Goal: Task Accomplishment & Management: Complete application form

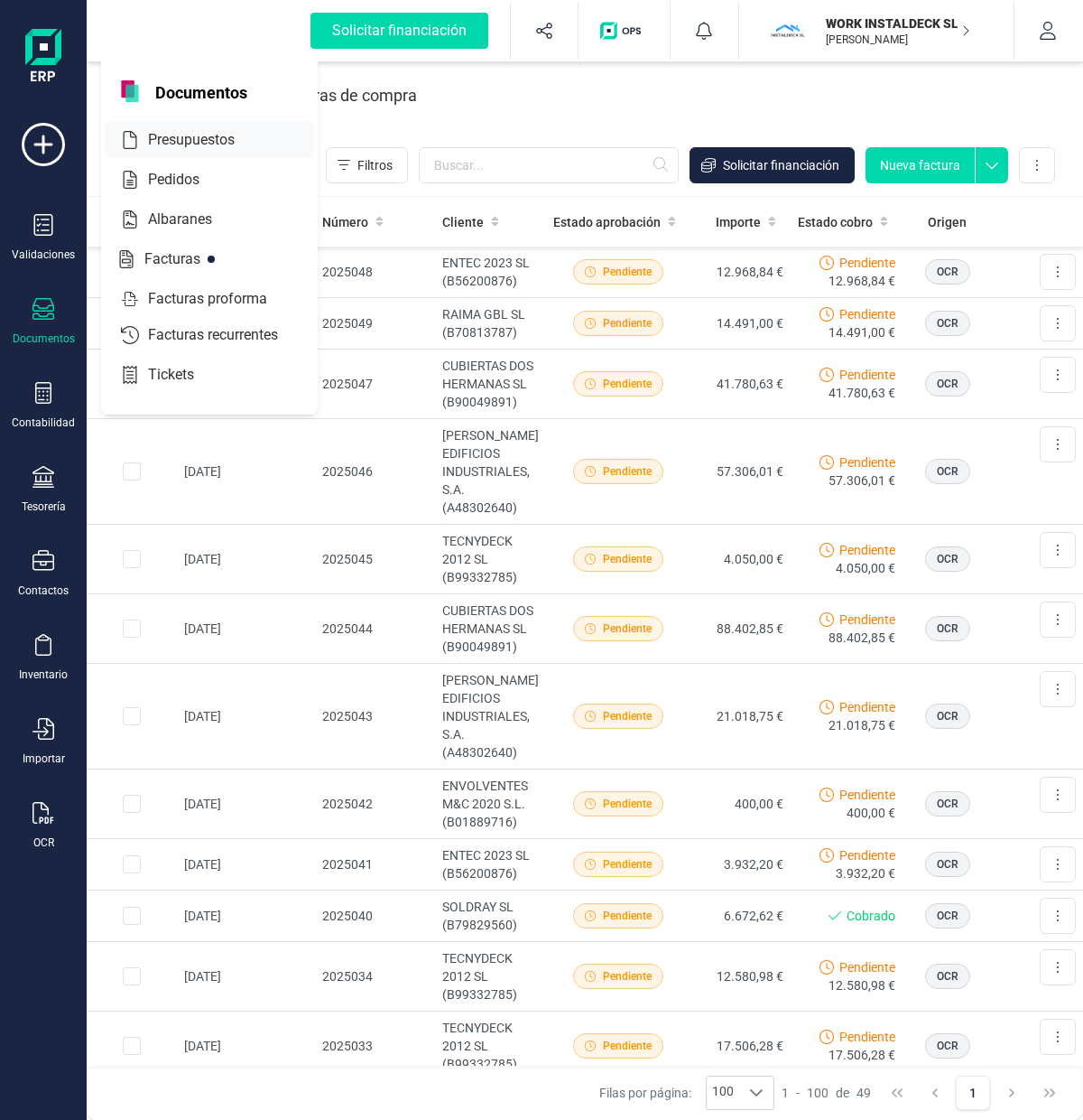
click at [196, 139] on span "Presupuestos" at bounding box center [204, 140] width 127 height 22
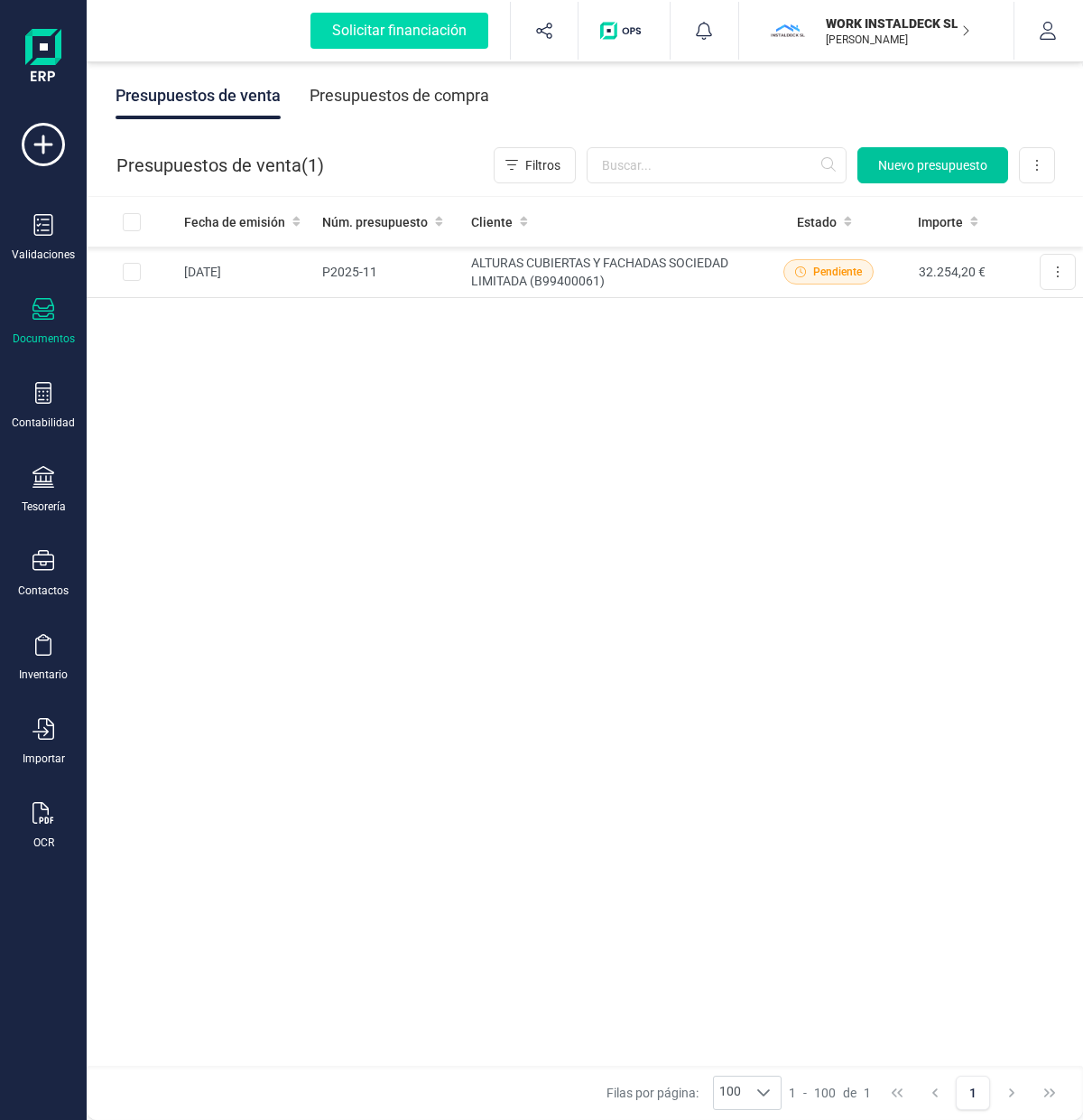
click at [986, 167] on span "Nuevo presupuesto" at bounding box center [932, 165] width 109 height 18
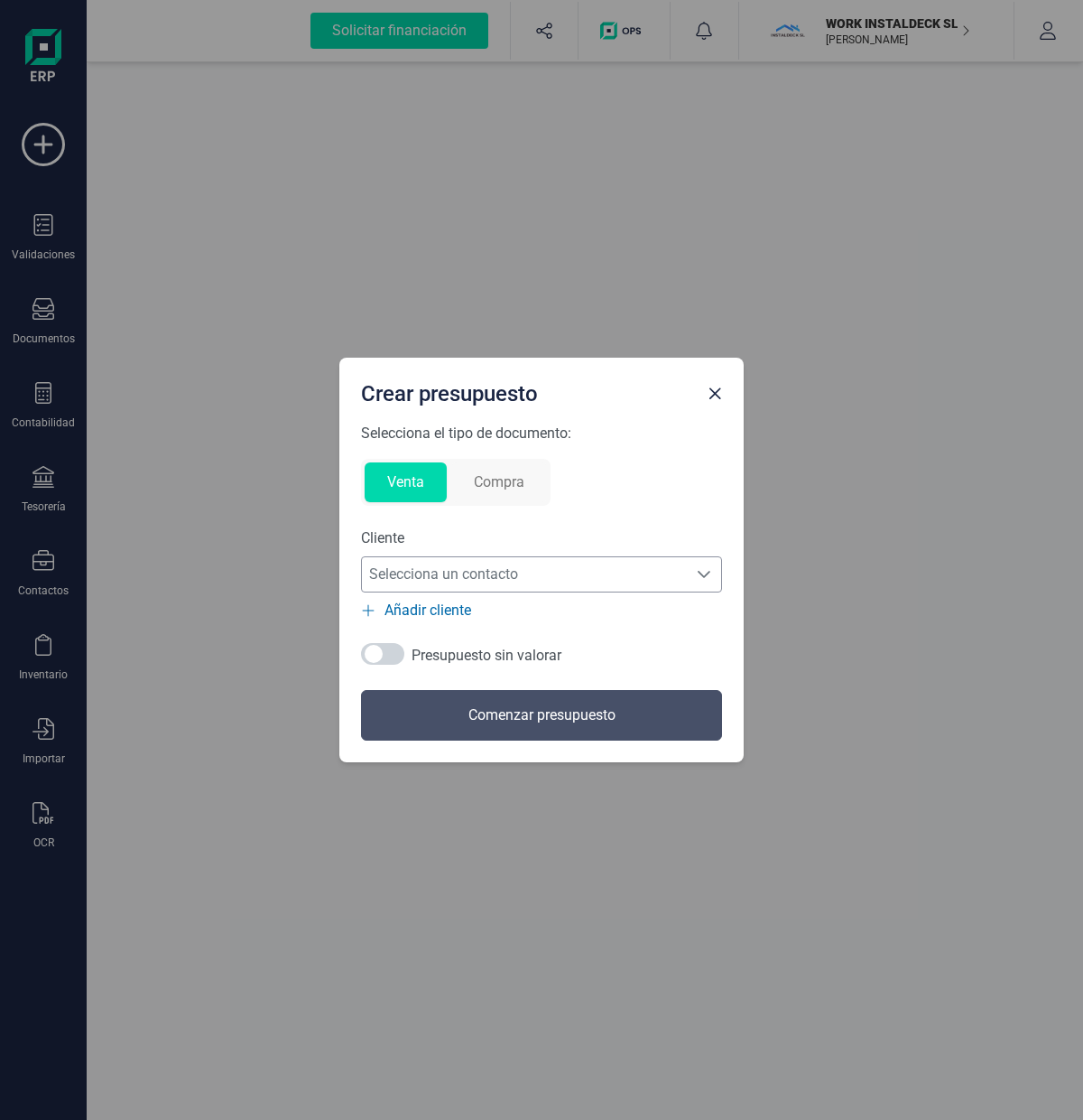
click at [467, 582] on span "Selecciona un contacto" at bounding box center [524, 574] width 325 height 36
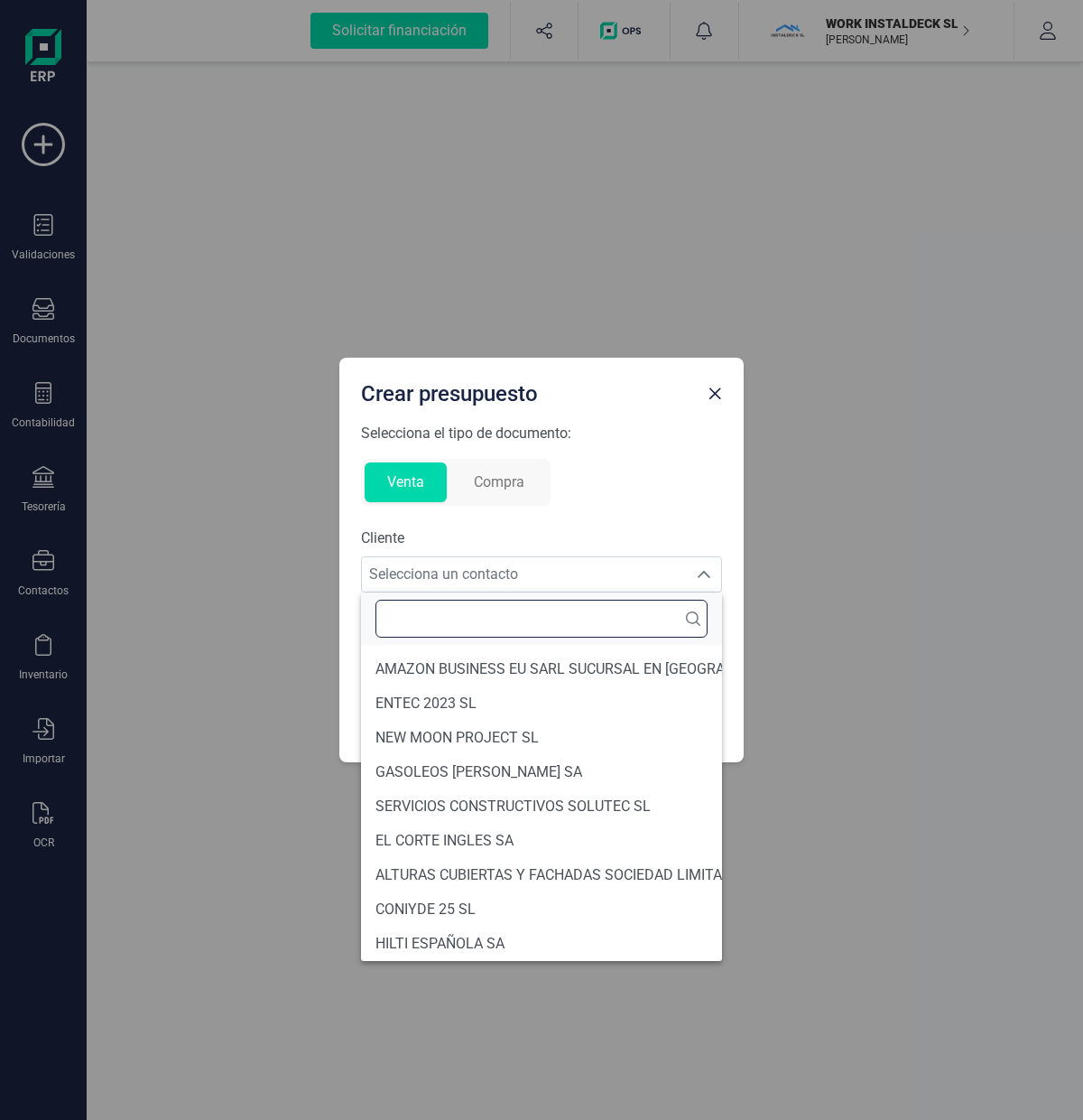
click at [465, 620] on input "text" at bounding box center [542, 618] width 333 height 38
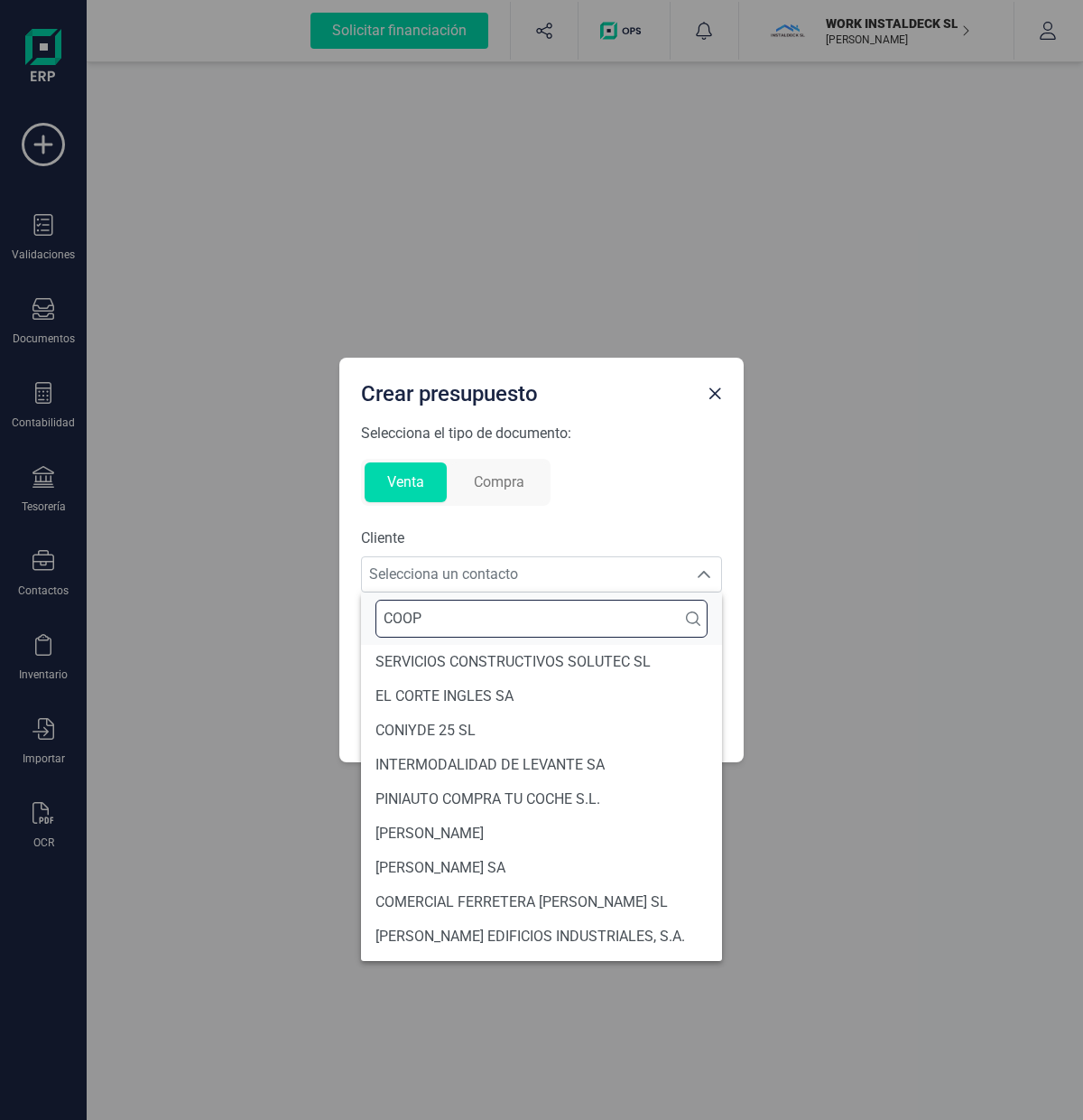
type input "COOPE"
type input "R"
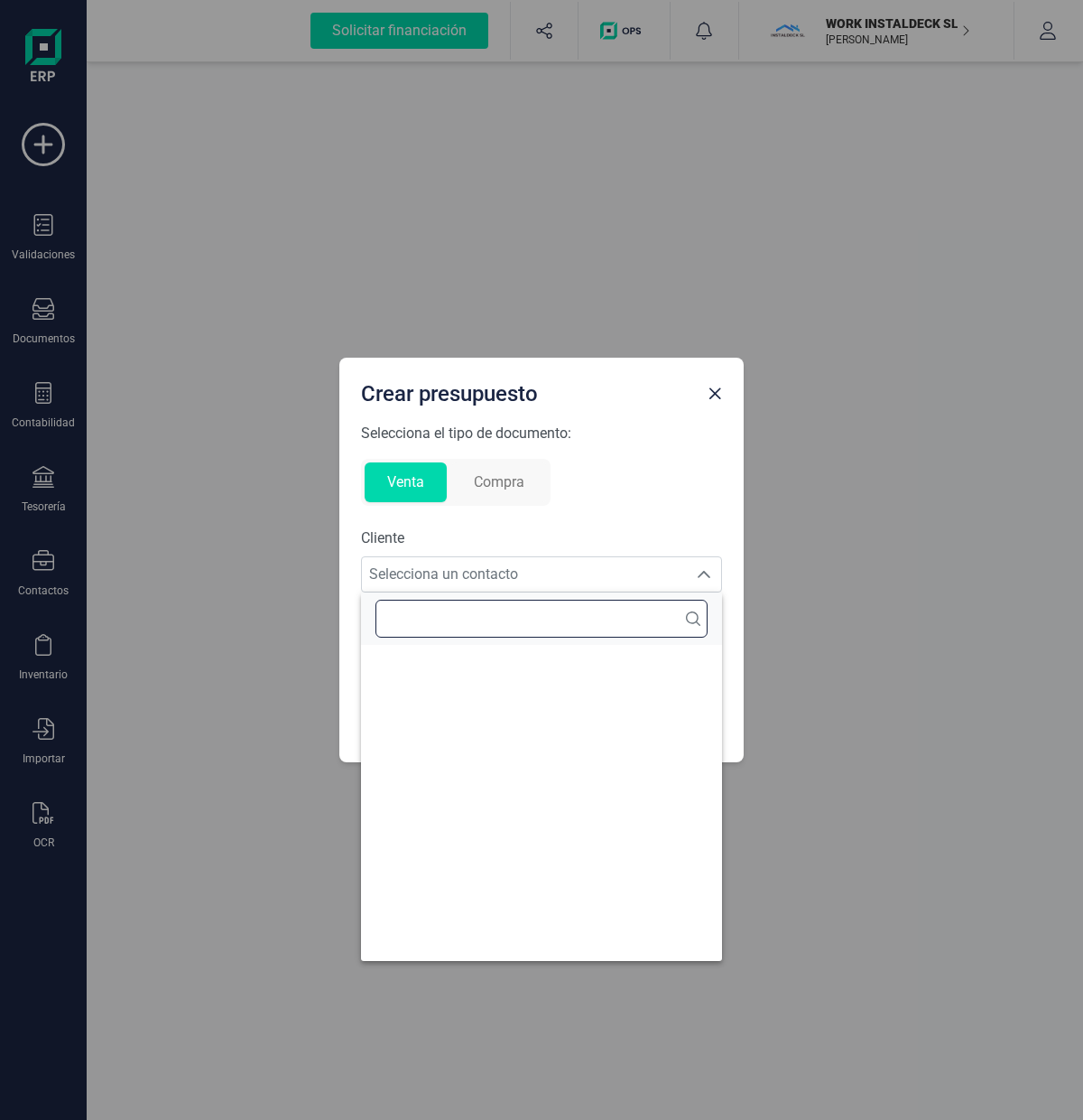
type input "T"
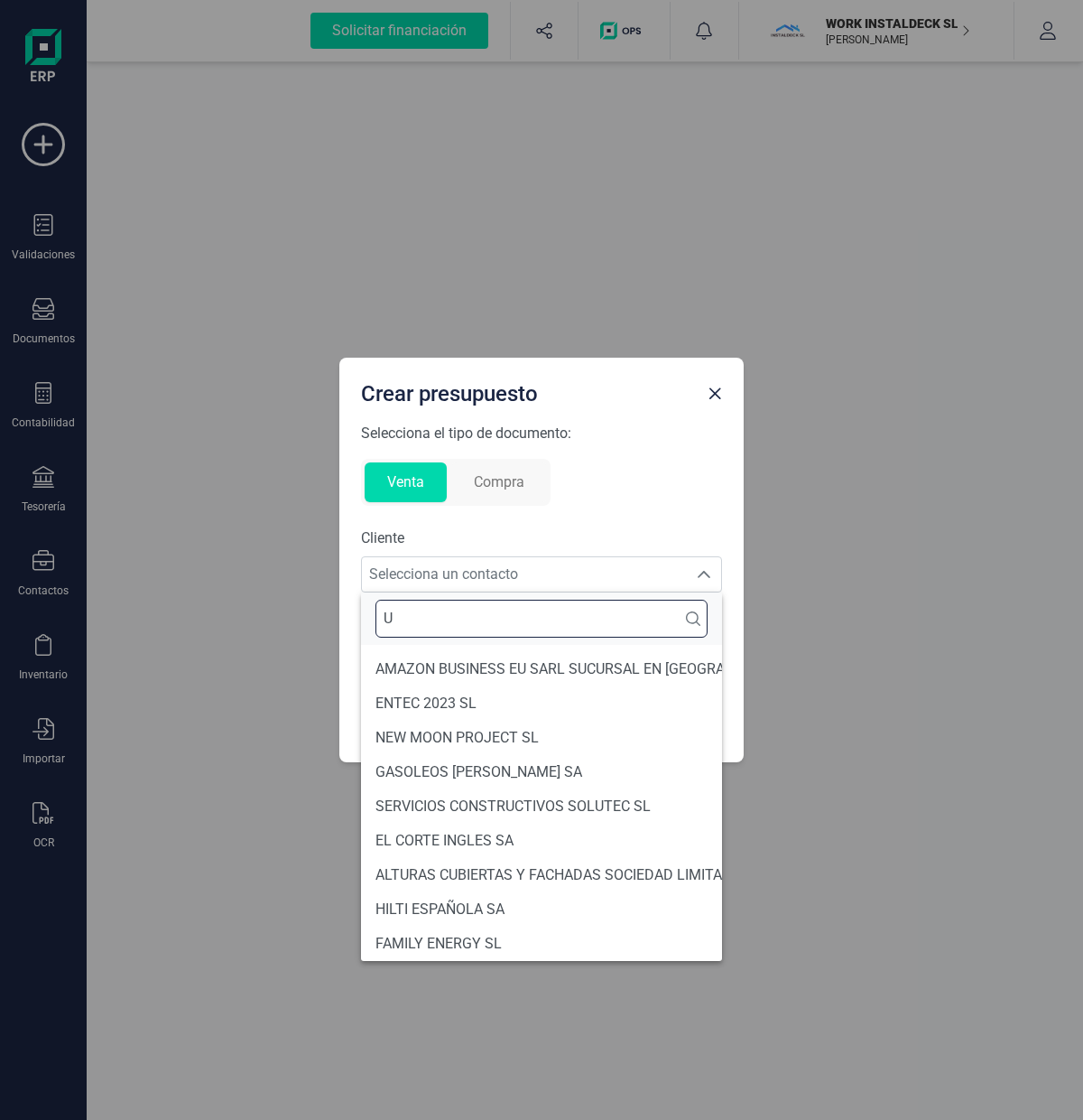
scroll to position [7, 0]
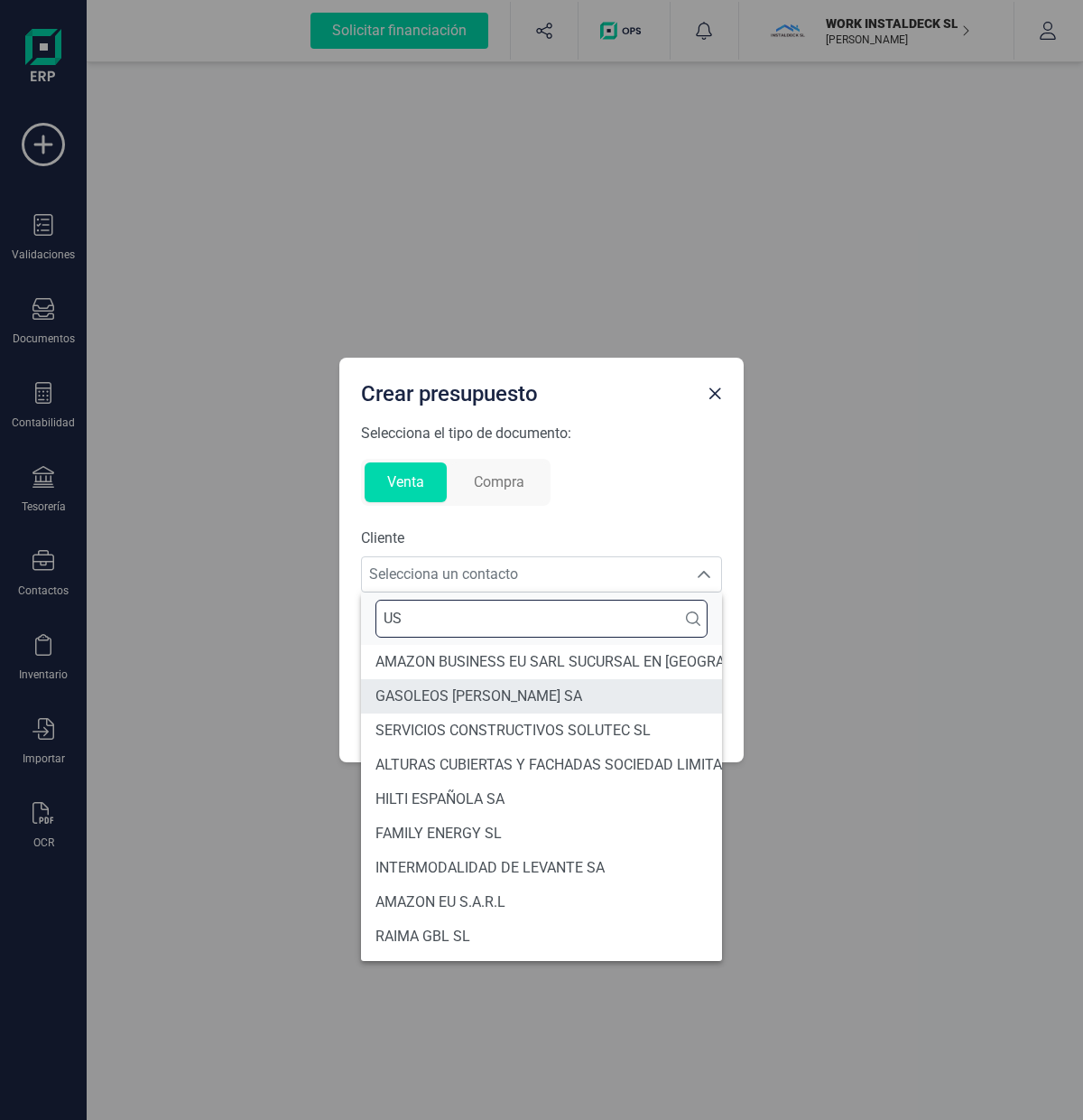
type input "US"
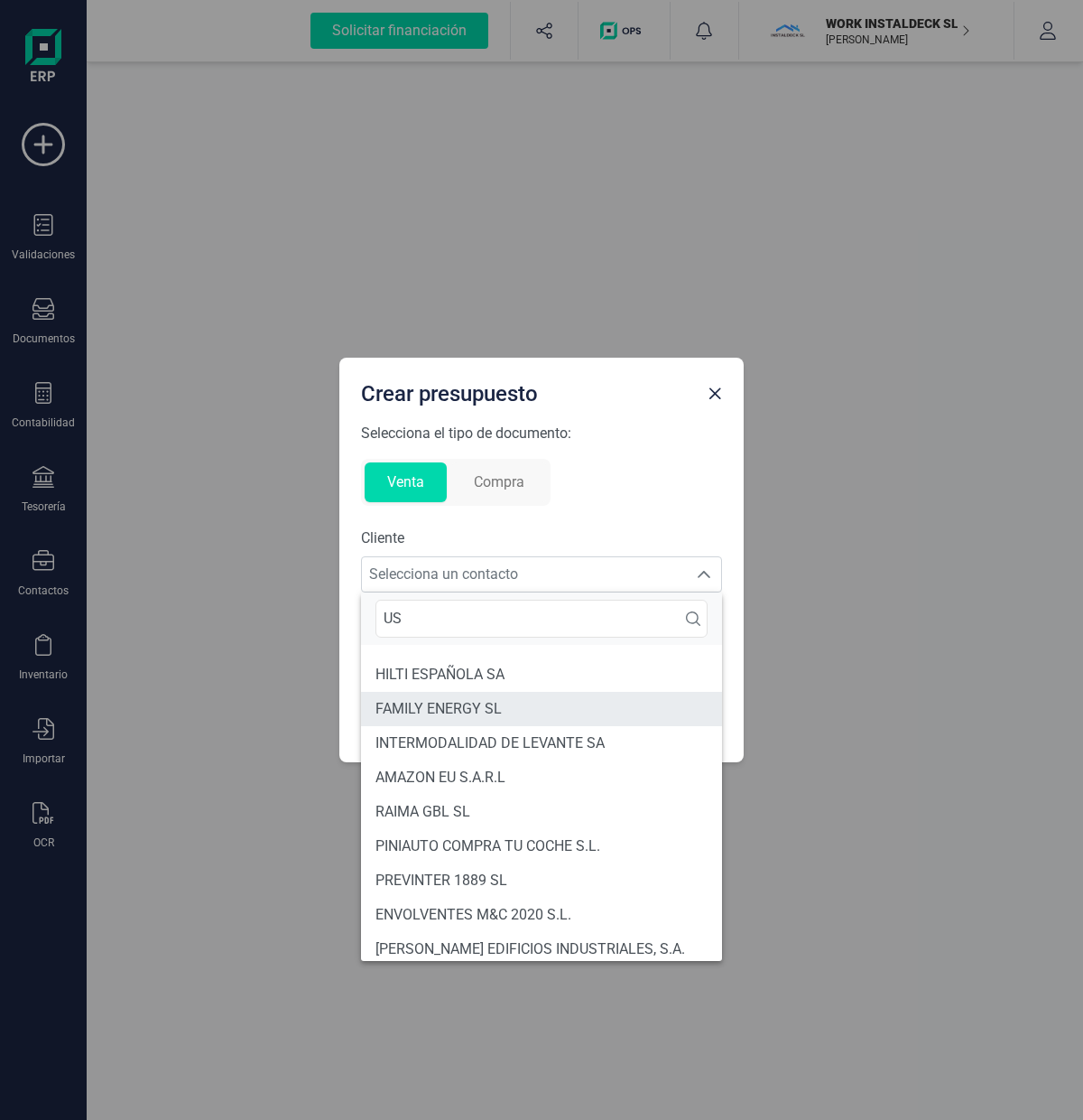
scroll to position [385, 0]
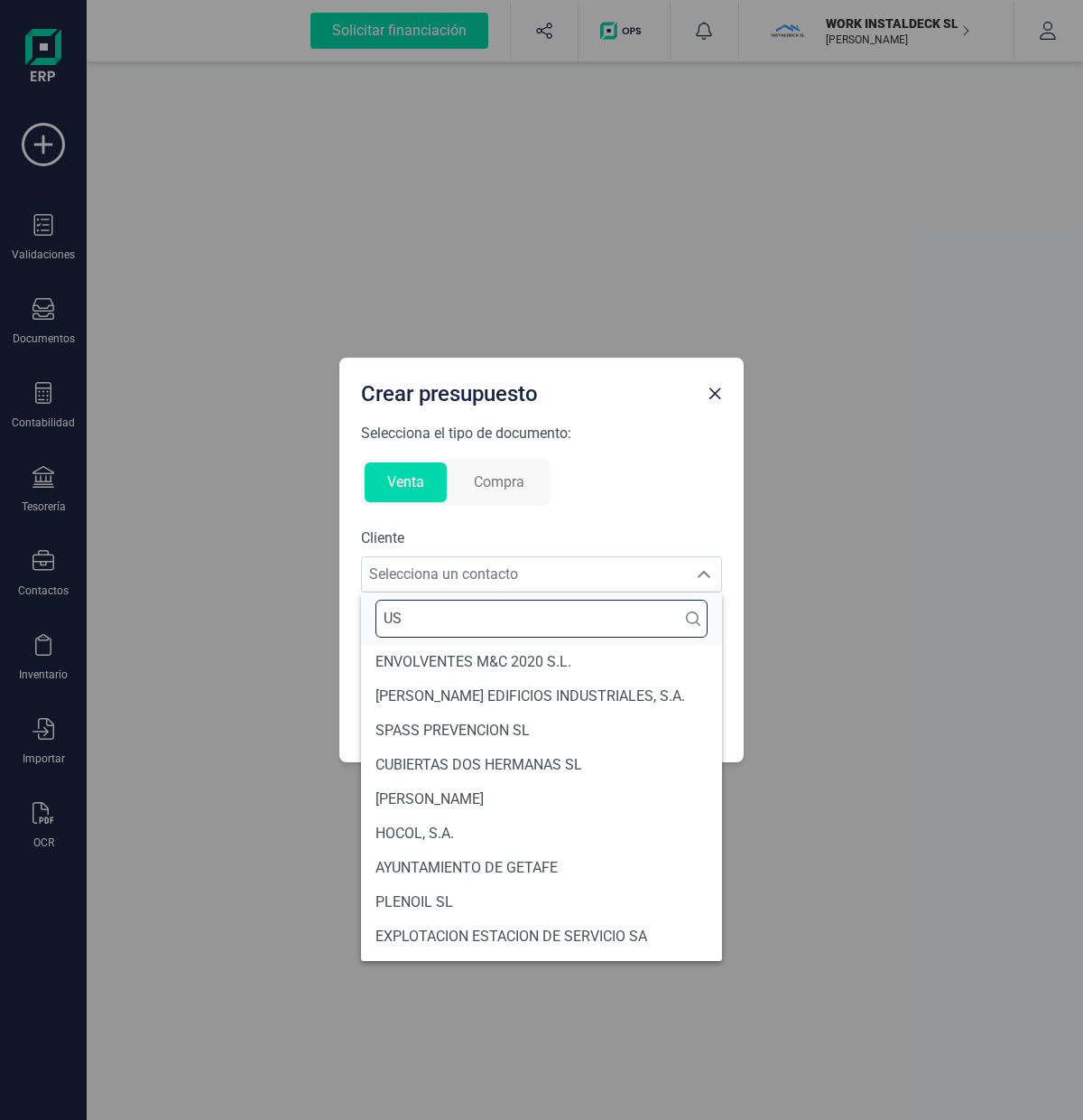
click at [449, 619] on input "US" at bounding box center [542, 618] width 333 height 38
drag, startPoint x: 449, startPoint y: 620, endPoint x: 347, endPoint y: 619, distance: 102.0
click at [348, 618] on body "Solicitar financiación Importaciones completadas 0 / 0 WORK INSTALDECK SL [PERS…" at bounding box center [542, 560] width 1083 height 1120
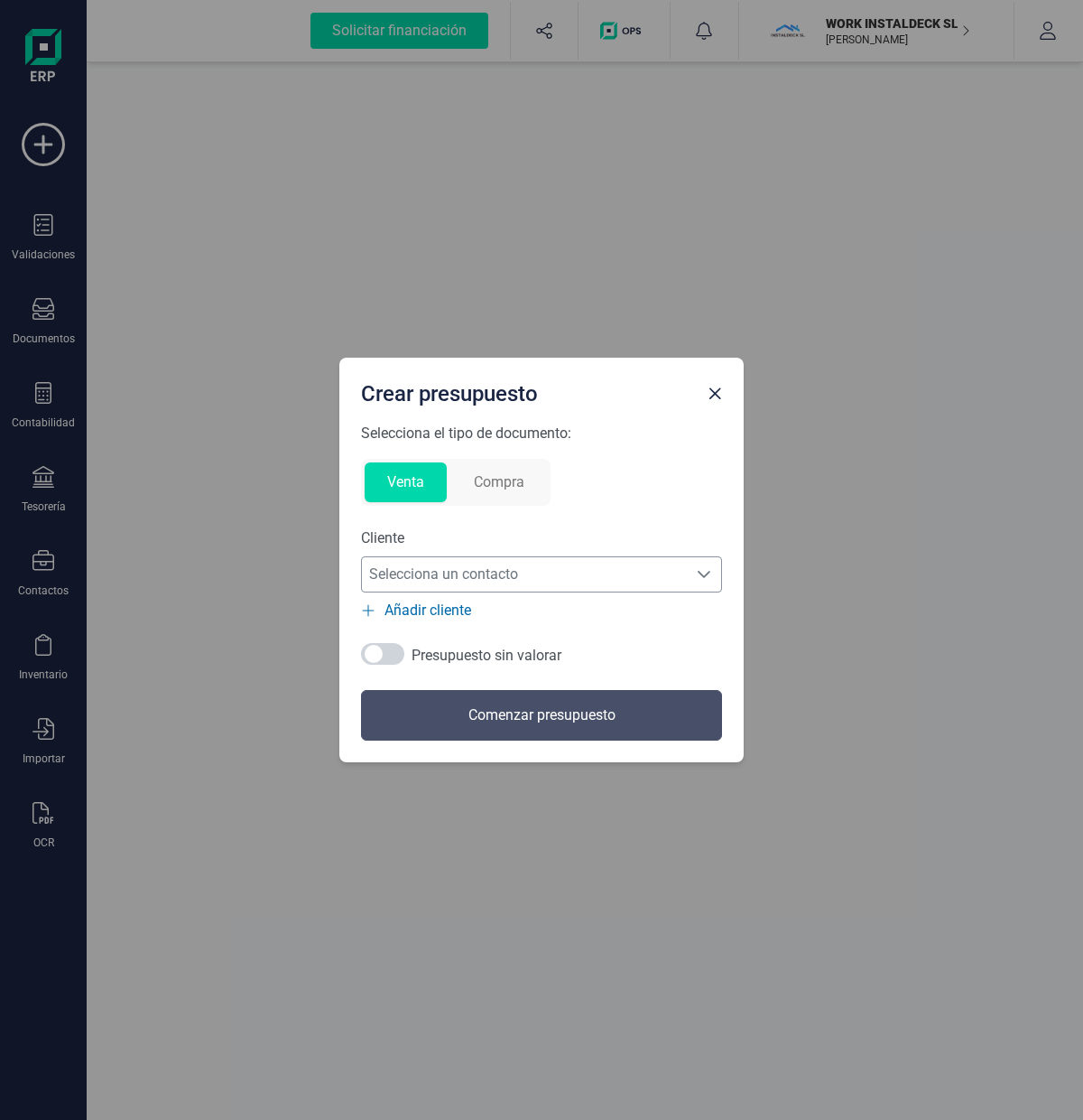
click at [429, 576] on span "Selecciona un contacto" at bounding box center [524, 574] width 325 height 36
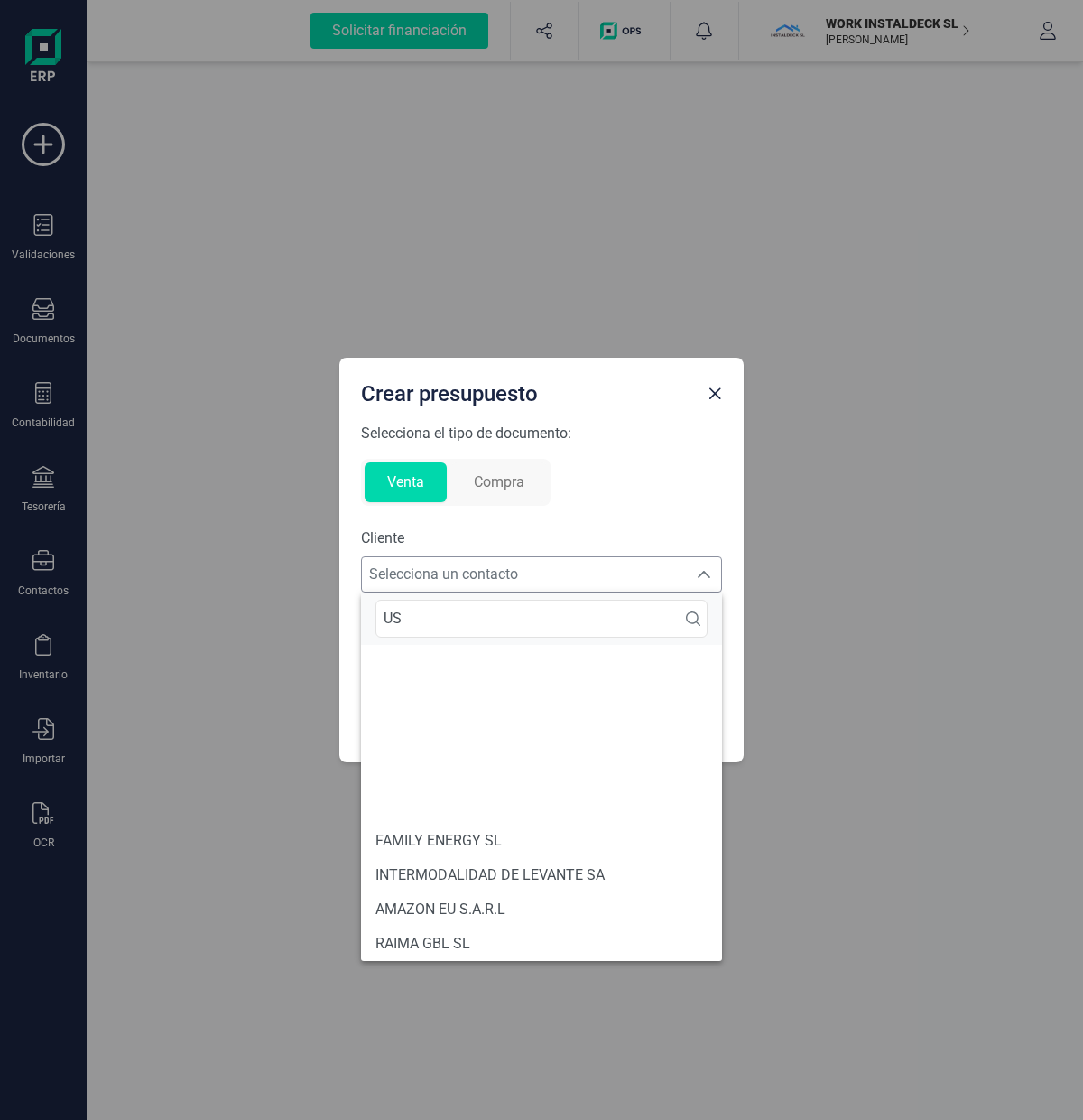
scroll to position [353, 0]
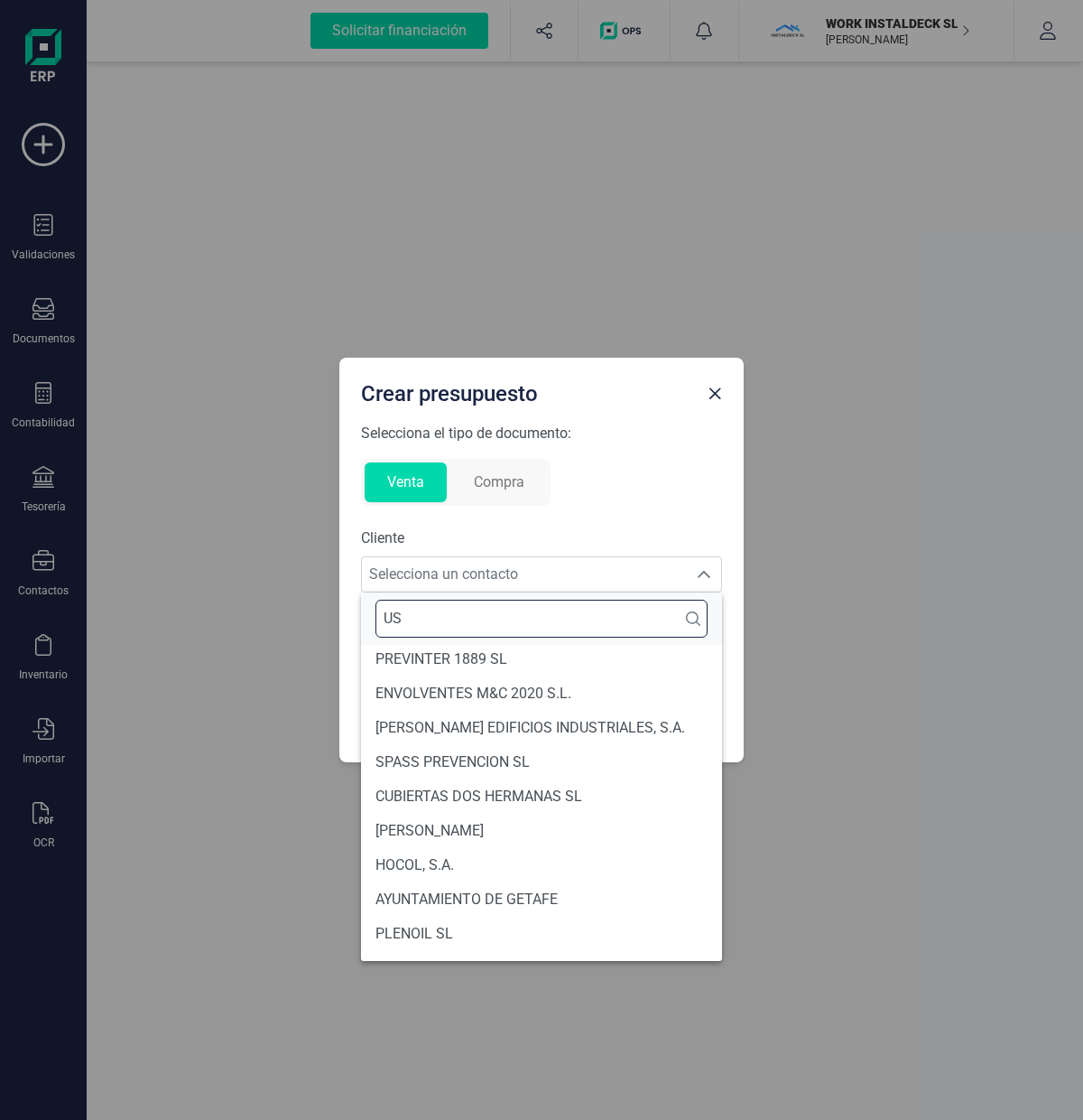
click at [439, 610] on input "US" at bounding box center [542, 618] width 333 height 38
type input "U"
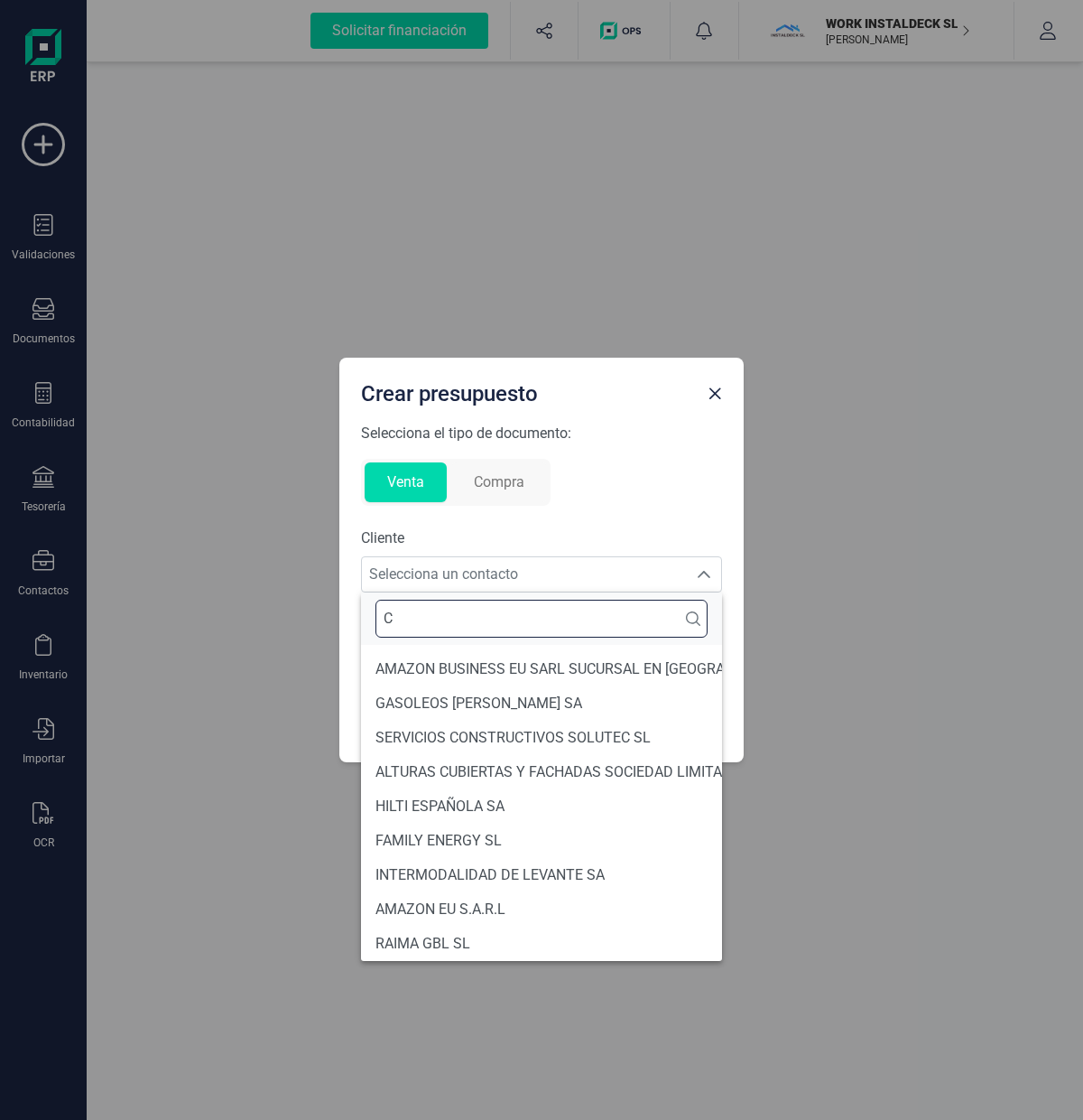
scroll to position [7, 0]
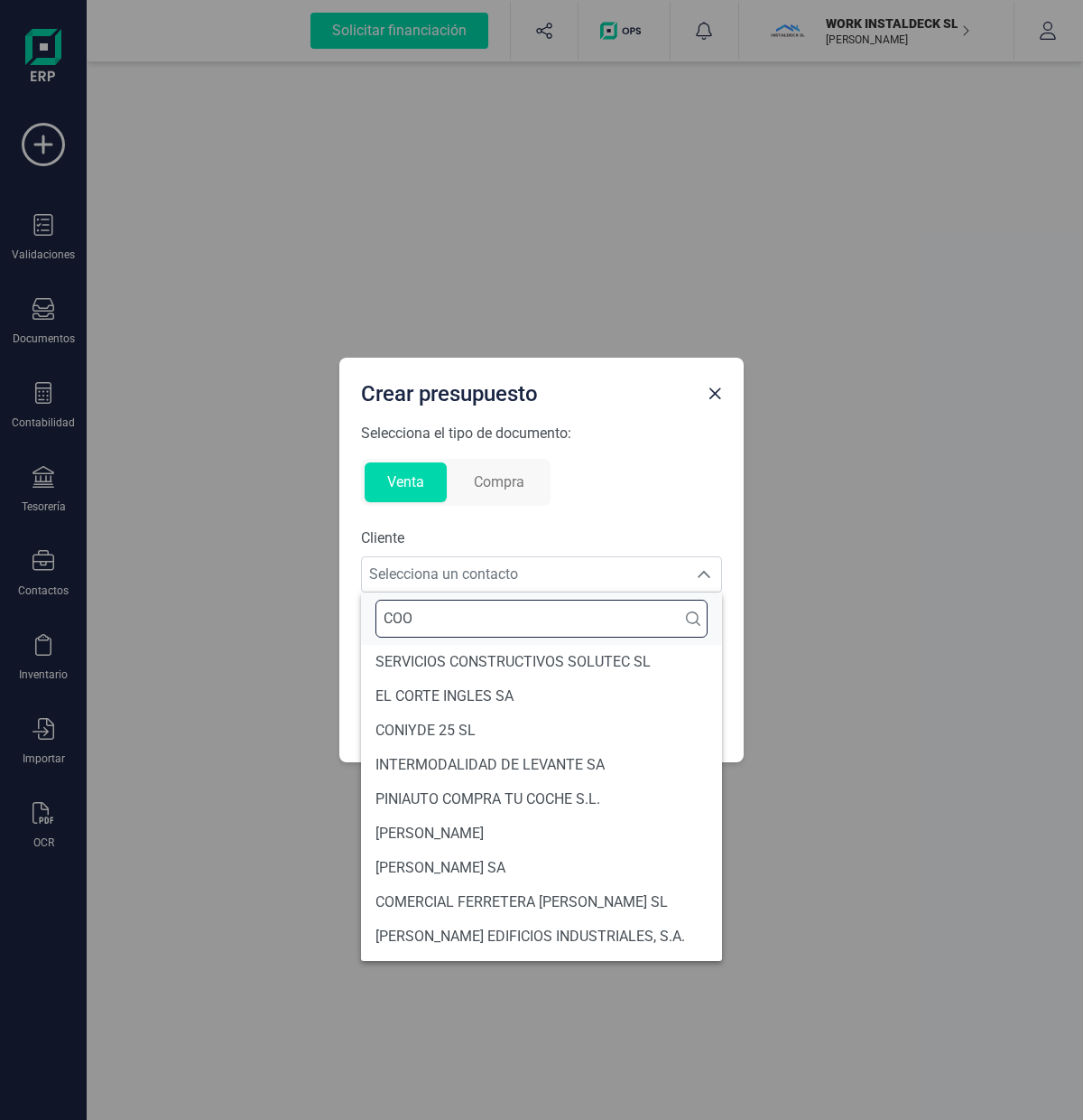
type input "COOP"
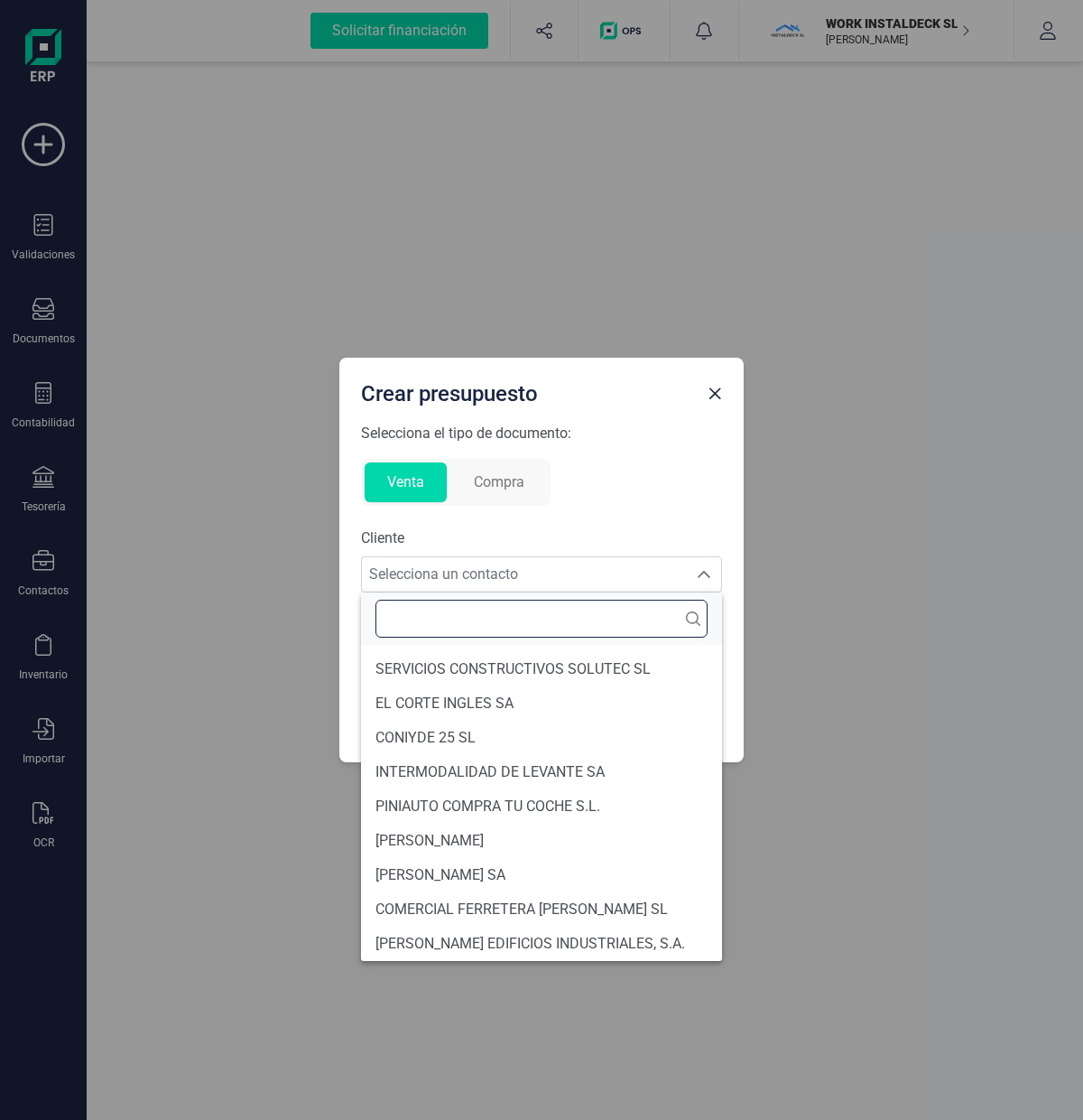
type input "E"
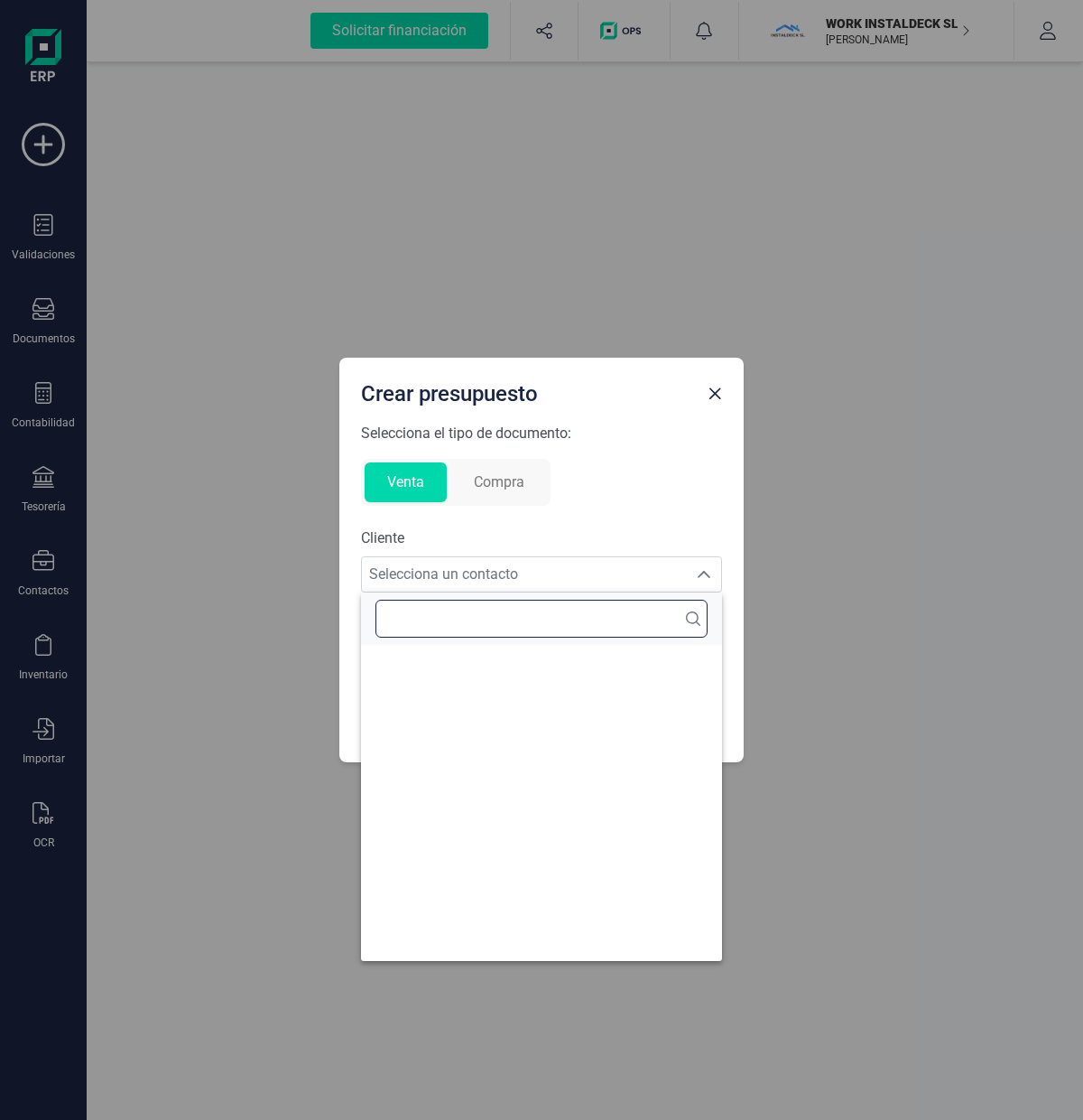
type input "R"
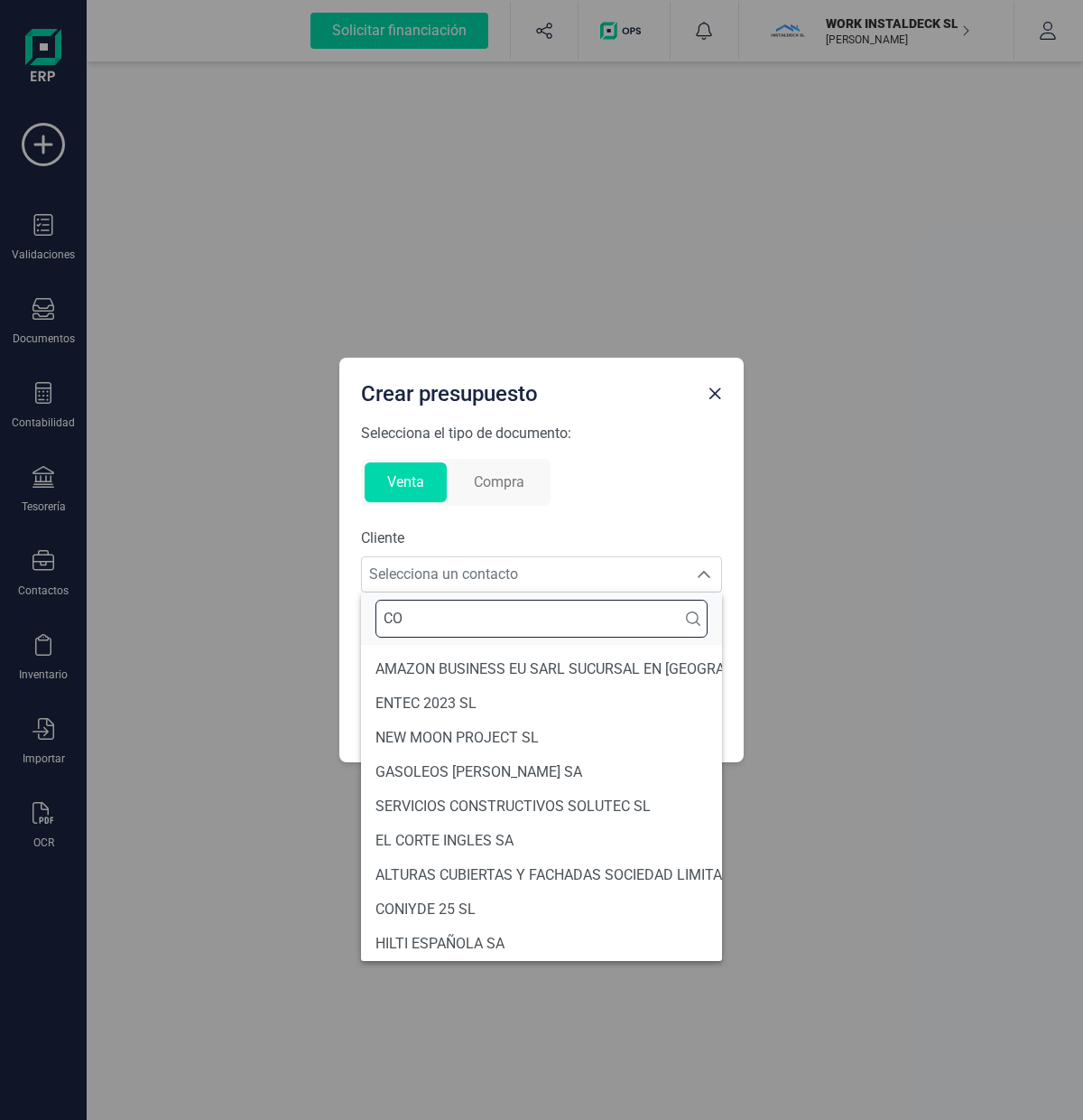
scroll to position [7, 0]
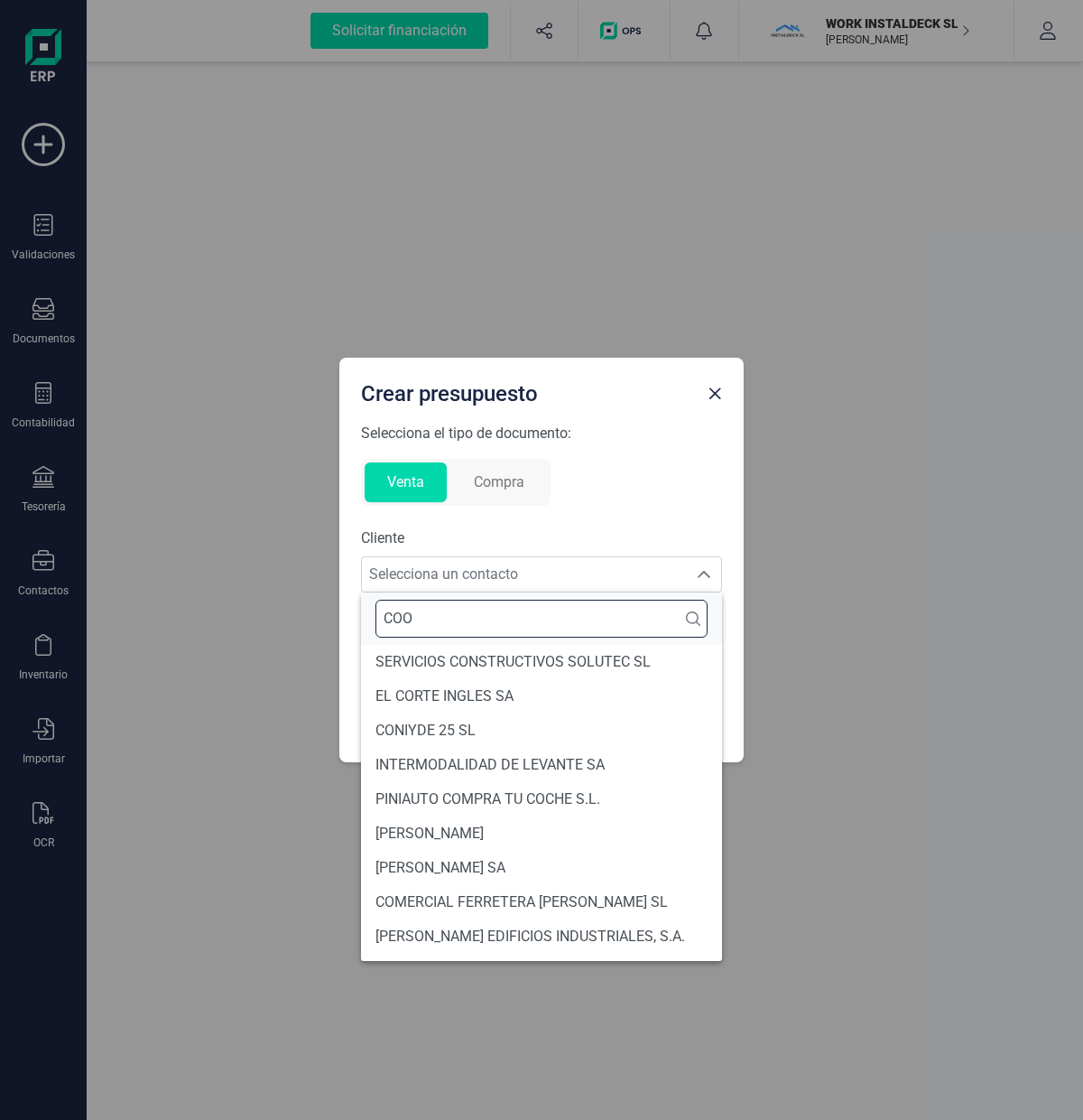
type input "COOP"
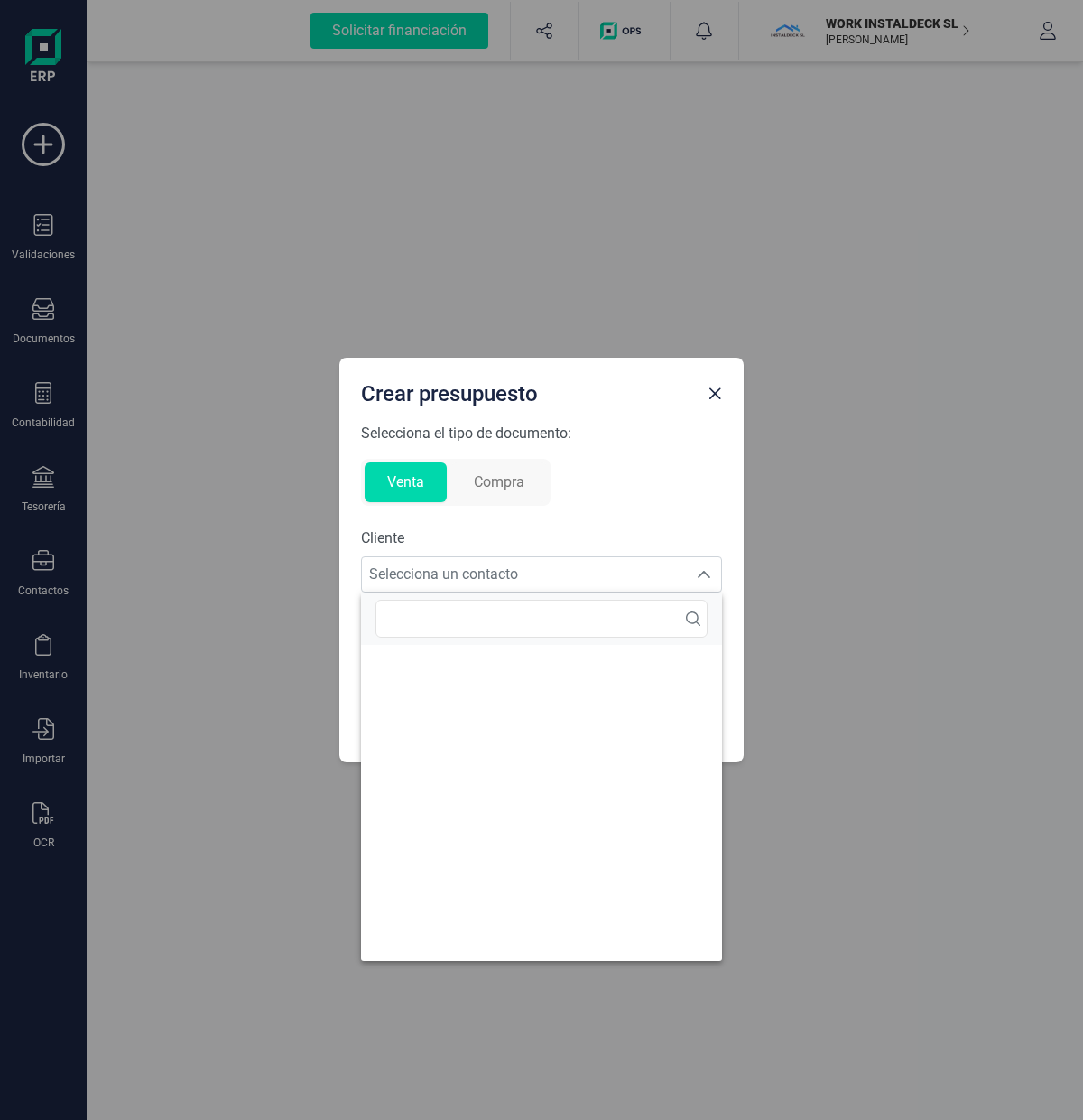
click at [686, 453] on div "Selecciona el tipo de documento: Venta Compra Cliente Selecciona un contacto Se…" at bounding box center [541, 581] width 361 height 318
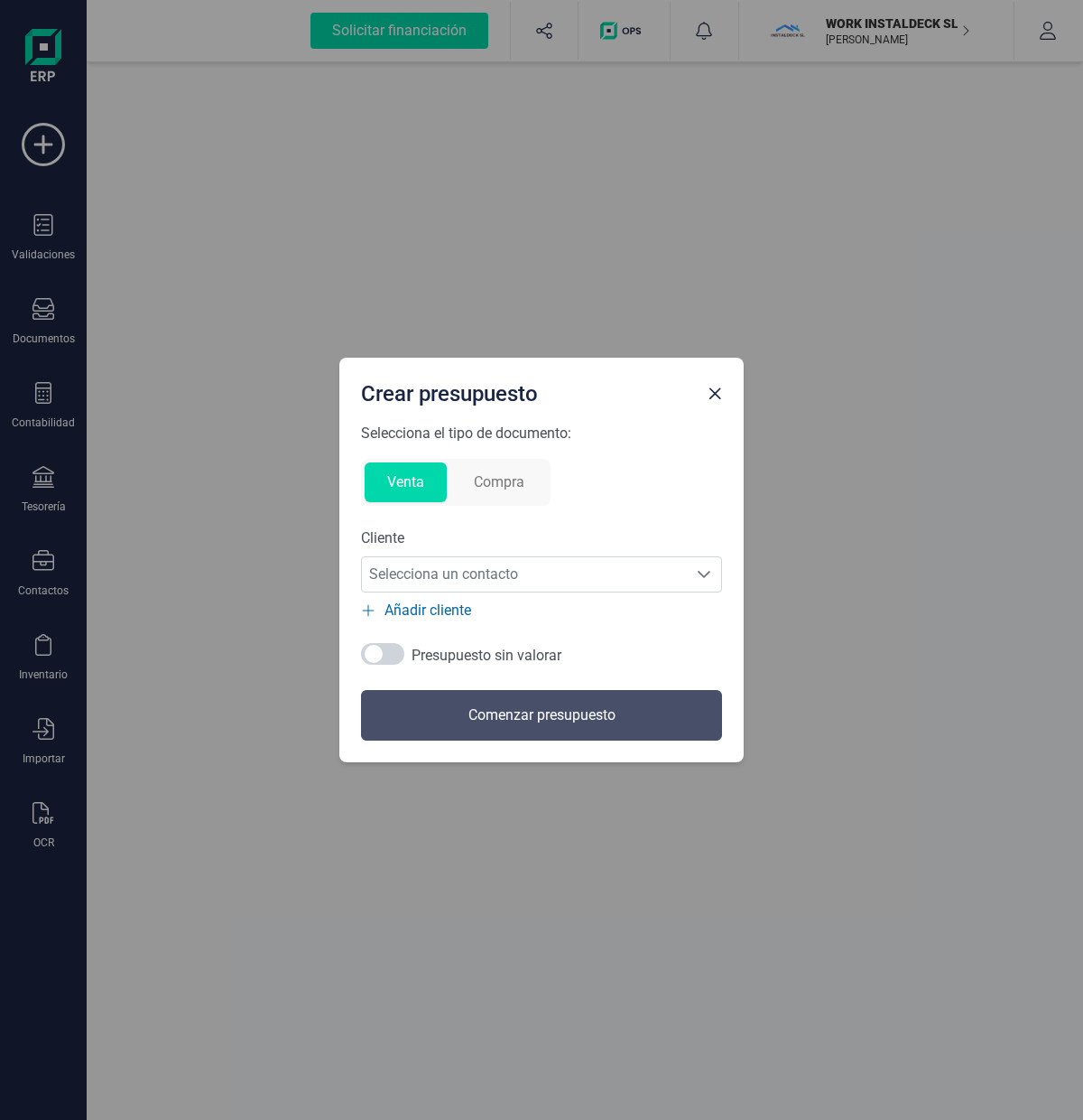
click at [415, 605] on span "Añadir cliente" at bounding box center [428, 610] width 87 height 22
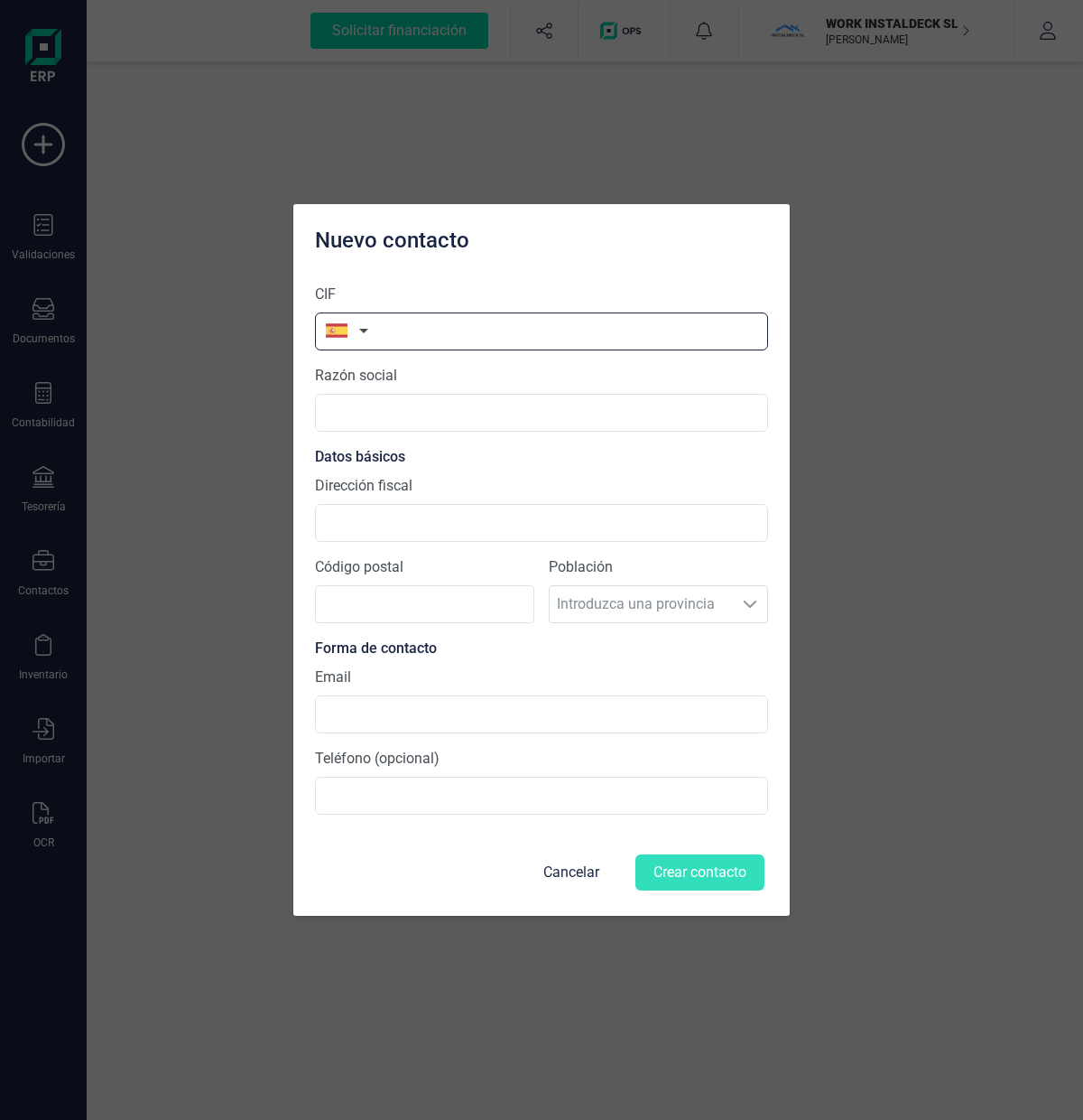
click at [433, 335] on input "text" at bounding box center [542, 332] width 454 height 38
click at [408, 408] on input "text" at bounding box center [542, 413] width 454 height 38
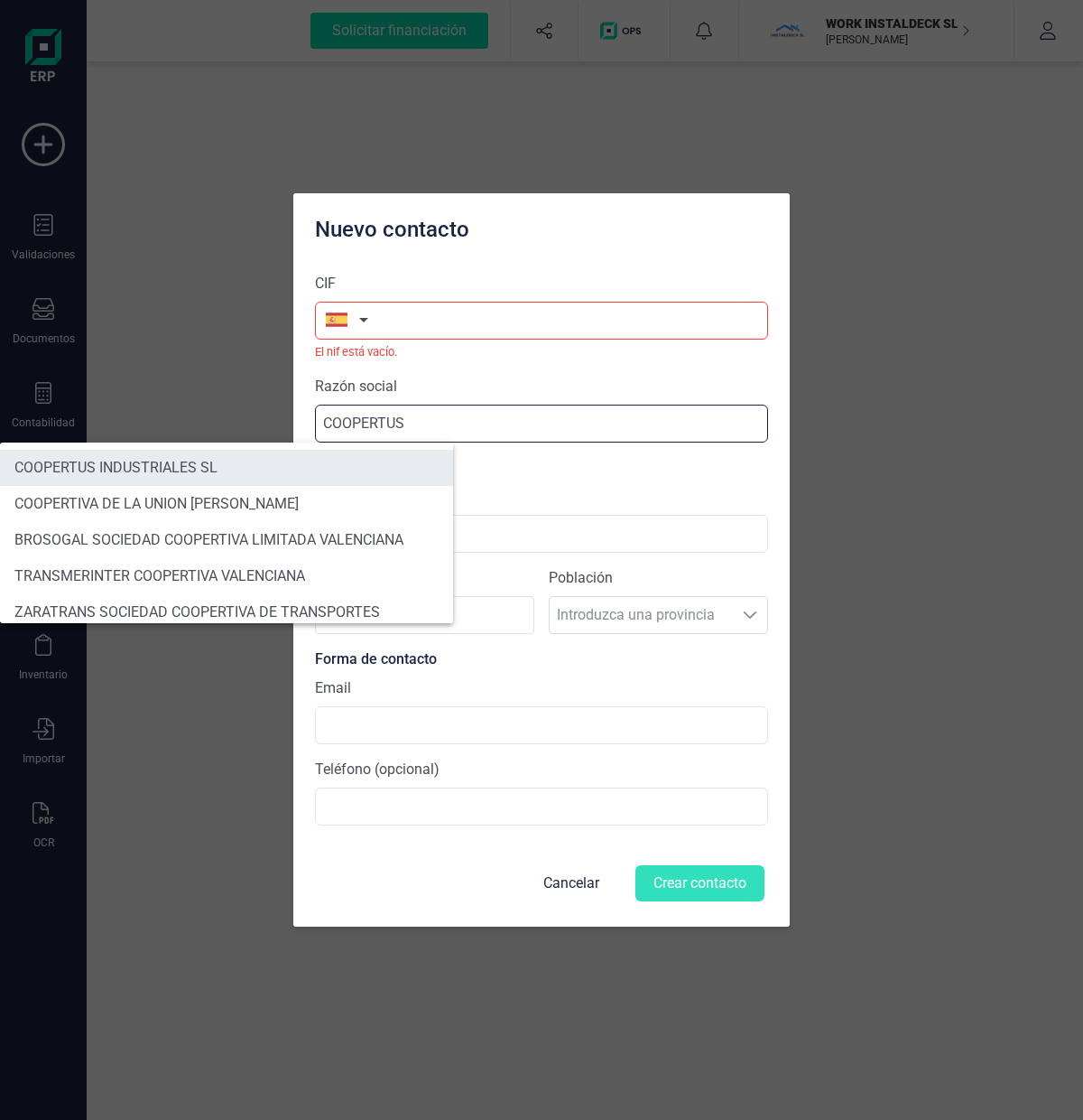
type input "COOPERTUS"
click at [239, 462] on li "COOPERTUS INDUSTRIALES SL" at bounding box center [227, 468] width 454 height 36
type input "B90304270"
type input "COOPERTUS INDUSTRIALES SL"
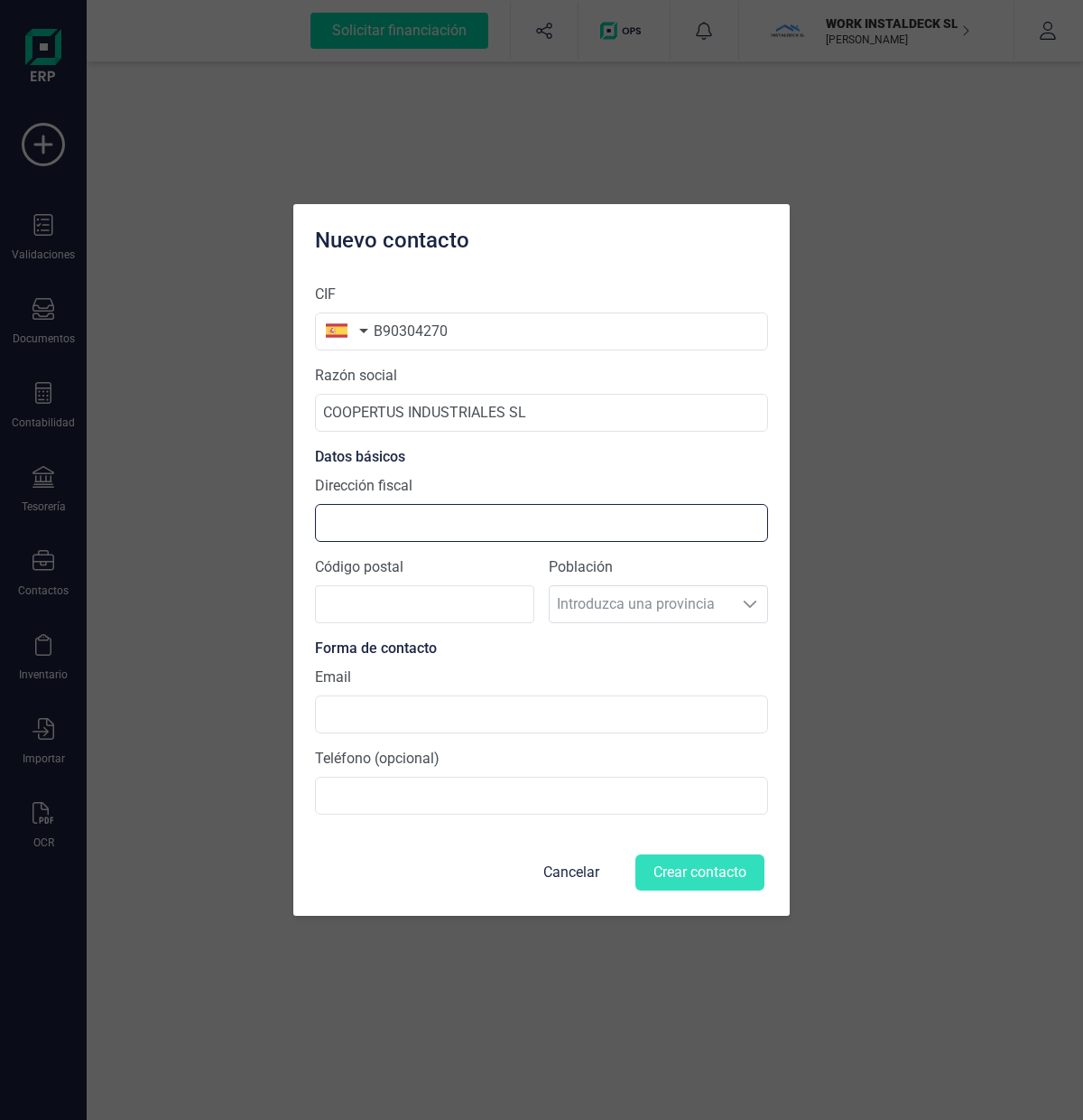
click at [431, 527] on input "Dirección fiscal" at bounding box center [542, 523] width 454 height 38
click at [535, 472] on section "CIF B90304270 Razón social COOPERTUS INDUSTRIALES SL Datos básicos Dirección fi…" at bounding box center [542, 549] width 454 height 560
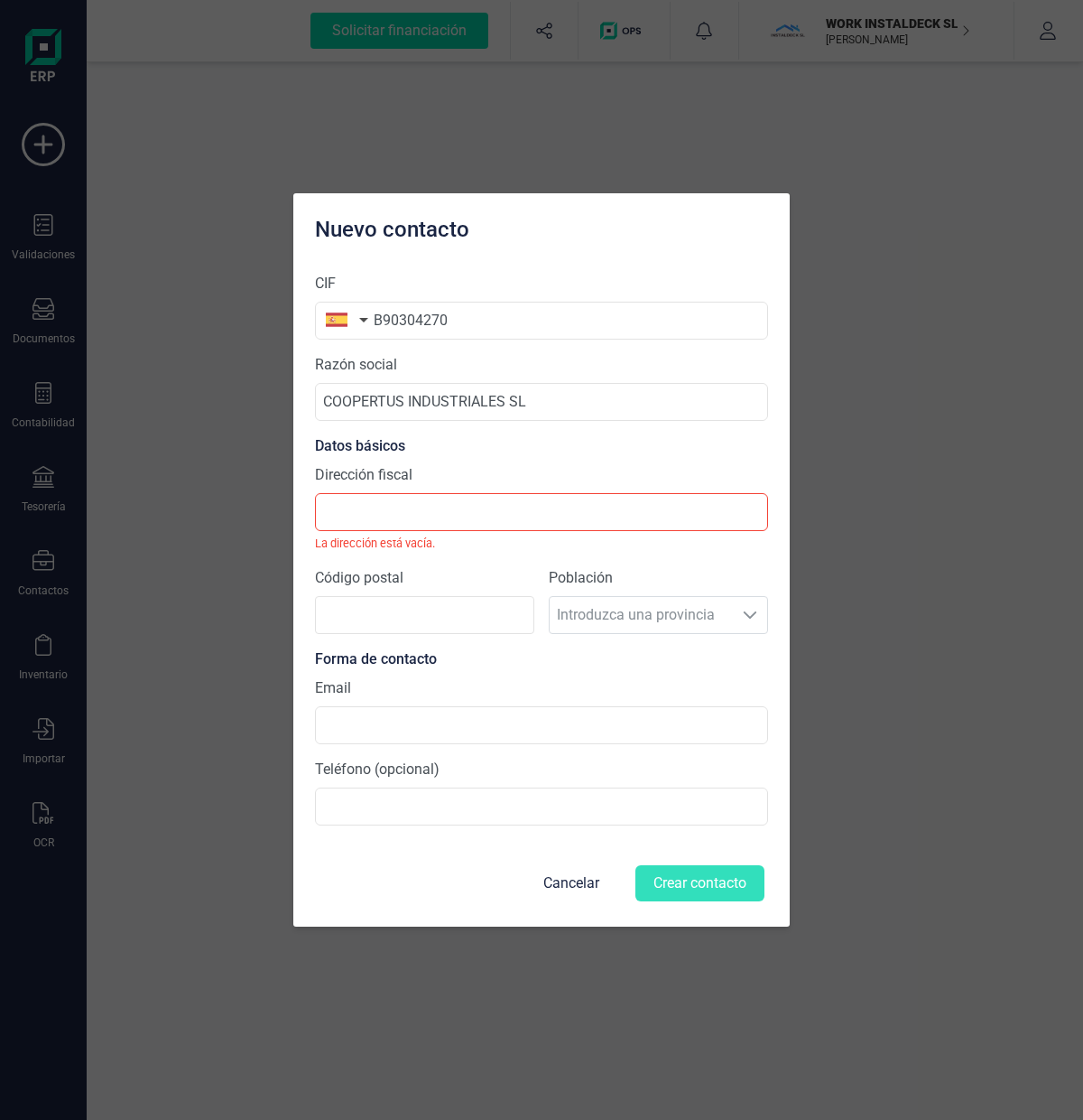
click at [750, 614] on div "Población Introduzca una provincia Introduzca una provincia" at bounding box center [658, 607] width 220 height 81
click at [415, 614] on input "Código postal" at bounding box center [425, 614] width 220 height 38
type input "41600"
click at [393, 512] on input "Dirección fiscal" at bounding box center [542, 512] width 454 height 38
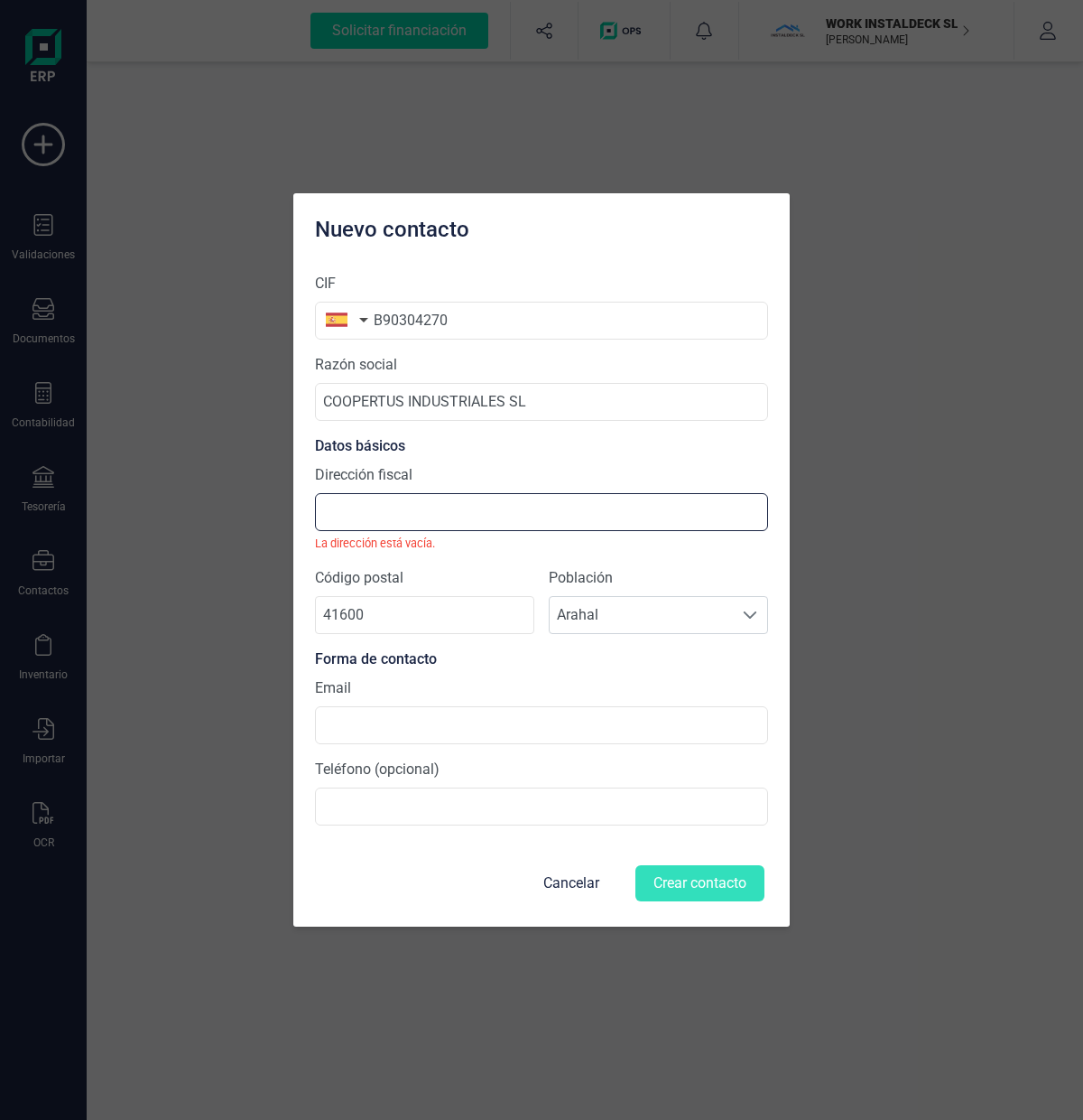
click at [361, 525] on input "Dirección fiscal" at bounding box center [542, 512] width 454 height 38
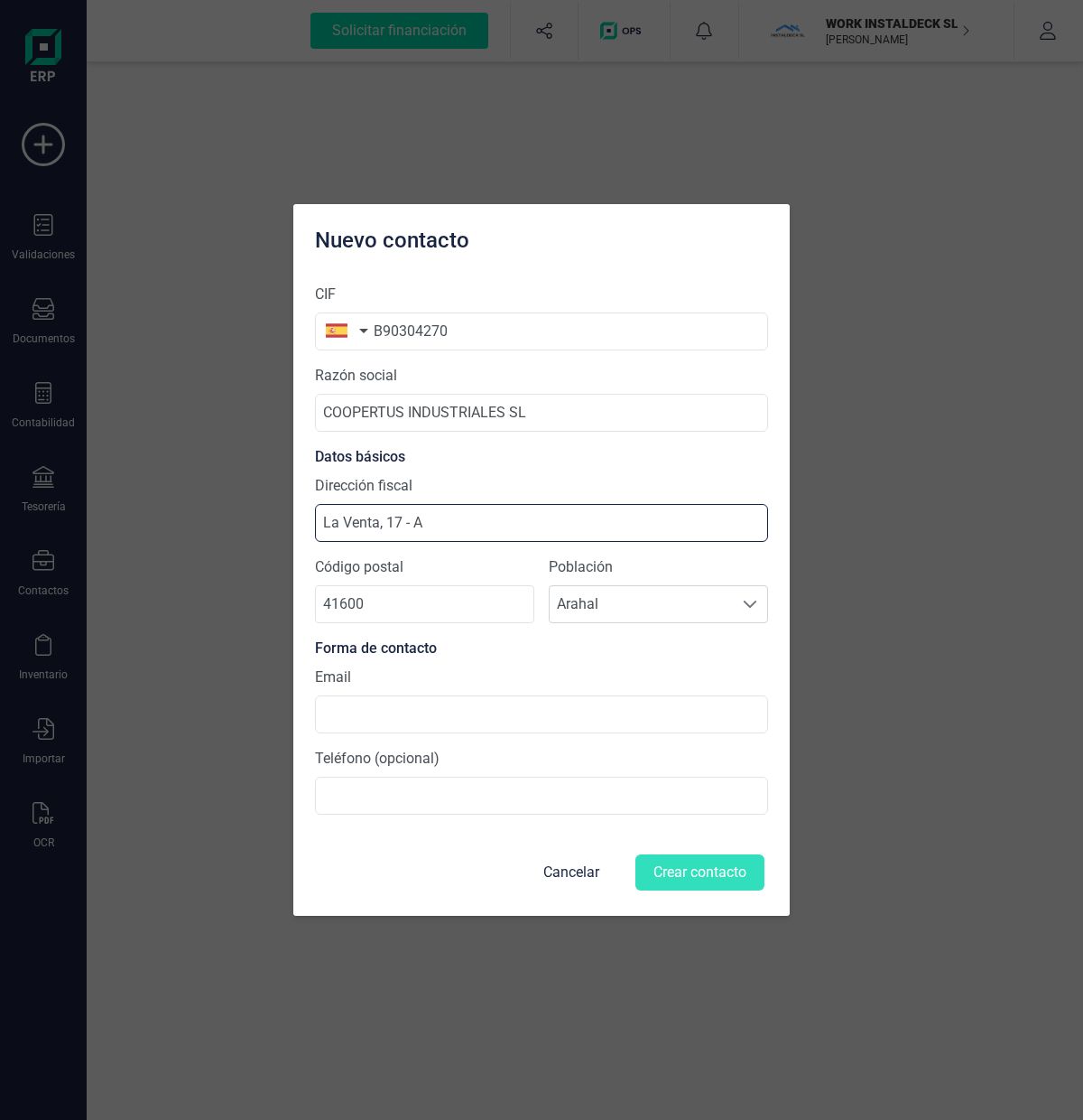
type input "La Venta, 17 - A"
click at [534, 474] on section "CIF B90304270 Razón social COOPERTUS INDUSTRIALES SL Datos básicos Dirección fi…" at bounding box center [542, 549] width 454 height 560
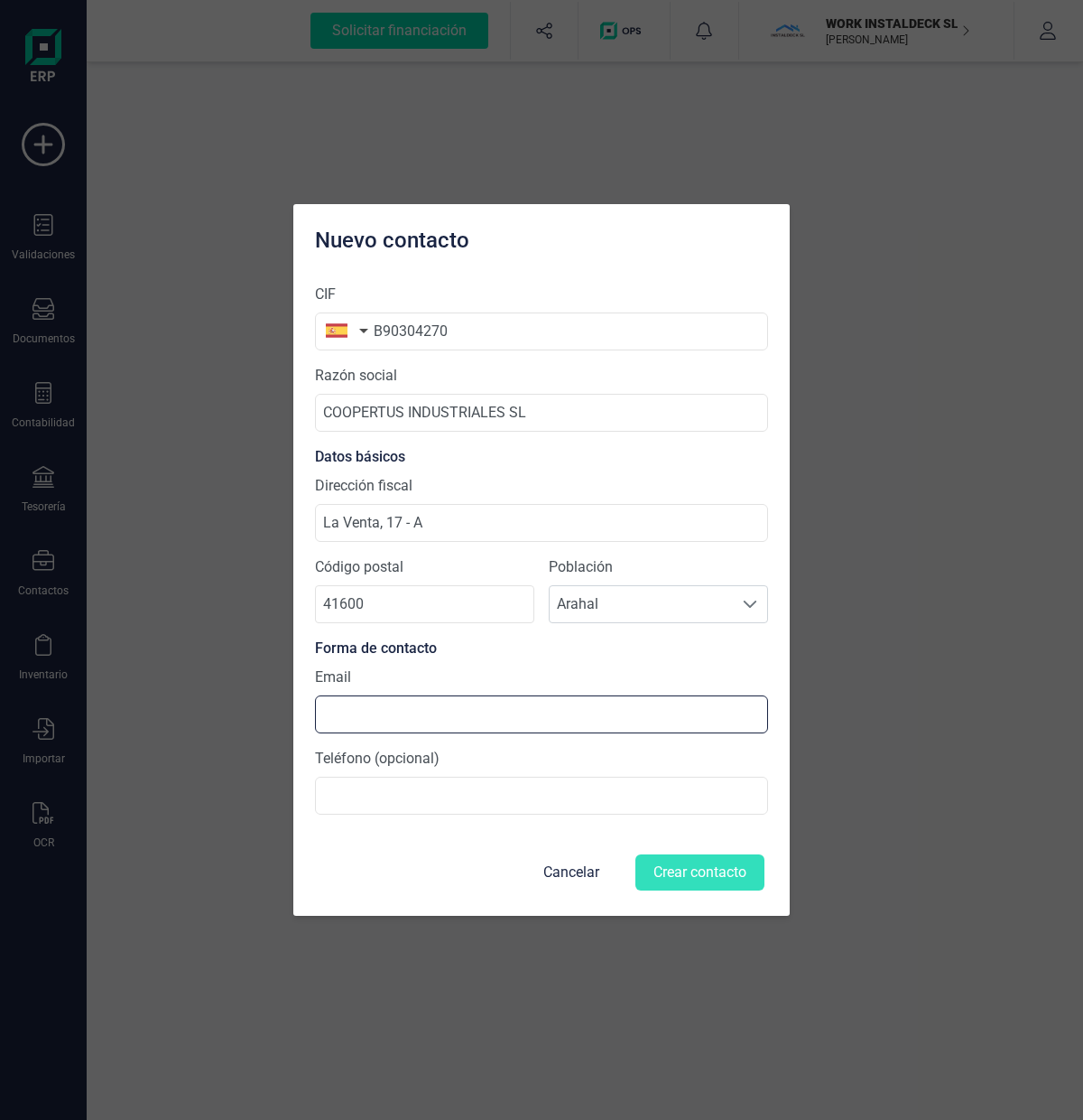
click at [416, 711] on input at bounding box center [542, 714] width 454 height 38
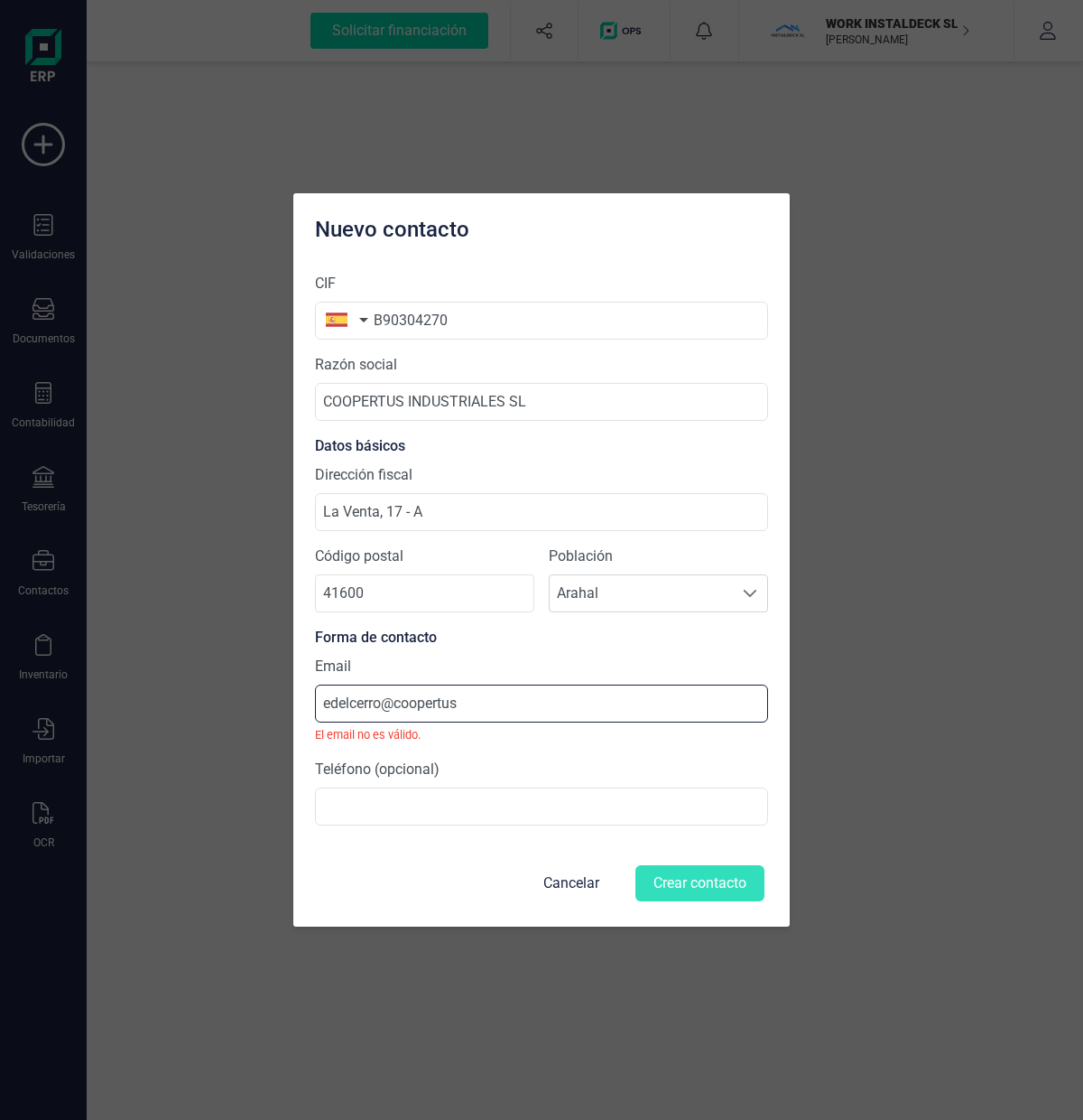
type input "edelcerro@coopertus"
drag, startPoint x: 481, startPoint y: 697, endPoint x: 221, endPoint y: 717, distance: 260.8
click at [221, 717] on div "Nuevo contacto CIF B90304270 Razón social COOPERTUS INDUSTRIALES SL Datos básic…" at bounding box center [542, 560] width 1083 height 1120
click at [302, 714] on div "CIF B90304270 Razón social COOPERTUS INDUSTRIALES SL Datos básicos Dirección fi…" at bounding box center [542, 591] width 497 height 667
drag, startPoint x: 483, startPoint y: 711, endPoint x: 285, endPoint y: 714, distance: 198.0
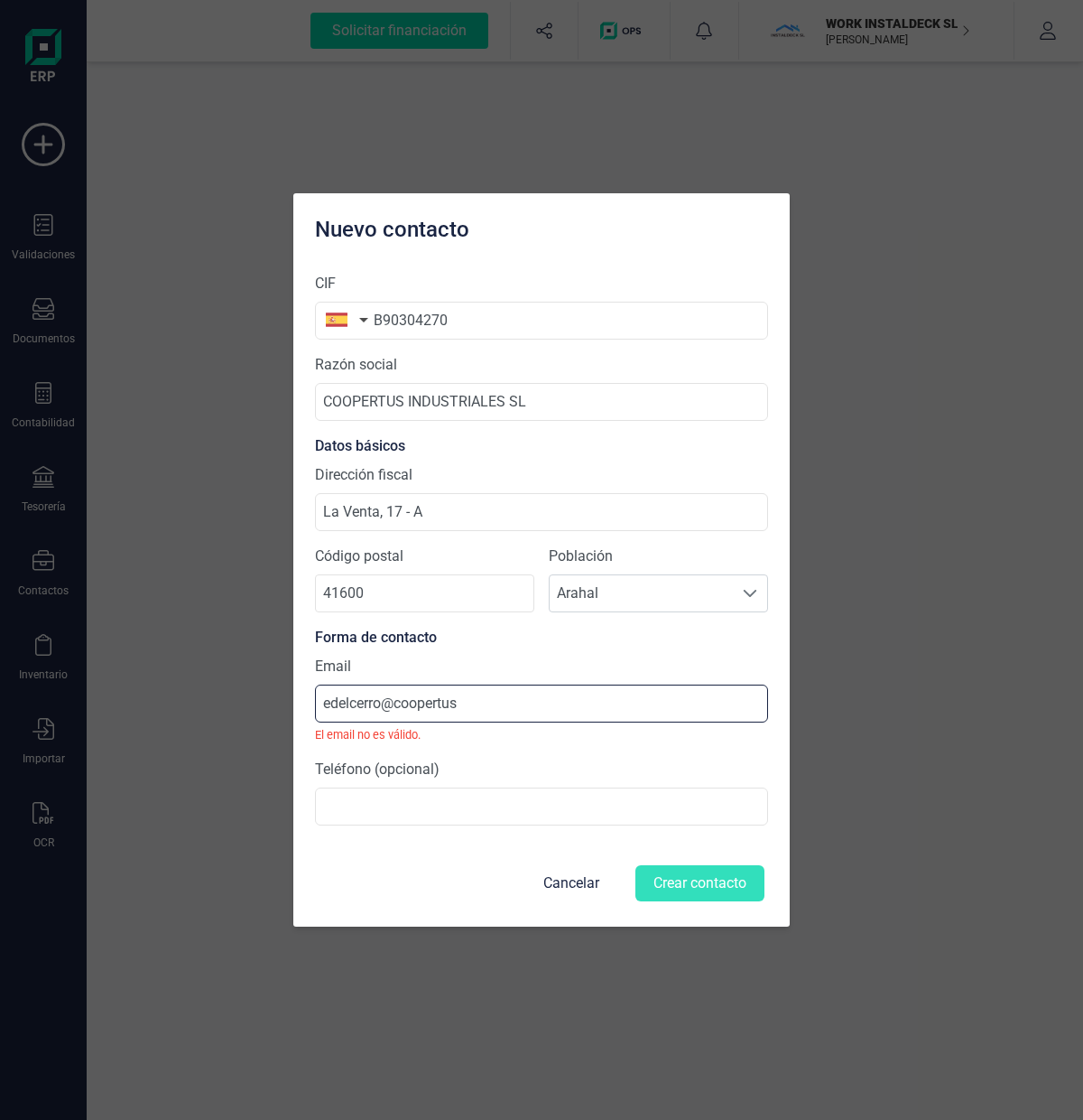
click at [285, 713] on div "Nuevo contacto CIF B90304270 Razón social COOPERTUS INDUSTRIALES SL Datos básic…" at bounding box center [542, 560] width 1083 height 1120
paste input "[EMAIL_ADDRESS][DOMAIN_NAME]"
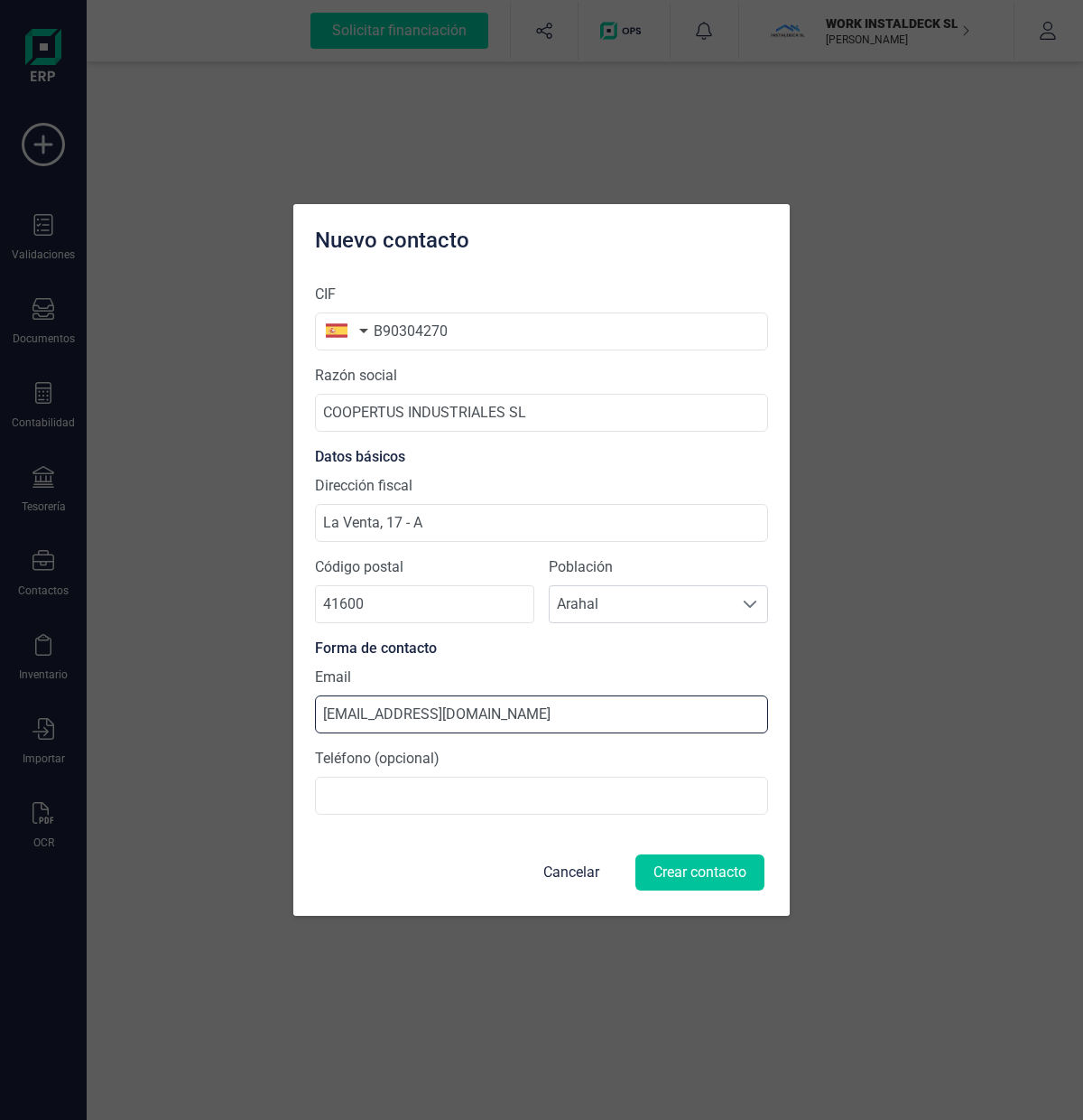
type input "[EMAIL_ADDRESS][DOMAIN_NAME]"
click at [722, 873] on button "Crear contacto" at bounding box center [699, 872] width 129 height 36
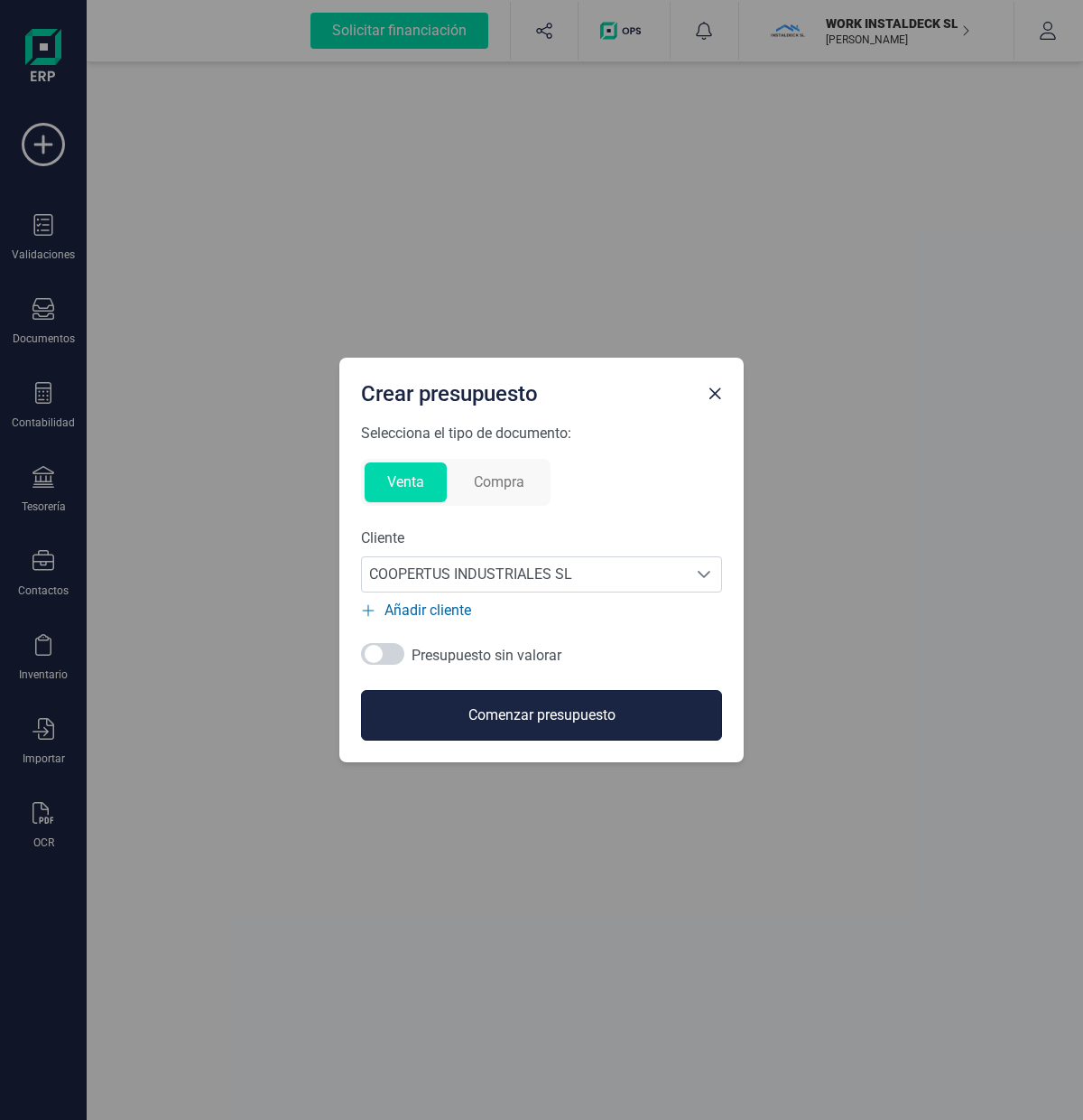
click at [520, 724] on button "Comenzar presupuesto" at bounding box center [541, 714] width 361 height 51
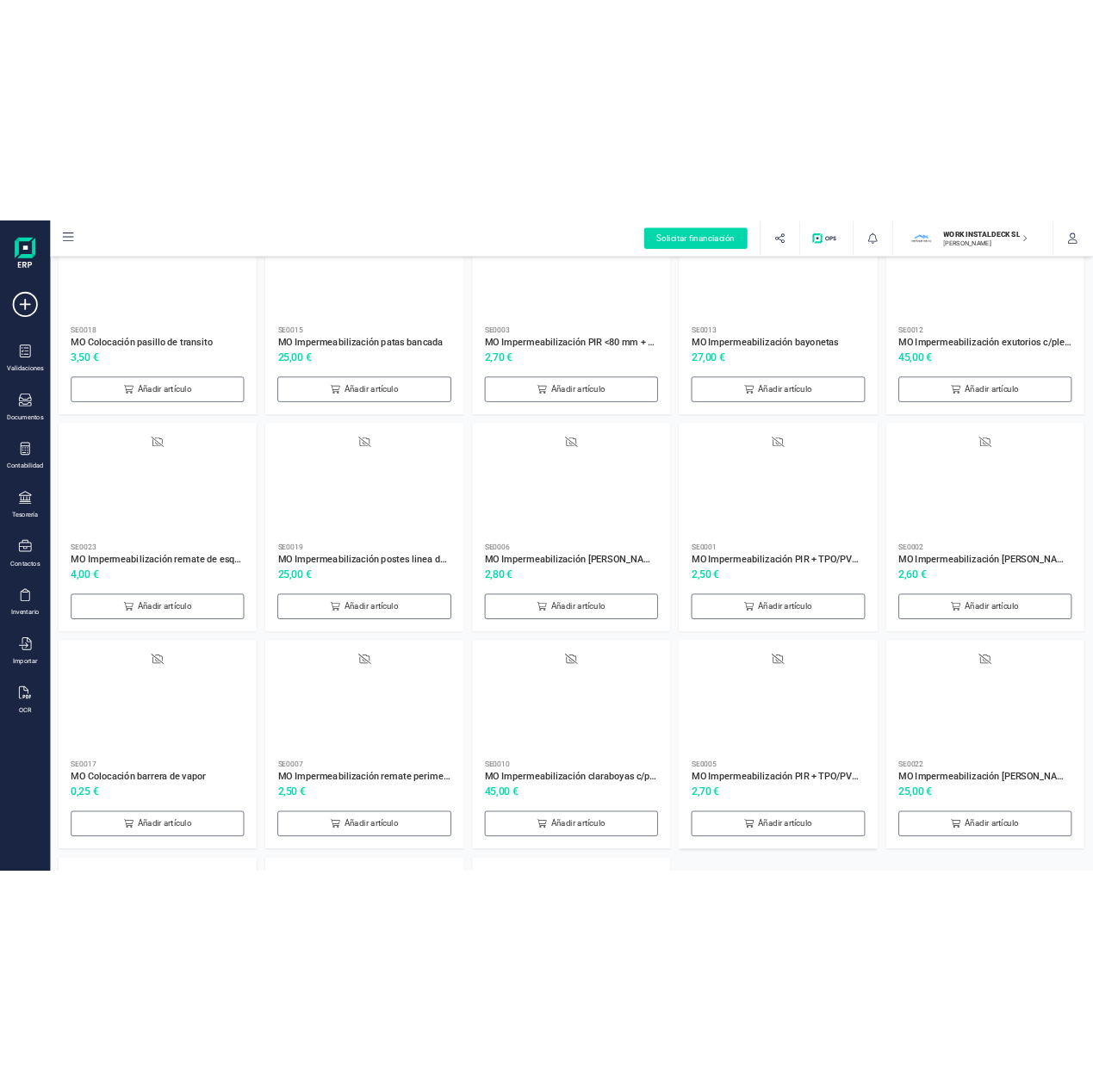
scroll to position [597, 0]
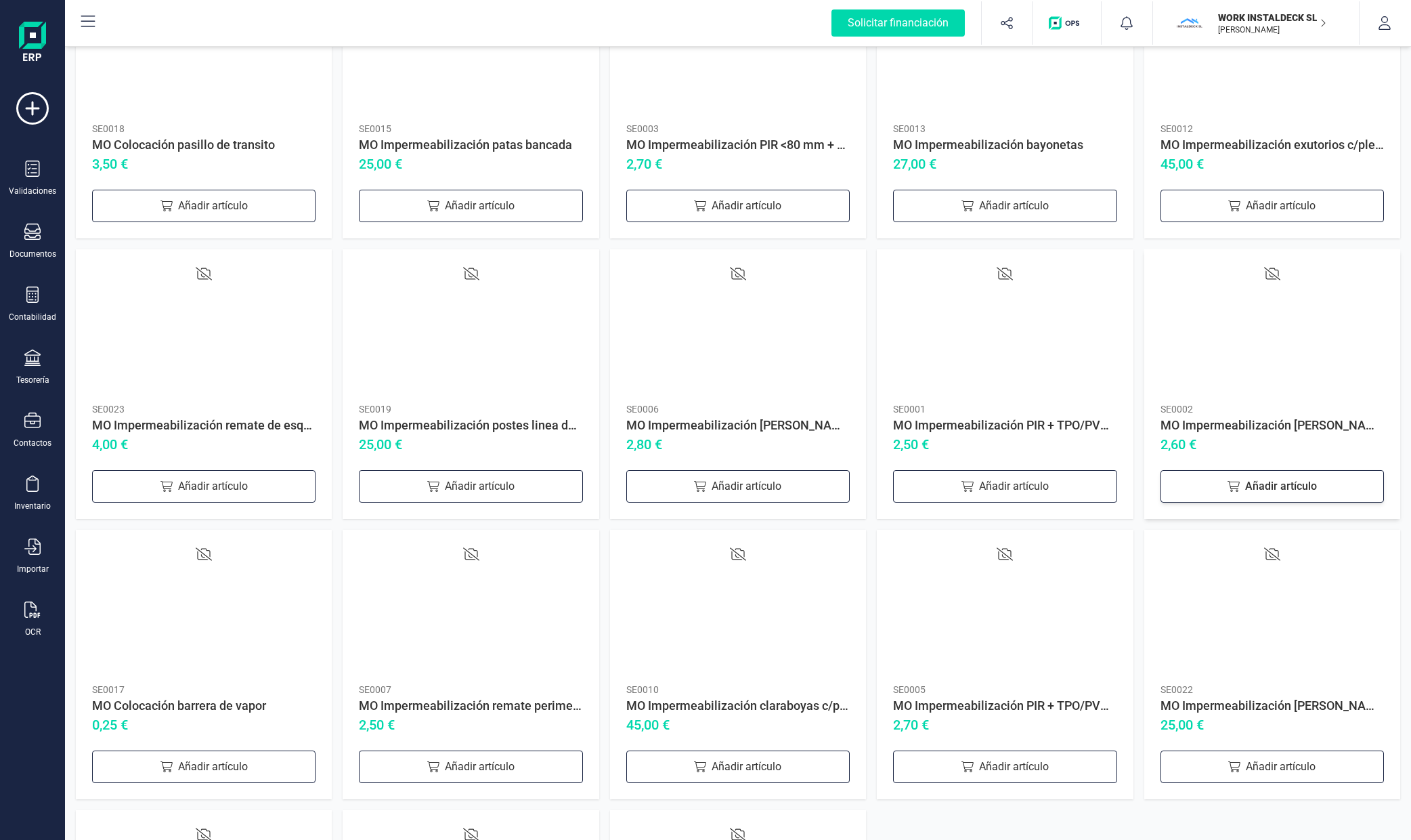
click at [812, 487] on div "Añadir artículo" at bounding box center [1272, 486] width 223 height 32
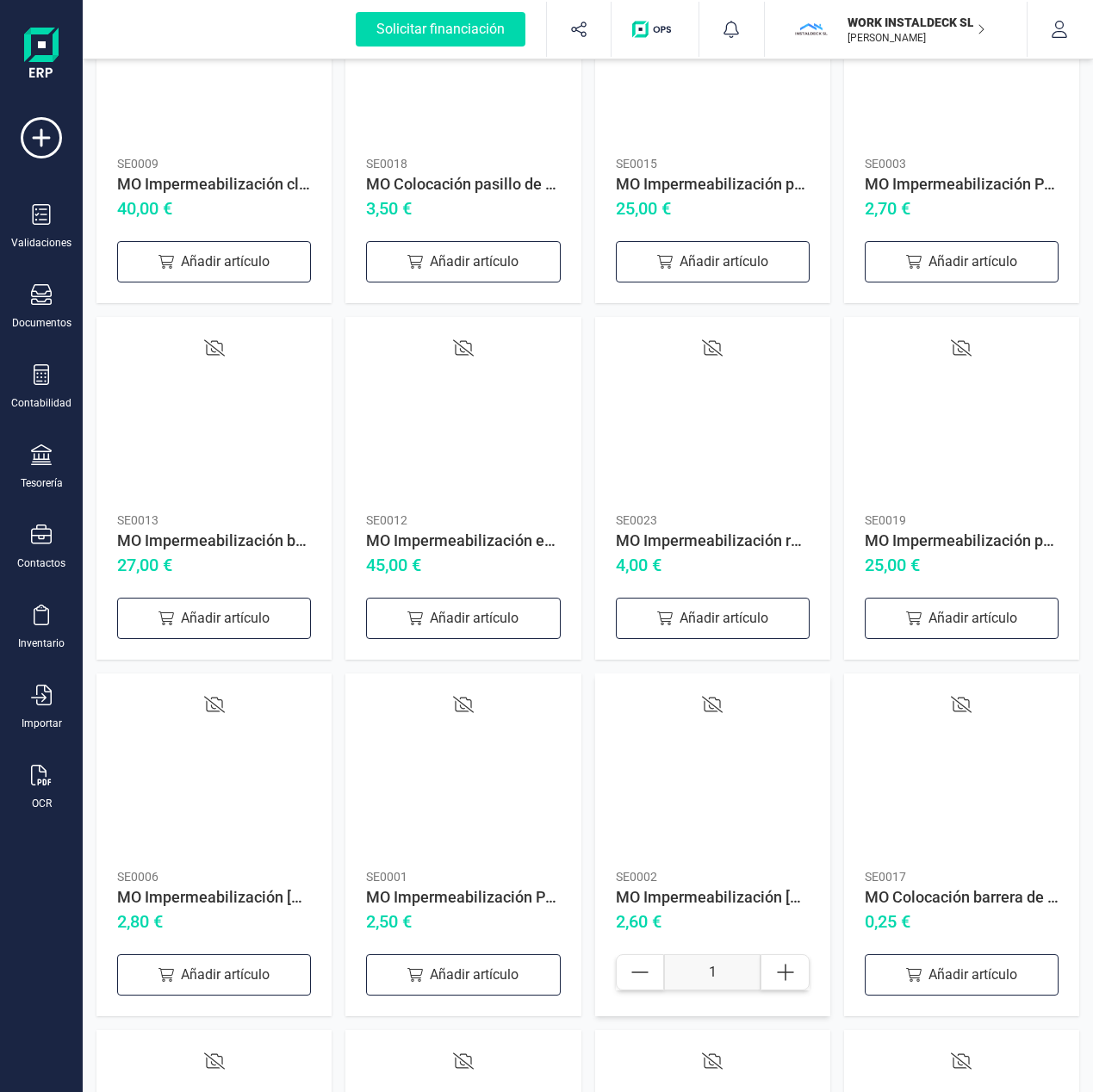
click at [725, 977] on input "1" at bounding box center [713, 972] width 97 height 36
click at [779, 971] on icon at bounding box center [785, 972] width 17 height 17
click at [639, 968] on icon at bounding box center [640, 972] width 21 height 21
type input "10248"
click at [746, 756] on div at bounding box center [712, 777] width 193 height 166
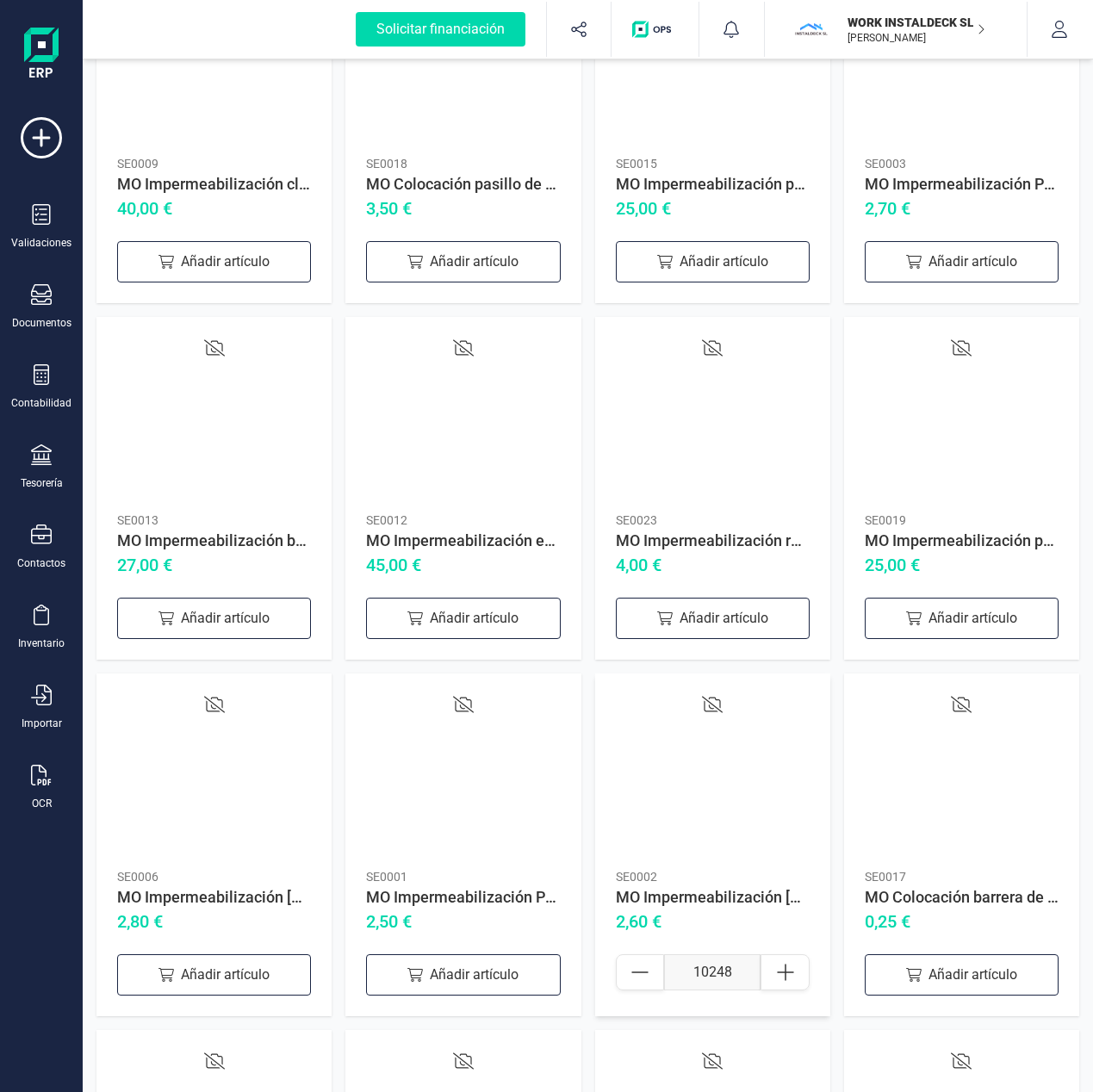
click at [687, 904] on div "MO Impermeabilización [PERSON_NAME] + TPO/PVC fijada mecanicamente" at bounding box center [712, 897] width 193 height 24
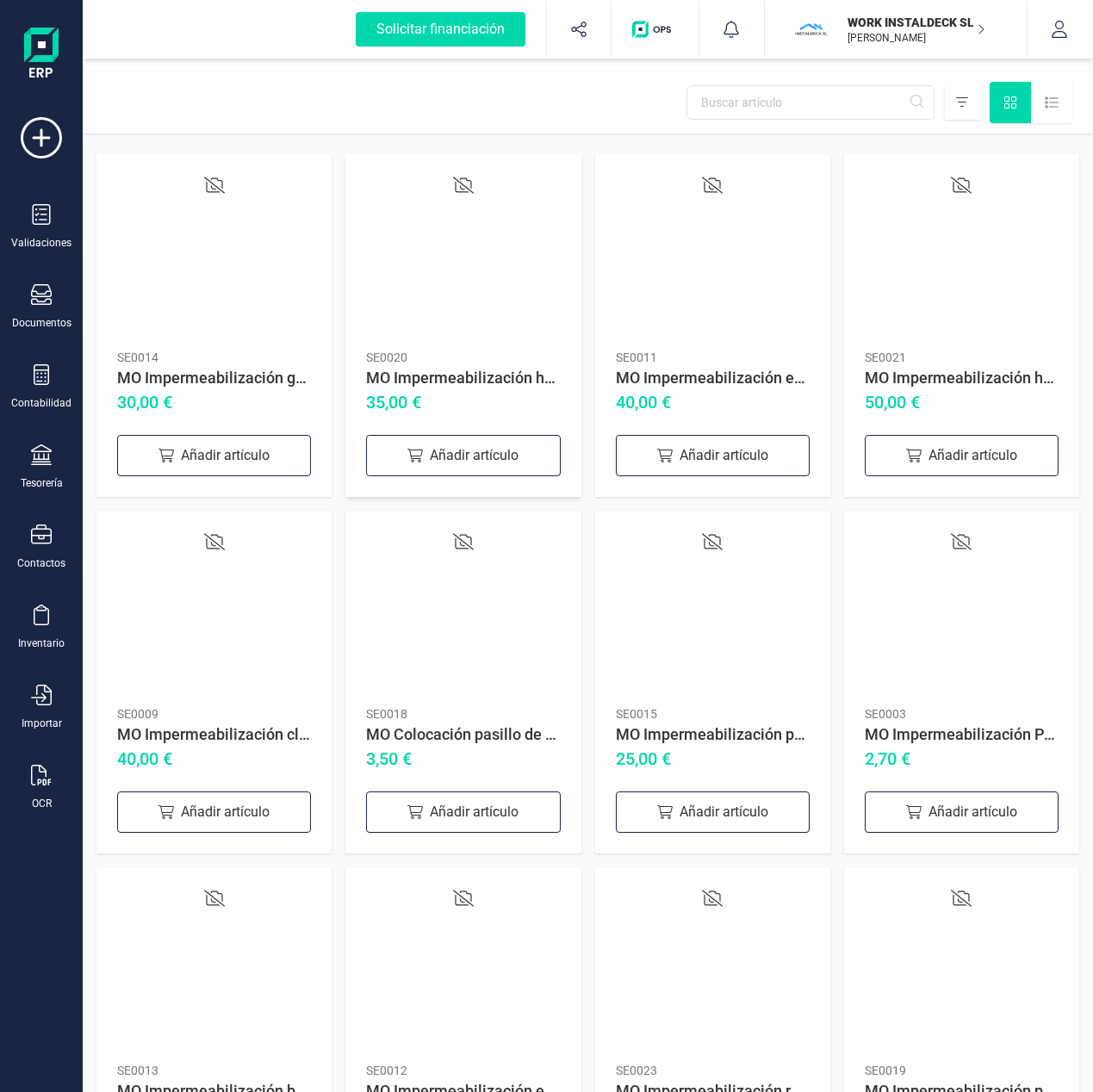
scroll to position [0, 0]
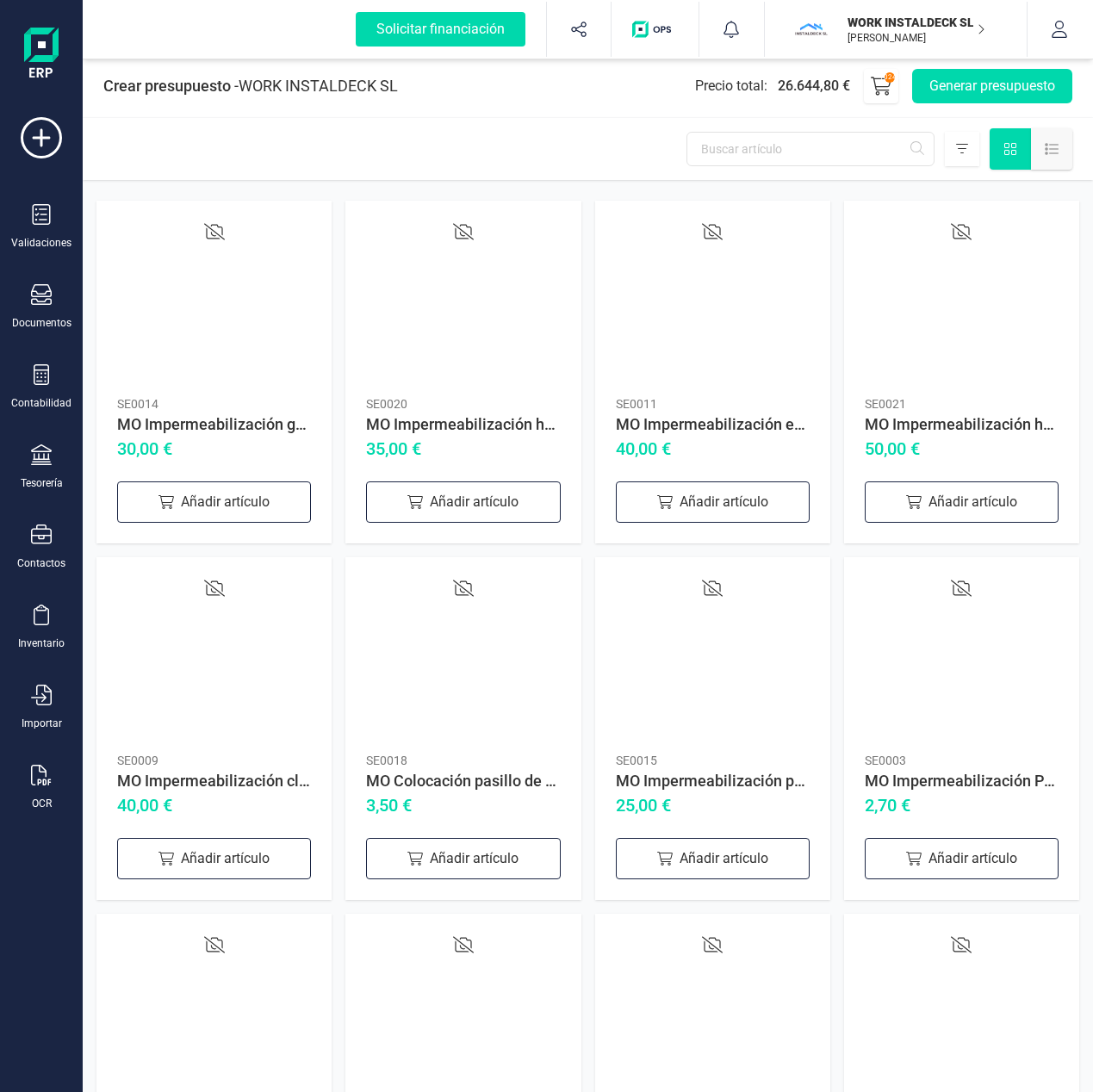
click at [1033, 149] on div at bounding box center [1051, 149] width 41 height 41
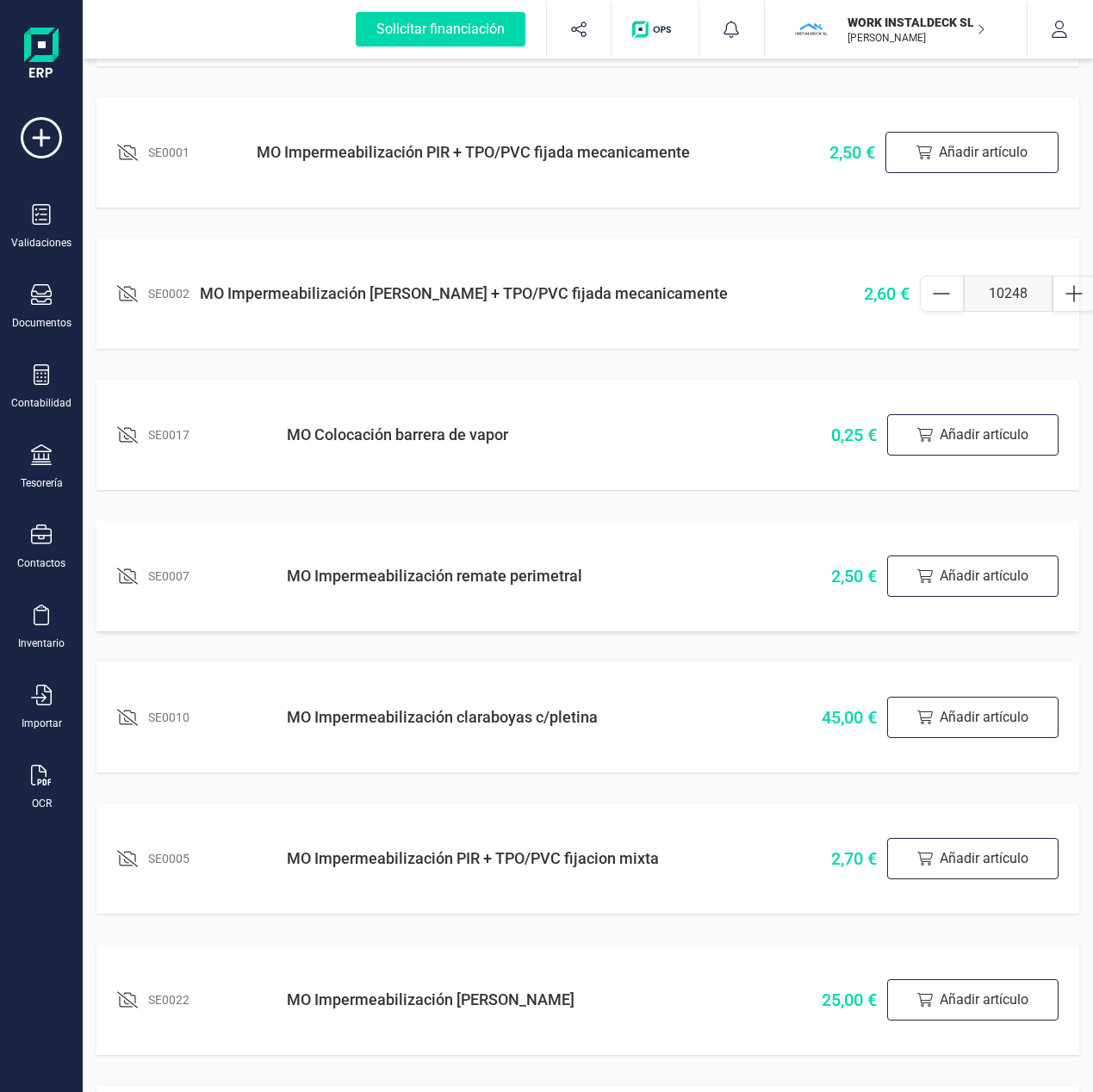
scroll to position [2027, 0]
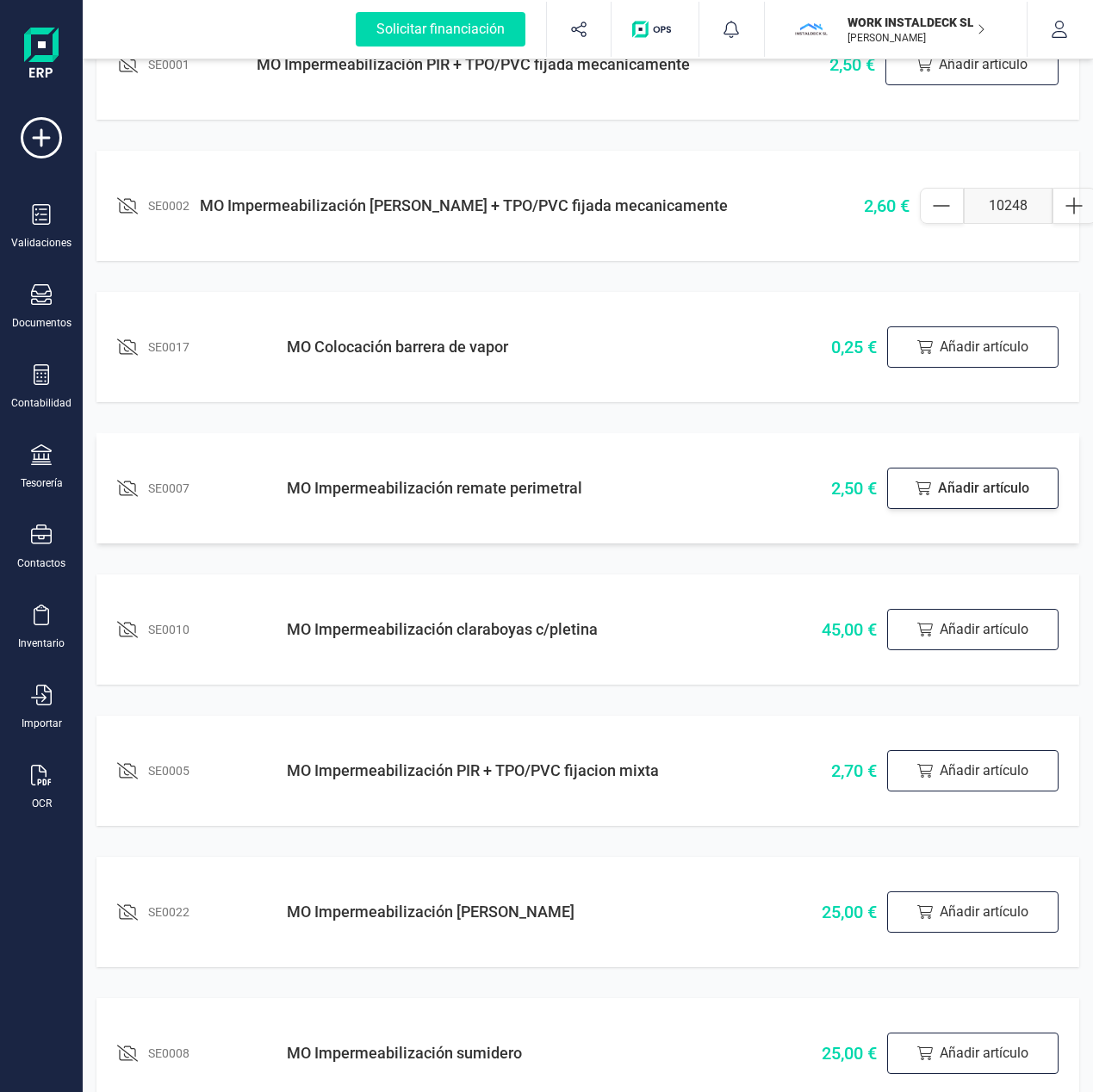
click at [978, 488] on div "Añadir artículo" at bounding box center [973, 488] width 172 height 41
drag, startPoint x: 986, startPoint y: 492, endPoint x: 930, endPoint y: 495, distance: 56.1
click at [930, 495] on input "1" at bounding box center [973, 488] width 86 height 36
type input "353"
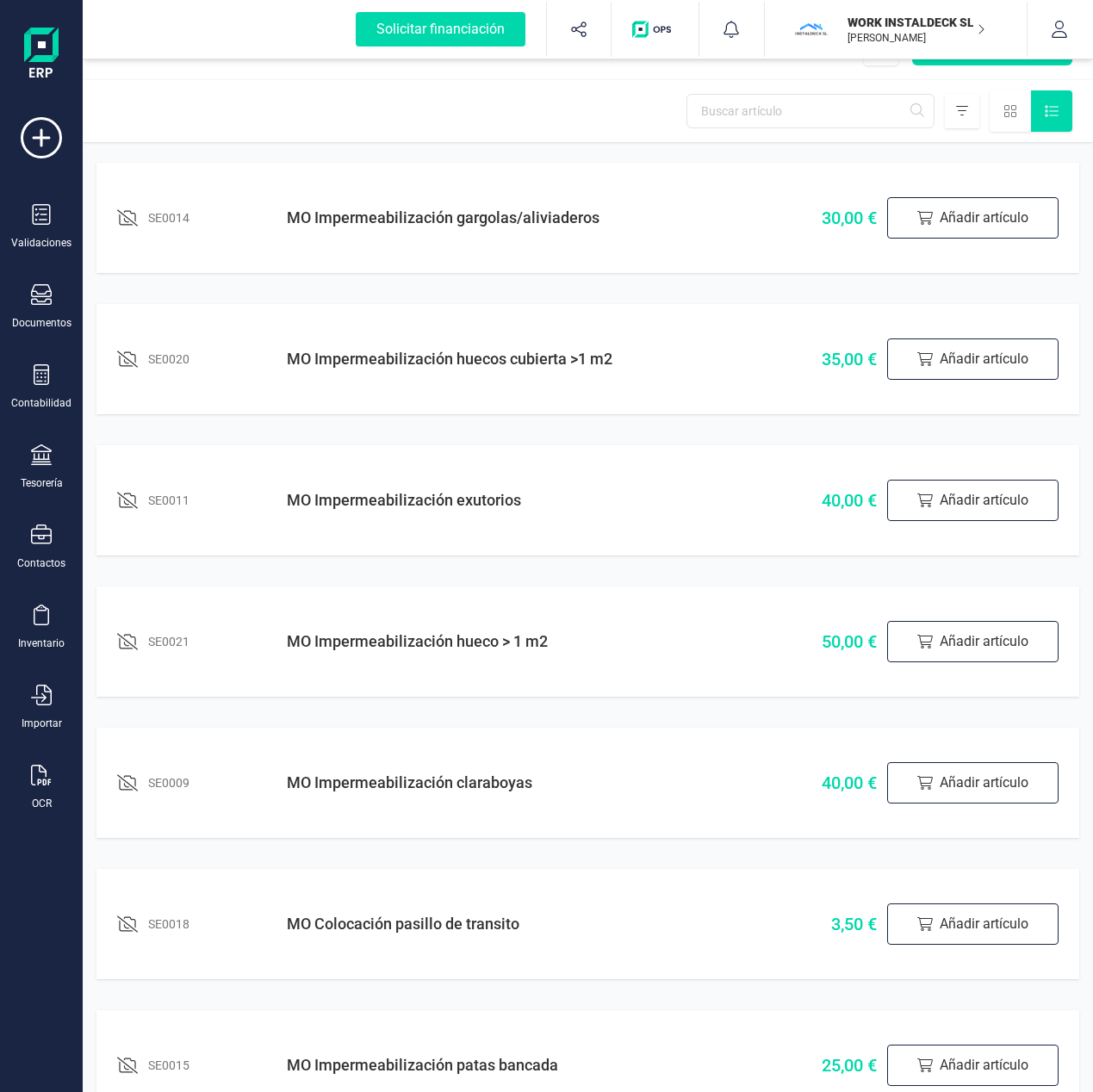
scroll to position [0, 0]
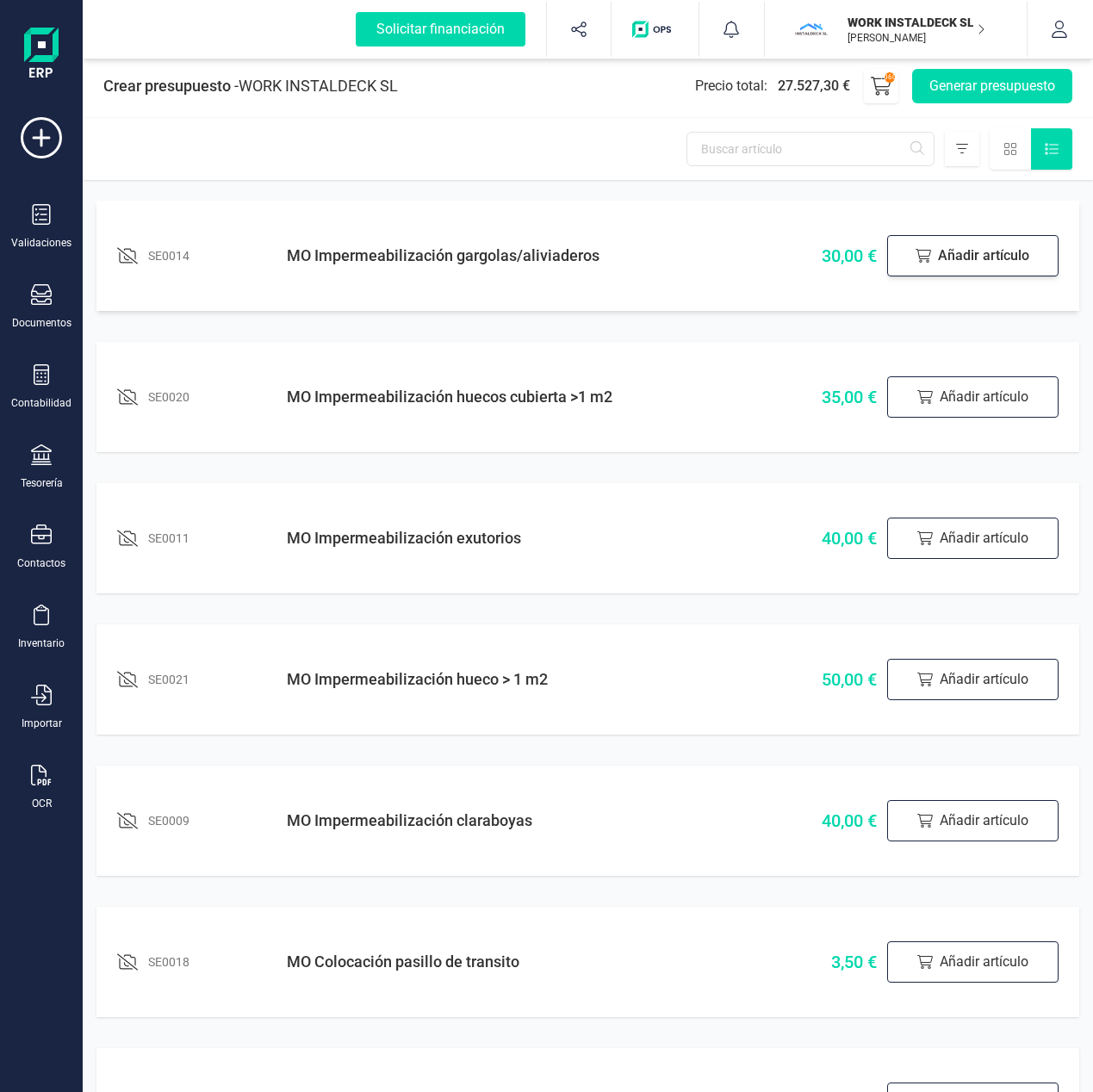
click at [988, 250] on div "Añadir artículo" at bounding box center [973, 255] width 172 height 41
click at [981, 258] on input "1" at bounding box center [973, 255] width 86 height 36
type input "17"
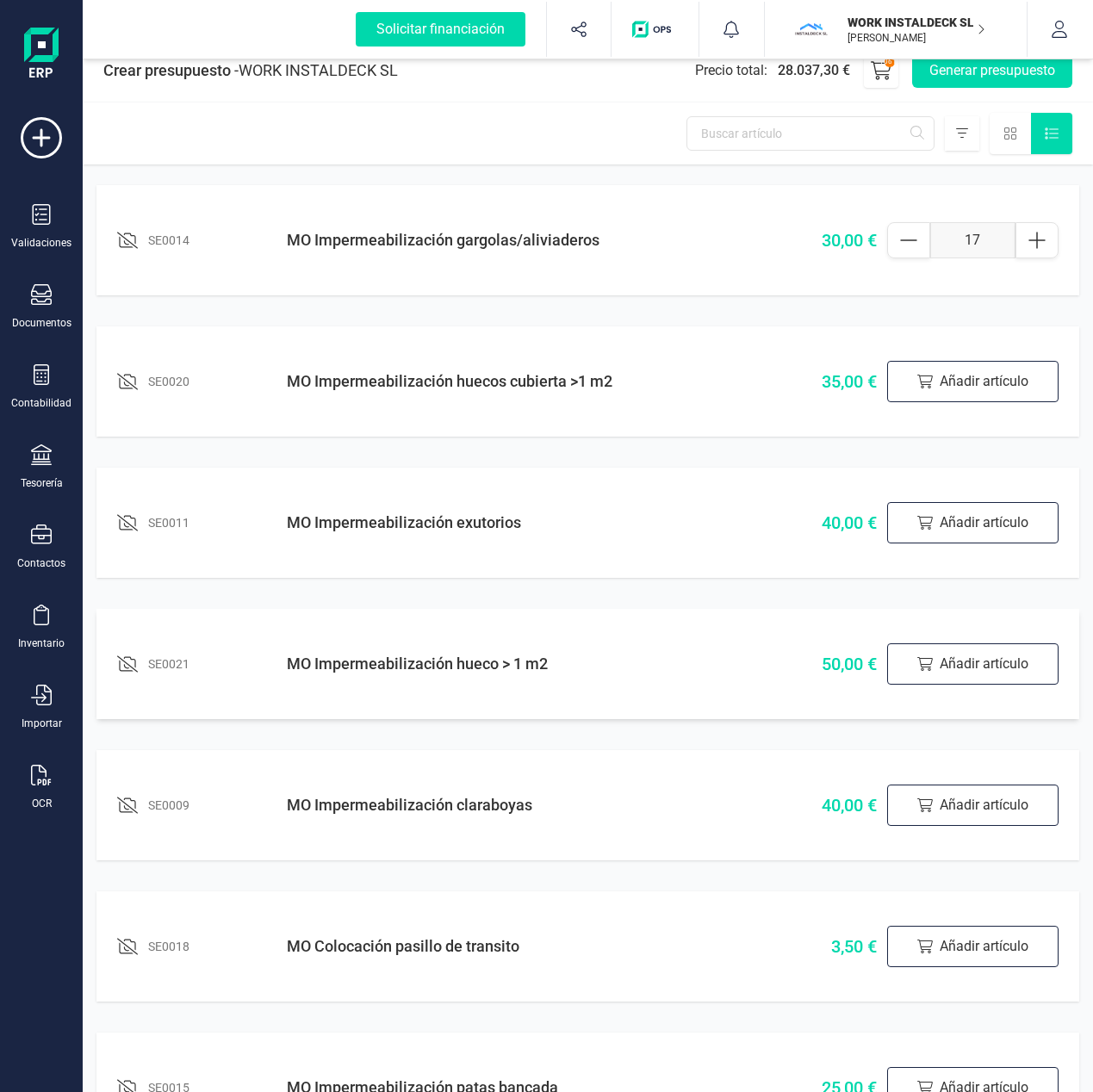
scroll to position [83, 0]
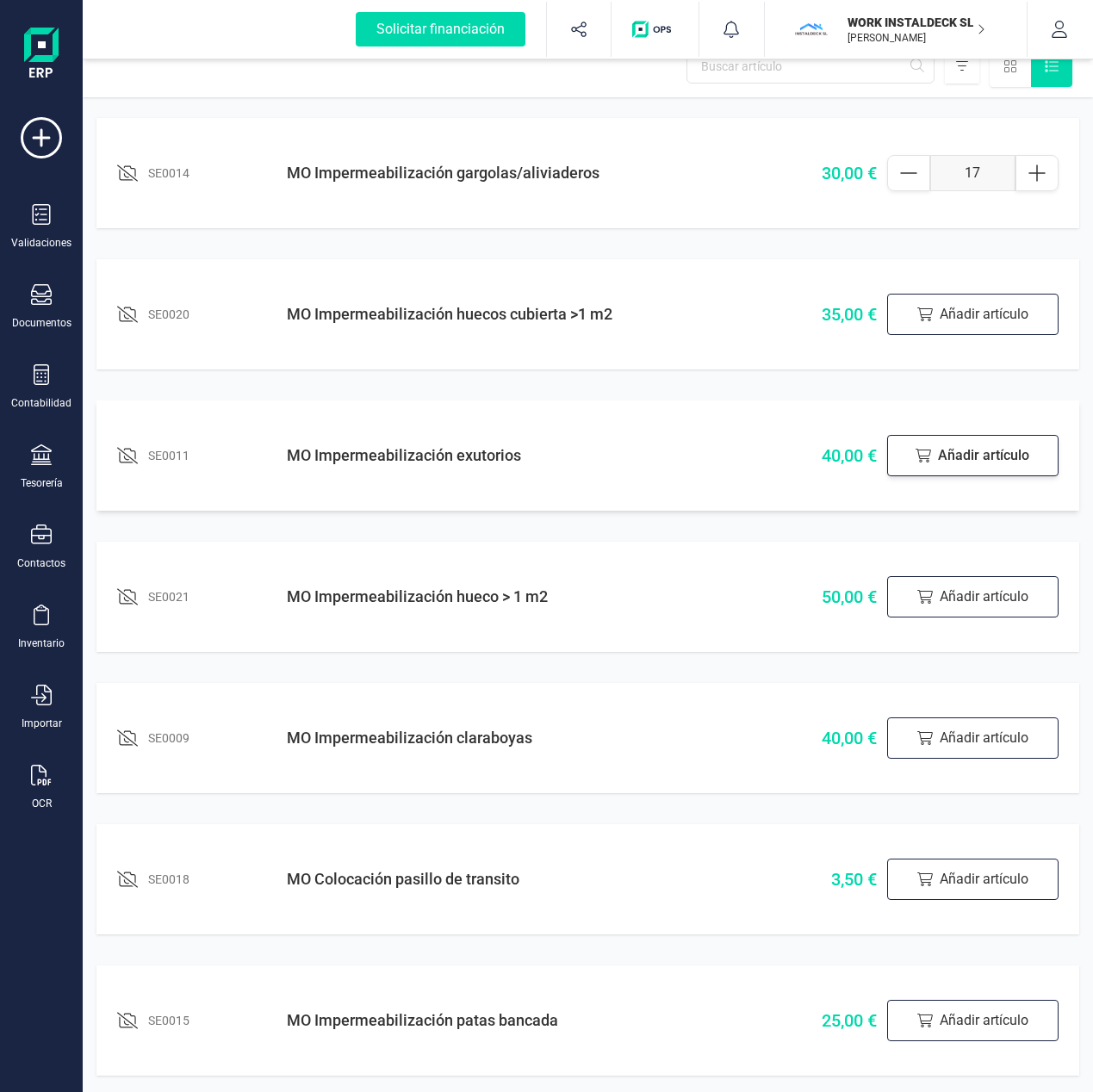
click at [944, 451] on div "Añadir artículo" at bounding box center [973, 455] width 172 height 41
drag, startPoint x: 987, startPoint y: 458, endPoint x: 947, endPoint y: 463, distance: 40.3
click at [948, 462] on input "1" at bounding box center [973, 455] width 86 height 36
type input "23"
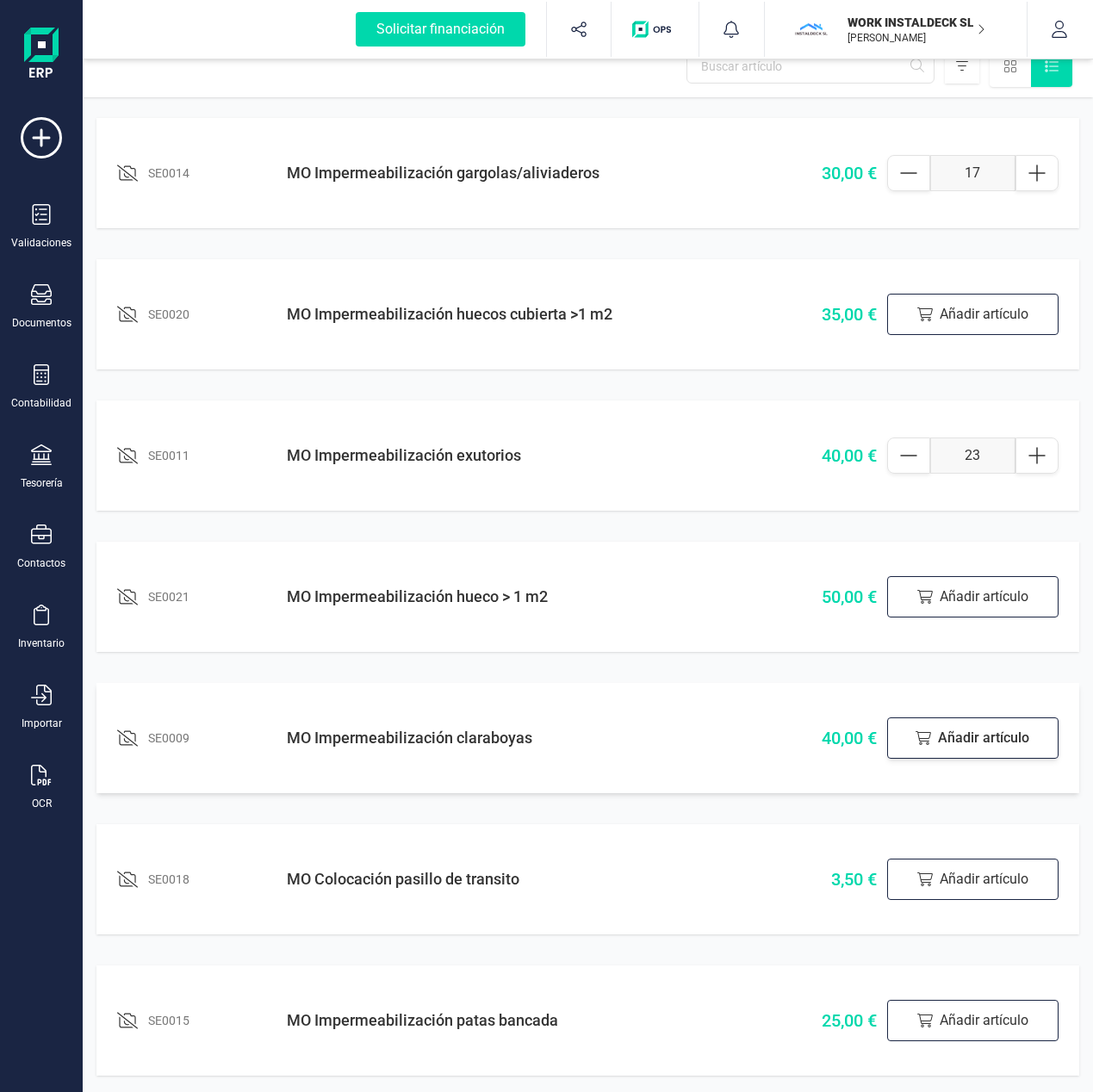
click at [983, 747] on div "Añadir artículo" at bounding box center [973, 738] width 172 height 41
click at [983, 743] on input "1" at bounding box center [973, 738] width 86 height 36
drag, startPoint x: 983, startPoint y: 743, endPoint x: 941, endPoint y: 743, distance: 42.0
click at [941, 742] on input "1" at bounding box center [973, 738] width 86 height 36
type input "25"
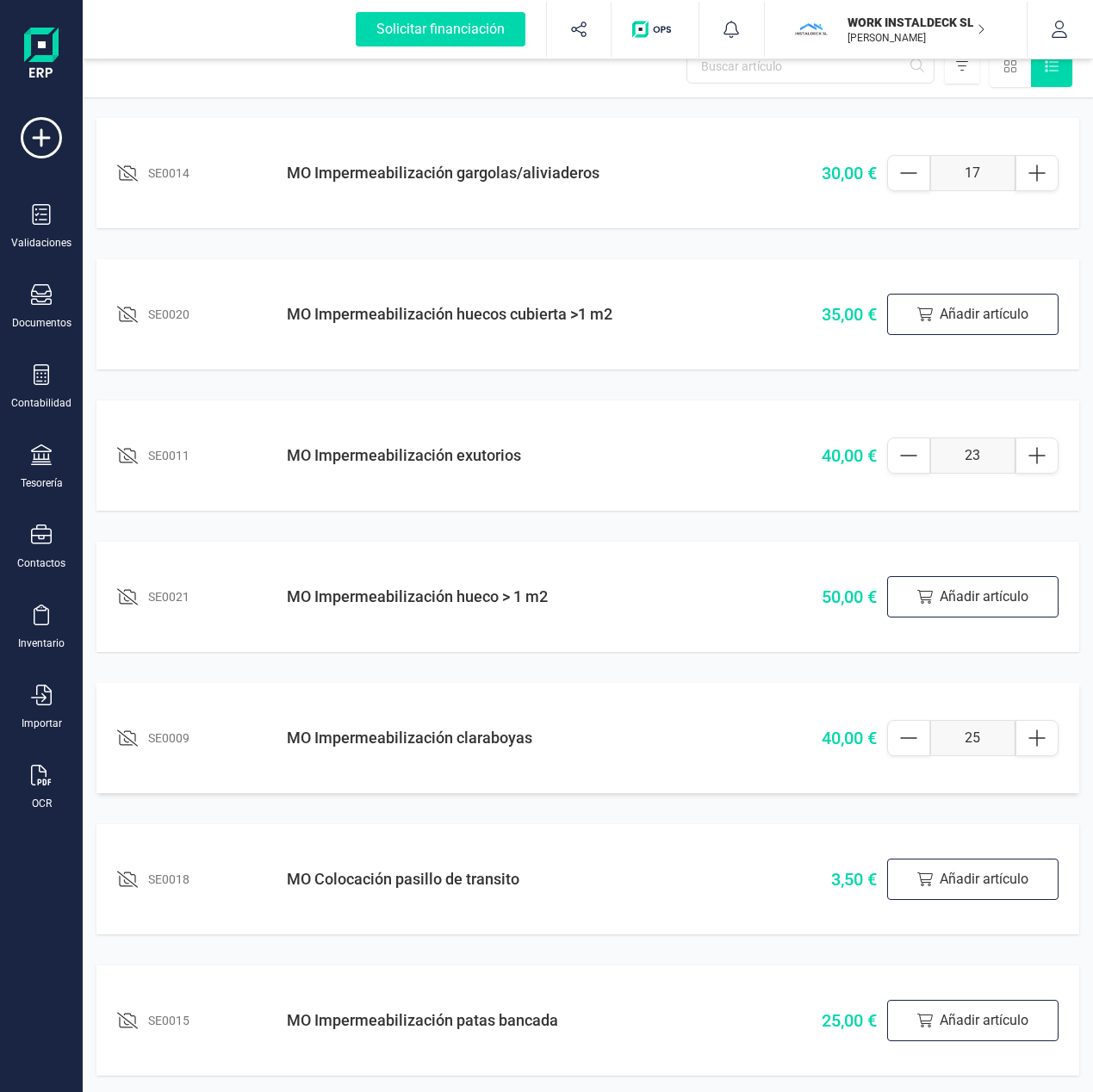
click at [855, 729] on span "40,00 €" at bounding box center [807, 738] width 138 height 24
click at [836, 741] on span "40,00 €" at bounding box center [807, 738] width 138 height 24
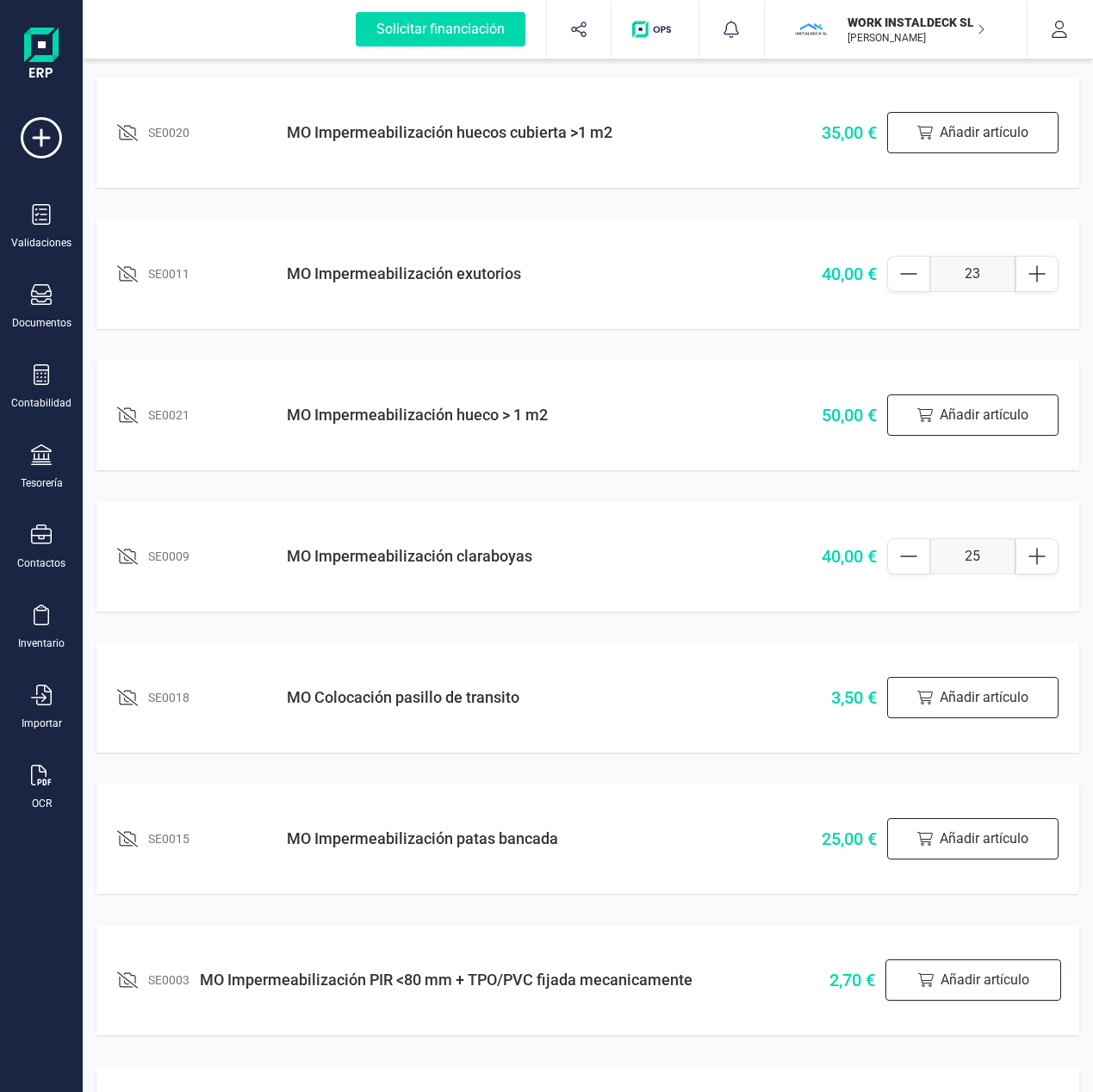
scroll to position [603, 0]
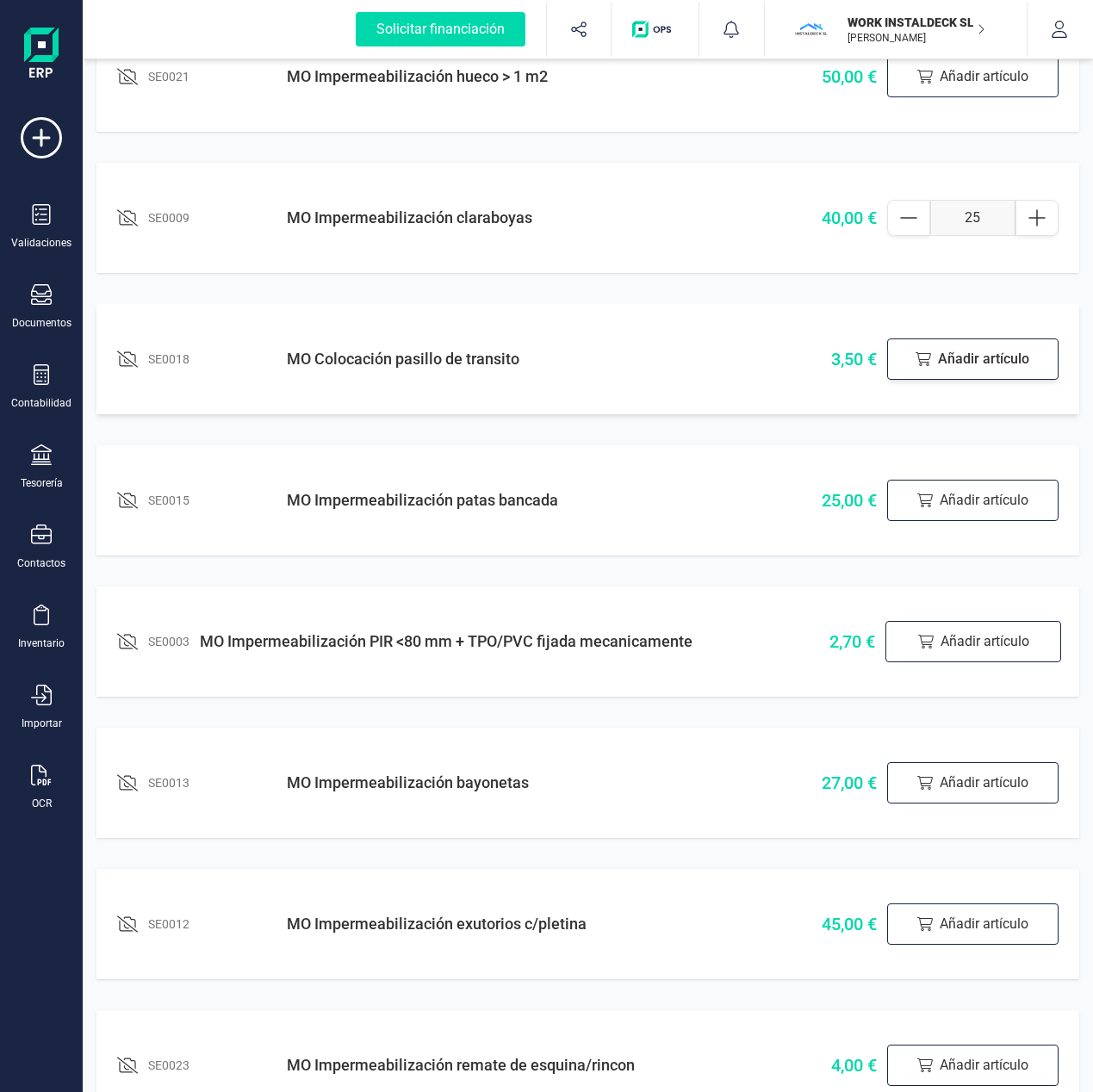
click at [955, 359] on div "Añadir artículo" at bounding box center [973, 358] width 172 height 41
drag, startPoint x: 1004, startPoint y: 361, endPoint x: 945, endPoint y: 366, distance: 59.2
click at [945, 366] on input "1" at bounding box center [973, 359] width 86 height 36
type input "298"
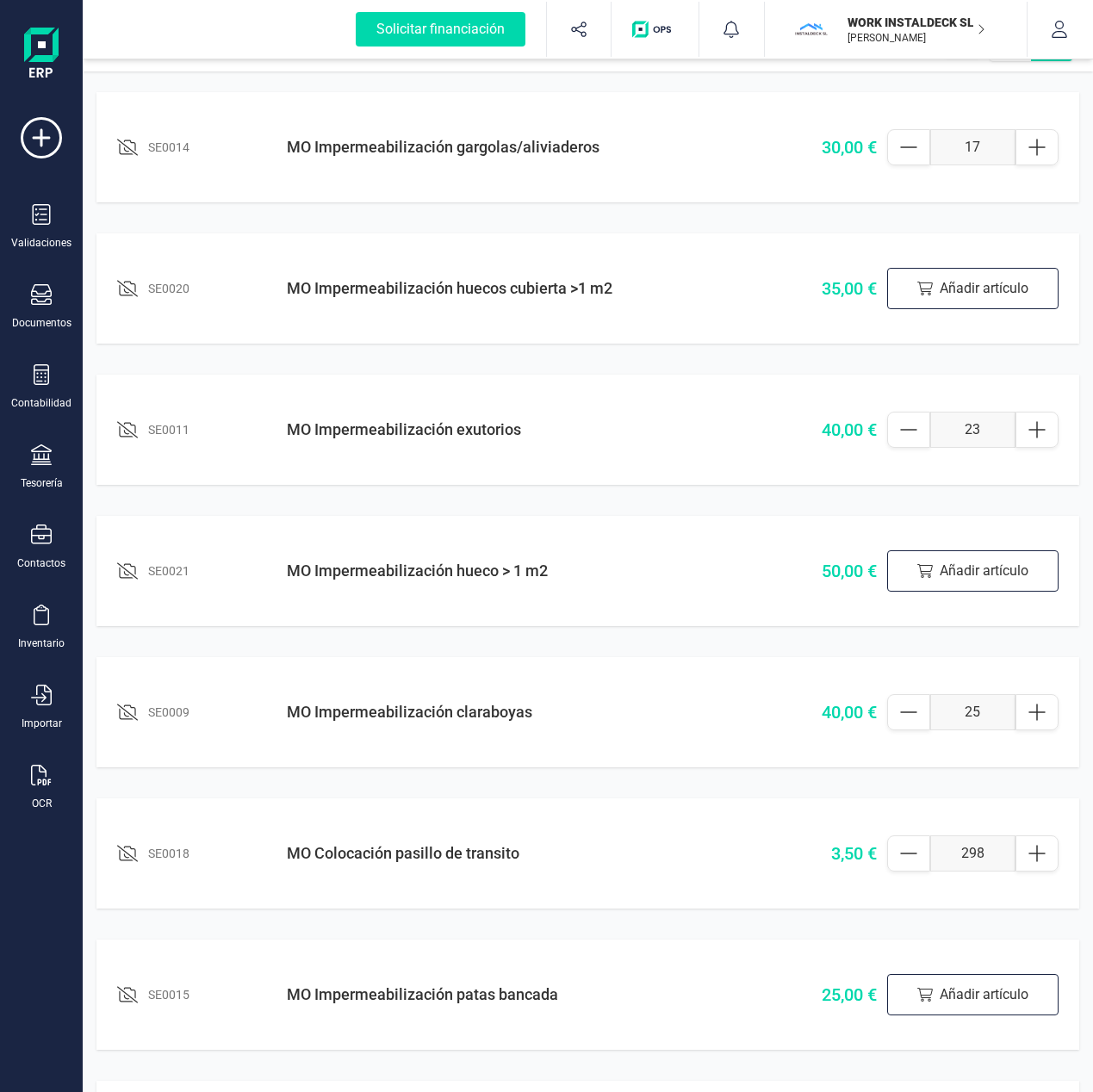
scroll to position [110, 0]
click at [903, 435] on icon at bounding box center [909, 429] width 21 height 21
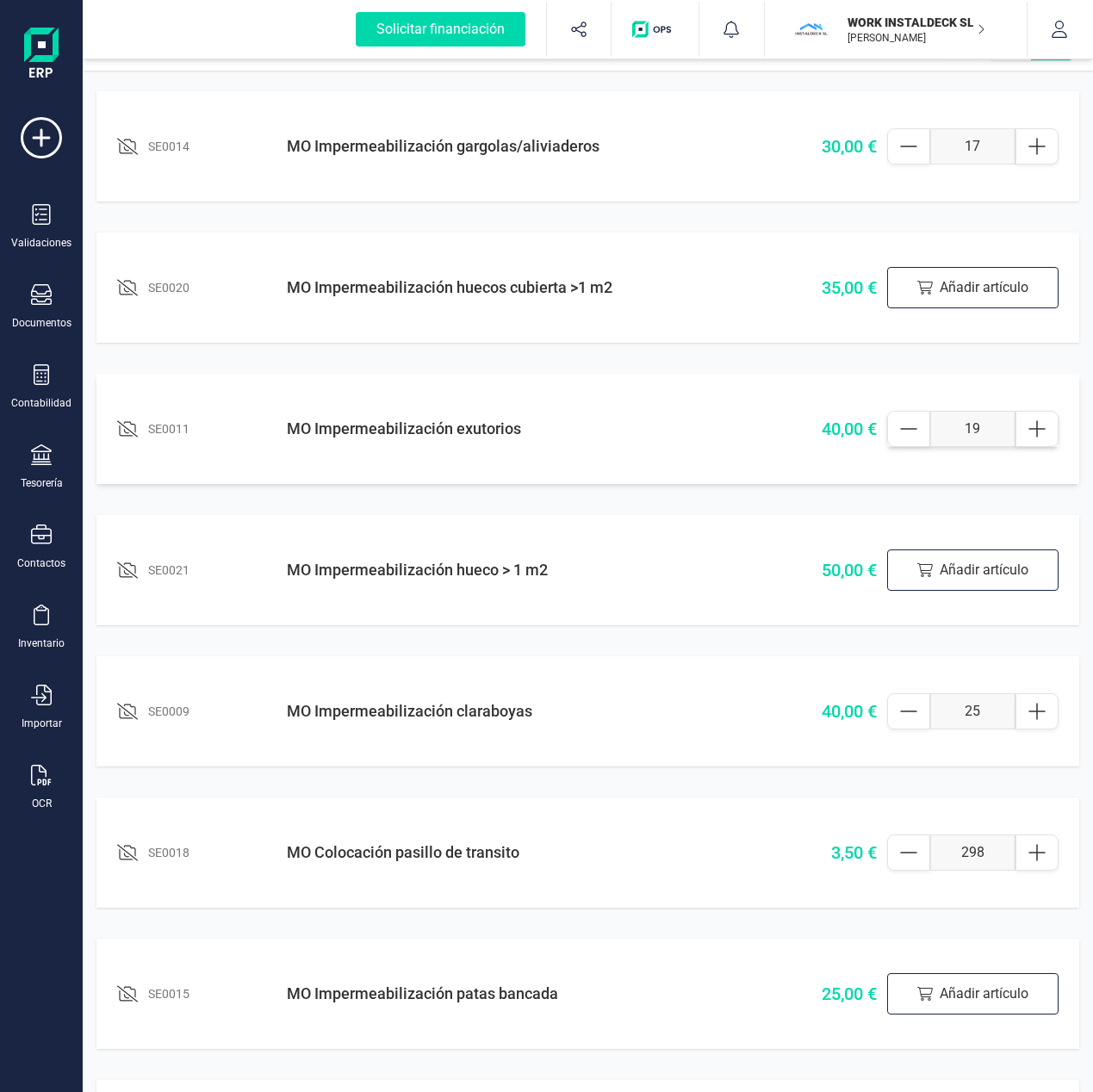
click at [903, 435] on icon at bounding box center [909, 429] width 21 height 21
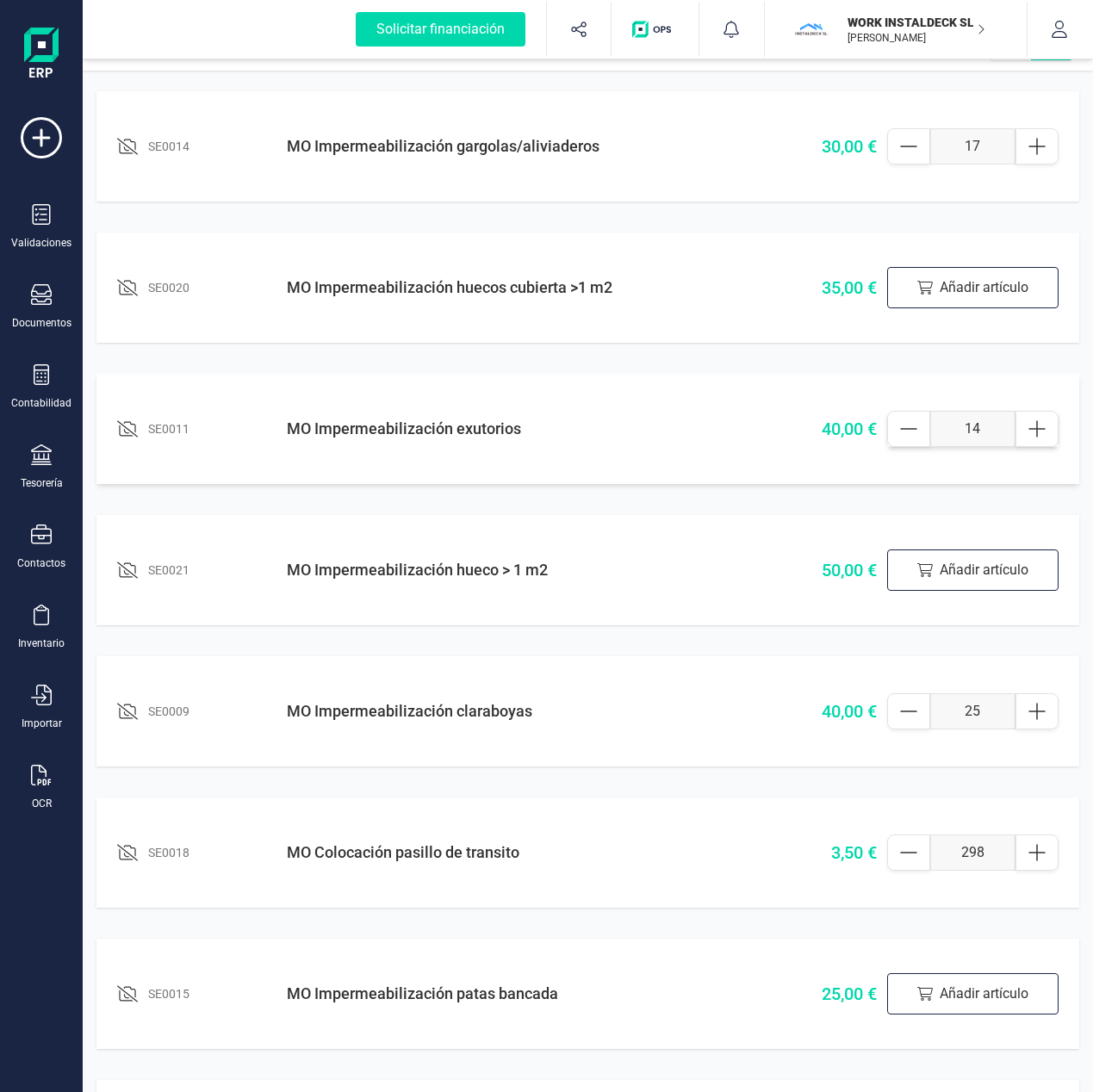
click at [903, 435] on icon at bounding box center [909, 429] width 21 height 21
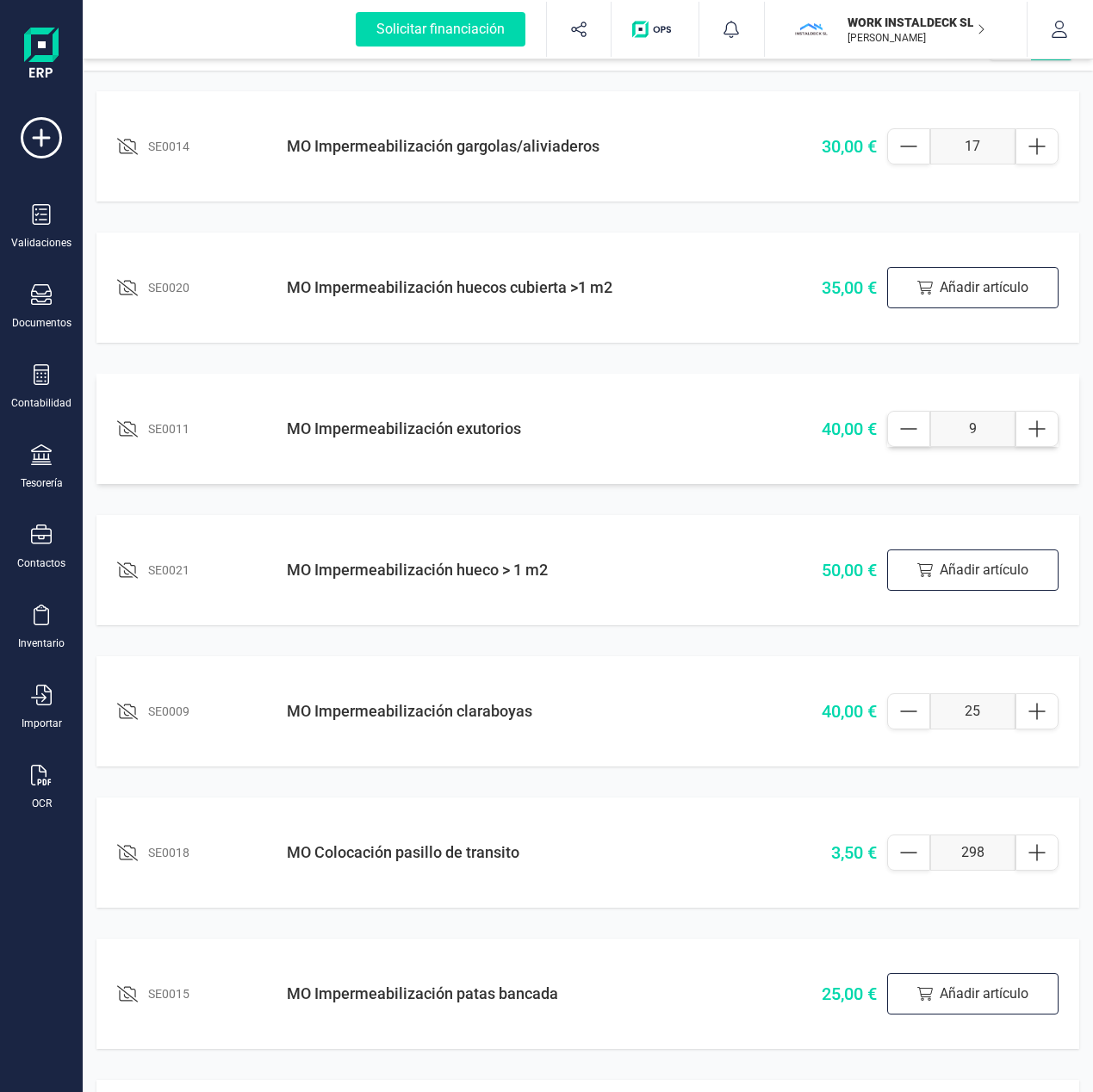
click at [903, 435] on icon at bounding box center [909, 429] width 21 height 21
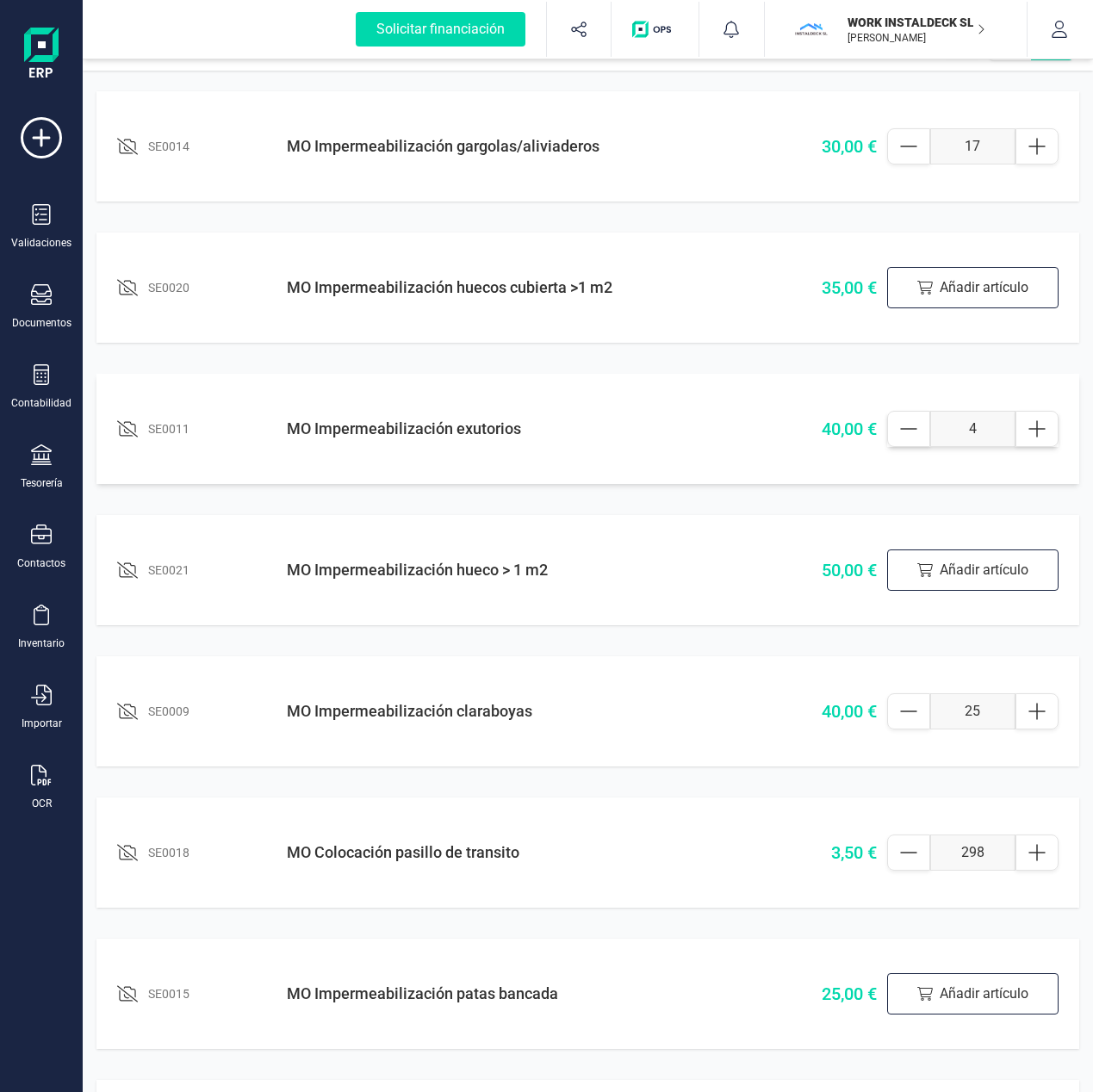
click at [903, 435] on icon at bounding box center [909, 429] width 21 height 21
type input "1"
click at [903, 435] on icon at bounding box center [909, 429] width 21 height 21
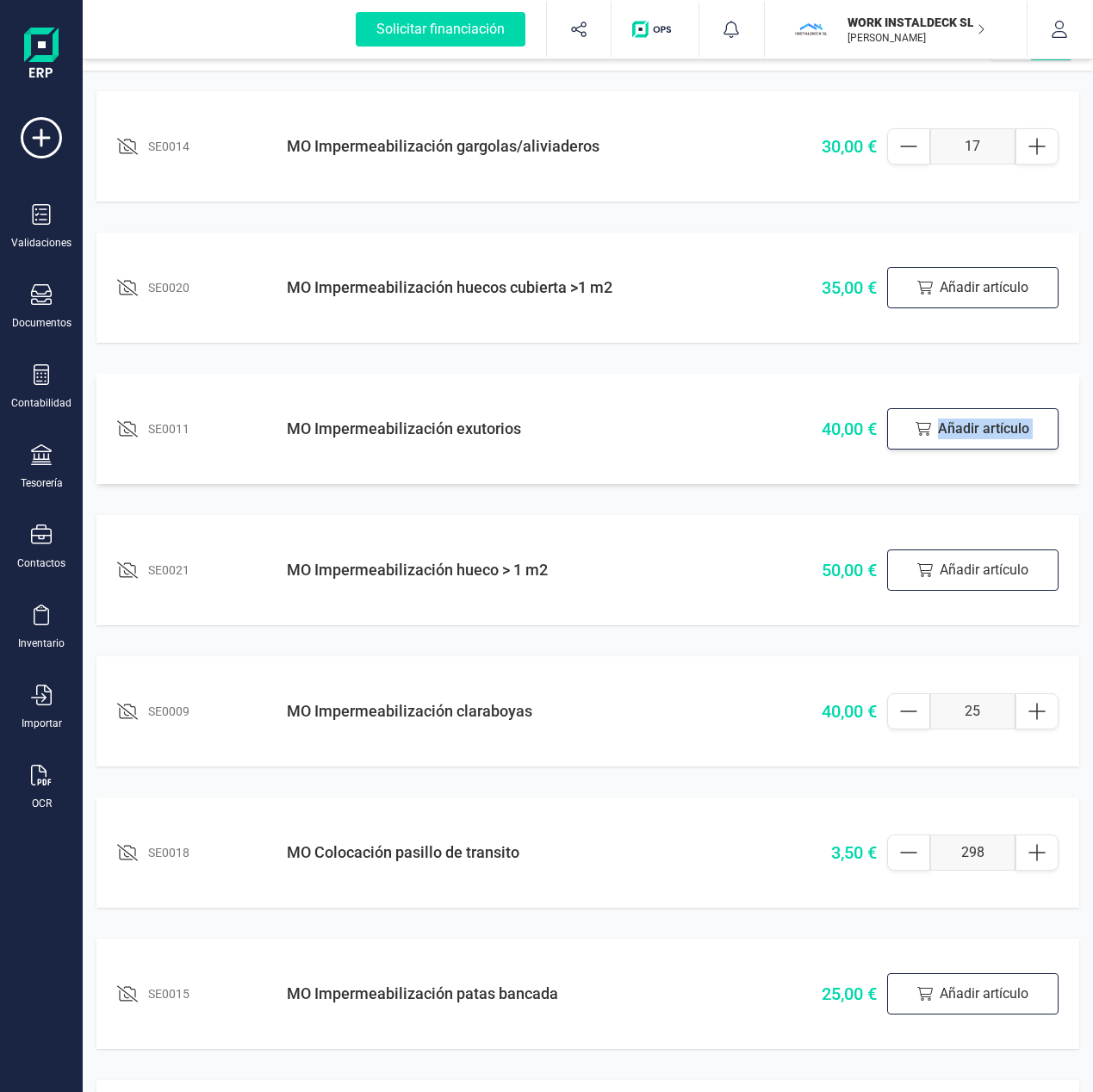
click at [903, 435] on div "Añadir artículo" at bounding box center [973, 428] width 172 height 41
click at [917, 435] on icon at bounding box center [909, 429] width 21 height 21
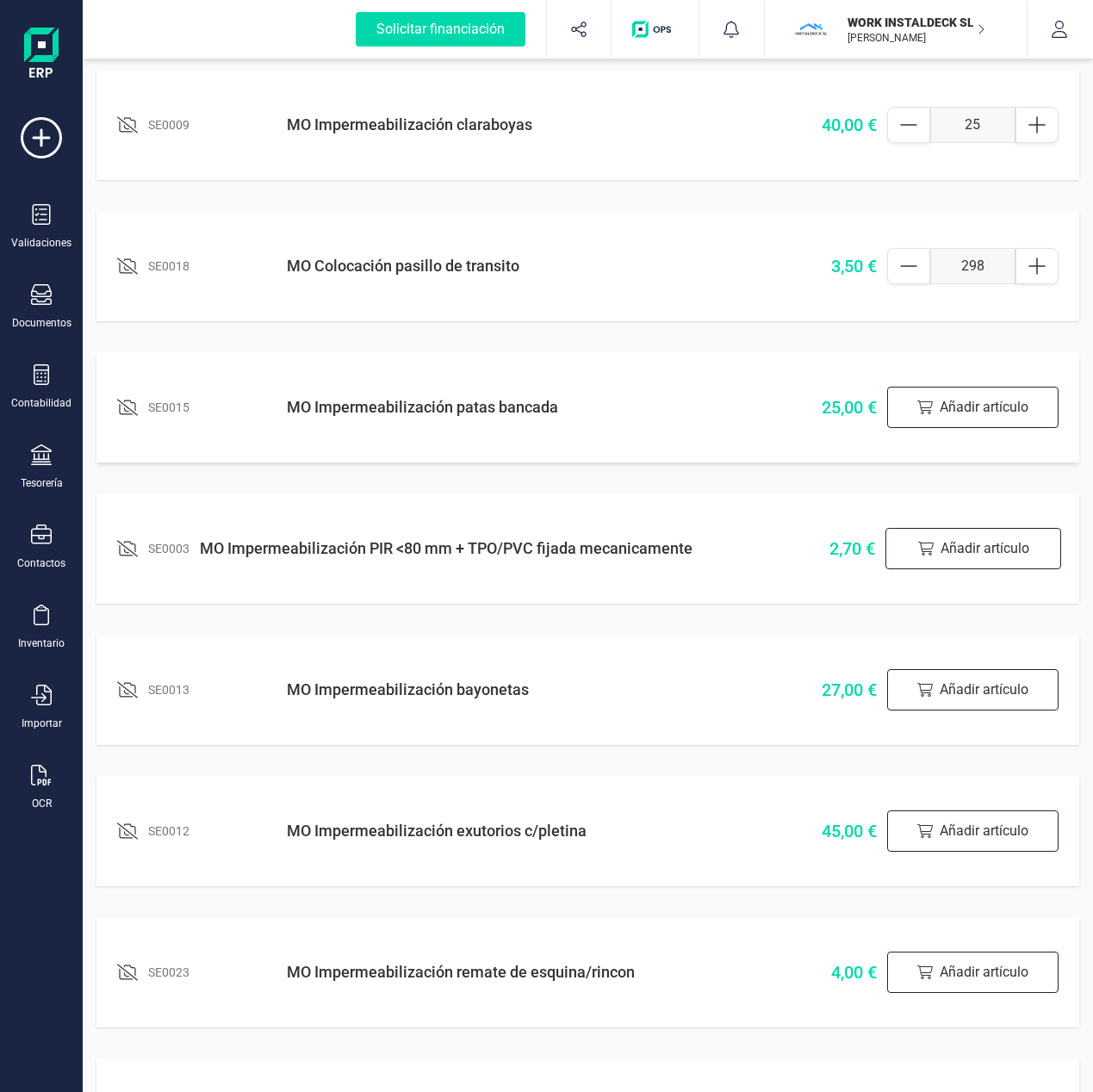
scroll to position [799, 0]
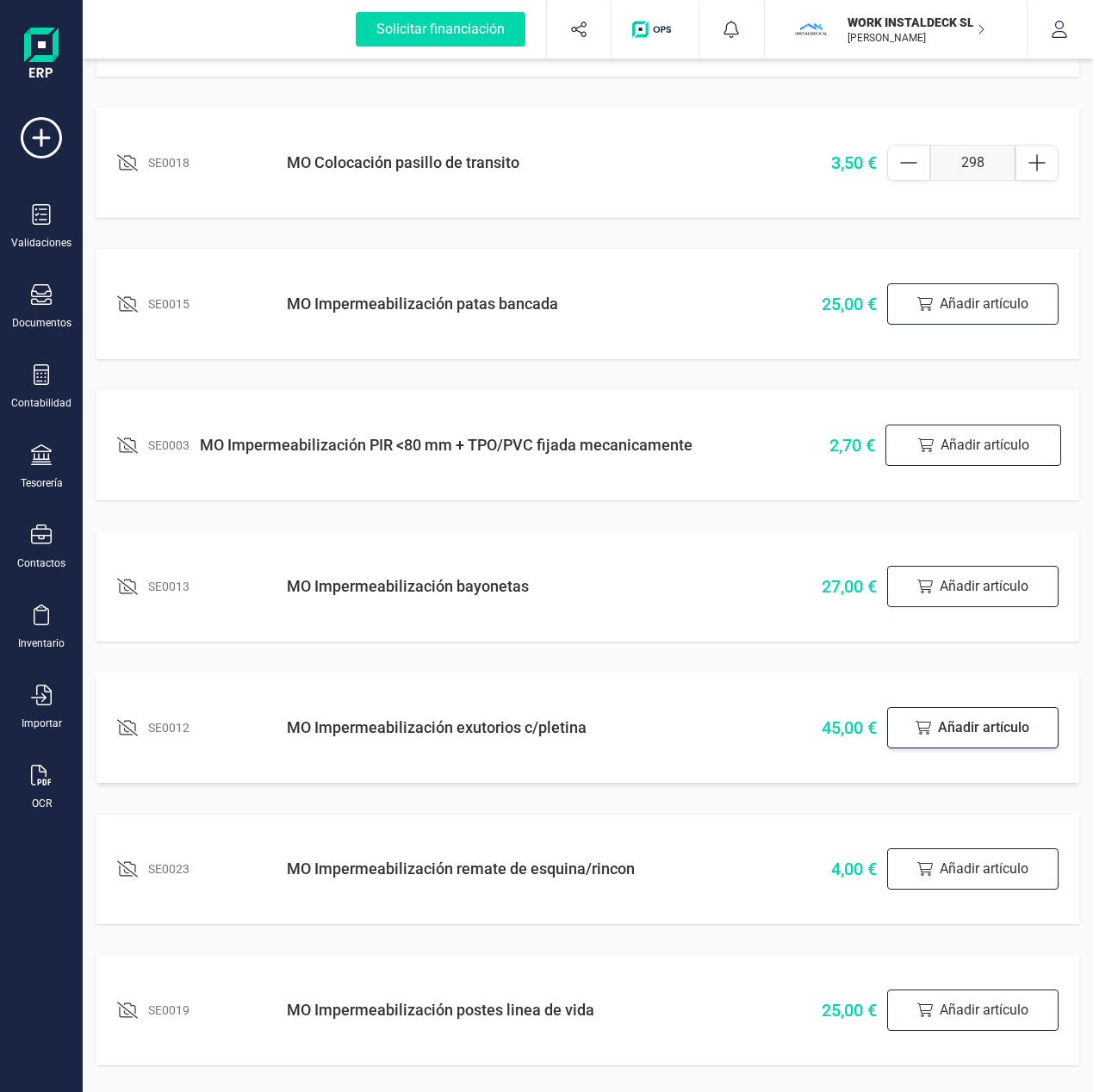
click at [965, 729] on div "Añadir artículo" at bounding box center [973, 727] width 172 height 41
drag, startPoint x: 980, startPoint y: 731, endPoint x: 961, endPoint y: 730, distance: 19.0
click at [961, 729] on input "1" at bounding box center [973, 728] width 86 height 36
type input "23"
click at [960, 664] on div "SE0014 MO Impermeabilización gargolas/aliviaderos 30,00 € 17 SE0020 MO Impermea…" at bounding box center [588, 1034] width 1010 height 3306
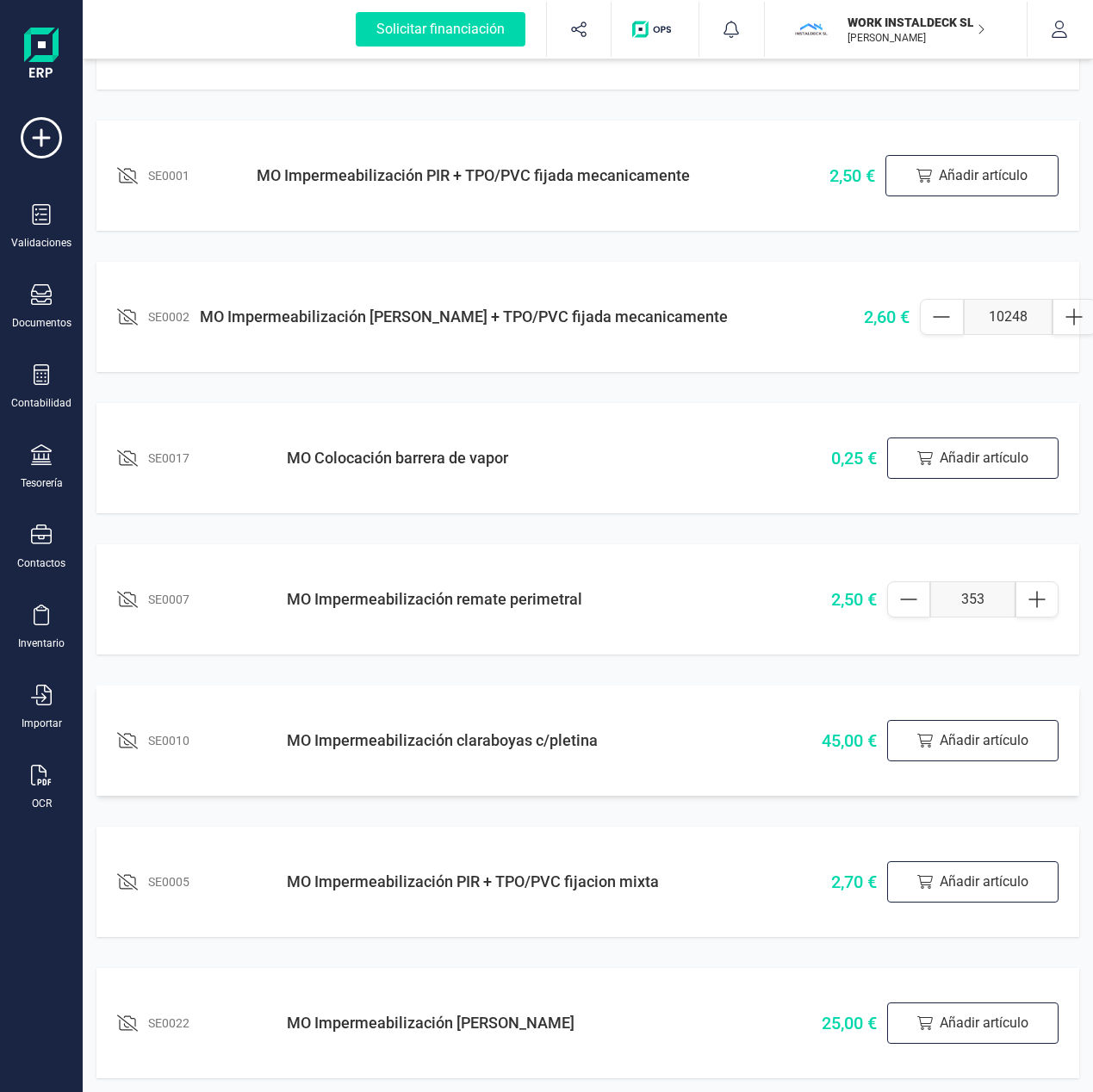
scroll to position [1928, 0]
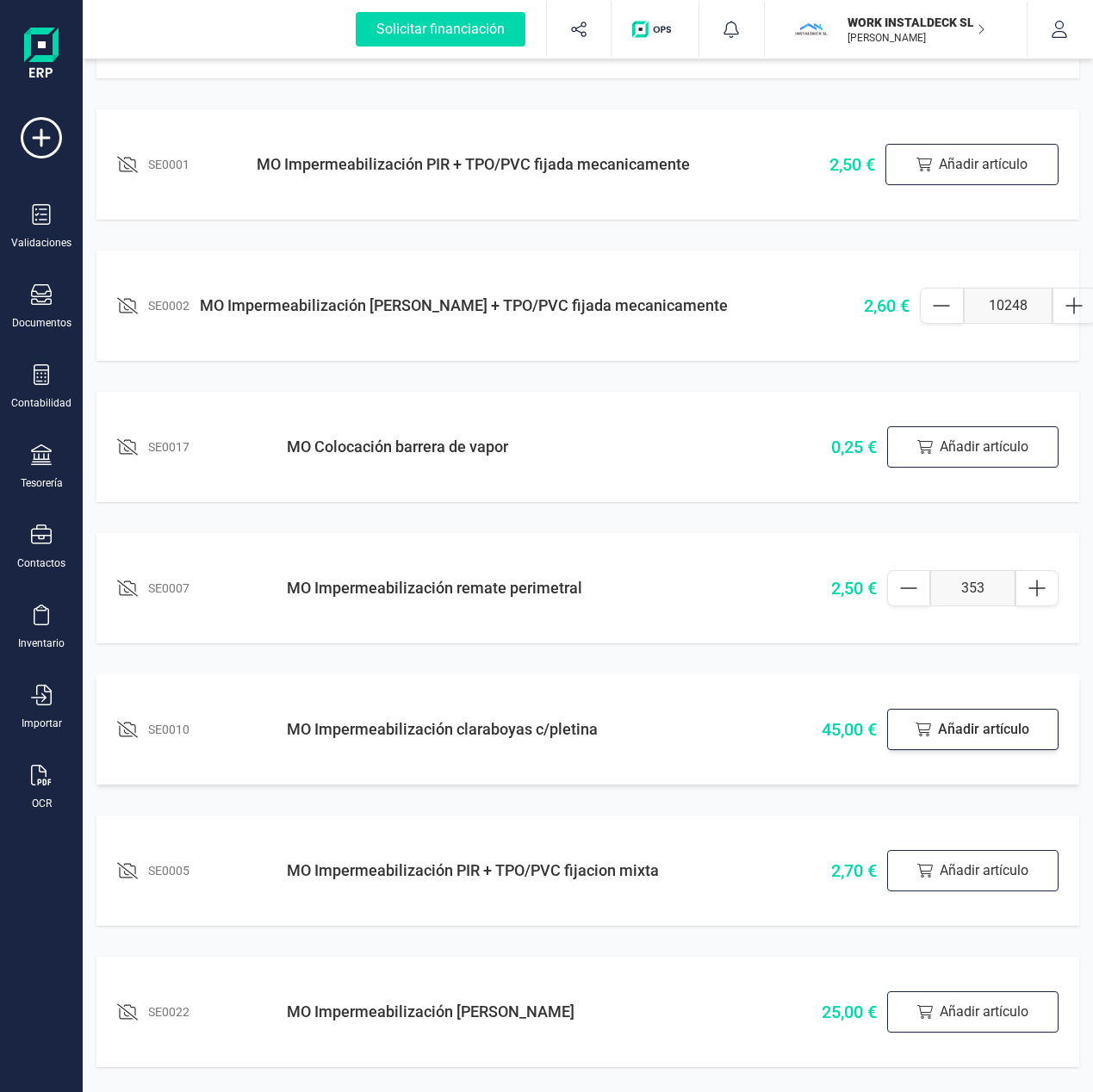
click at [969, 736] on div "Añadir artículo" at bounding box center [973, 729] width 172 height 41
drag, startPoint x: 976, startPoint y: 736, endPoint x: 966, endPoint y: 737, distance: 10.0
click at [967, 736] on input "1" at bounding box center [973, 729] width 86 height 36
type input "25"
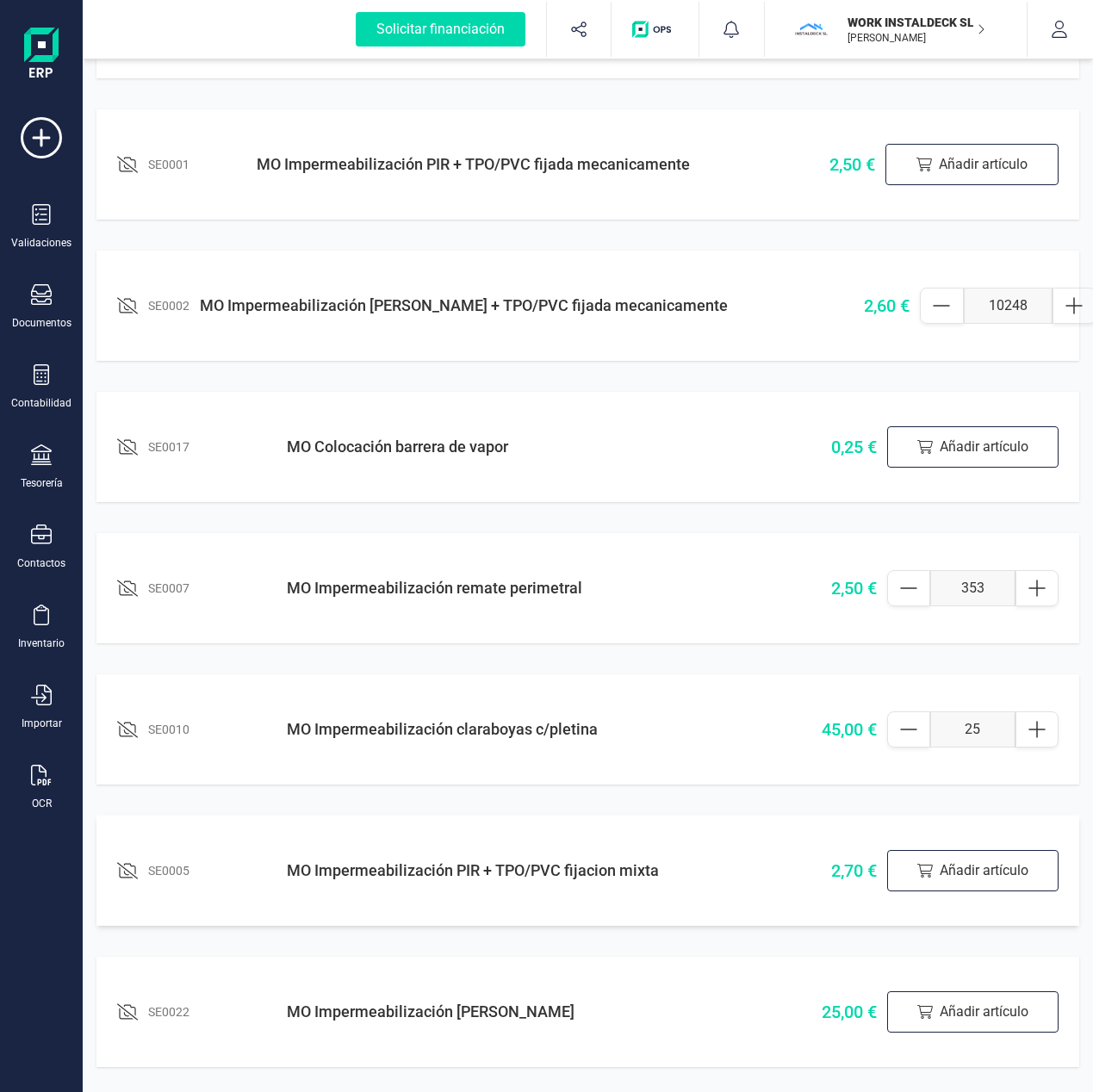
scroll to position [2136, 0]
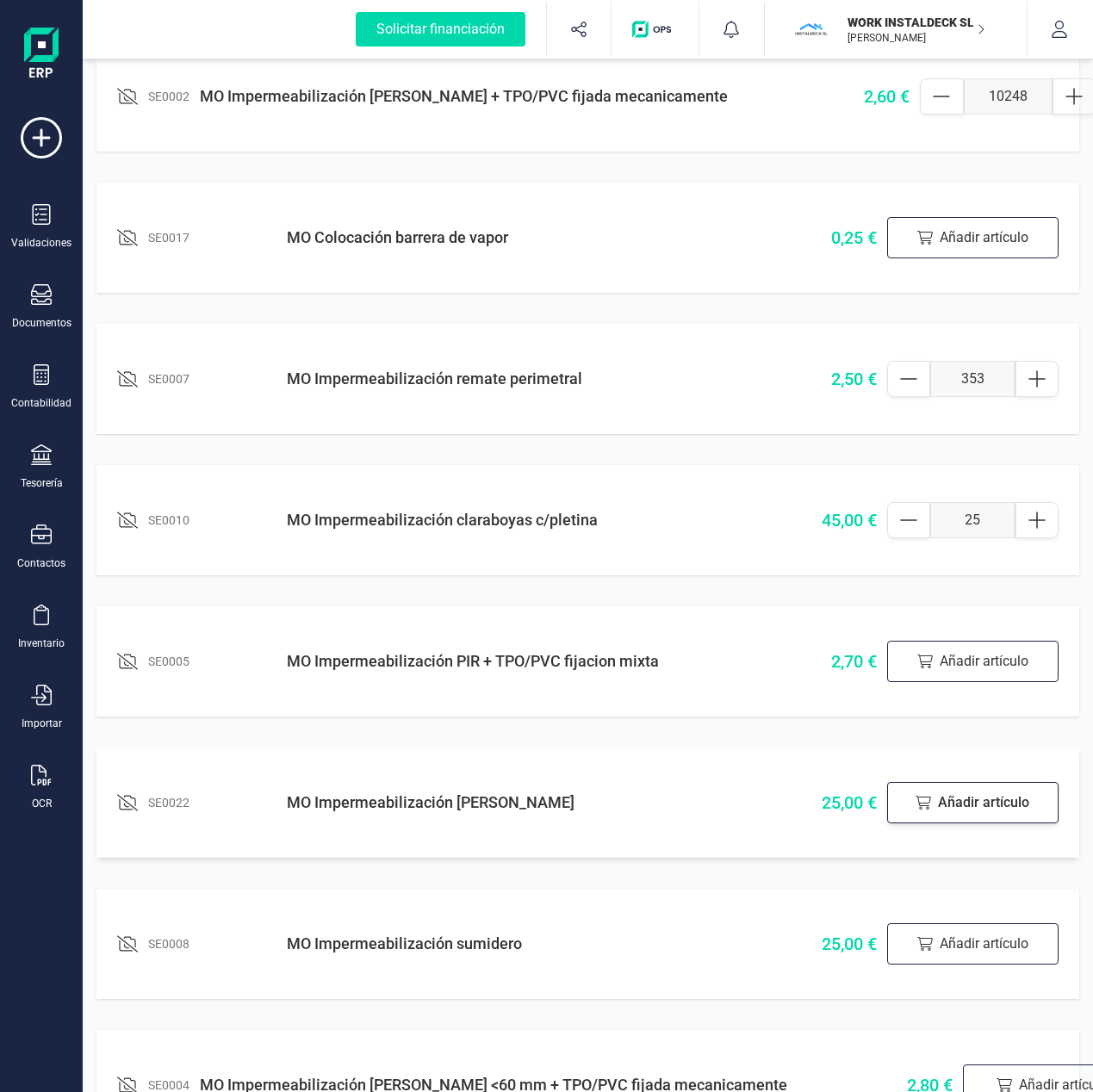
click at [966, 806] on div "Añadir artículo" at bounding box center [973, 802] width 172 height 41
drag, startPoint x: 966, startPoint y: 805, endPoint x: 989, endPoint y: 805, distance: 23.0
click at [989, 805] on input "1" at bounding box center [973, 802] width 86 height 36
type input "3"
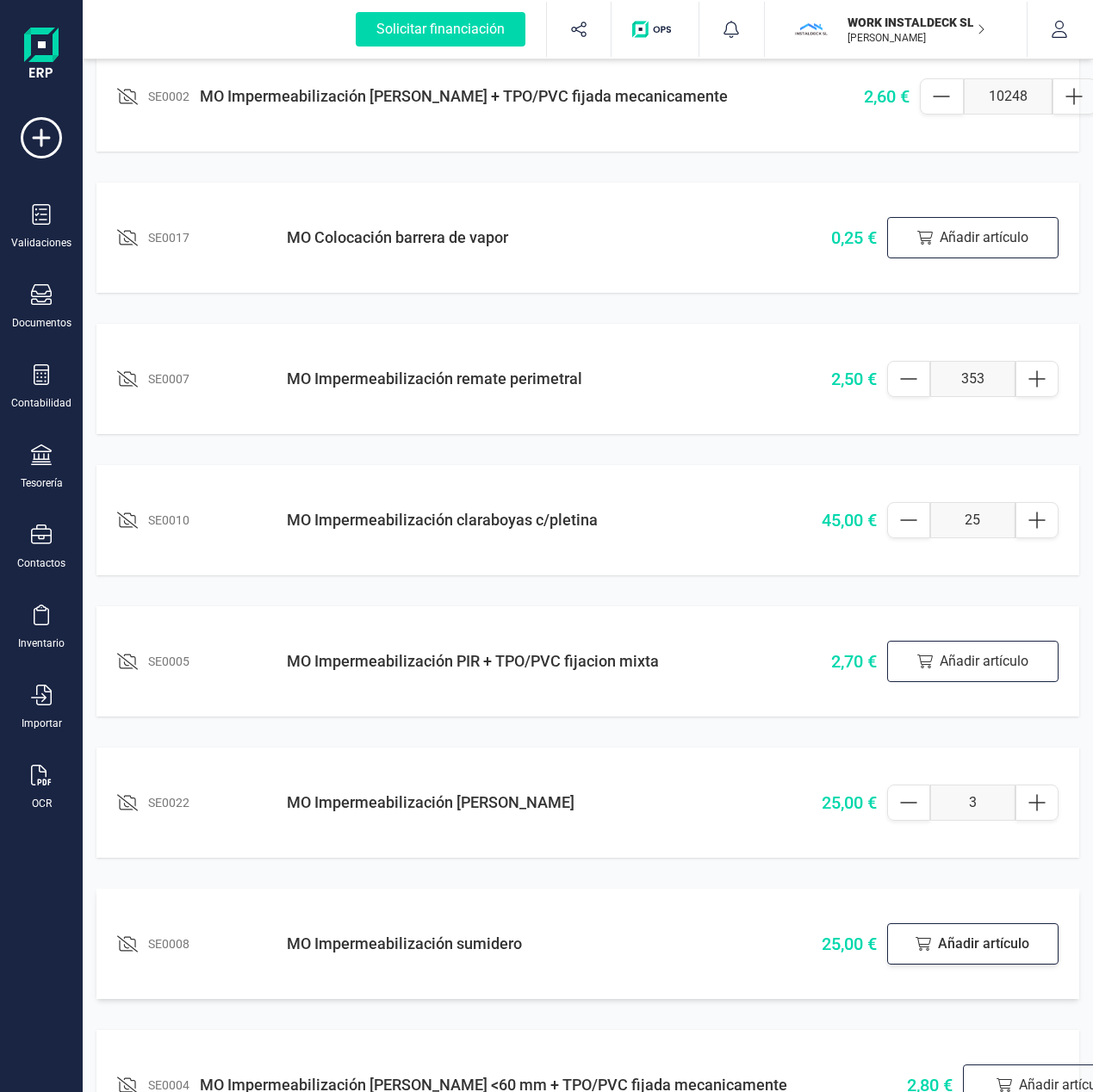
click at [935, 946] on div "Añadir artículo" at bounding box center [973, 943] width 172 height 41
drag, startPoint x: 957, startPoint y: 946, endPoint x: 981, endPoint y: 946, distance: 24.0
click at [981, 946] on input "1" at bounding box center [973, 944] width 86 height 36
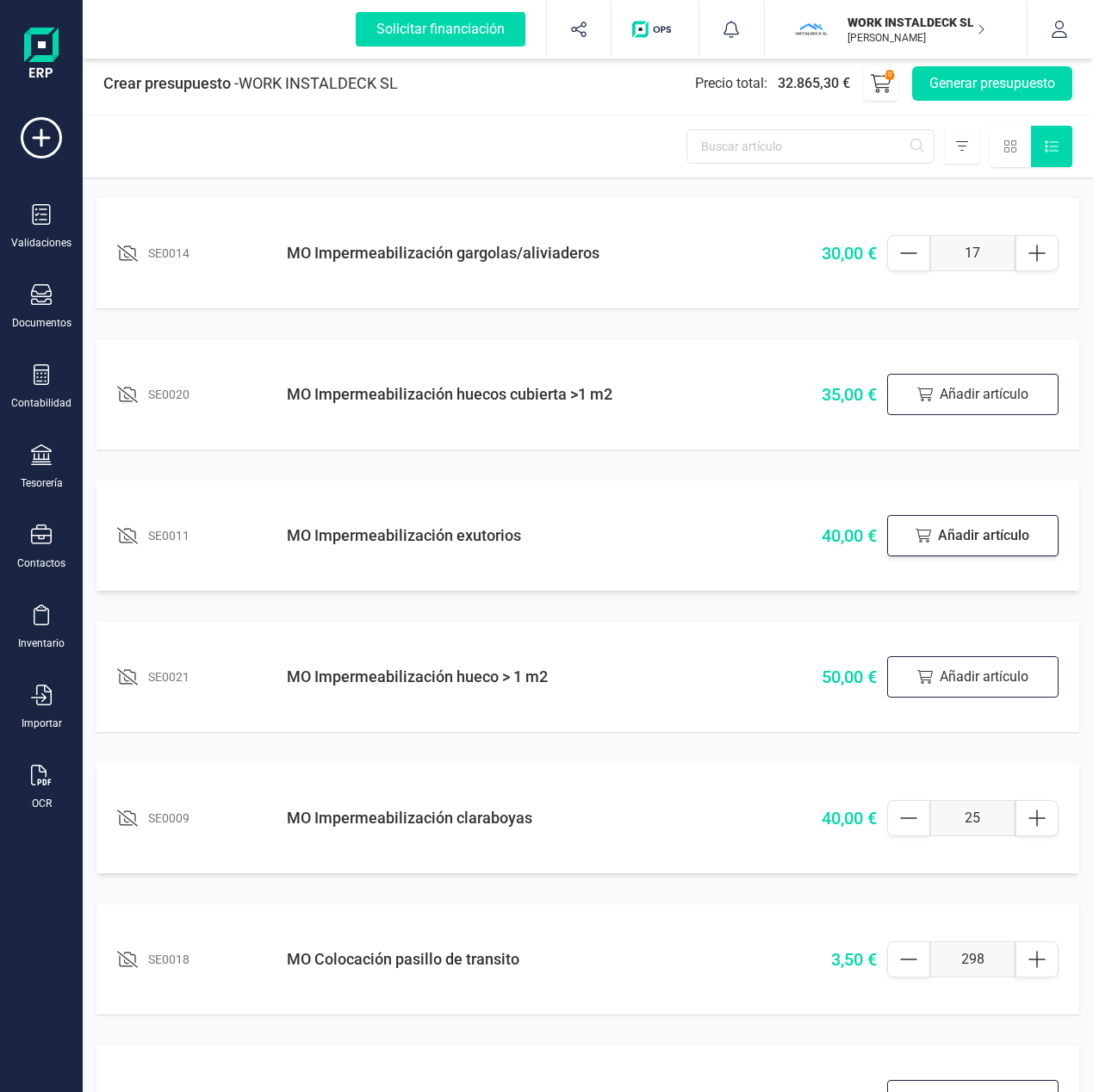
scroll to position [4, 0]
type input "22"
drag, startPoint x: 988, startPoint y: 819, endPoint x: 908, endPoint y: 811, distance: 80.4
click at [908, 811] on div "25" at bounding box center [973, 818] width 172 height 36
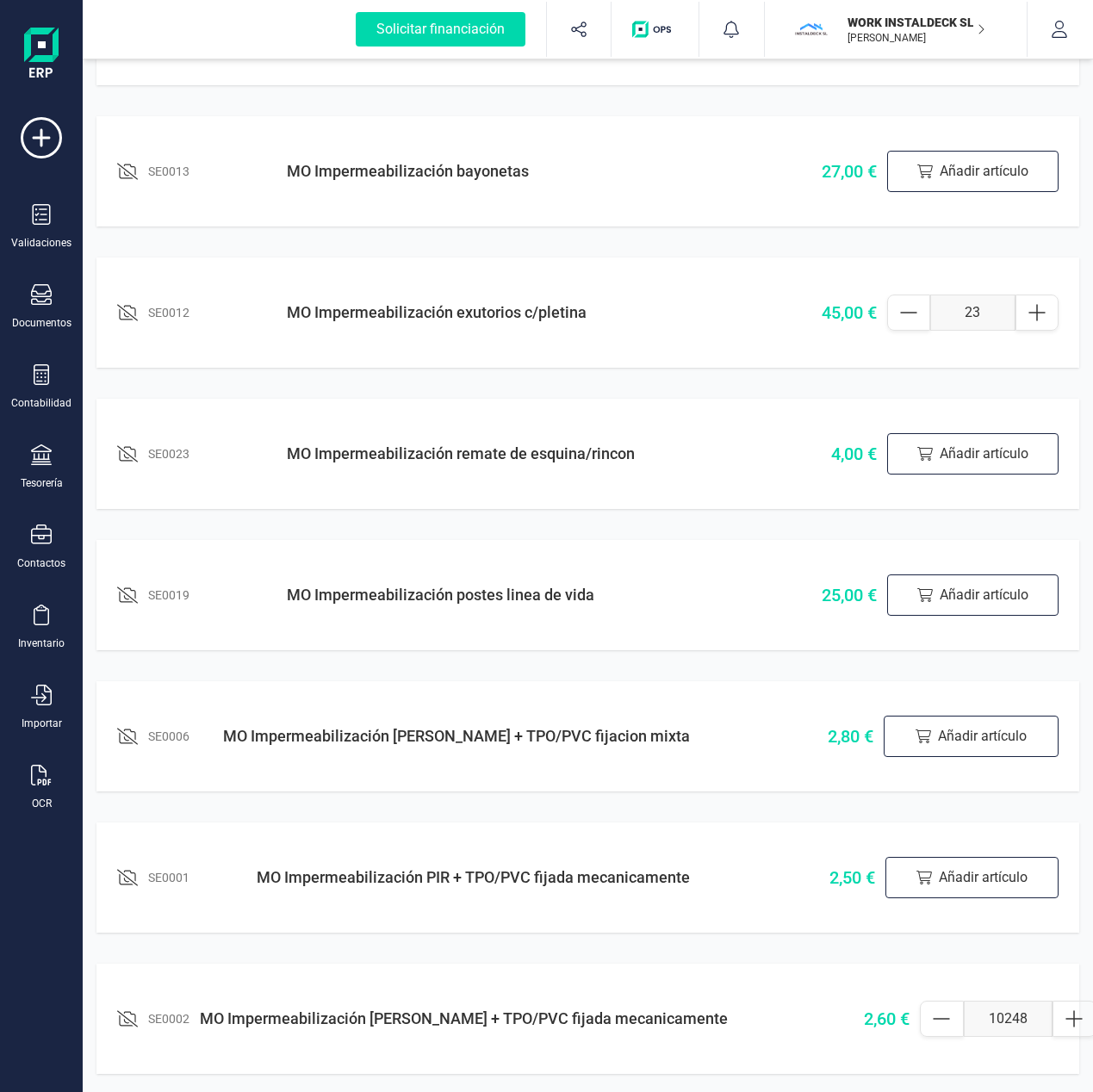
scroll to position [1187, 0]
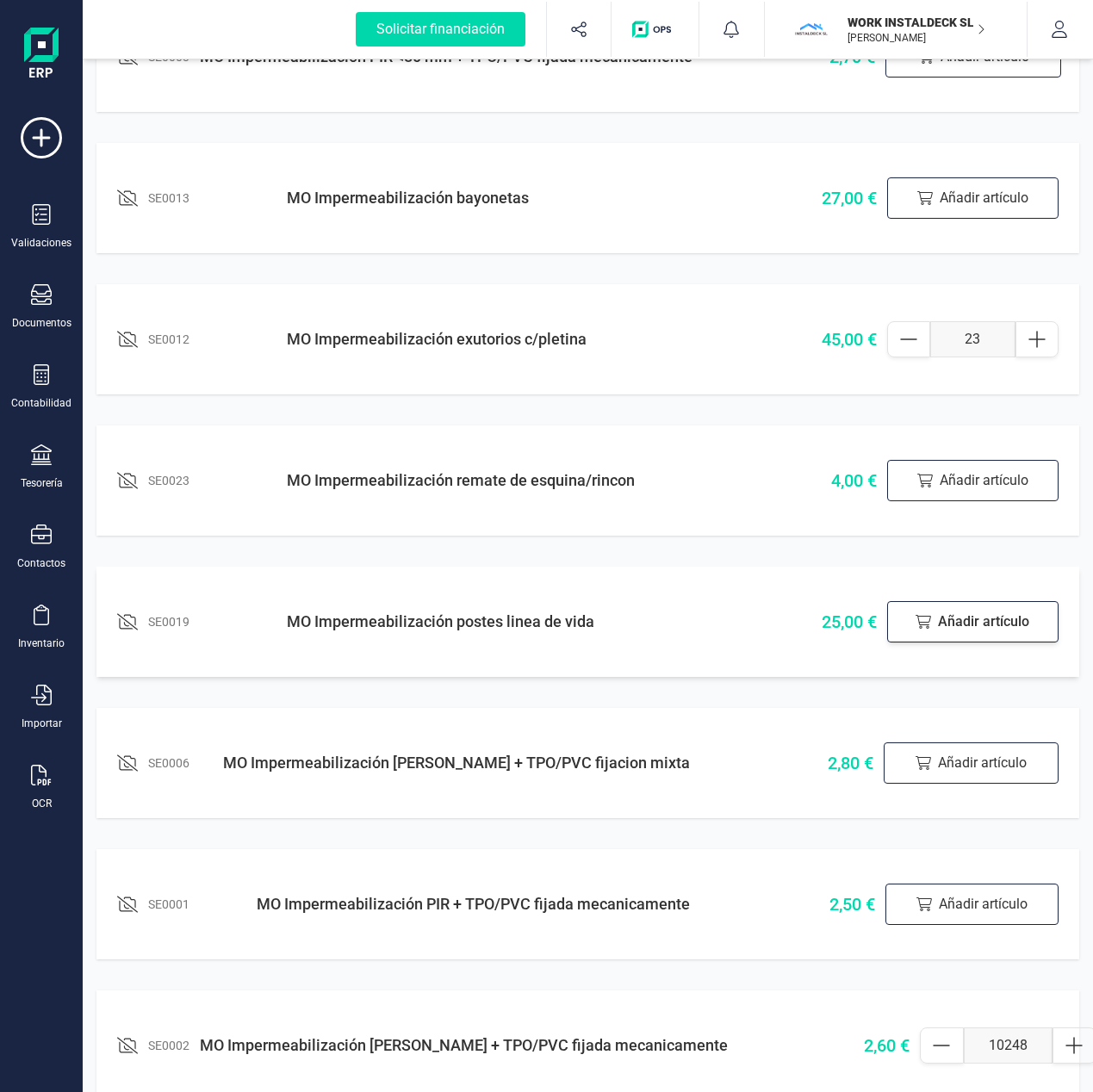
click at [972, 622] on div "Añadir artículo" at bounding box center [973, 621] width 172 height 41
drag, startPoint x: 983, startPoint y: 621, endPoint x: 959, endPoint y: 622, distance: 24.0
click at [959, 622] on input "1" at bounding box center [973, 622] width 86 height 36
type input "123"
click at [717, 558] on div "SE0014 MO Impermeabilización gargolas/aliviaderos 30,00 € 17 SE0020 MO Impermea…" at bounding box center [588, 646] width 1010 height 3306
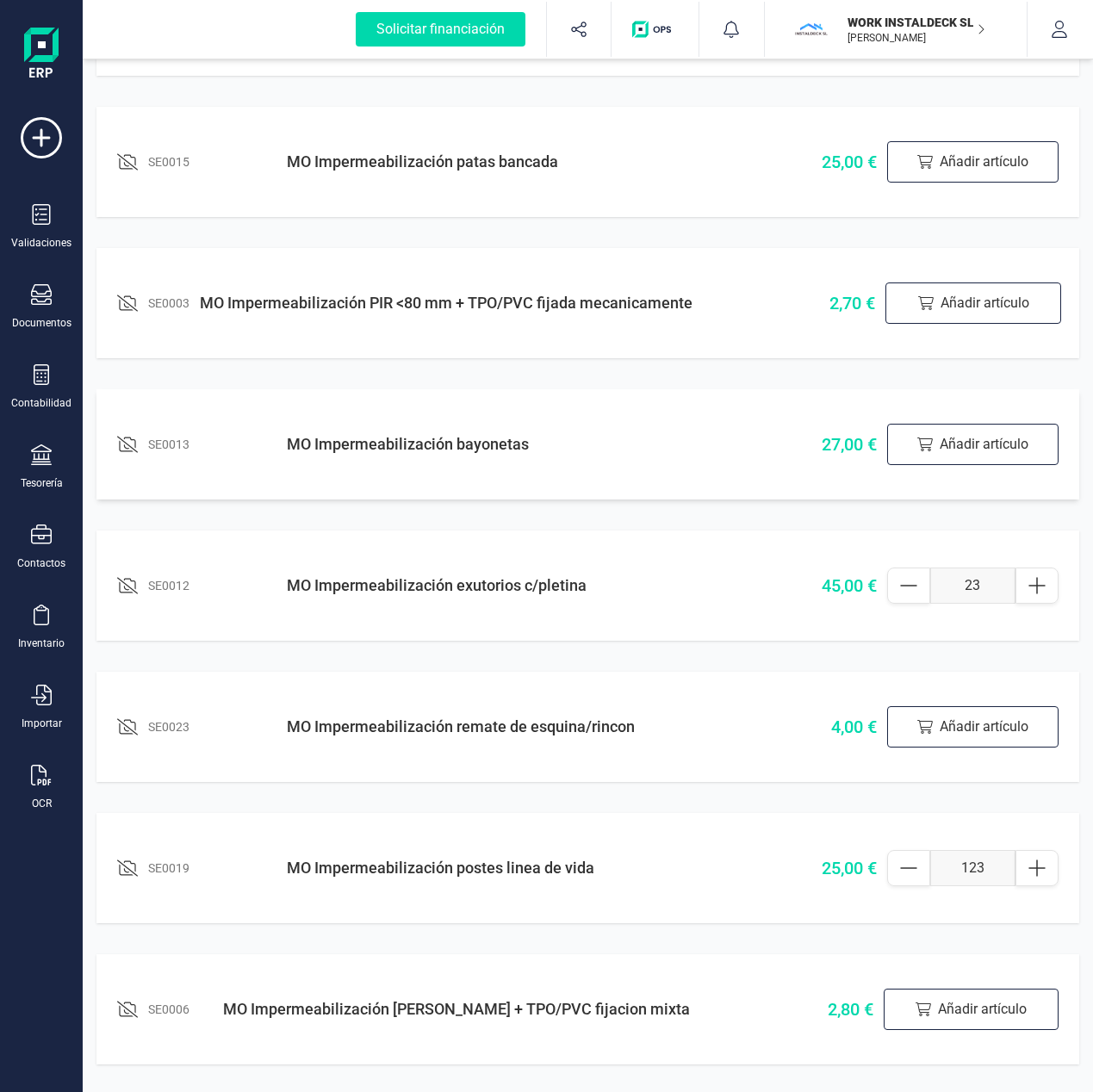
scroll to position [927, 0]
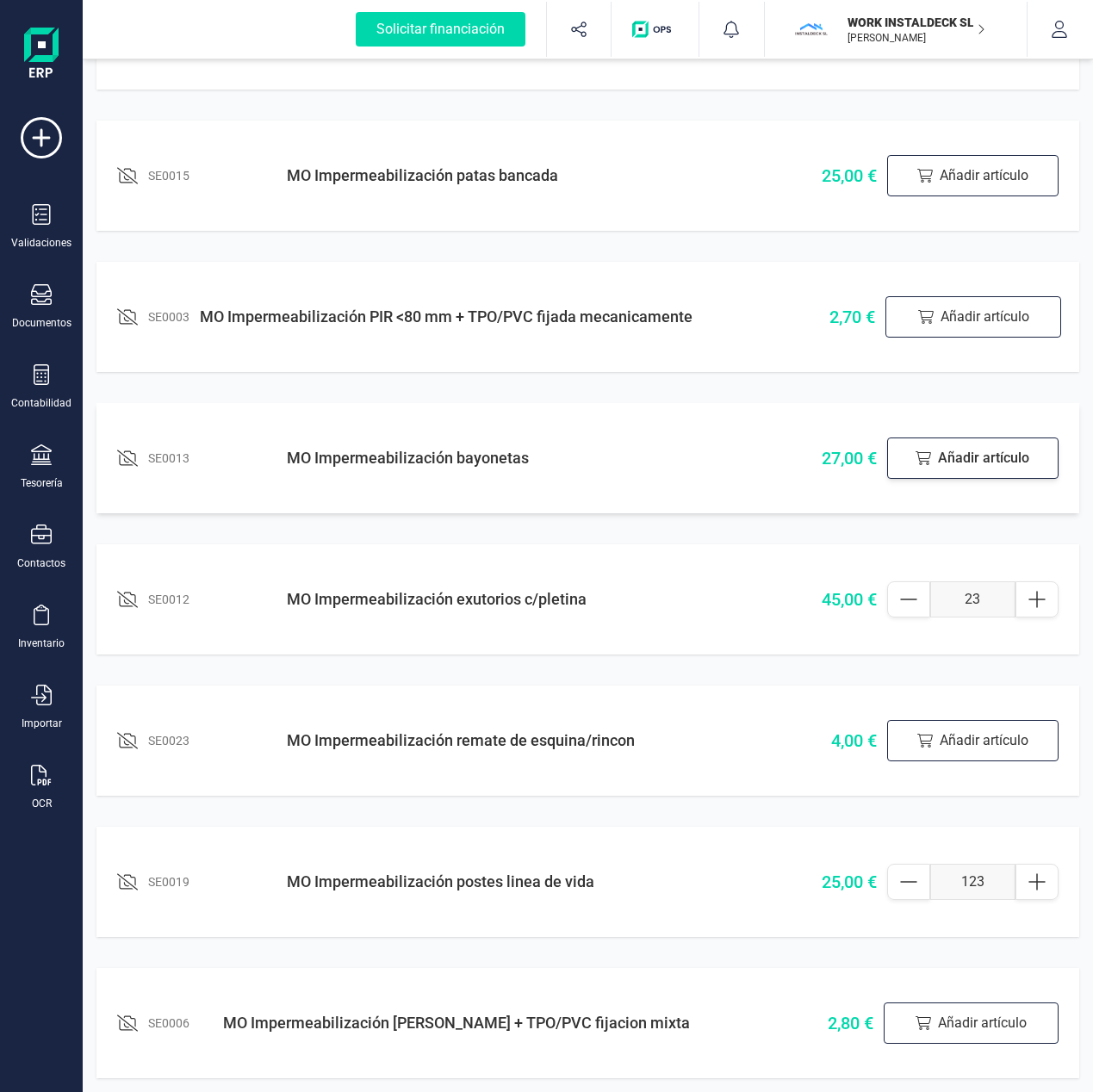
click at [950, 464] on div "Añadir artículo" at bounding box center [973, 457] width 172 height 41
drag, startPoint x: 962, startPoint y: 460, endPoint x: 938, endPoint y: 465, distance: 24.5
click at [938, 463] on input "1" at bounding box center [973, 458] width 86 height 36
type input "51"
click at [883, 397] on div "SE0014 MO Impermeabilización gargolas/aliviaderos 30,00 € 17 SE0020 MO Impermea…" at bounding box center [588, 906] width 1010 height 3306
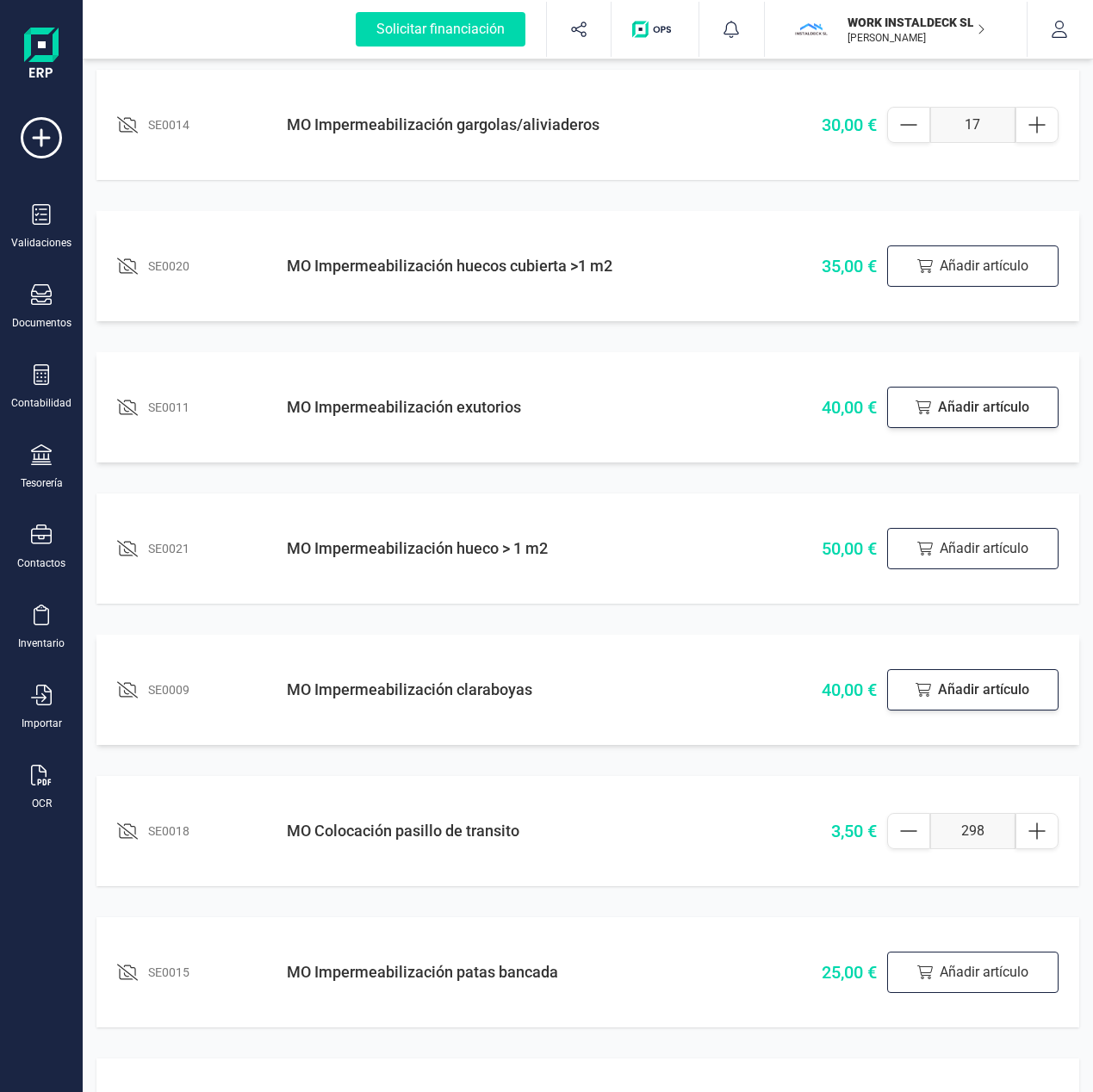
scroll to position [0, 0]
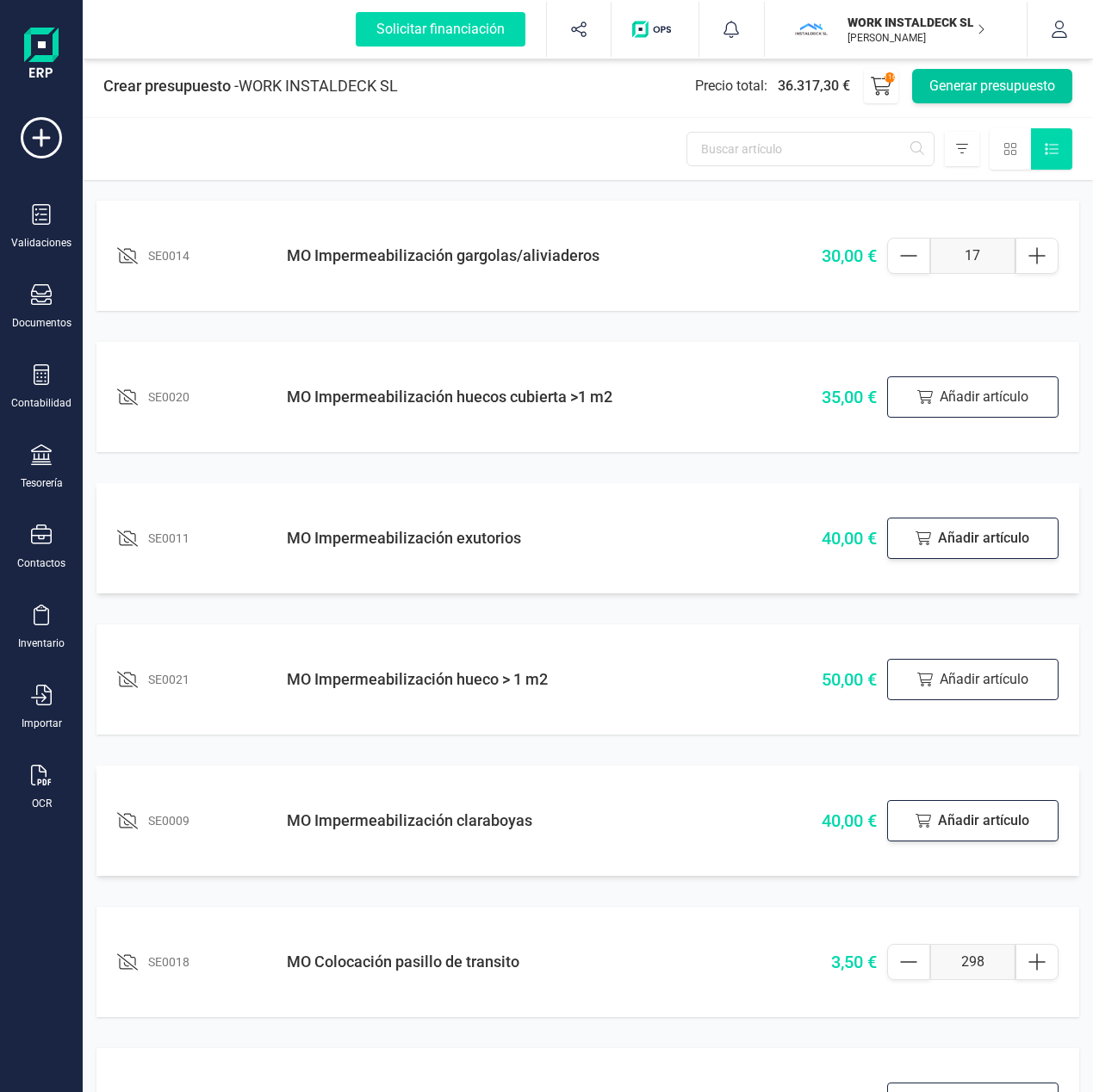
click at [981, 81] on button "Generar presupuesto" at bounding box center [992, 86] width 160 height 34
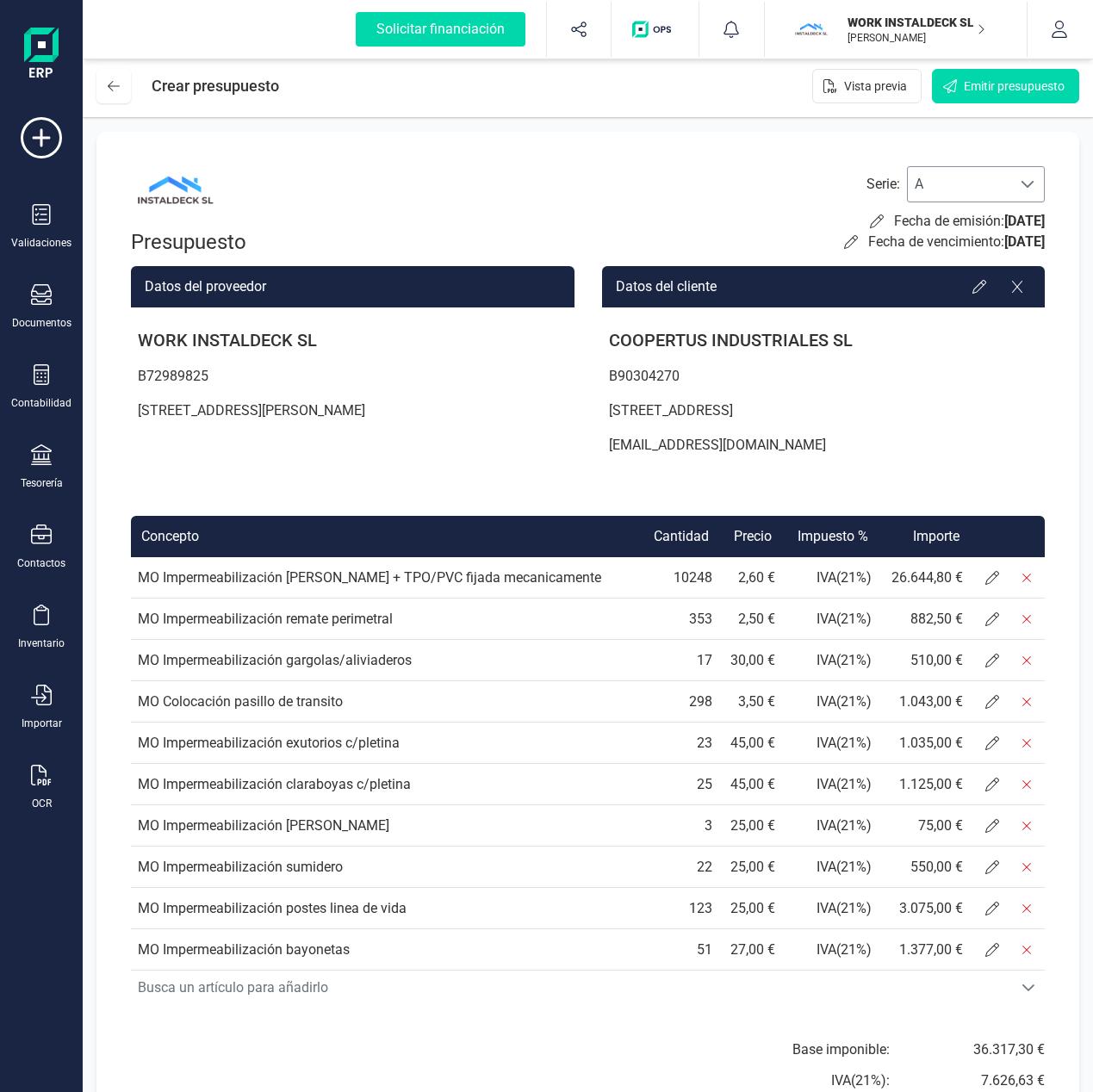
click at [1025, 192] on div at bounding box center [1027, 184] width 32 height 34
click at [1033, 183] on span at bounding box center [1027, 184] width 13 height 13
click at [756, 192] on div "Presupuesto Serie : A A Fecha de emisión: [DATE] Fecha de vencimiento: [DATE]" at bounding box center [587, 211] width 914 height 90
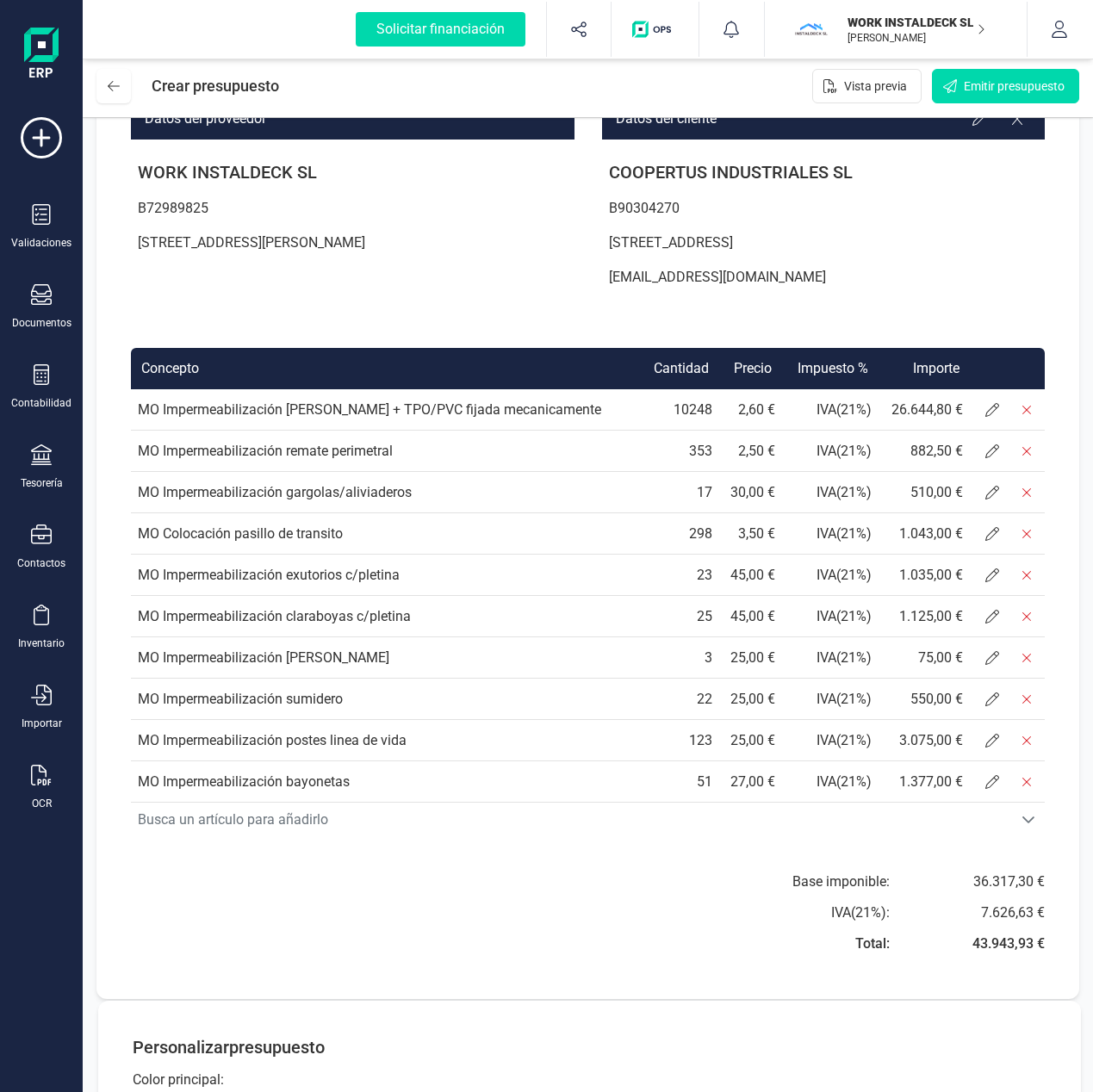
scroll to position [875, 0]
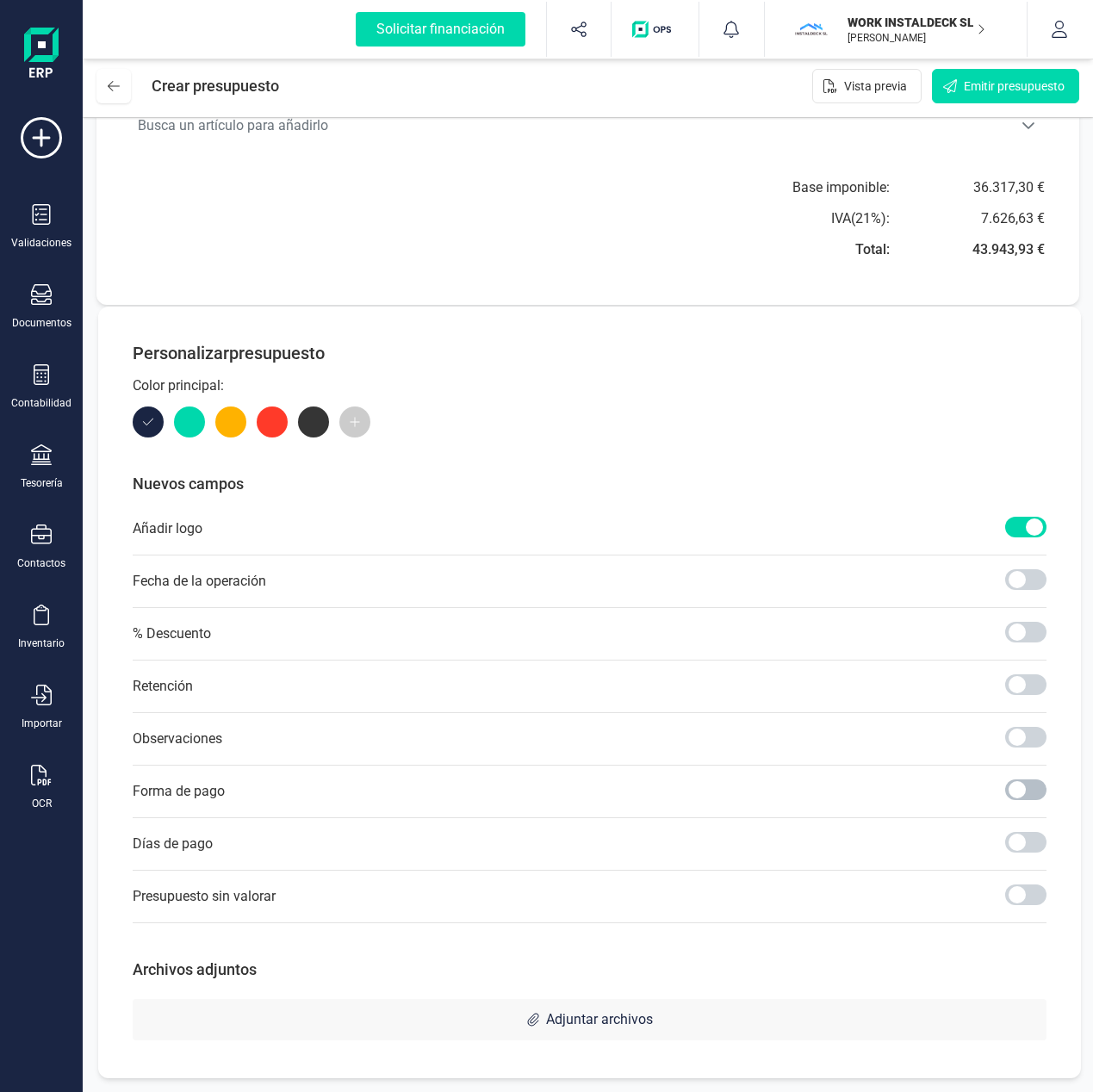
click at [1016, 781] on span at bounding box center [1025, 790] width 41 height 21
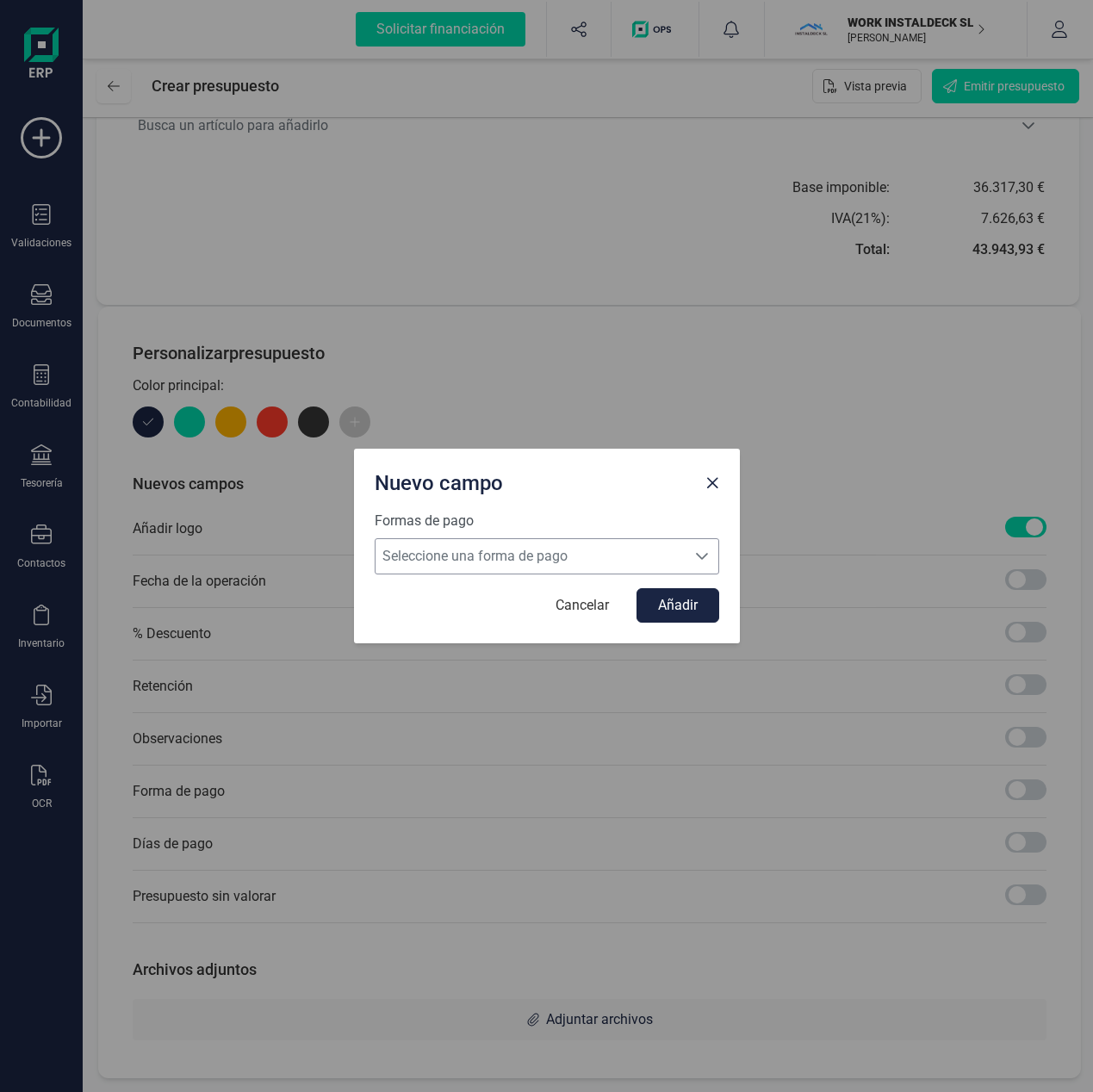
click at [695, 559] on icon "Seleccione una forma de pago" at bounding box center [701, 556] width 13 height 13
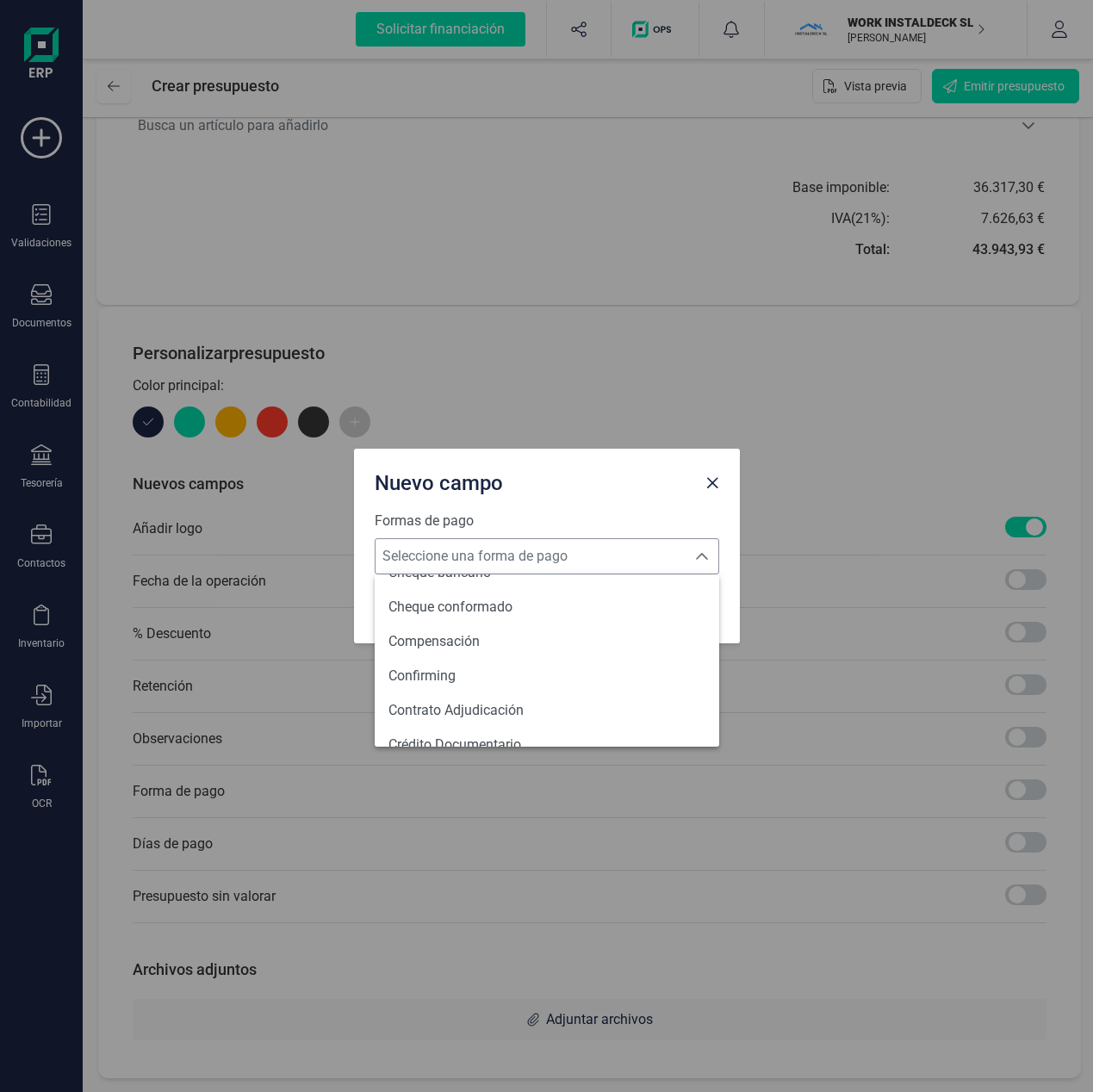
scroll to position [0, 0]
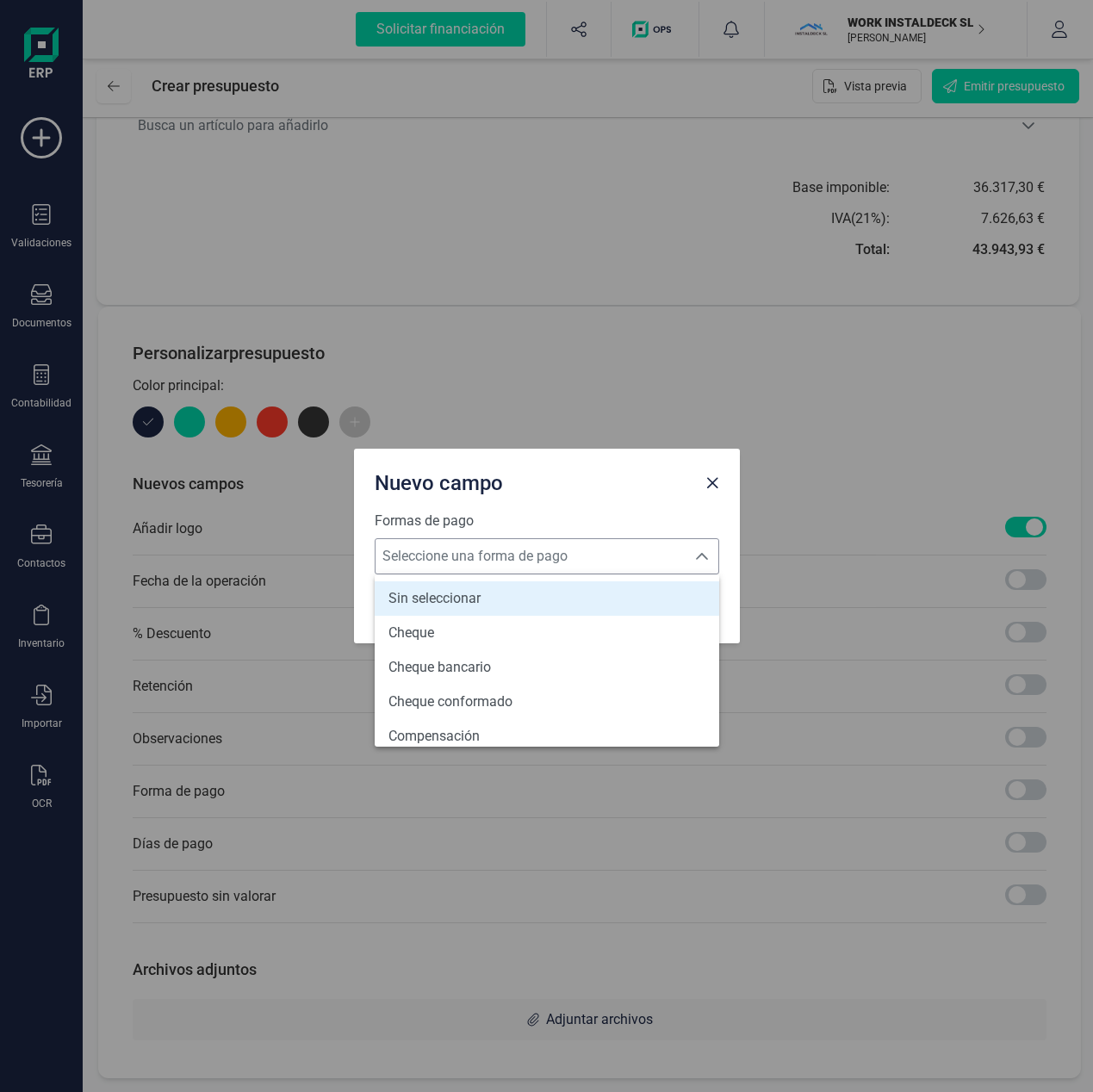
click at [538, 601] on li "Sin seleccionar" at bounding box center [546, 598] width 344 height 34
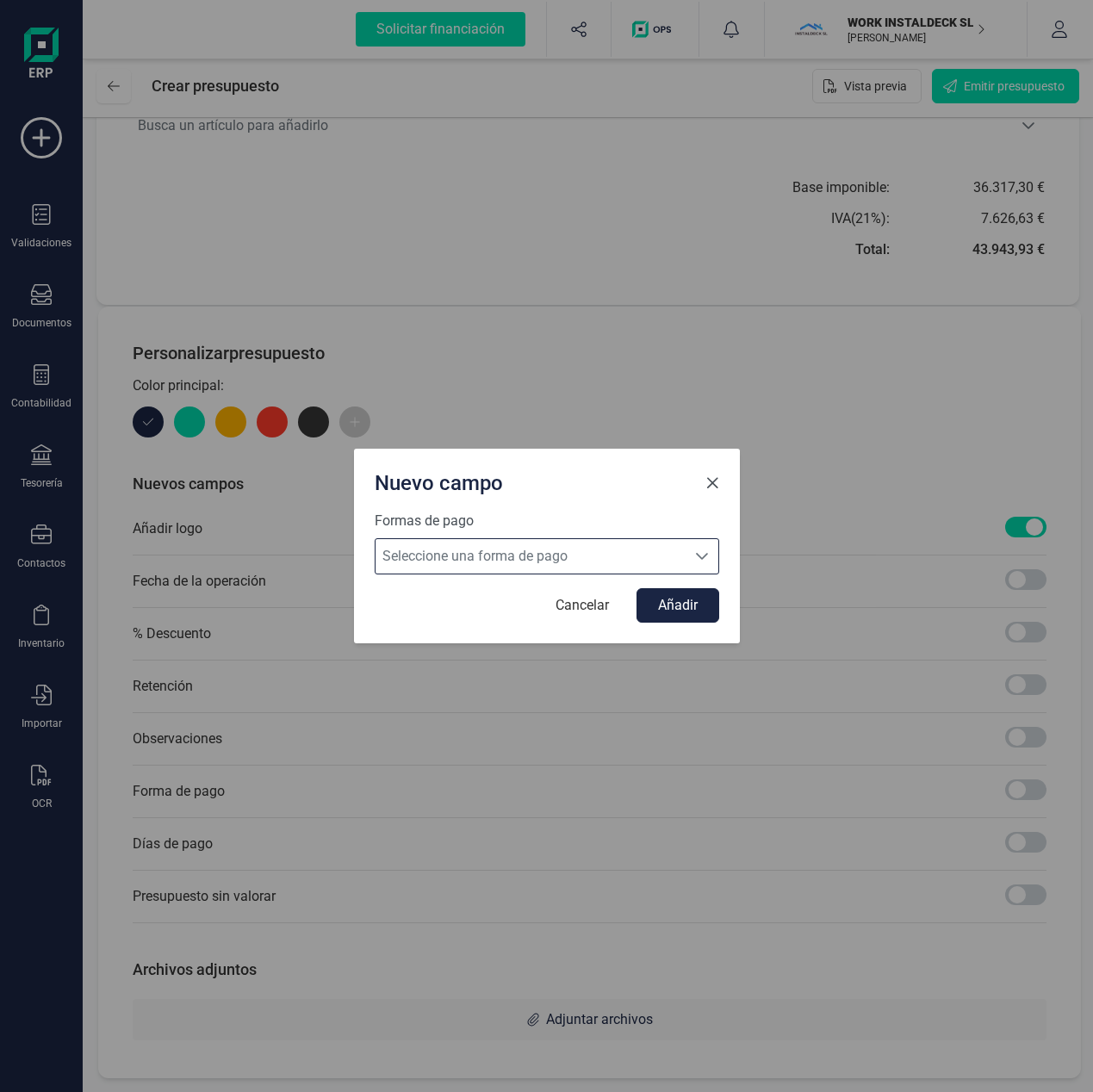
click at [710, 482] on span "Close" at bounding box center [712, 483] width 13 height 13
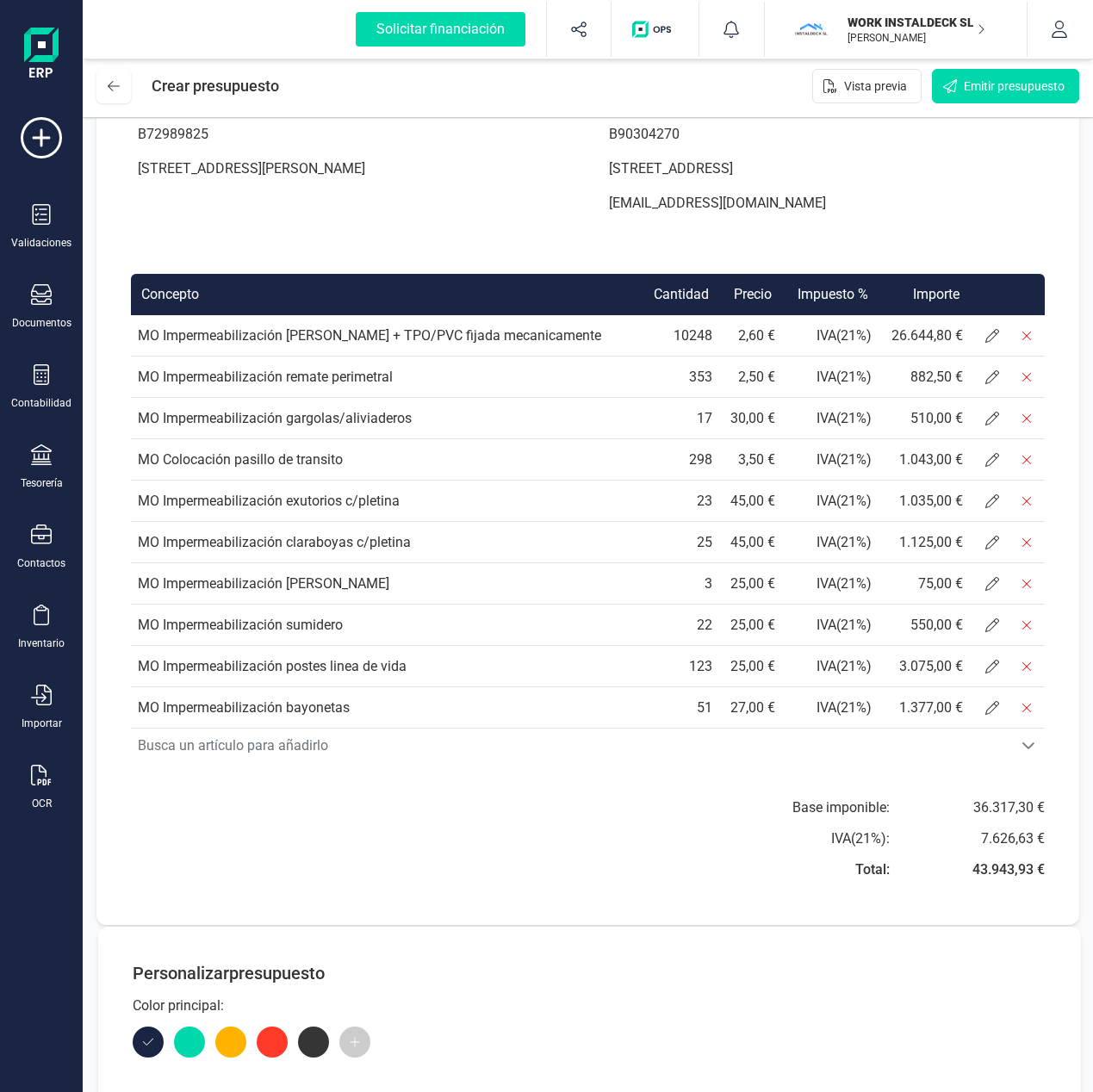
scroll to position [321, 0]
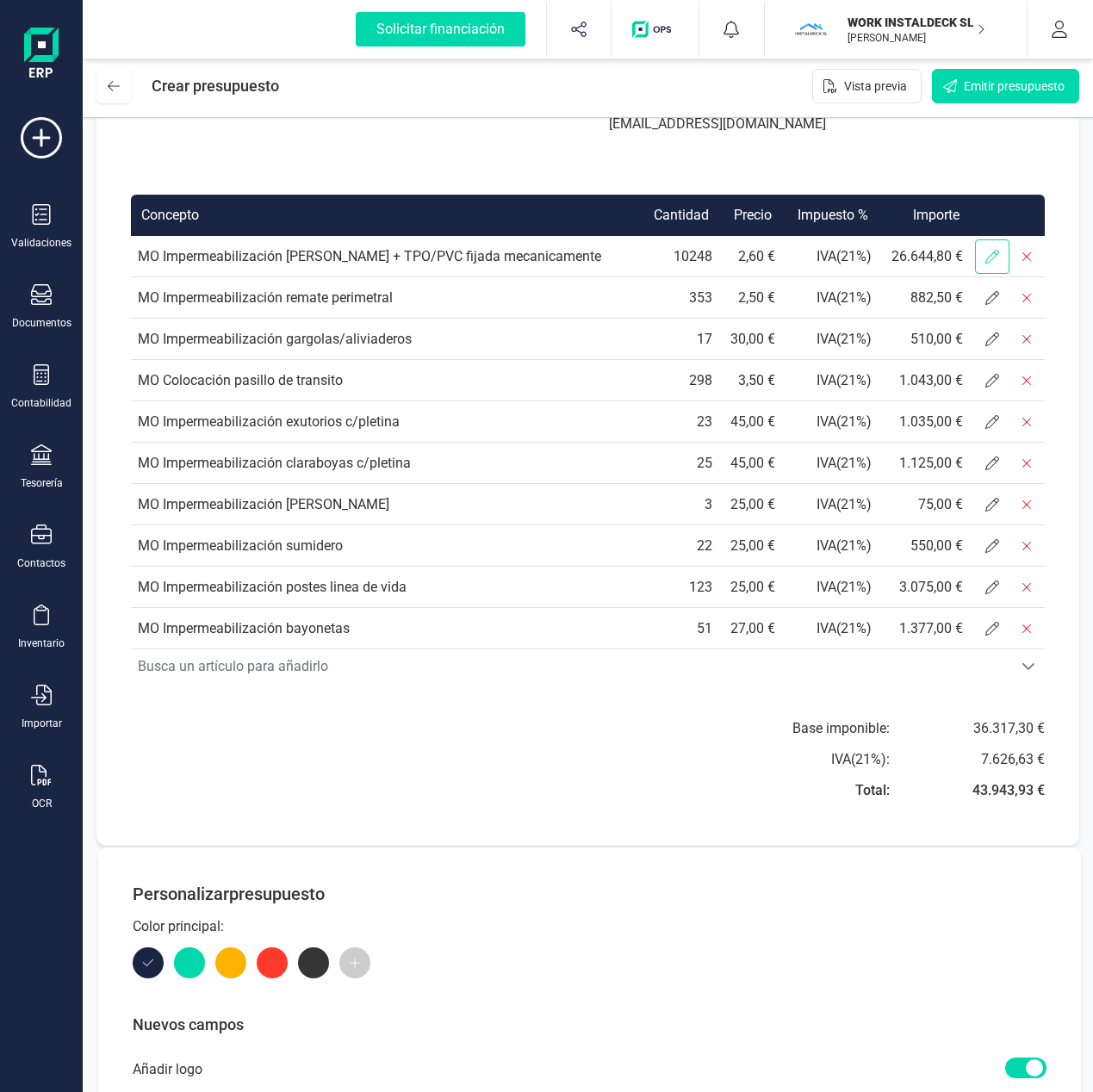
click at [990, 256] on icon at bounding box center [992, 256] width 13 height 13
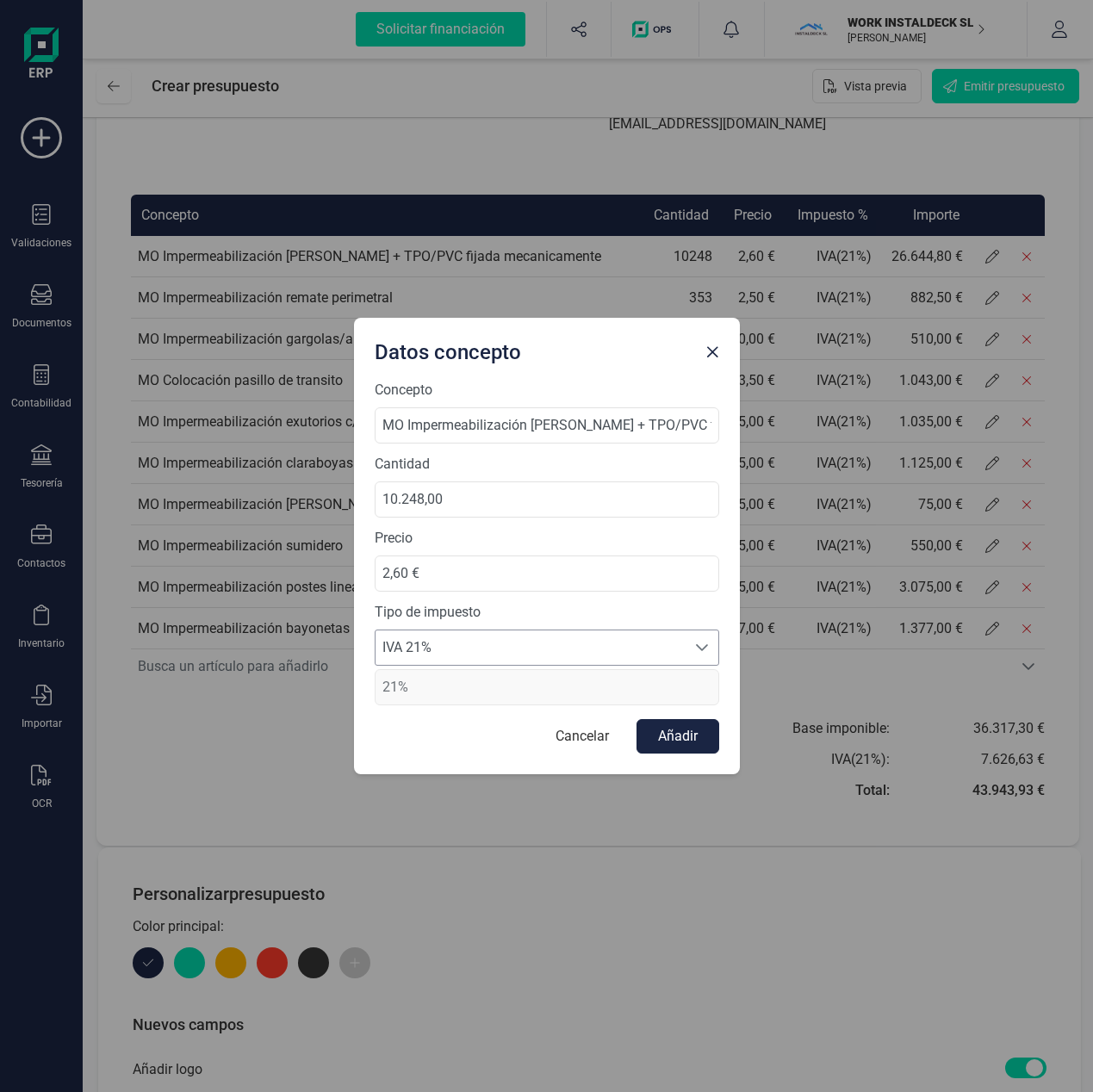
click at [688, 649] on div at bounding box center [701, 648] width 32 height 34
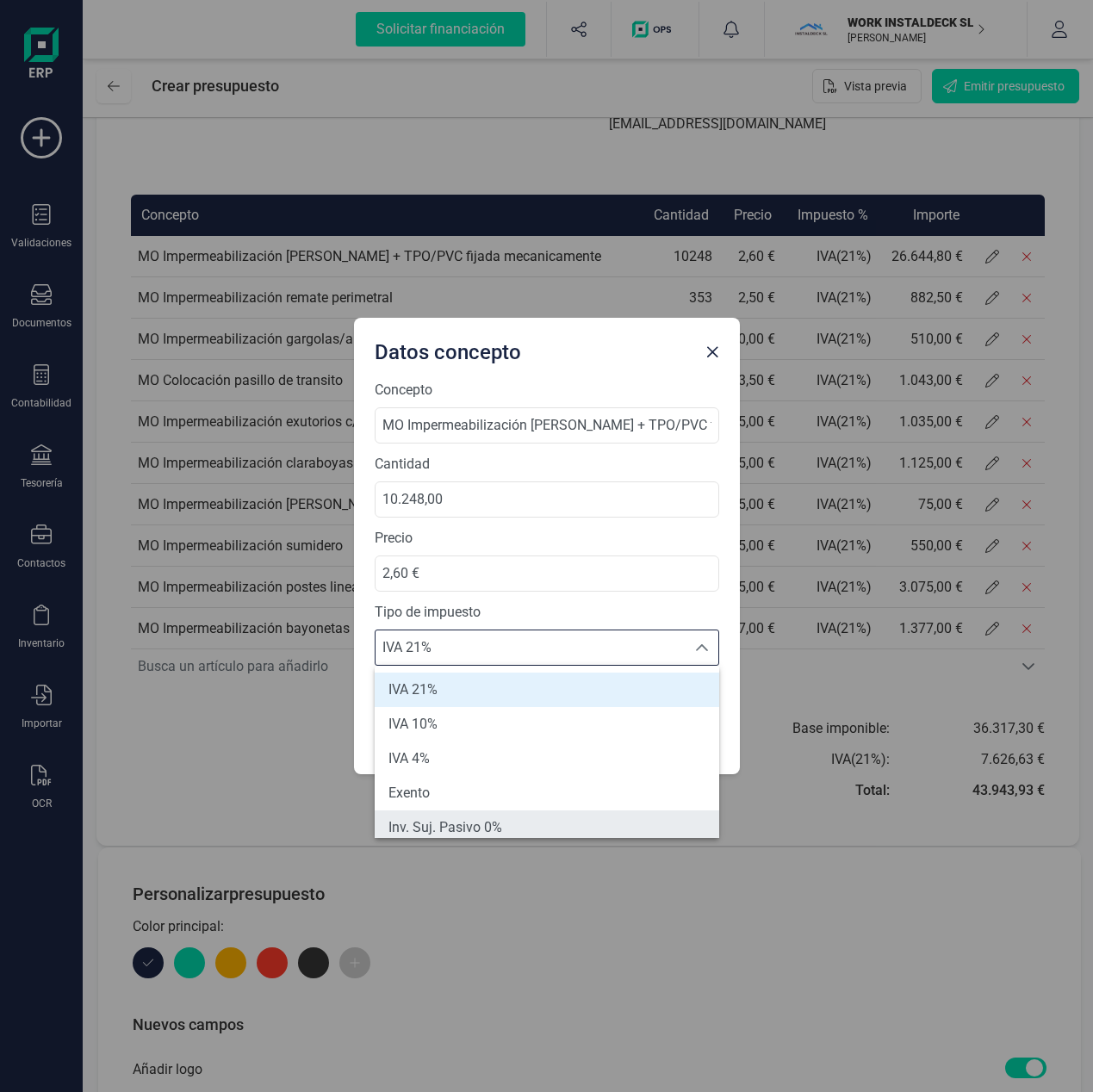
scroll to position [7, 0]
click at [490, 819] on span "Inv. Suj. Pasivo 0%" at bounding box center [445, 820] width 113 height 21
type input "0%"
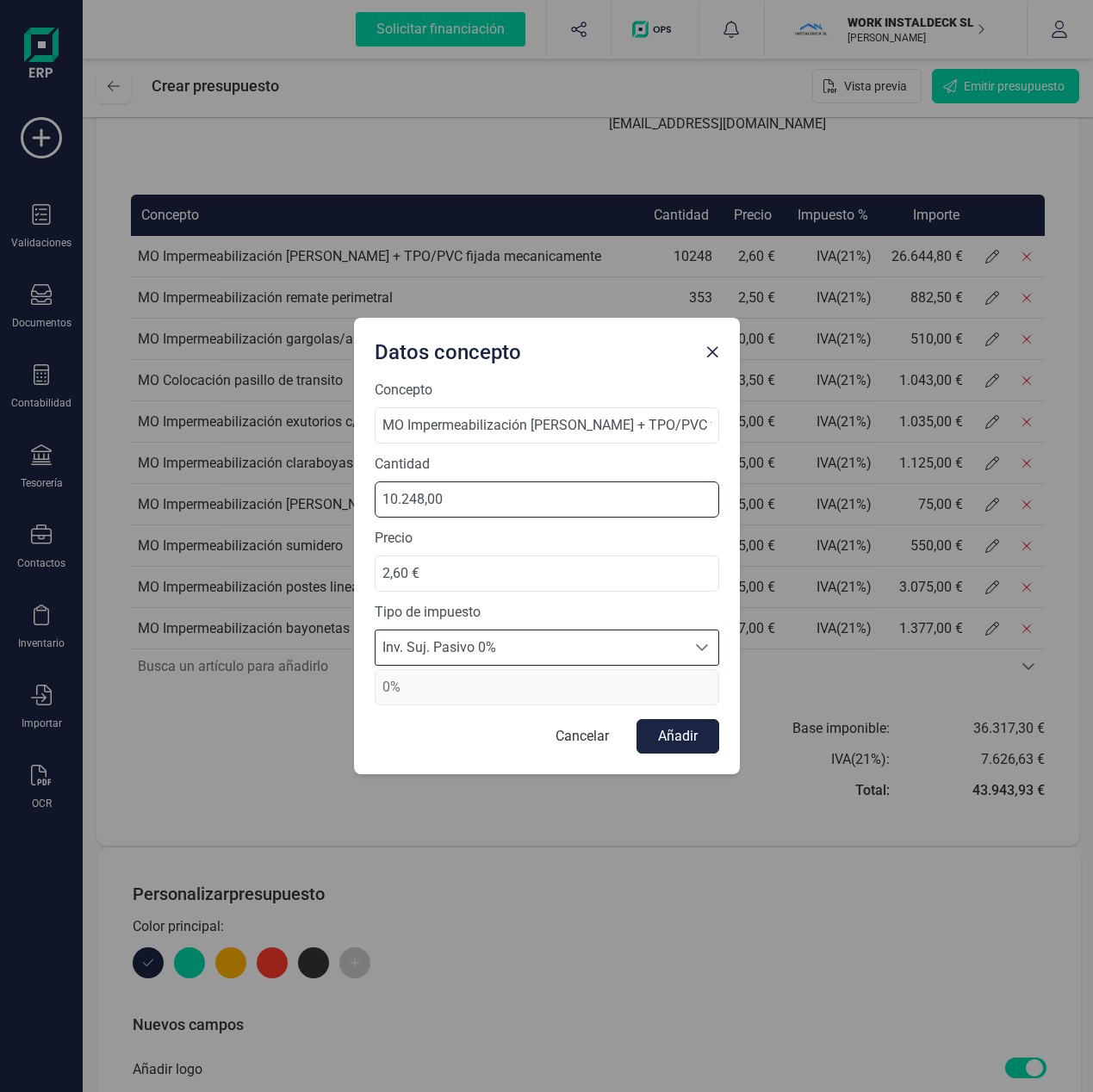
click at [443, 500] on input "10.248,00" at bounding box center [546, 499] width 344 height 36
type input "10.248,47"
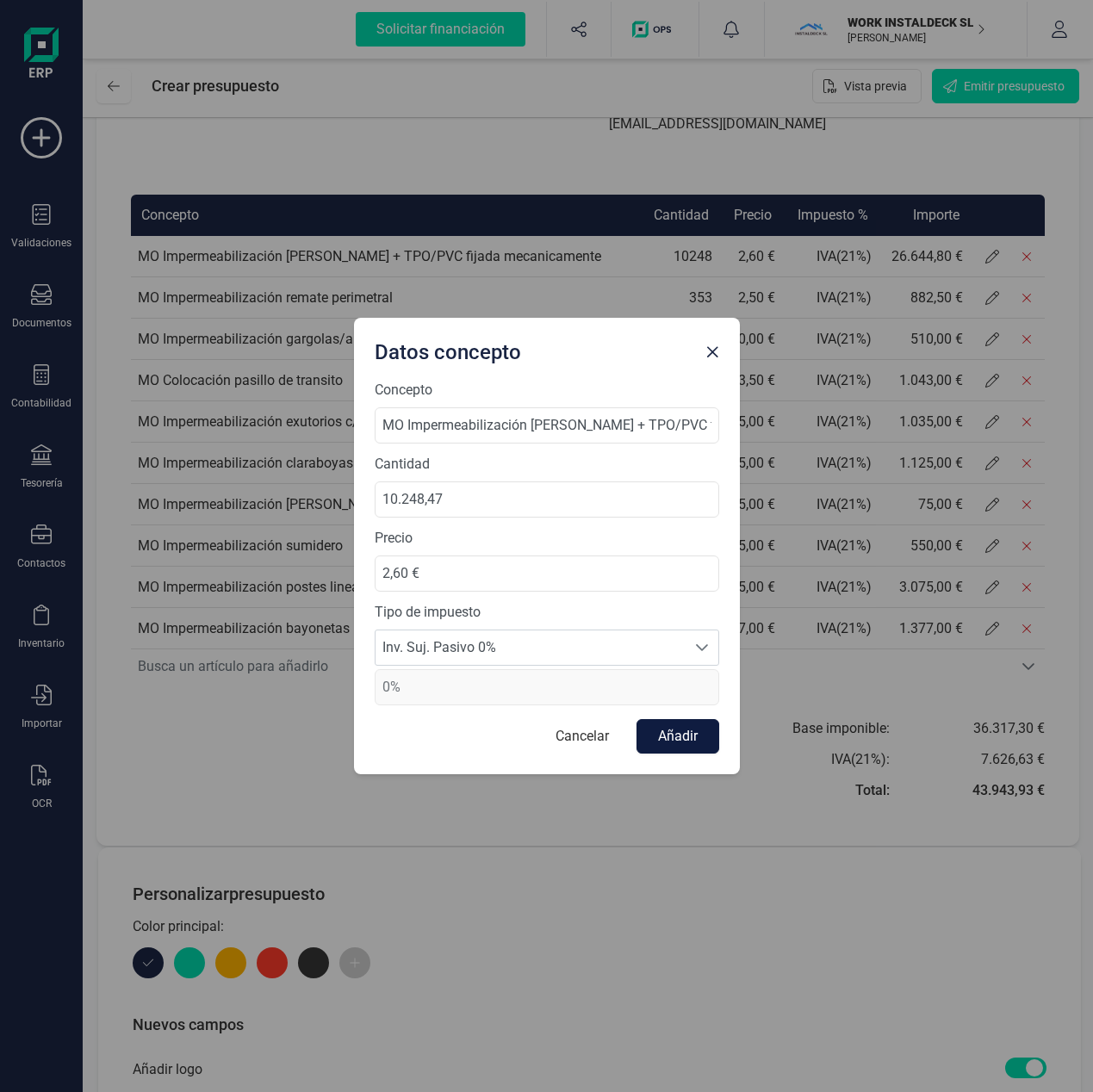
click at [682, 737] on button "Añadir" at bounding box center [678, 737] width 83 height 34
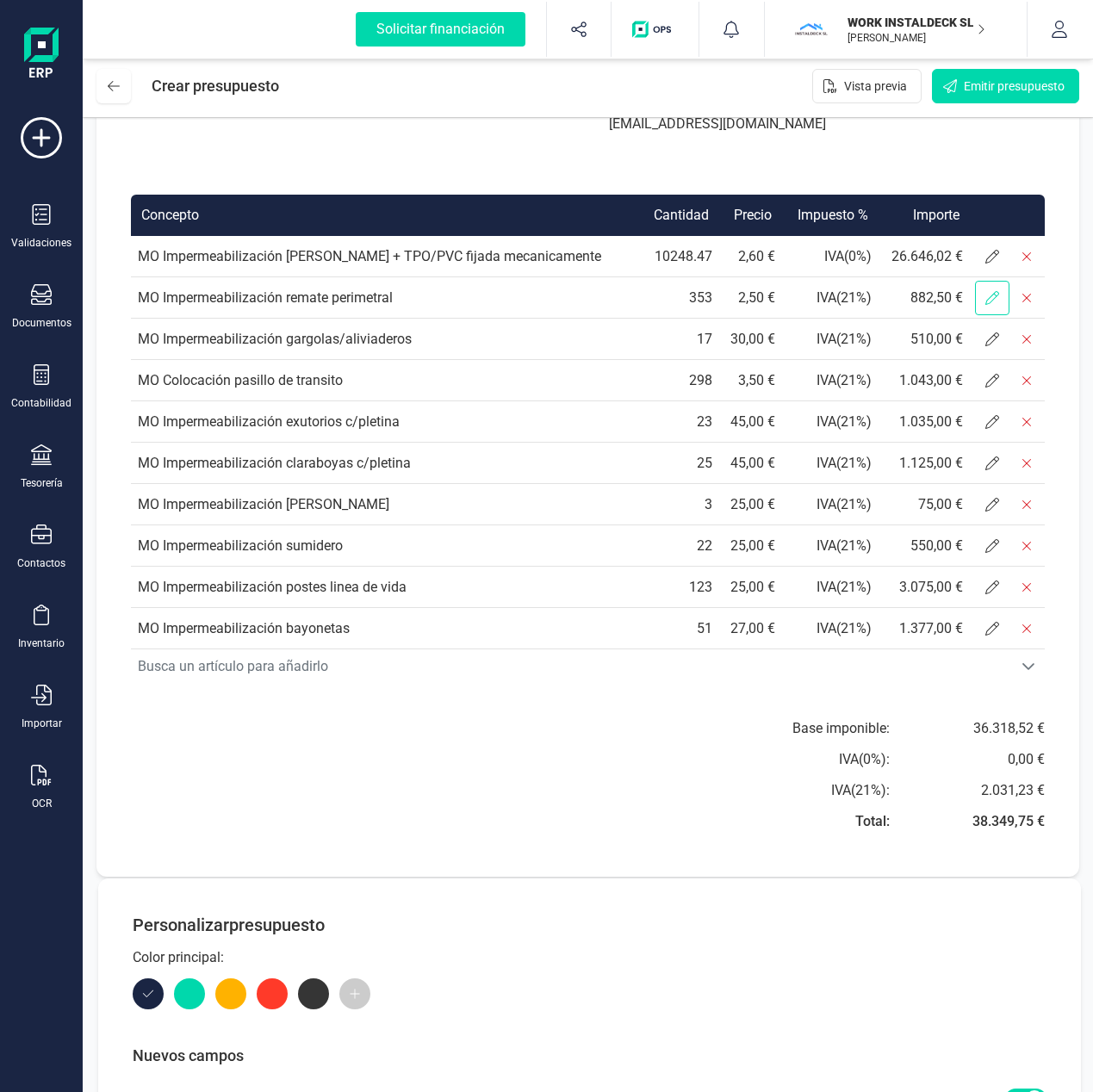
click at [998, 298] on icon at bounding box center [992, 297] width 13 height 13
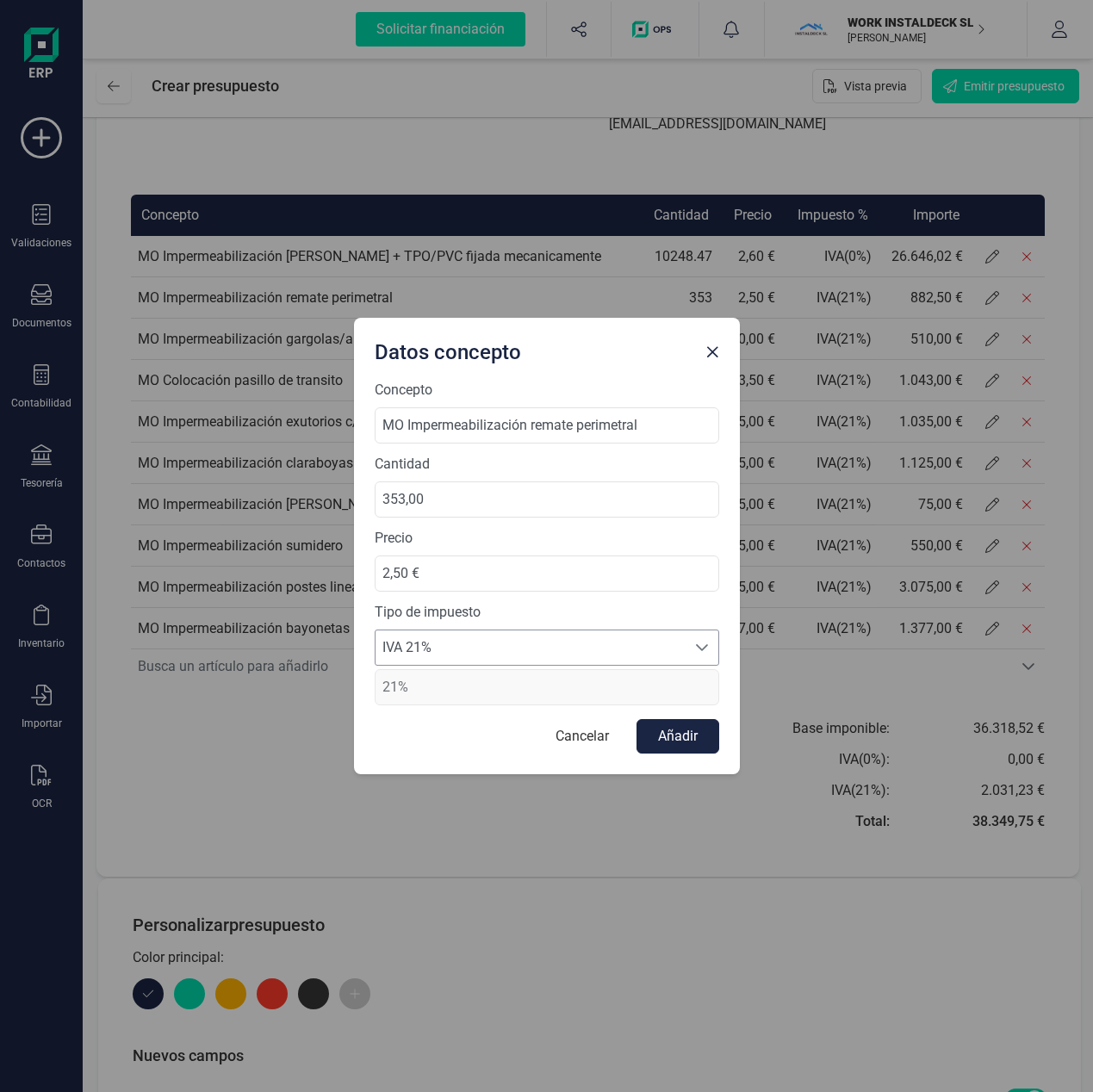
click at [576, 654] on span "IVA 21%" at bounding box center [530, 648] width 310 height 34
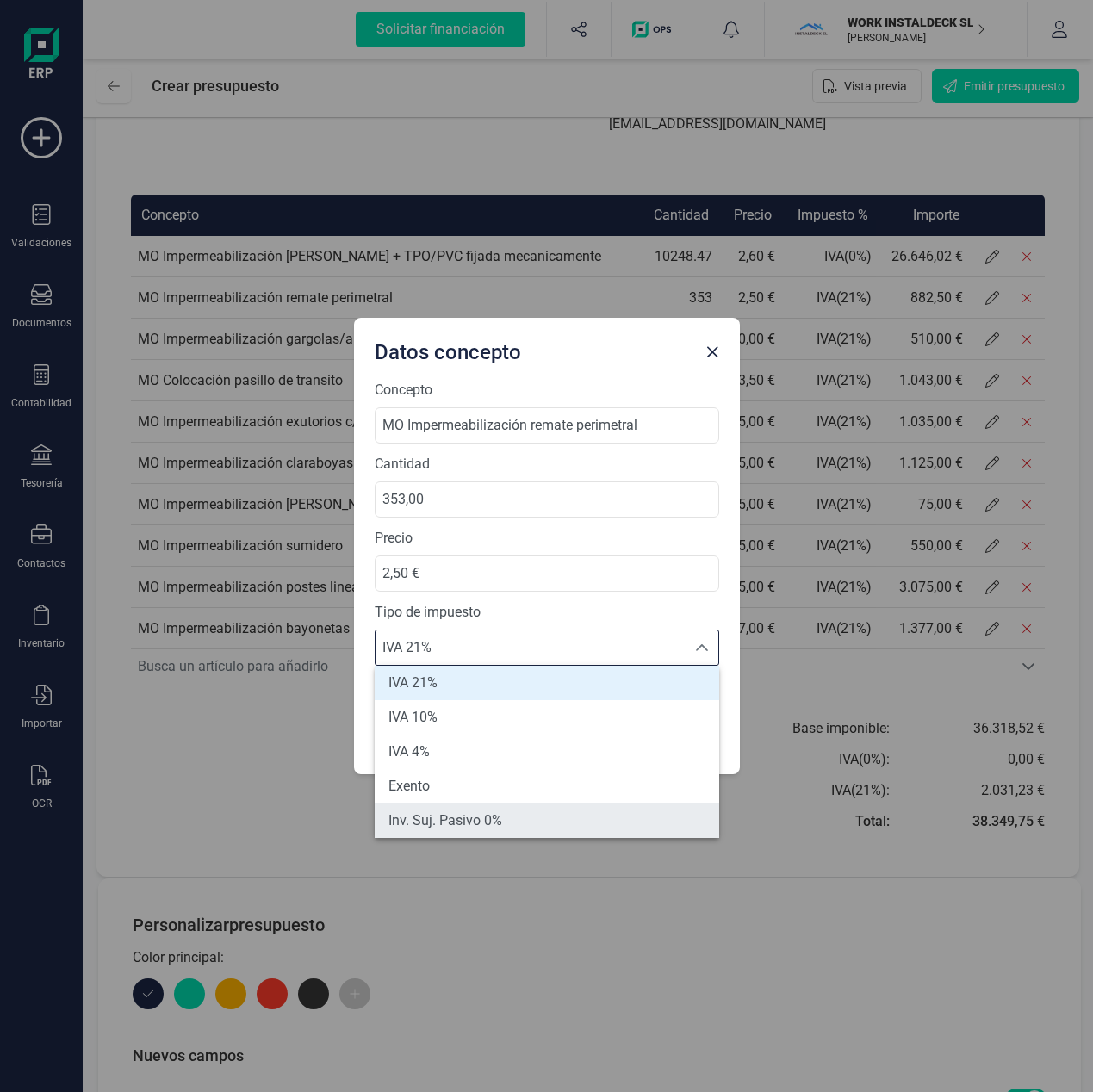
click at [494, 823] on span "Inv. Suj. Pasivo 0%" at bounding box center [445, 820] width 113 height 21
type input "0%"
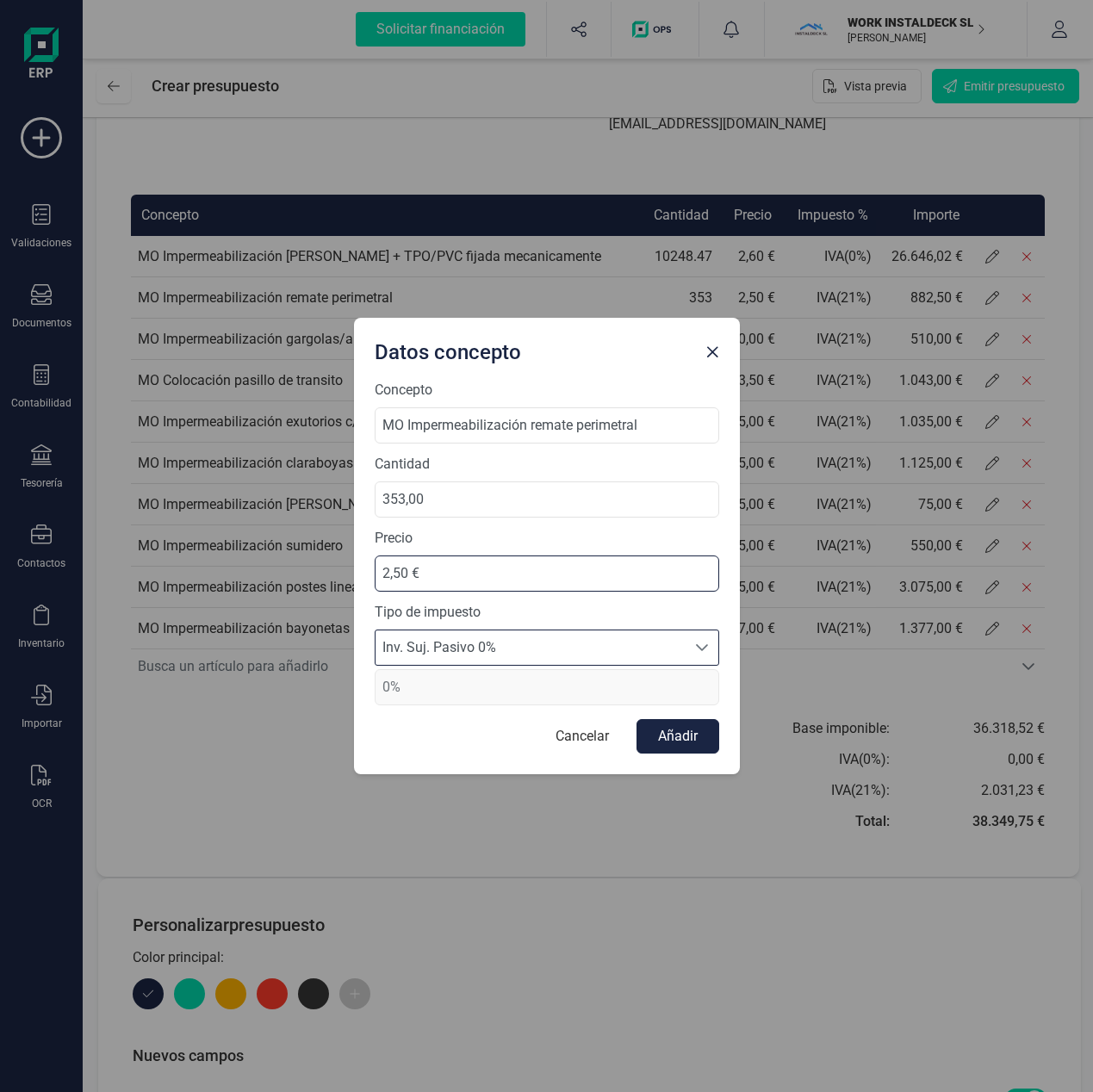
click at [402, 576] on input "2,50 €" at bounding box center [546, 574] width 344 height 36
type input "2,60 €"
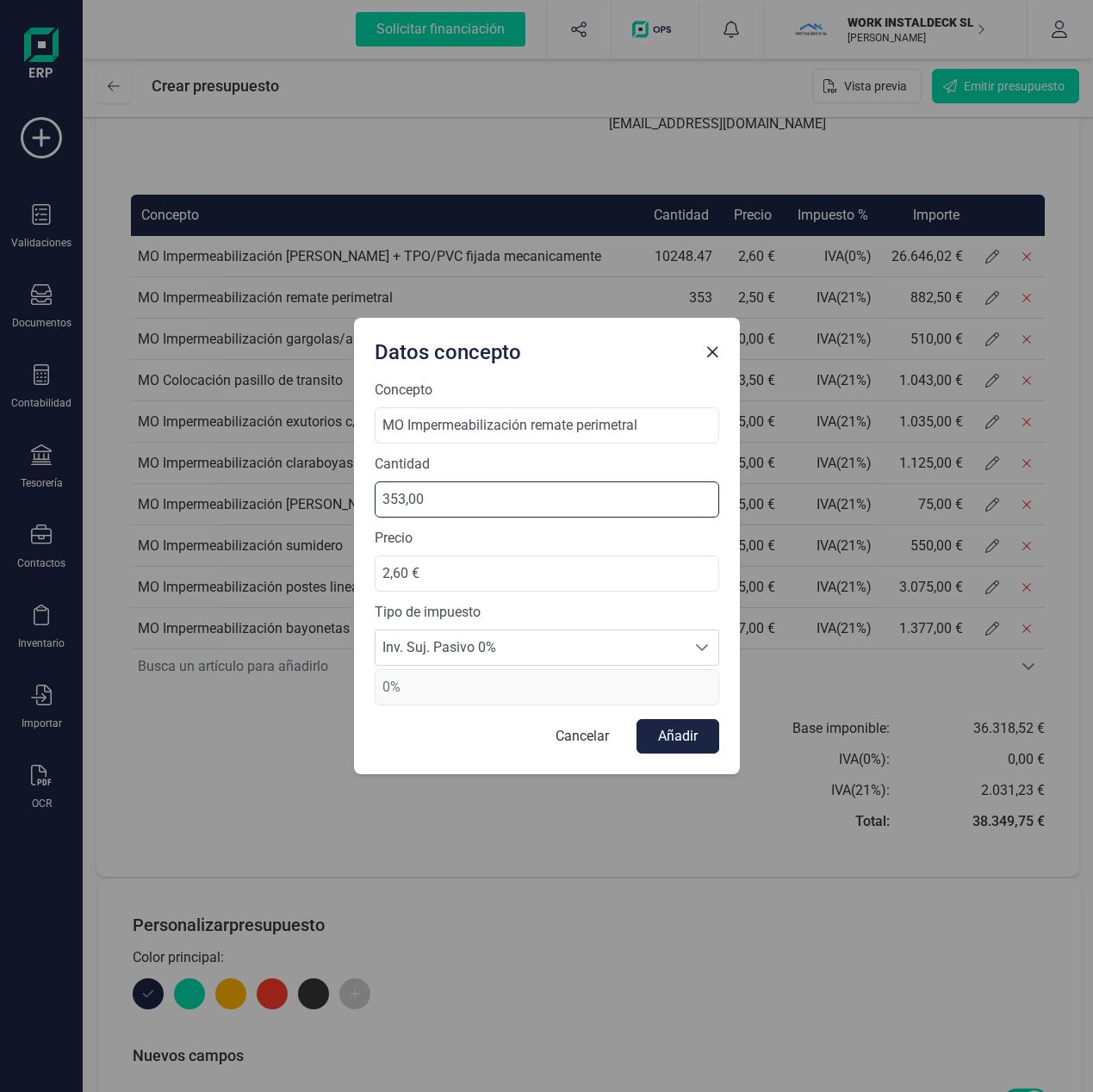
click at [427, 501] on input "353,00" at bounding box center [546, 499] width 344 height 36
type input "353,86"
click at [691, 738] on button "Añadir" at bounding box center [678, 737] width 83 height 34
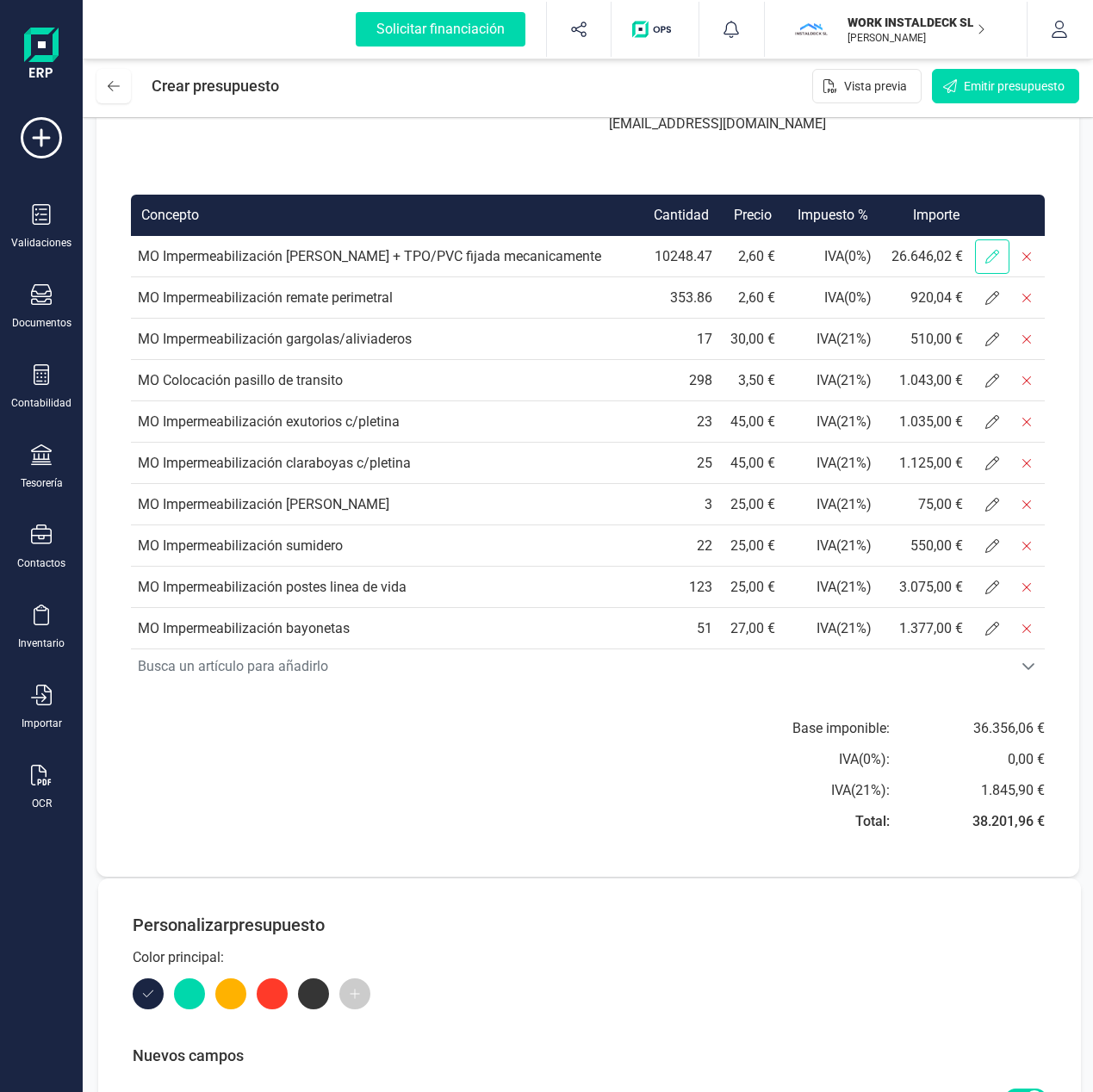
click at [984, 263] on span at bounding box center [992, 256] width 34 height 34
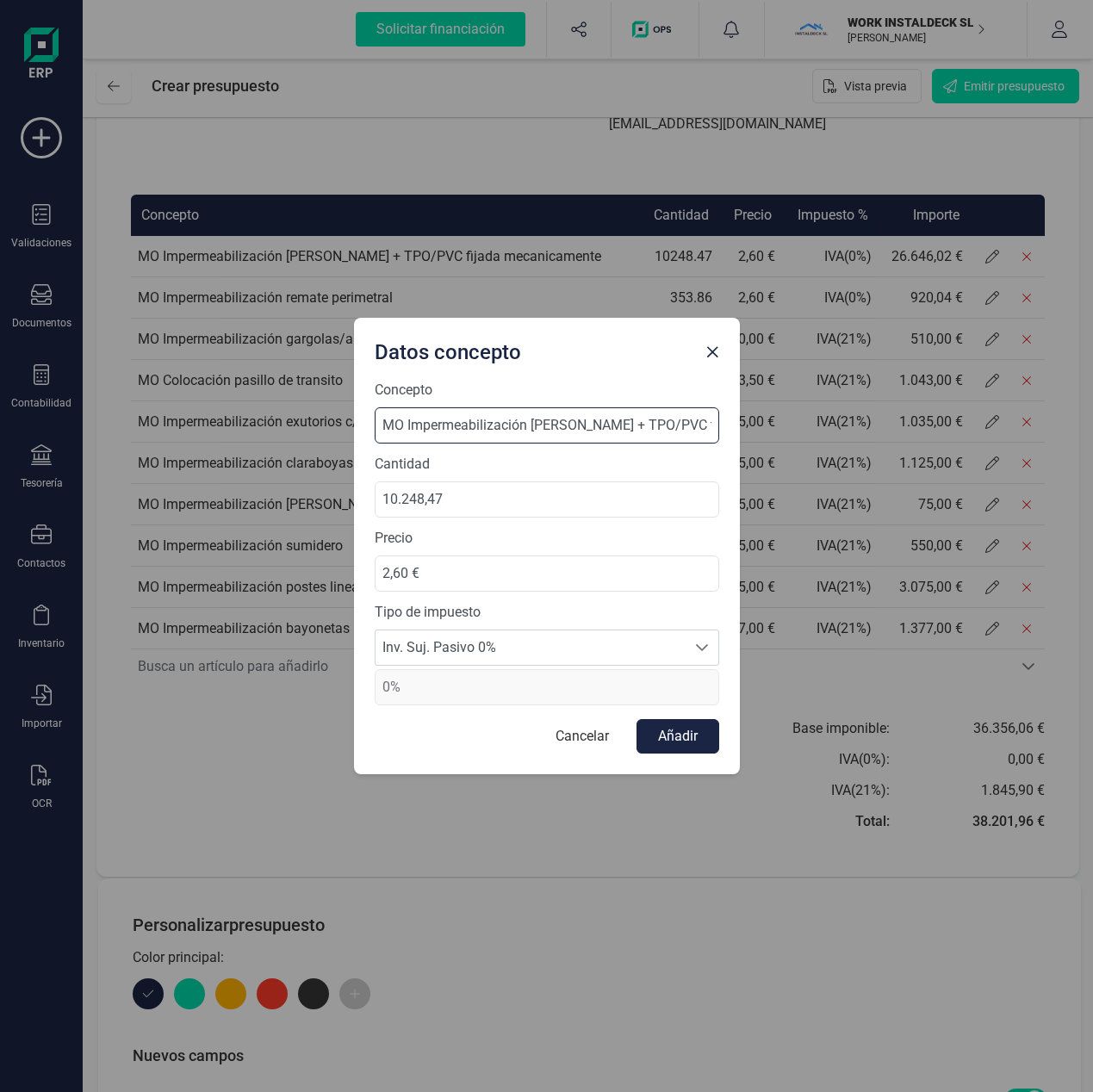
click at [617, 425] on input "MO Impermeabilización [PERSON_NAME] + TPO/PVC fijada mecanicamente" at bounding box center [546, 425] width 344 height 36
drag, startPoint x: 699, startPoint y: 425, endPoint x: 570, endPoint y: 424, distance: 129.0
click at [570, 424] on input "MO Impermeabilización [PERSON_NAME] 60 mm + TPO/PVC fijada mecanicamente" at bounding box center [546, 425] width 344 height 36
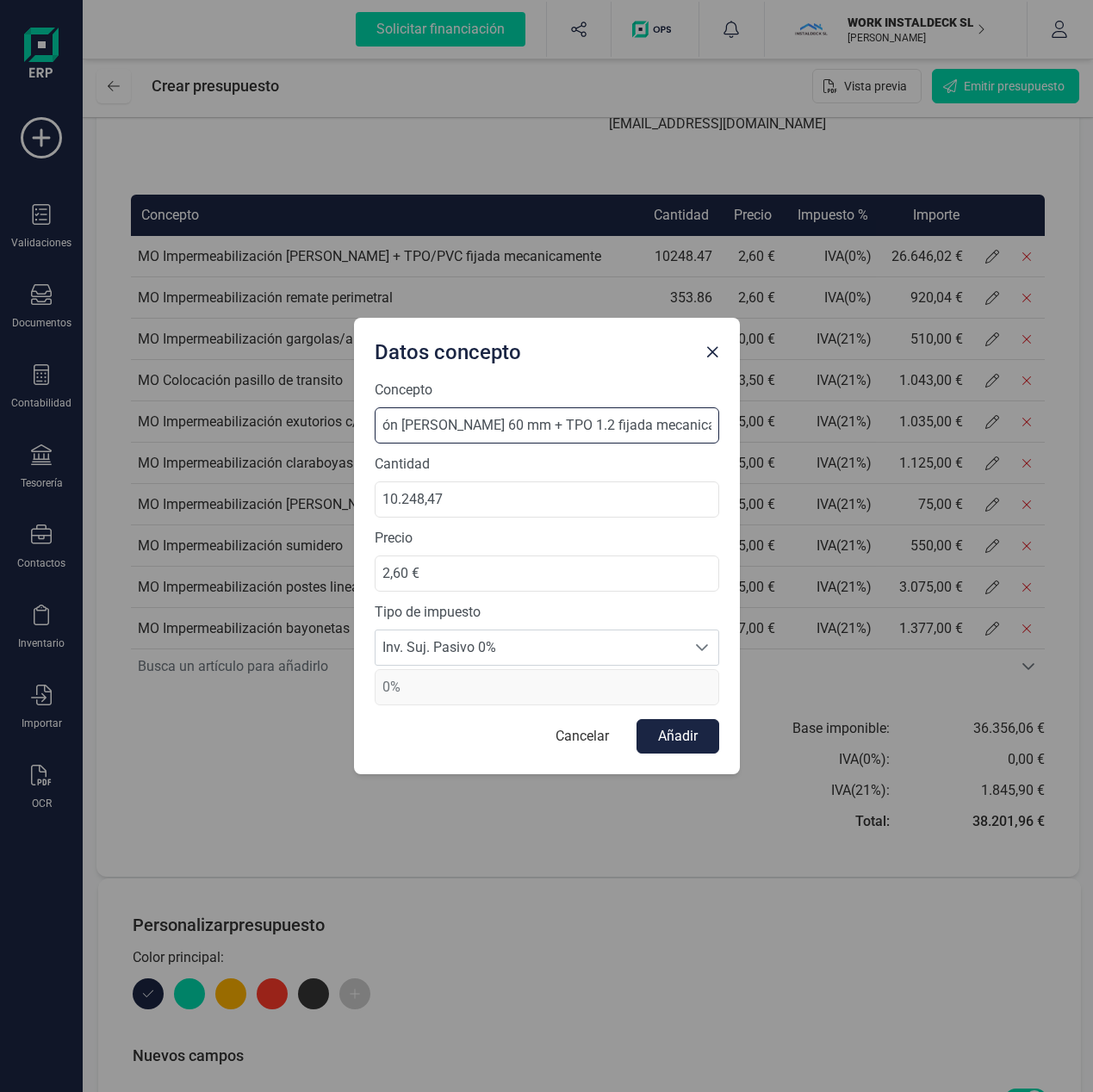
type input "MO Impermeabilización [PERSON_NAME] 60 mm + TPO 1.2 fijada mecanicamente"
click at [637, 719] on button "Añadir" at bounding box center [678, 737] width 83 height 34
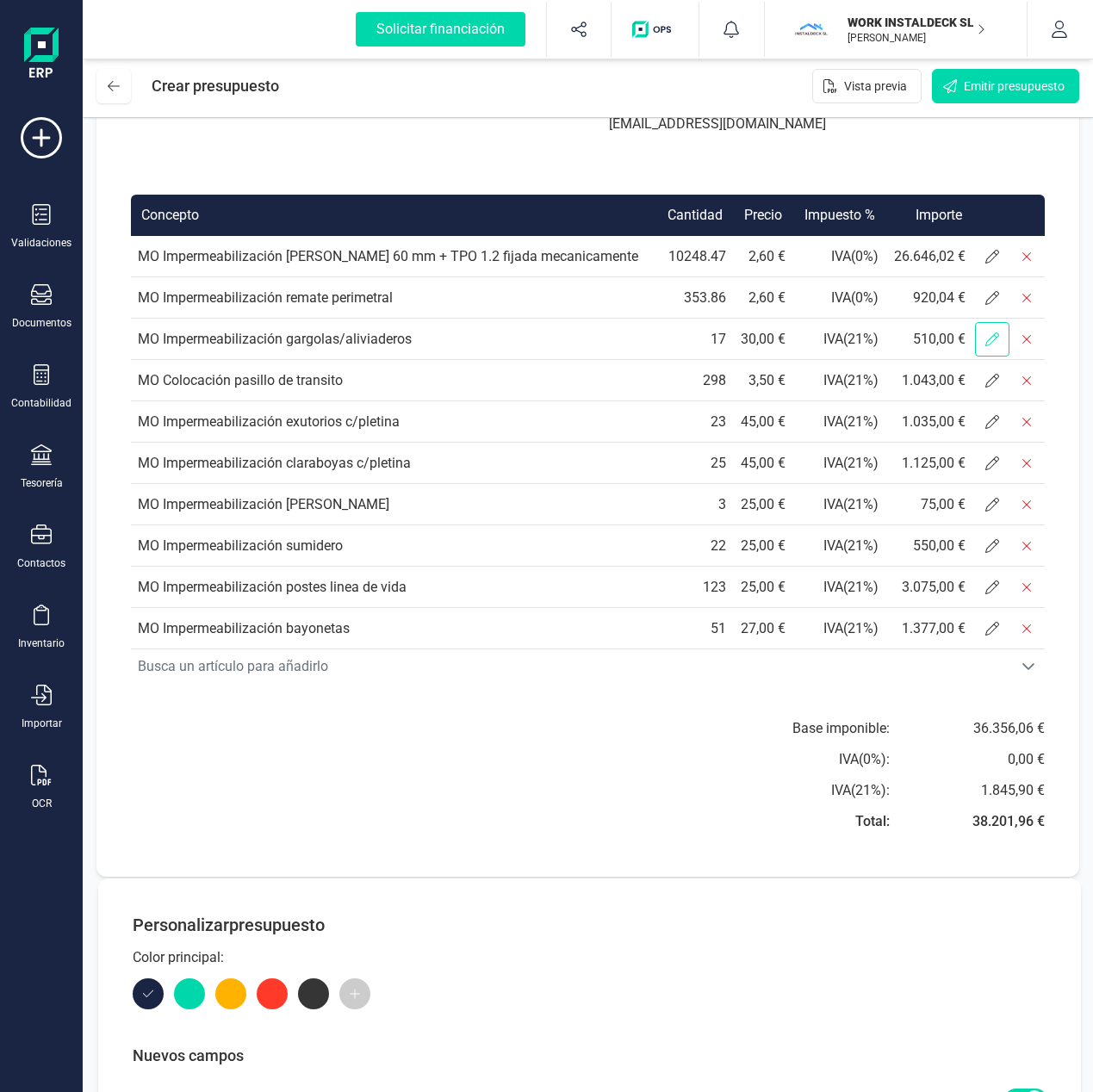
click at [994, 344] on icon at bounding box center [992, 339] width 13 height 13
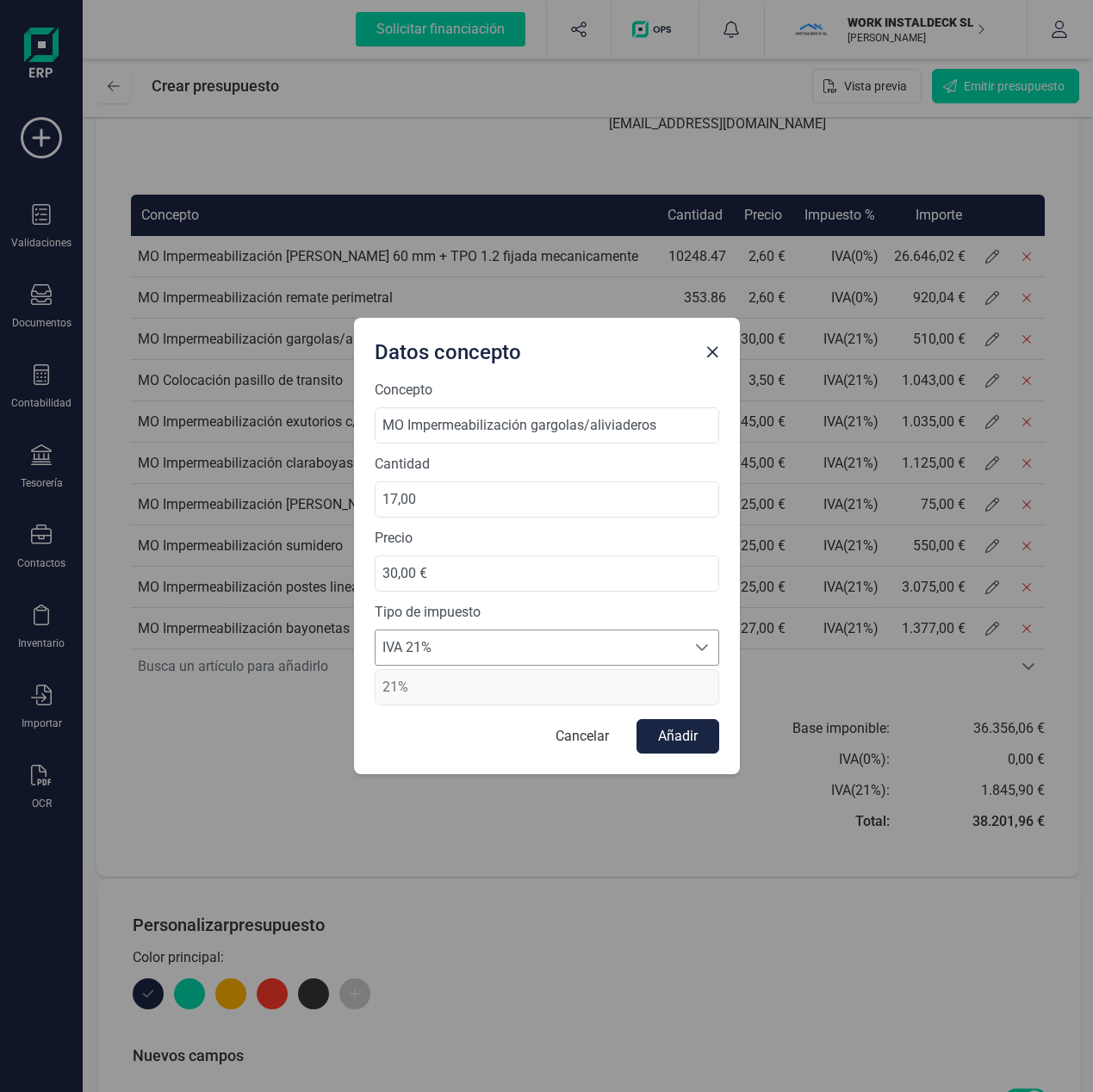
click at [711, 644] on div at bounding box center [701, 648] width 32 height 34
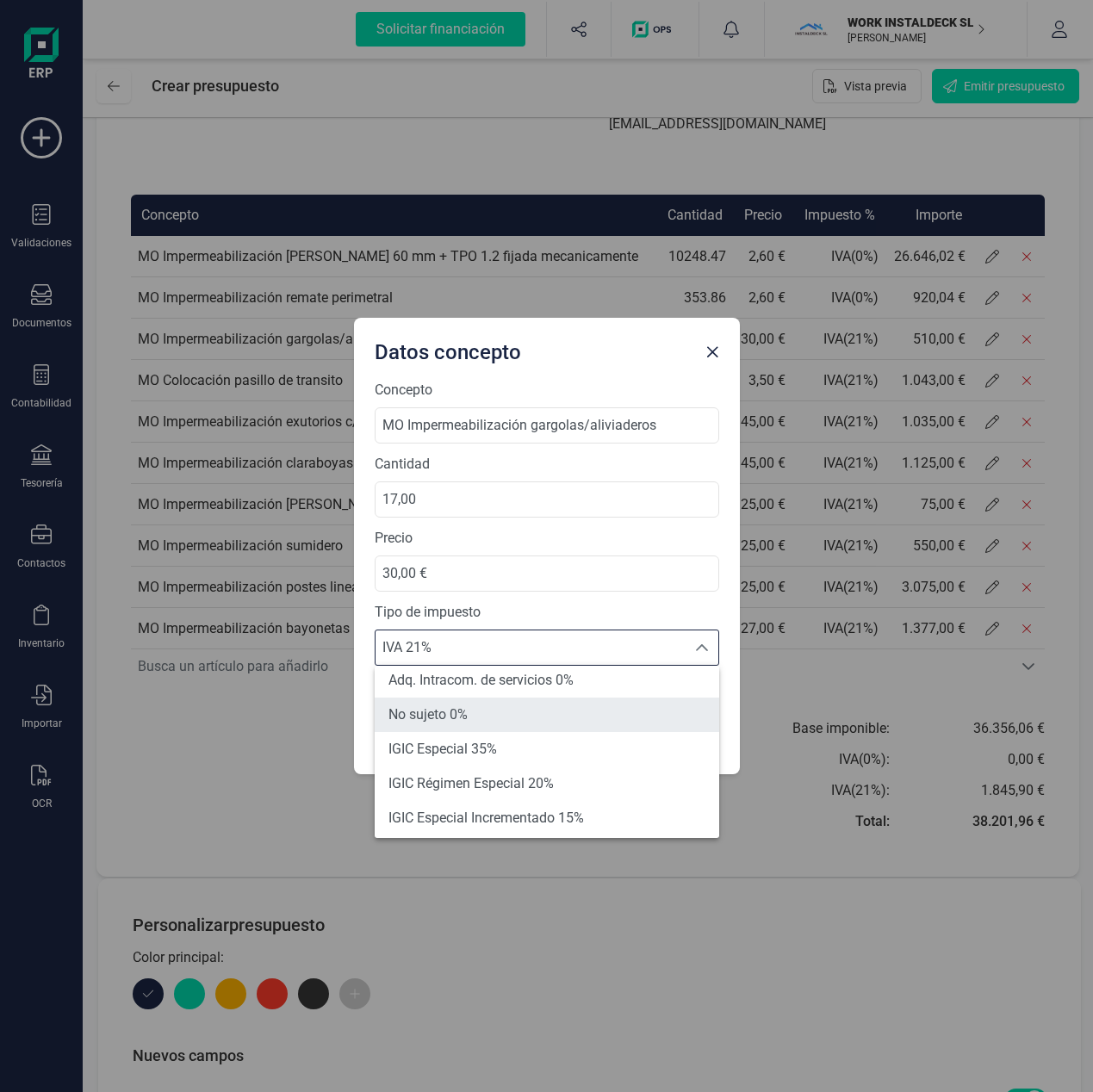
scroll to position [0, 0]
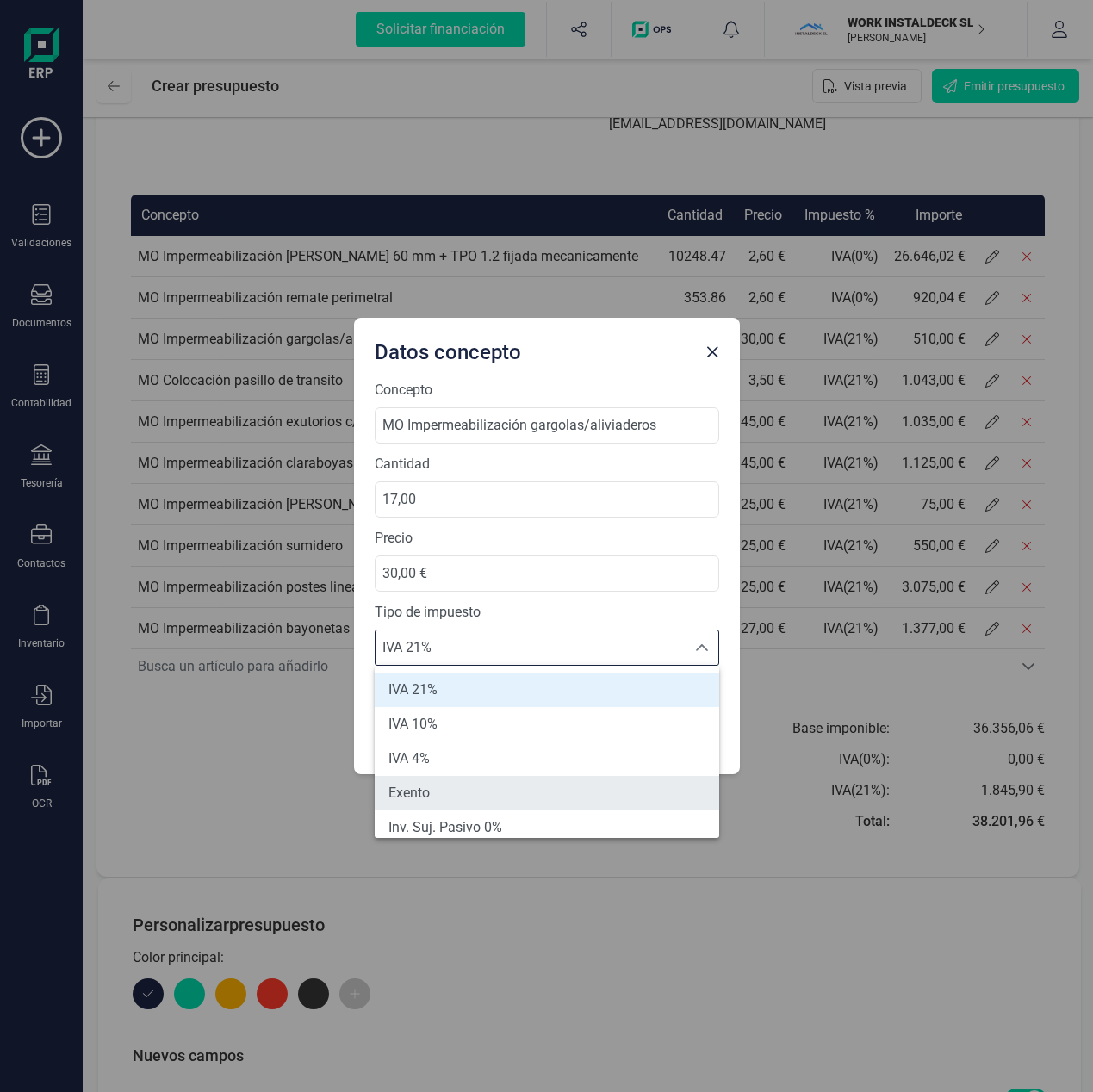
click at [469, 797] on li "Exento" at bounding box center [546, 793] width 344 height 34
type input "0%"
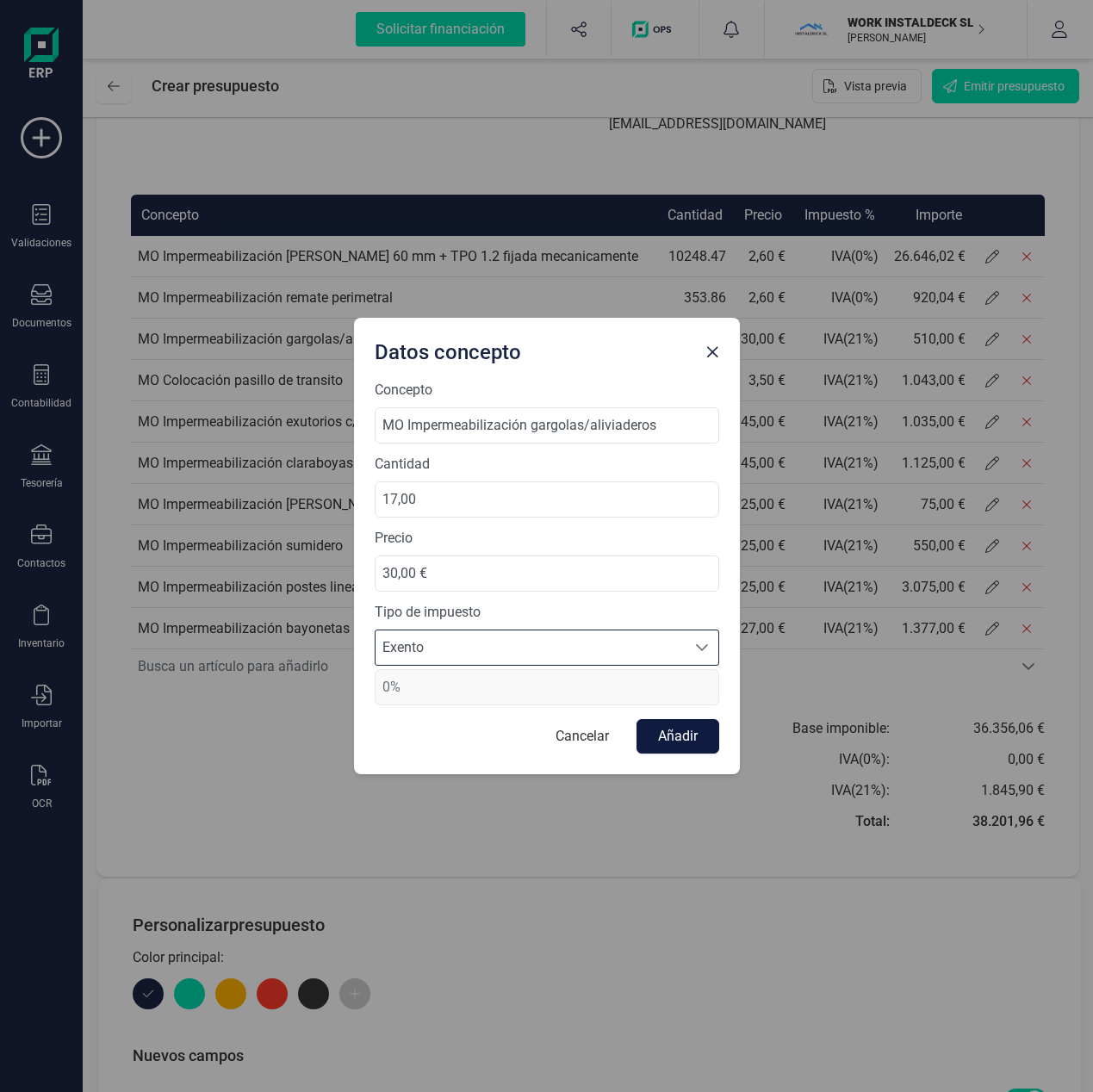
click at [670, 733] on button "Añadir" at bounding box center [678, 737] width 83 height 34
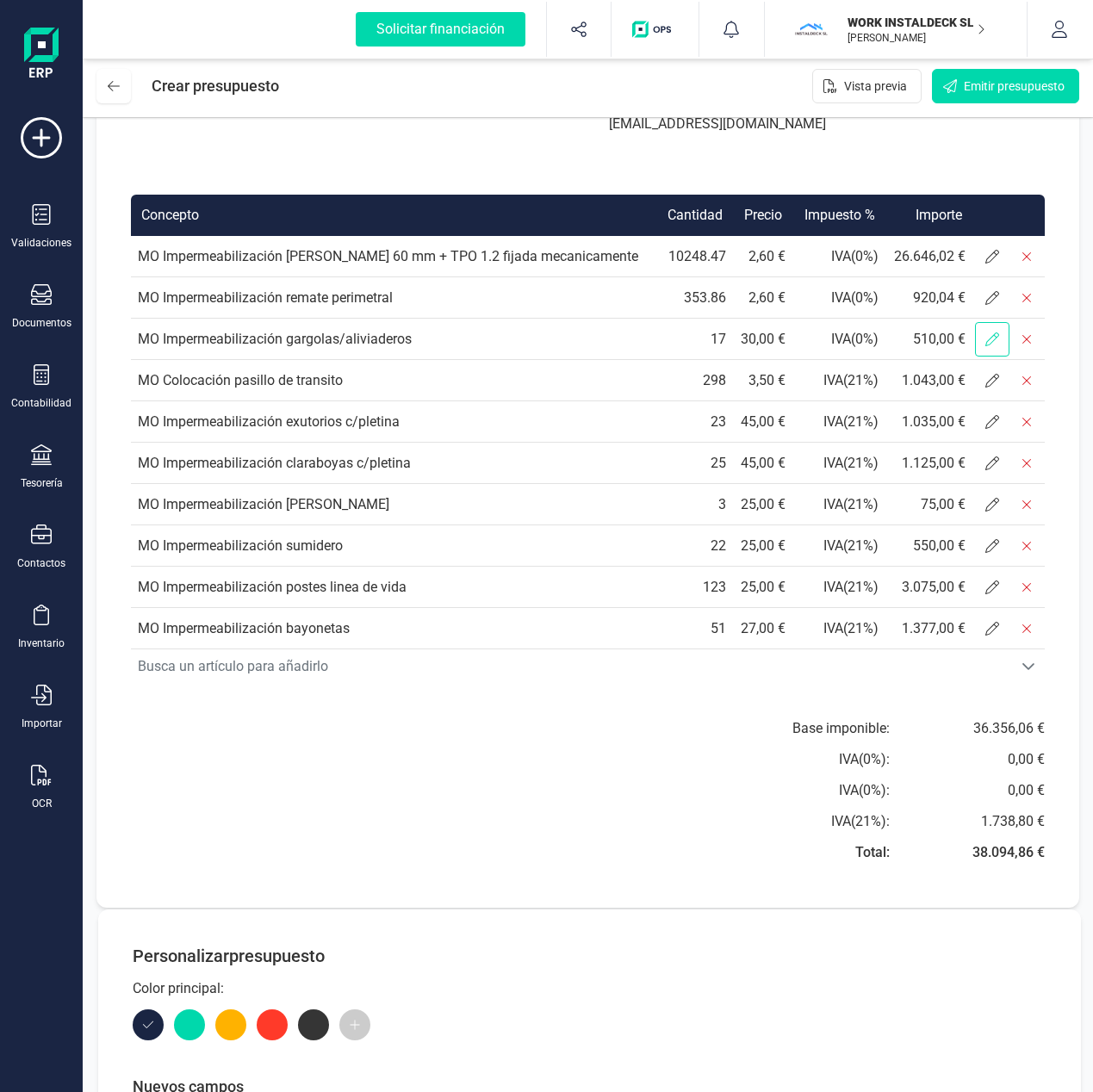
click at [999, 342] on span at bounding box center [992, 339] width 34 height 34
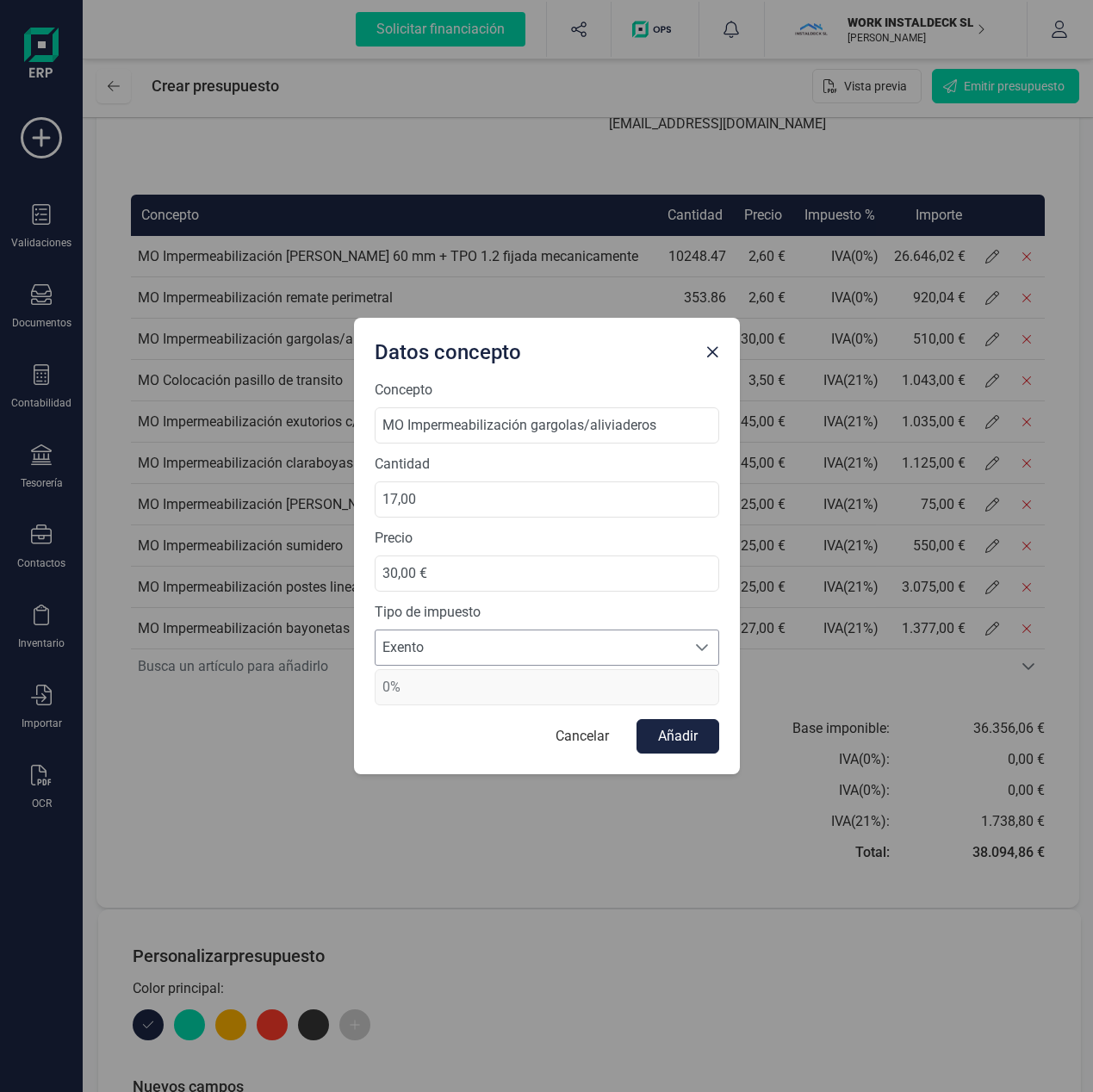
click at [702, 647] on icon at bounding box center [701, 647] width 13 height 13
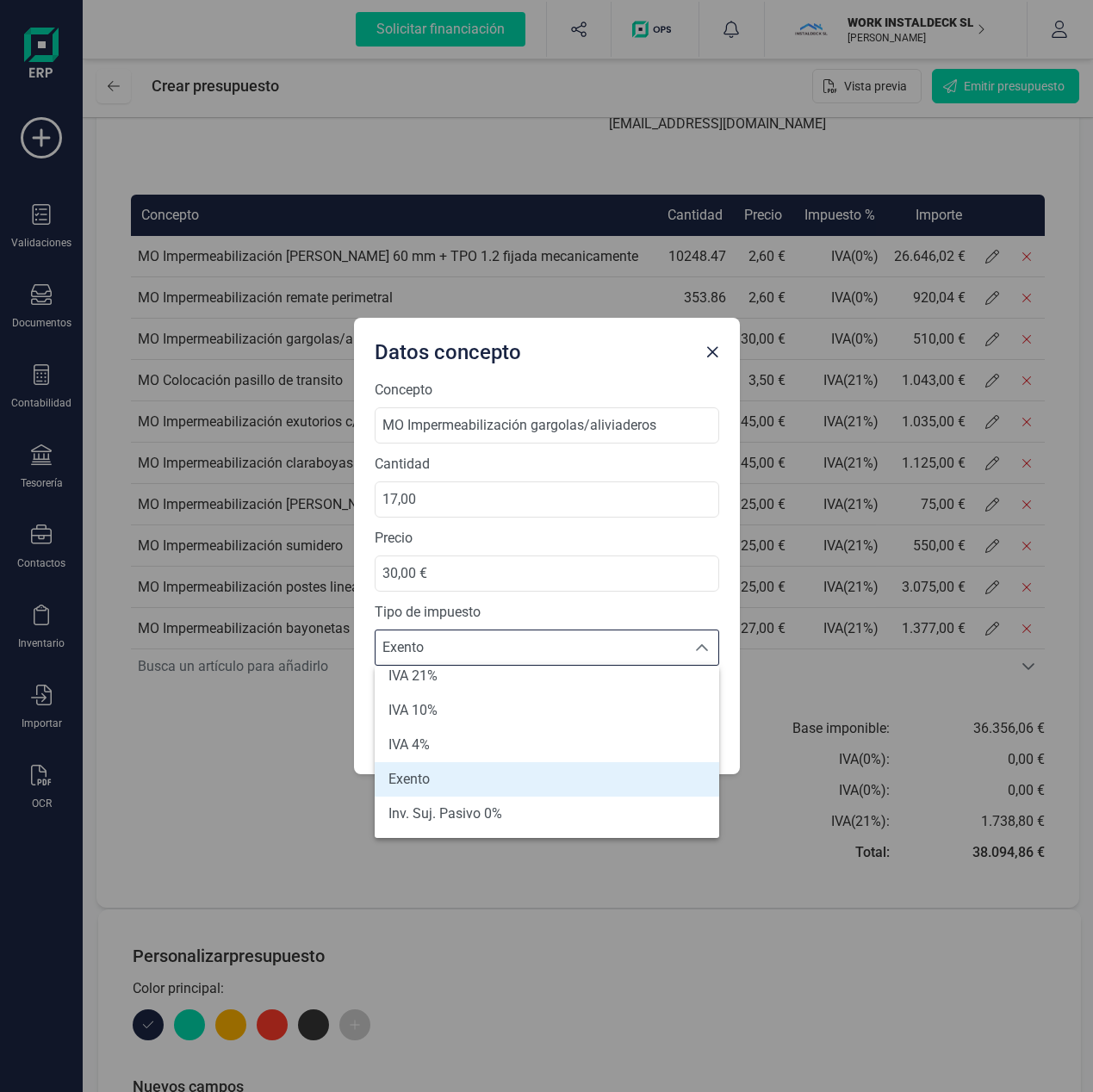
scroll to position [27, 0]
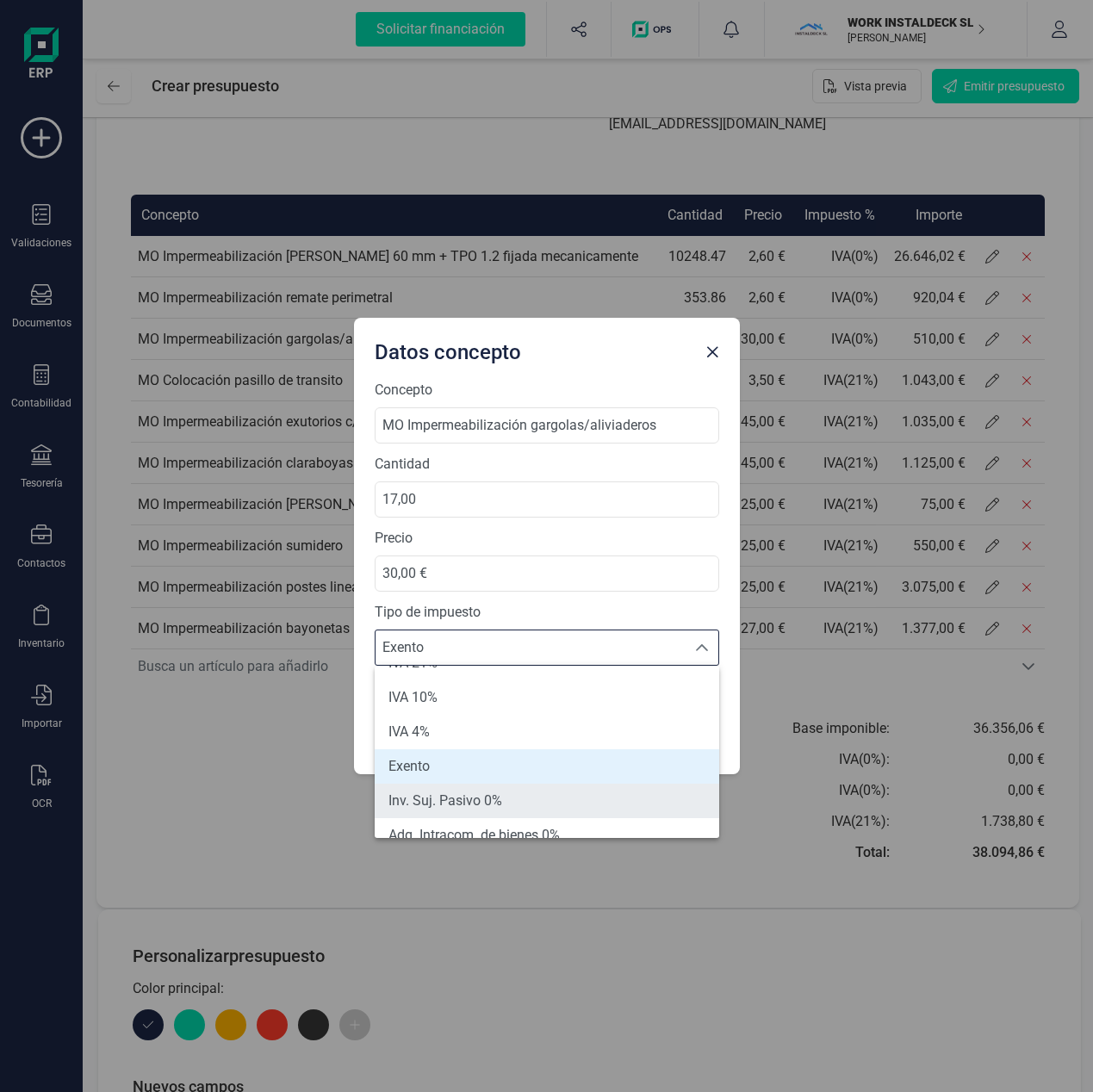
click at [496, 792] on span "Inv. Suj. Pasivo 0%" at bounding box center [445, 801] width 113 height 21
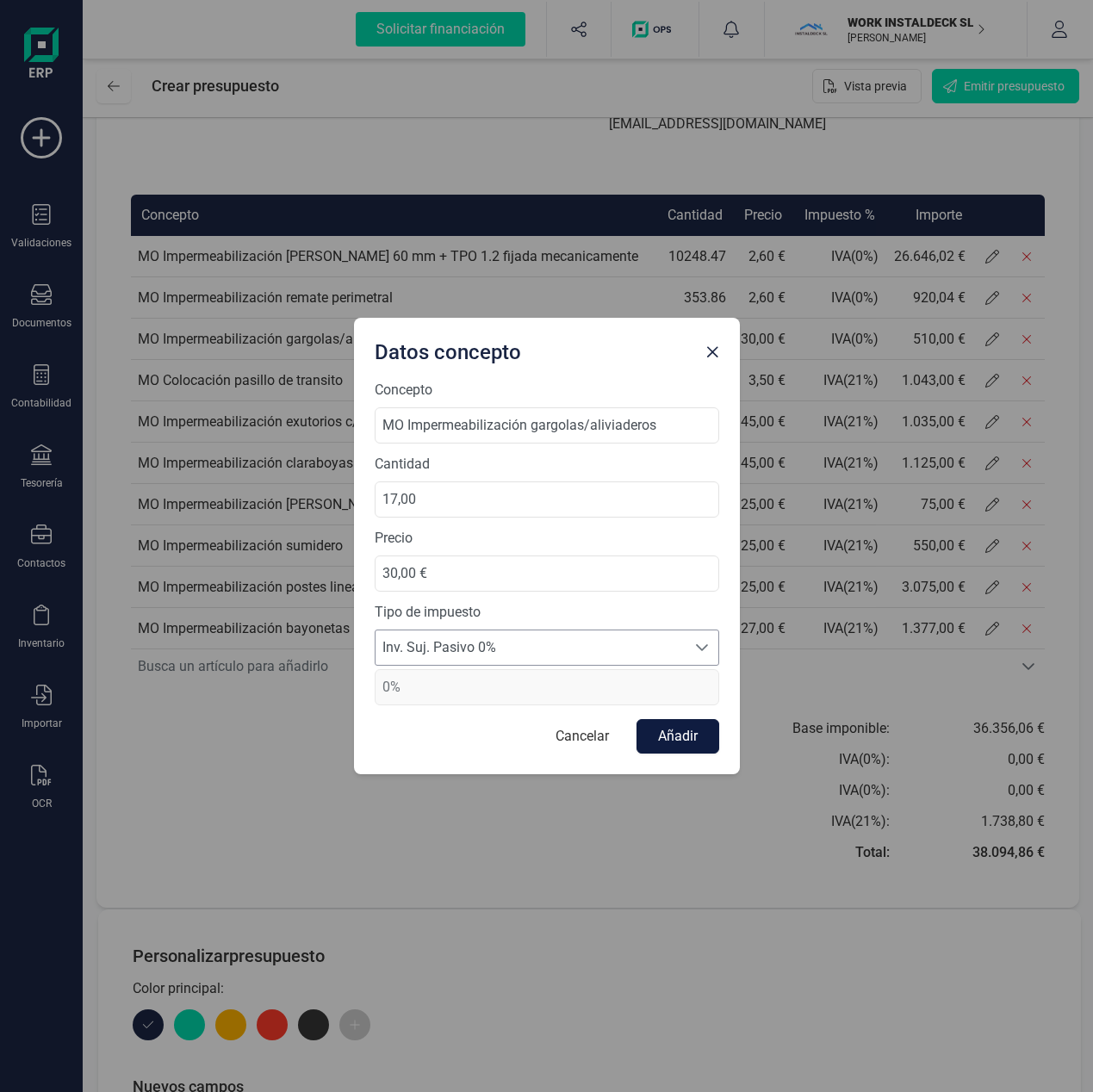
click at [688, 735] on button "Añadir" at bounding box center [678, 737] width 83 height 34
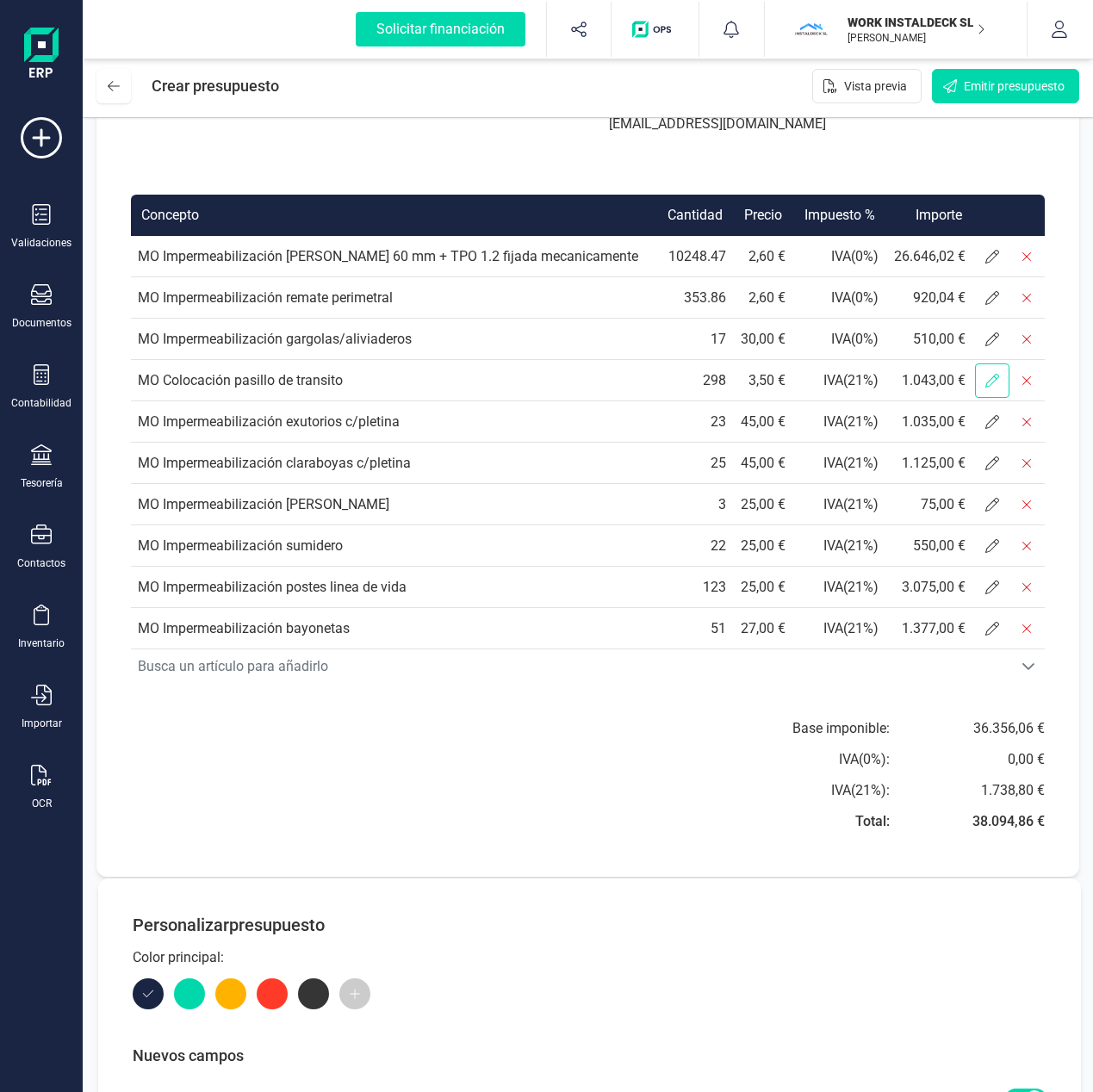
click at [992, 389] on span at bounding box center [992, 380] width 34 height 34
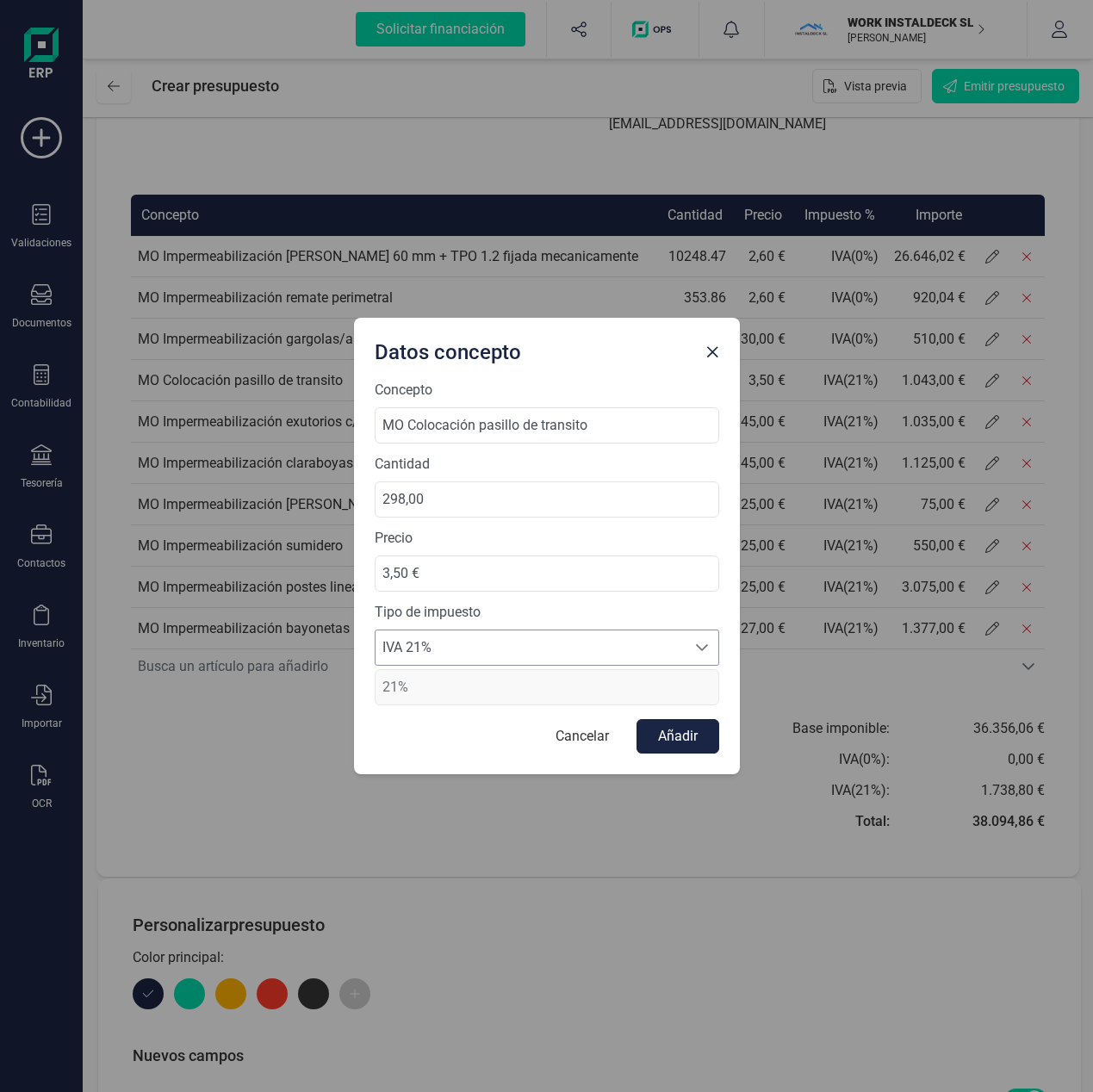
click at [613, 645] on span "IVA 21%" at bounding box center [530, 648] width 310 height 34
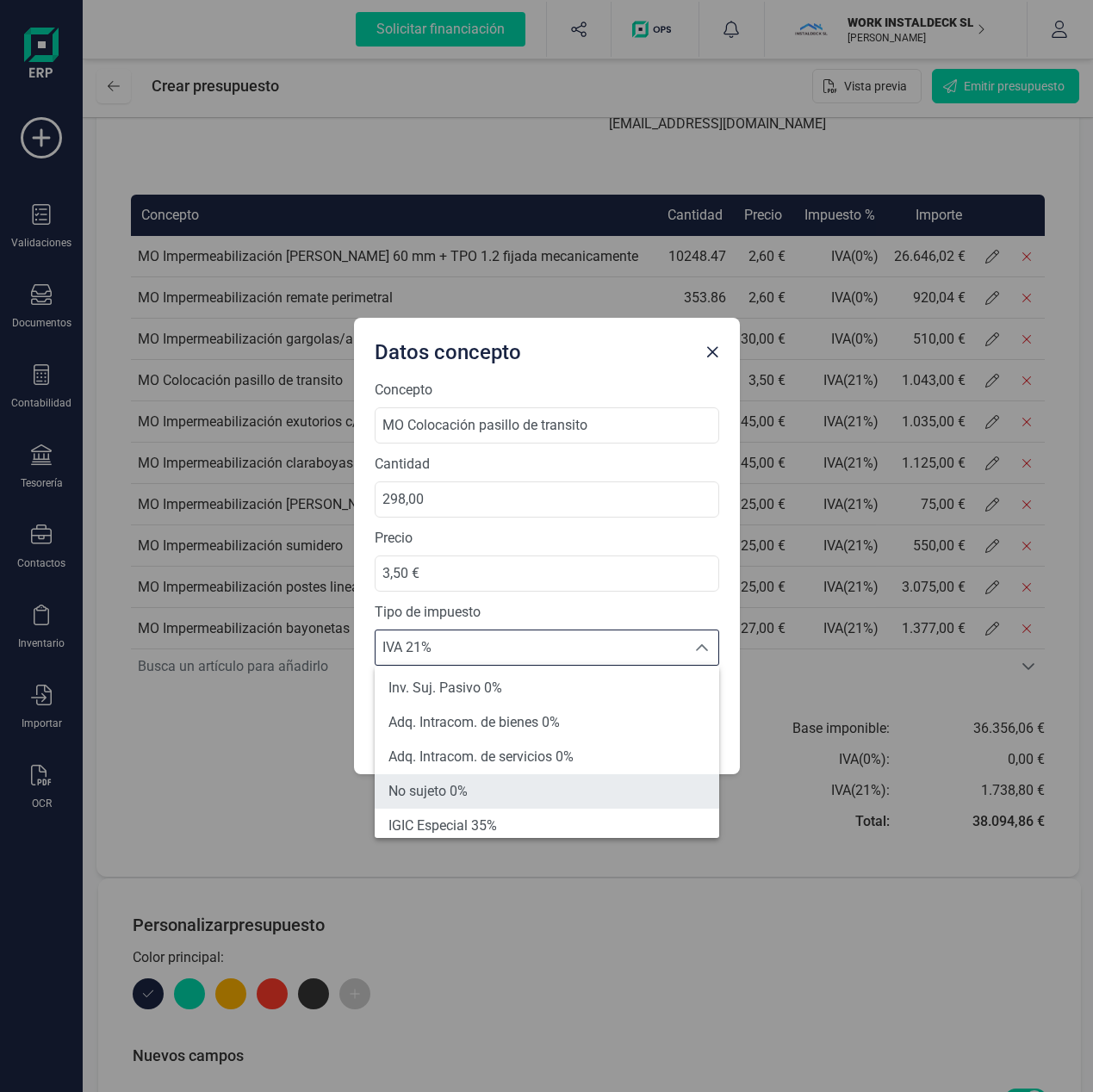
scroll to position [129, 0]
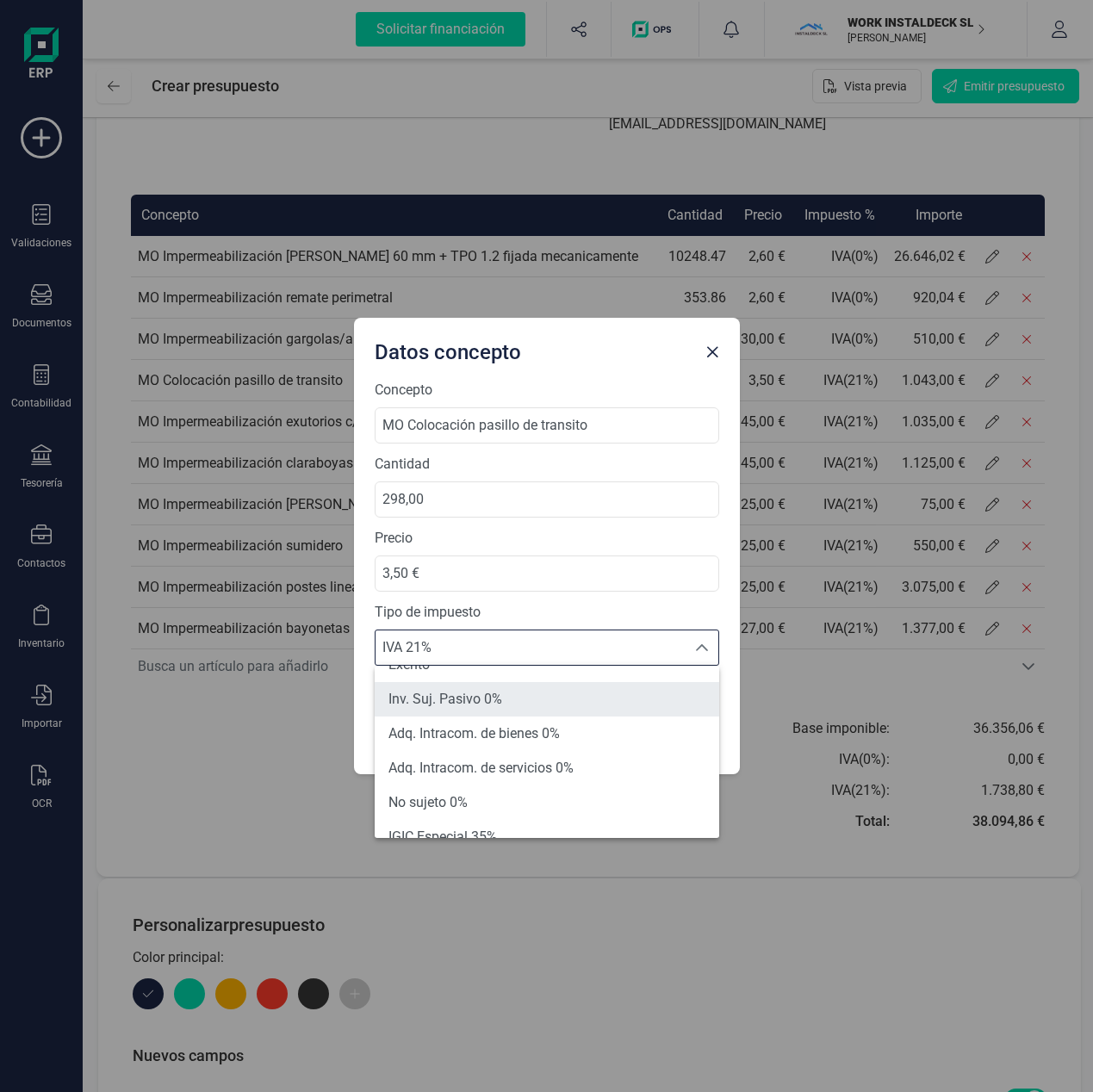
click at [470, 695] on span "Inv. Suj. Pasivo 0%" at bounding box center [445, 699] width 113 height 21
type input "0%"
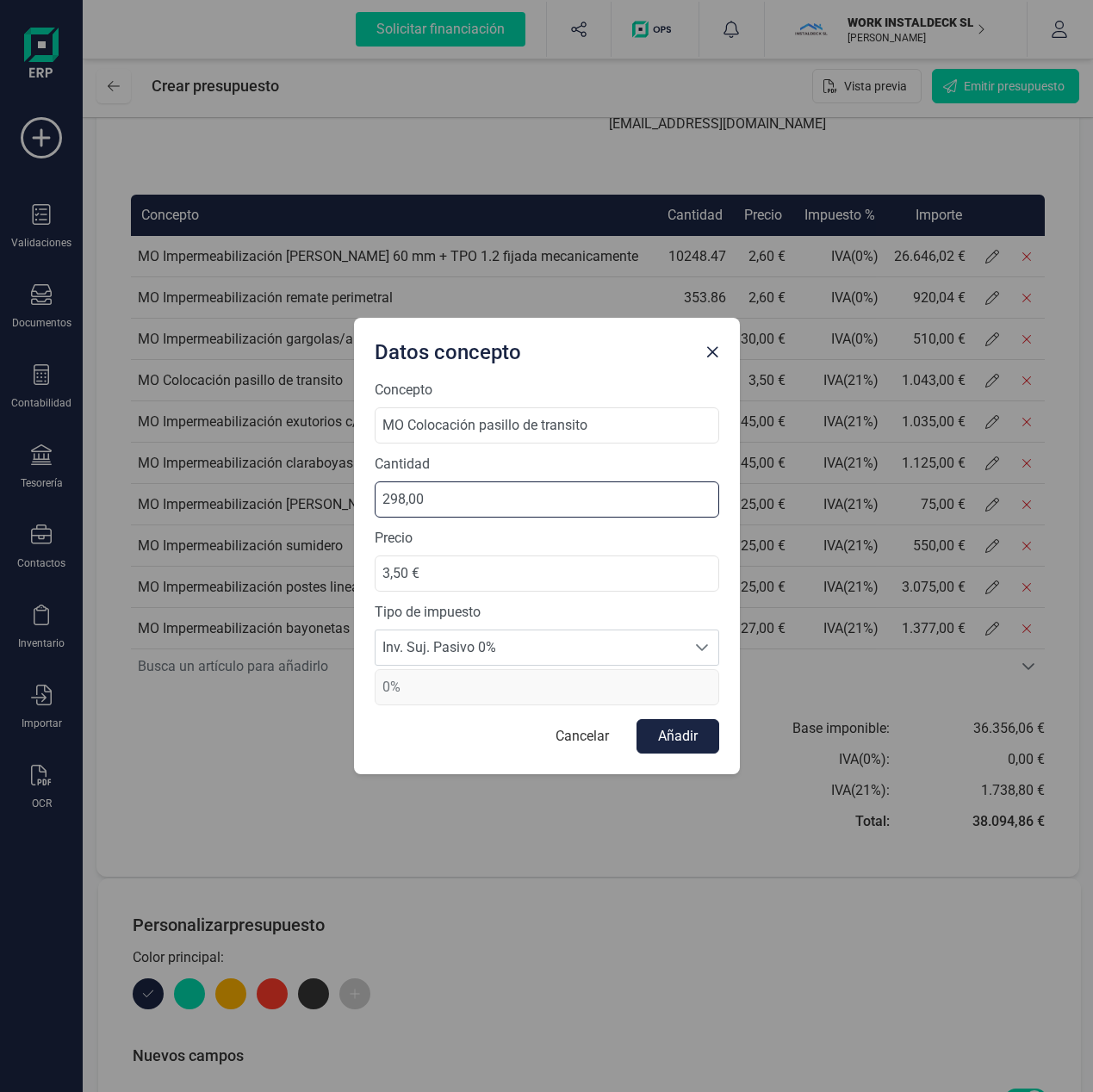
click at [441, 499] on input "298,00" at bounding box center [546, 499] width 344 height 36
type input "298,06"
click at [666, 735] on button "Añadir" at bounding box center [678, 737] width 83 height 34
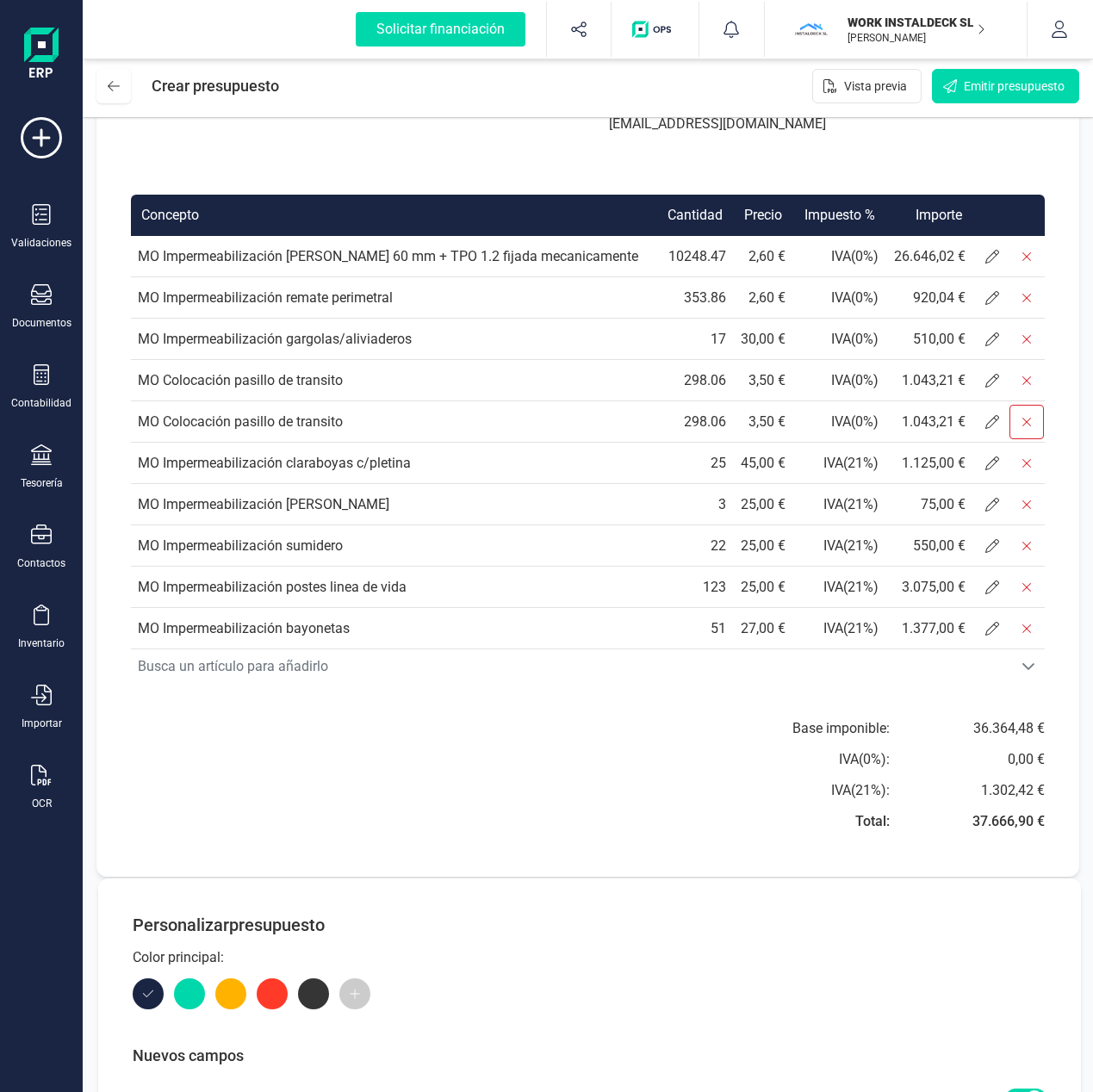
click at [1022, 424] on icon at bounding box center [1026, 422] width 13 height 13
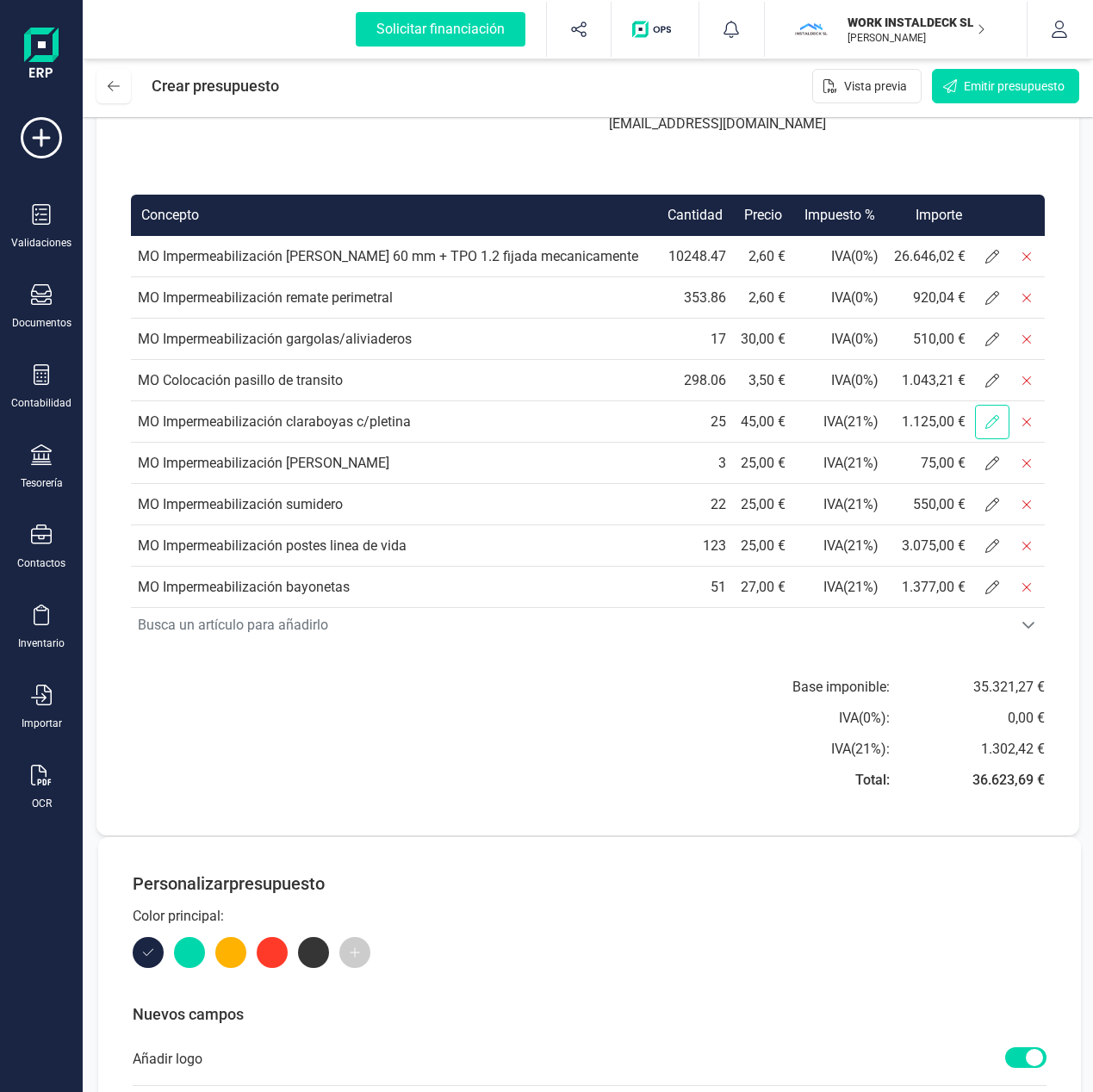
click at [983, 421] on span at bounding box center [992, 422] width 34 height 34
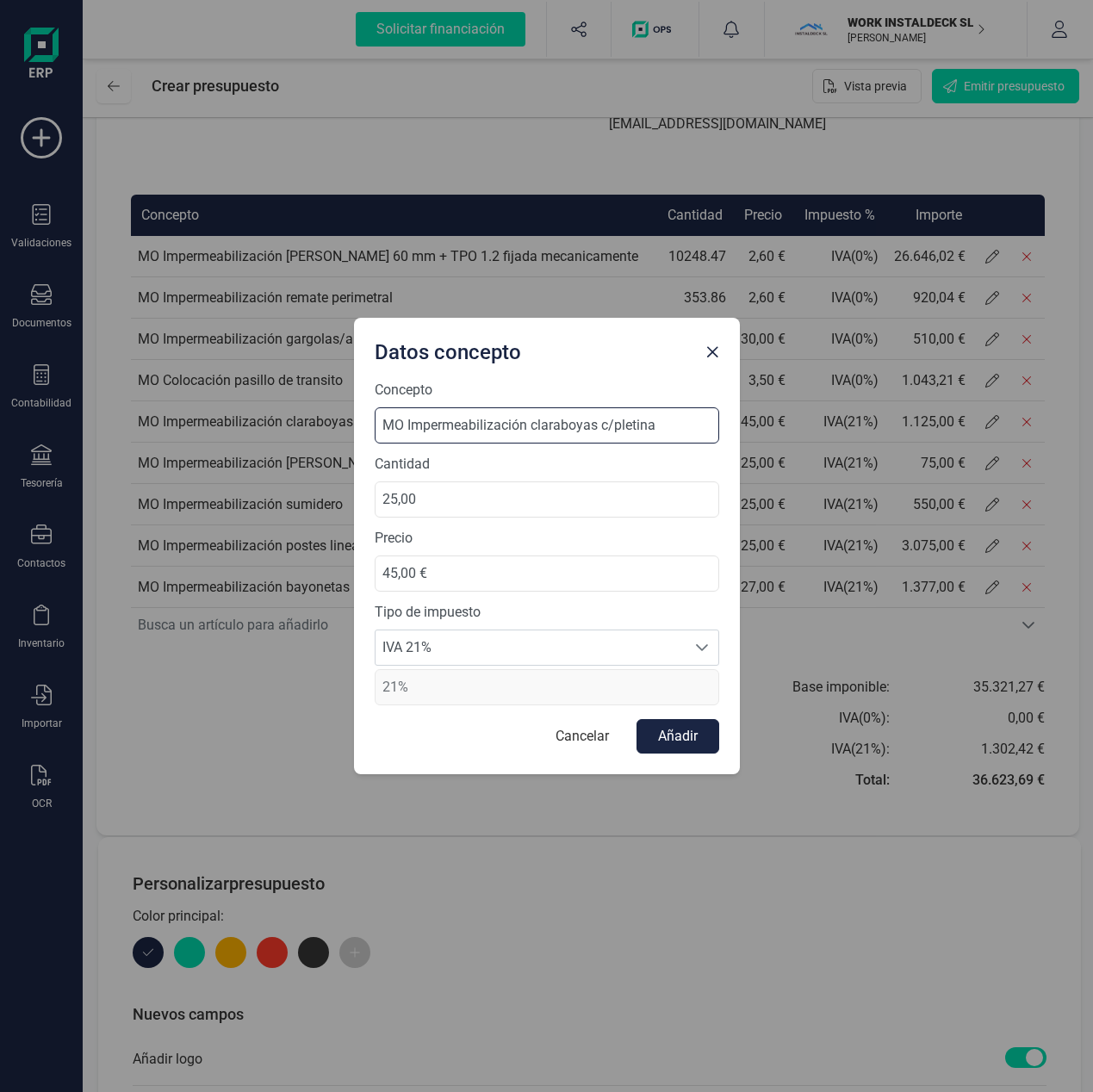
drag, startPoint x: 613, startPoint y: 428, endPoint x: 669, endPoint y: 428, distance: 56.0
click at [669, 428] on input "MO Impermeabilización claraboyas c/pletina" at bounding box center [546, 425] width 344 height 36
type input "MO Impermeabilización claraboyas c/fijaciones mecanicas"
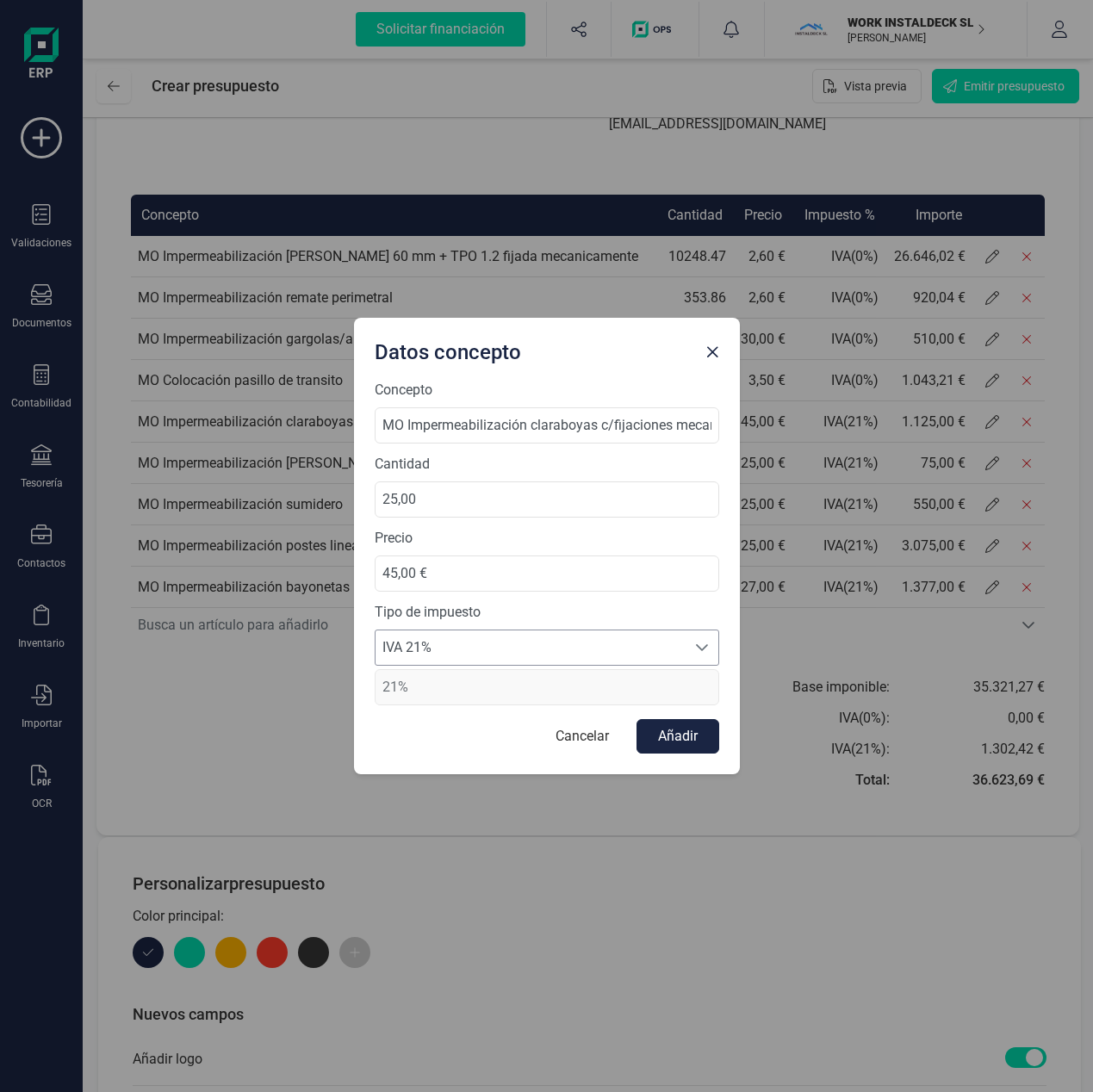
click at [503, 652] on span "IVA 21%" at bounding box center [530, 648] width 310 height 34
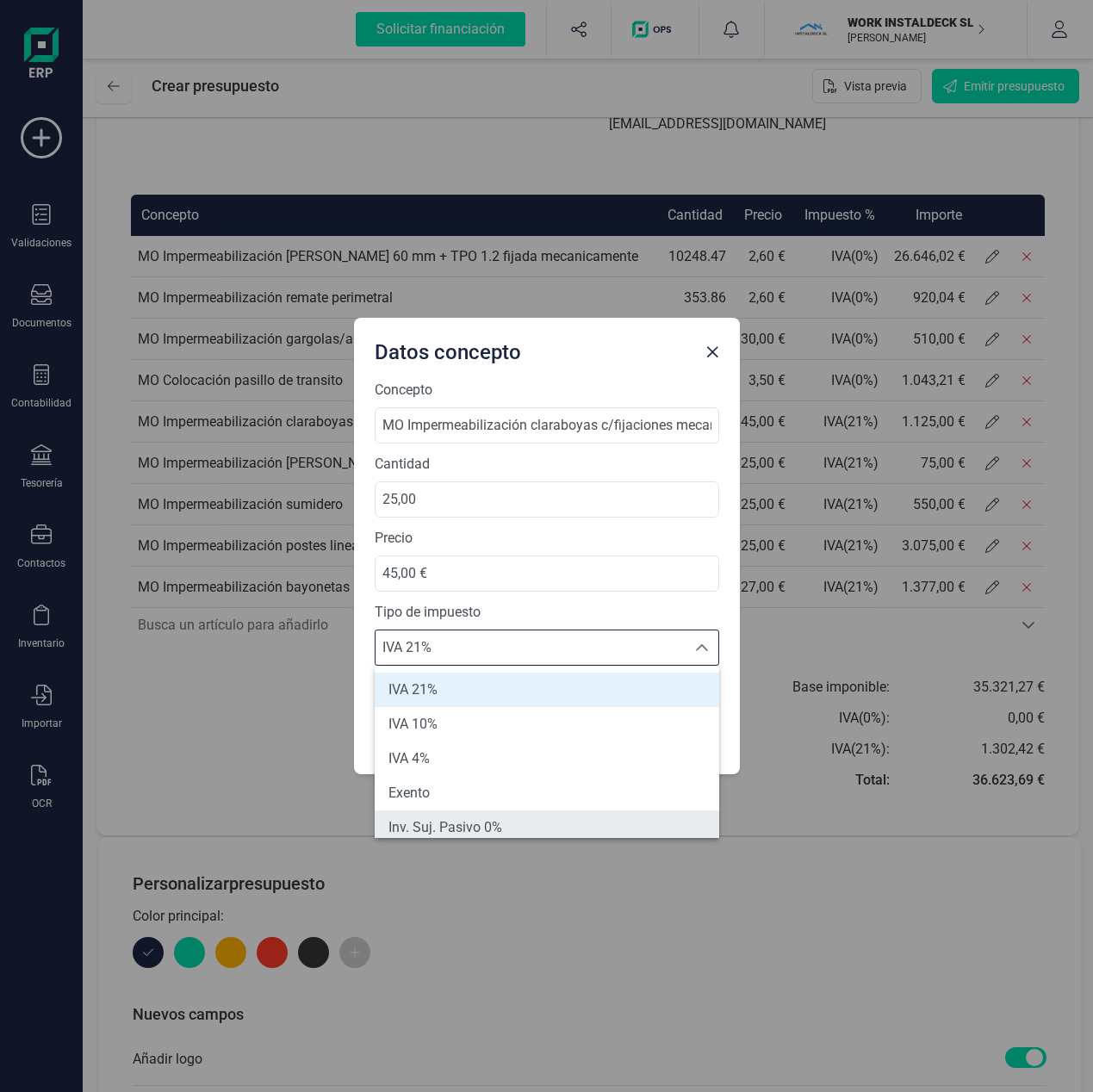
scroll to position [7, 0]
click at [473, 824] on span "Inv. Suj. Pasivo 0%" at bounding box center [445, 820] width 113 height 21
type input "0%"
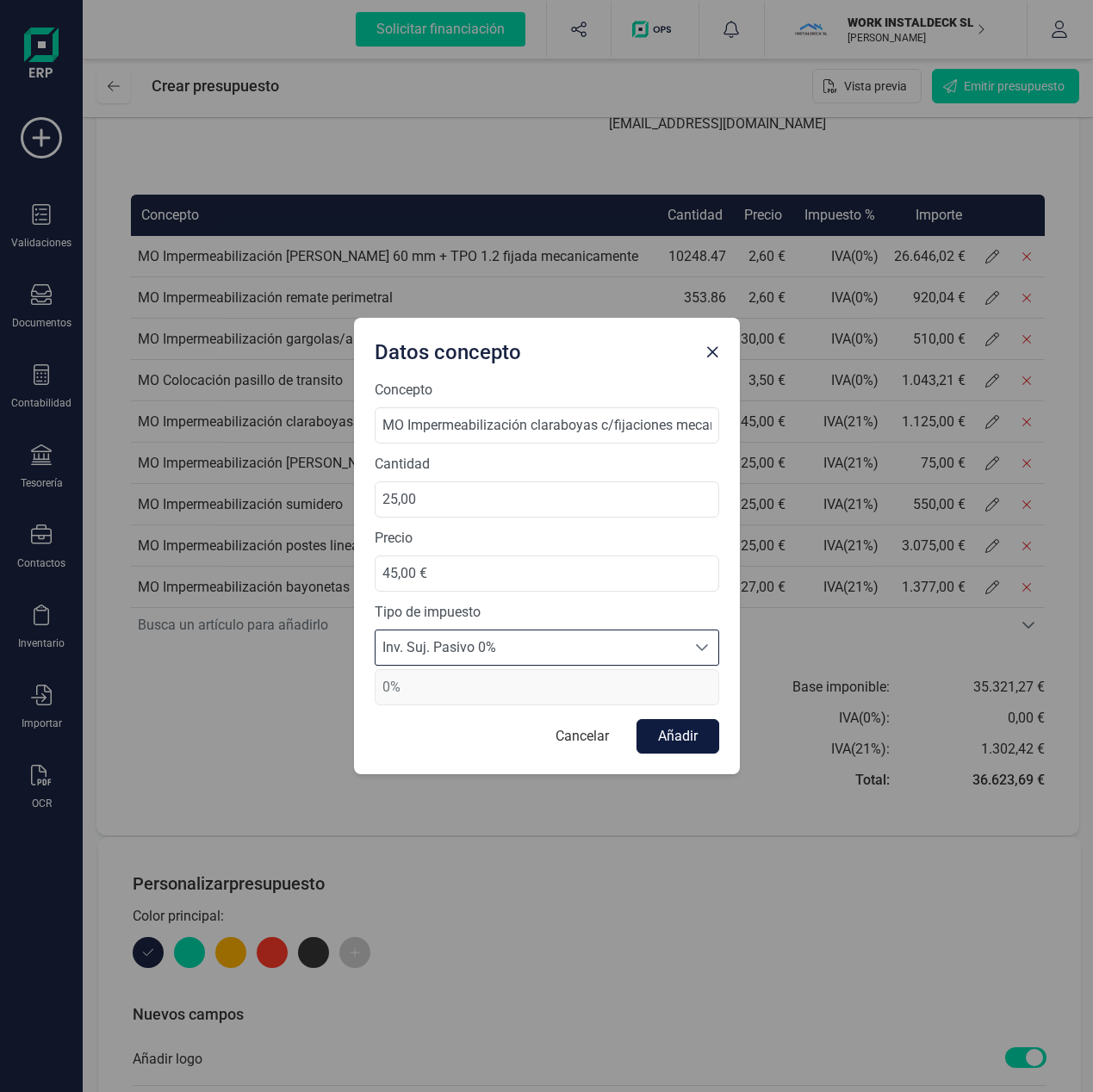
click at [691, 738] on button "Añadir" at bounding box center [678, 737] width 83 height 34
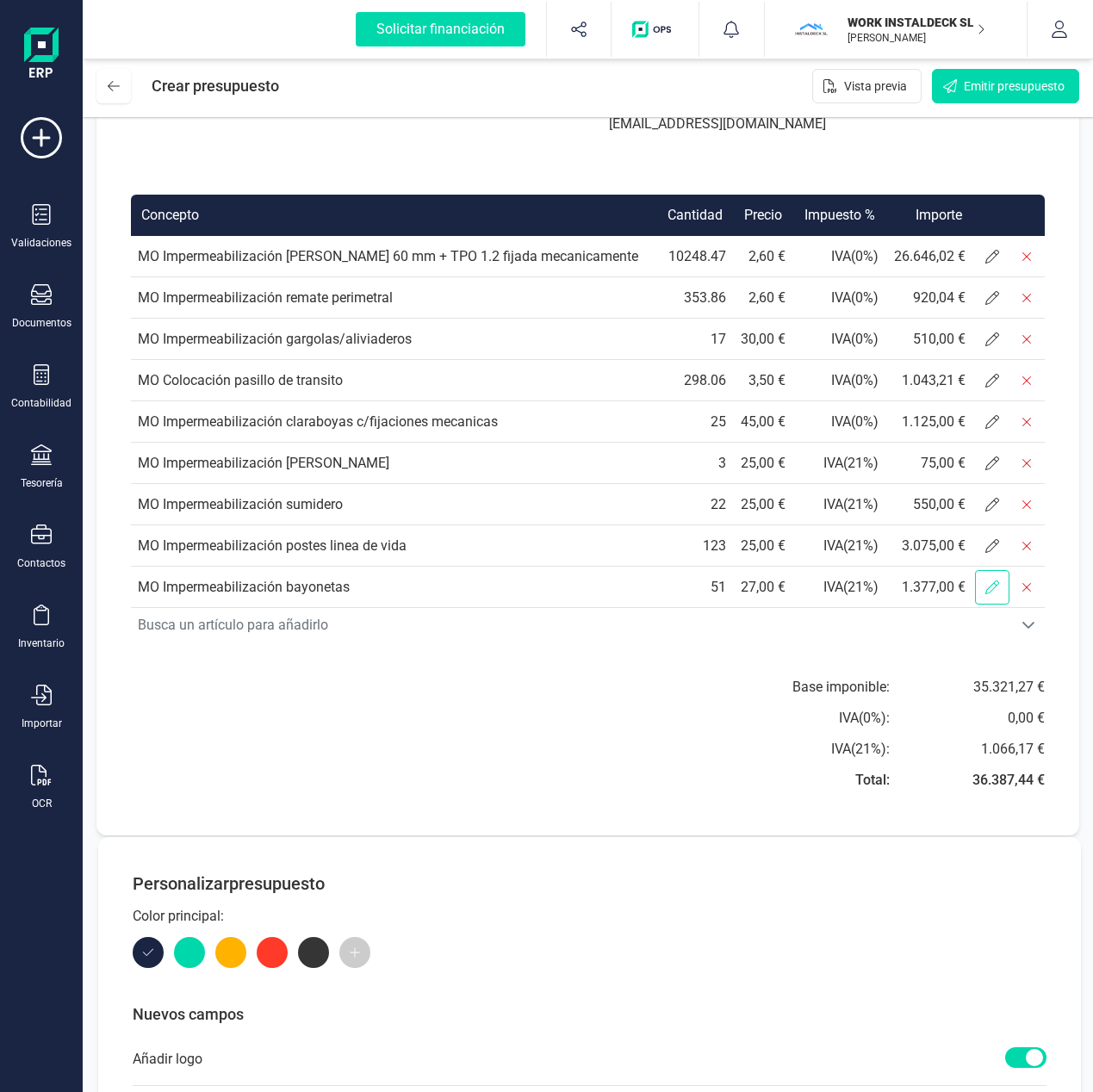
click at [988, 586] on icon at bounding box center [992, 587] width 13 height 13
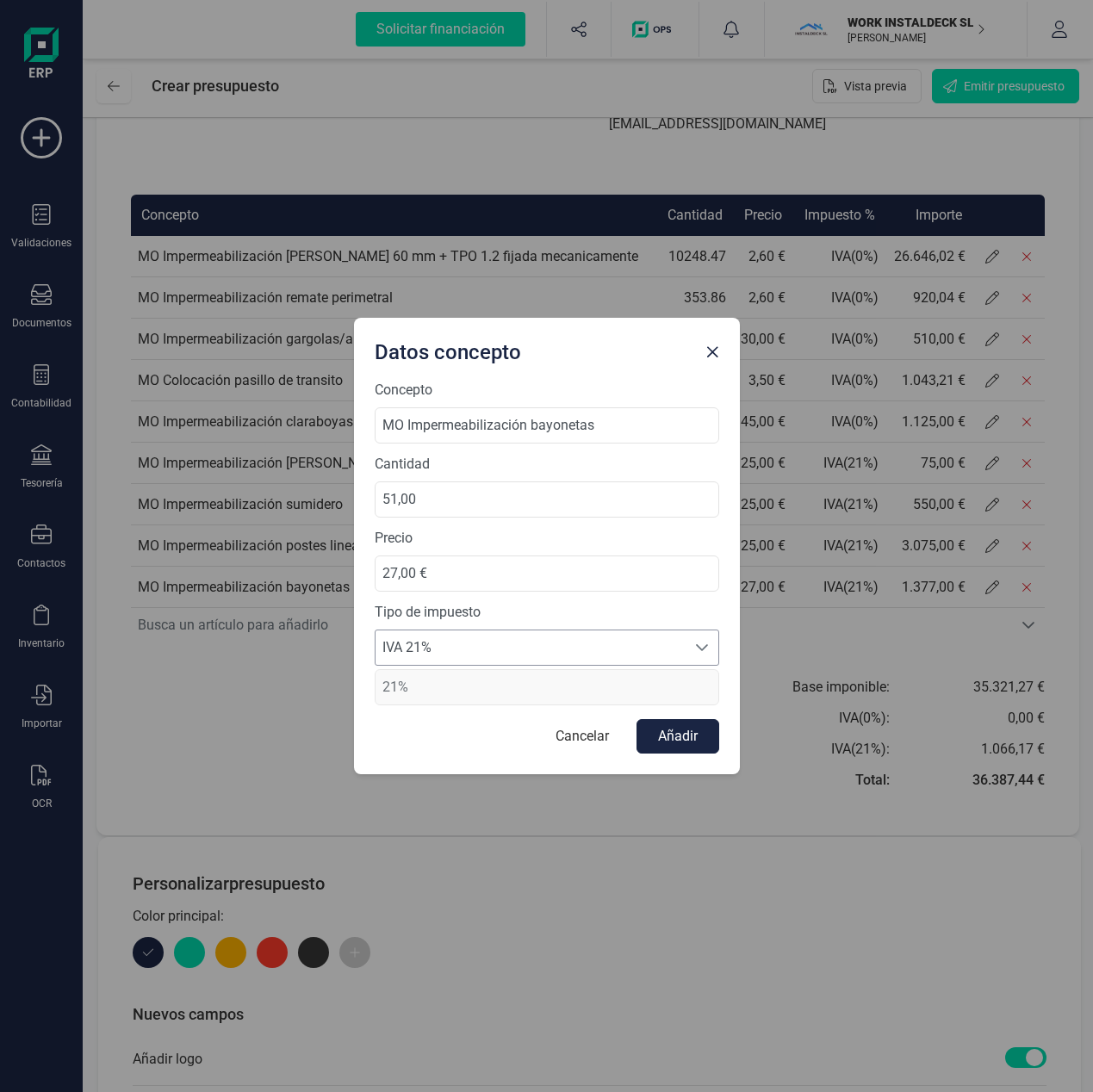
click at [537, 654] on span "IVA 21%" at bounding box center [530, 648] width 310 height 34
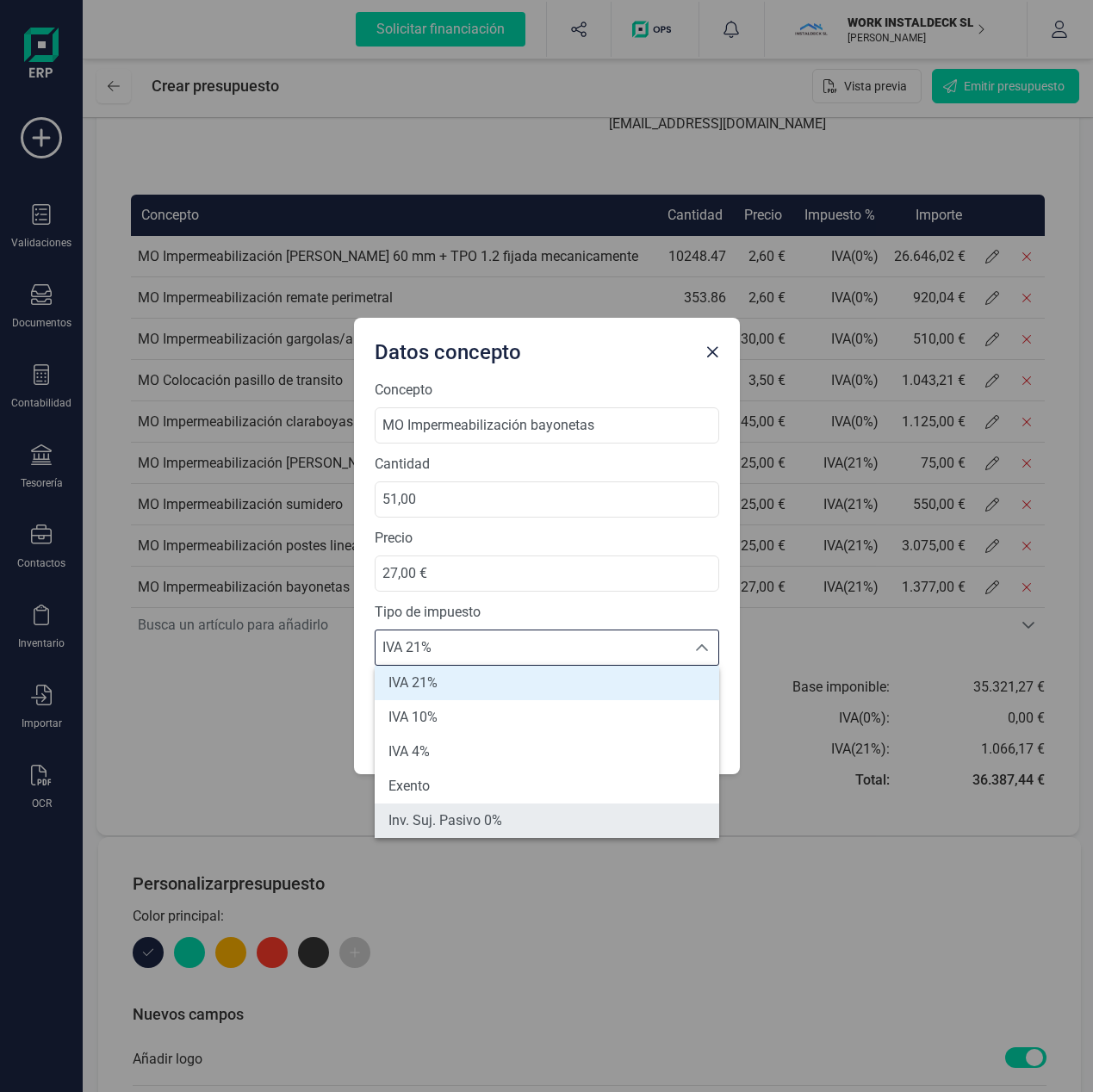
click at [470, 819] on span "Inv. Suj. Pasivo 0%" at bounding box center [445, 820] width 113 height 21
type input "0%"
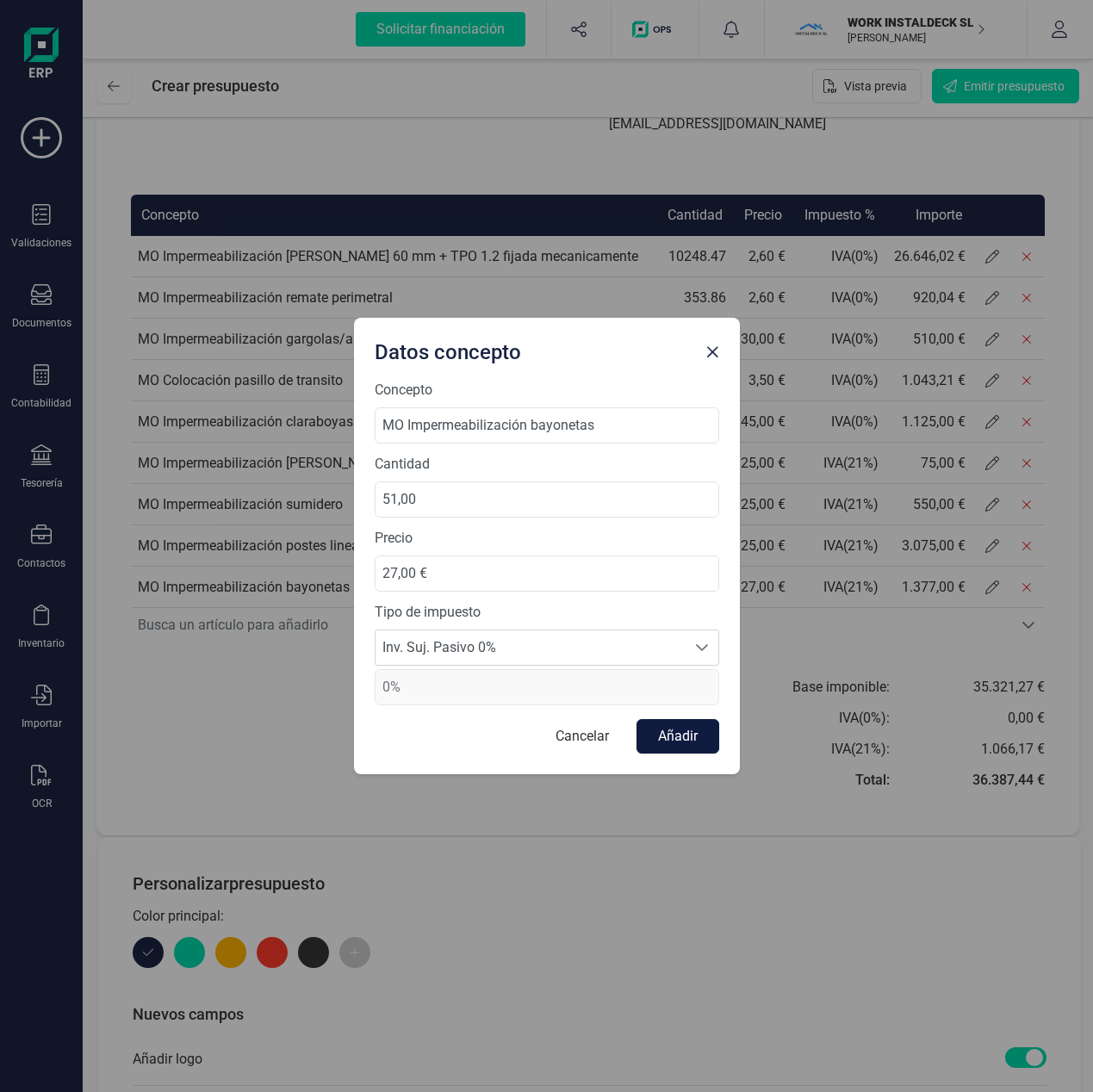
click at [653, 747] on button "Añadir" at bounding box center [678, 737] width 83 height 34
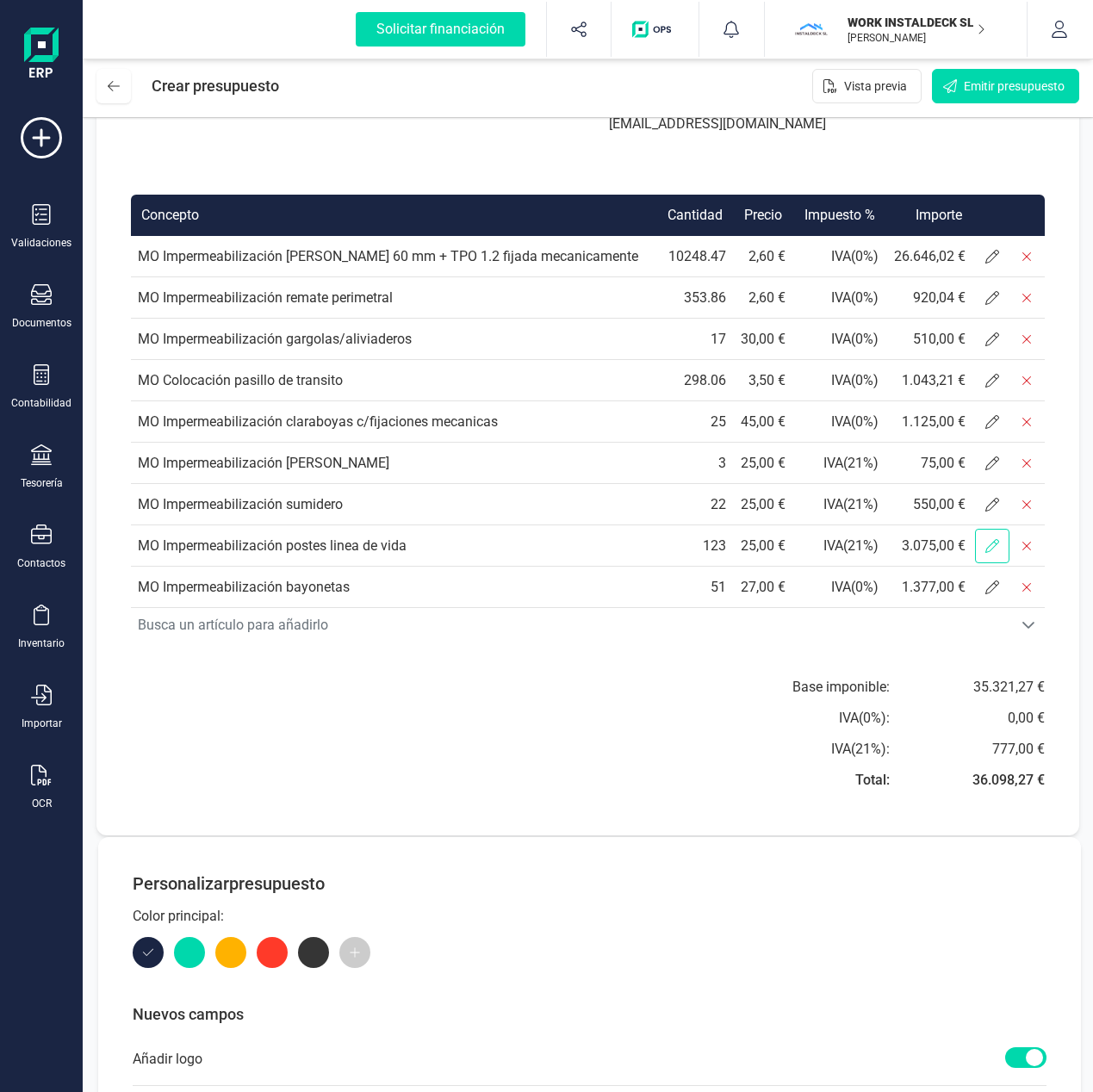
click at [985, 551] on icon at bounding box center [992, 546] width 13 height 13
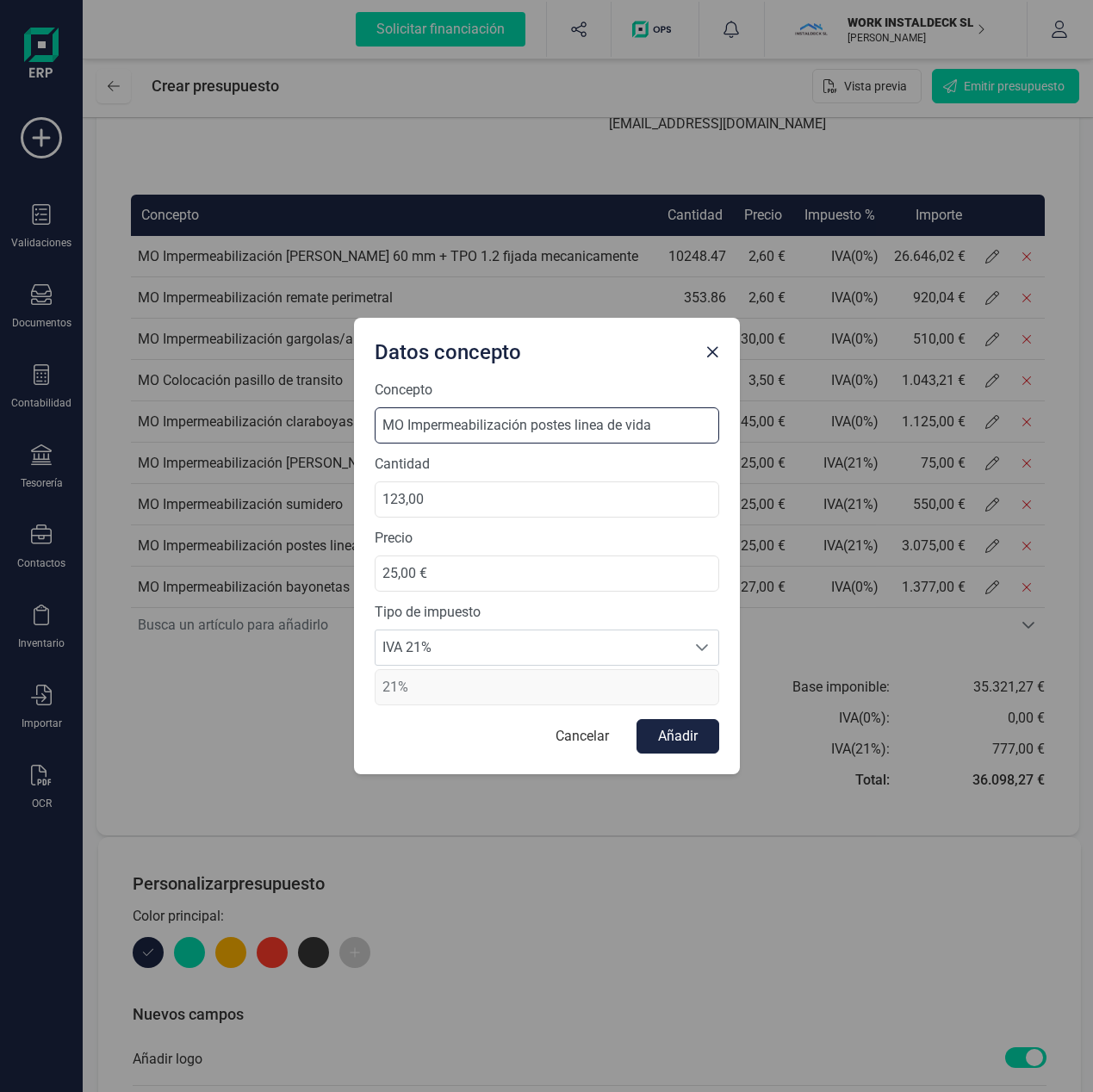
drag, startPoint x: 532, startPoint y: 427, endPoint x: 698, endPoint y: 429, distance: 166.0
click at [698, 429] on input "MO Impermeabilización postes linea de vida" at bounding box center [546, 425] width 344 height 36
click at [685, 427] on input "MO Impermeabilización postes linea de vida" at bounding box center [546, 425] width 344 height 36
drag, startPoint x: 413, startPoint y: 505, endPoint x: 324, endPoint y: 511, distance: 89.2
click at [324, 511] on div "Datos concepto Concepto MO Impermeabilización postes linea de vida Cantidad 123…" at bounding box center [546, 546] width 1093 height 1092
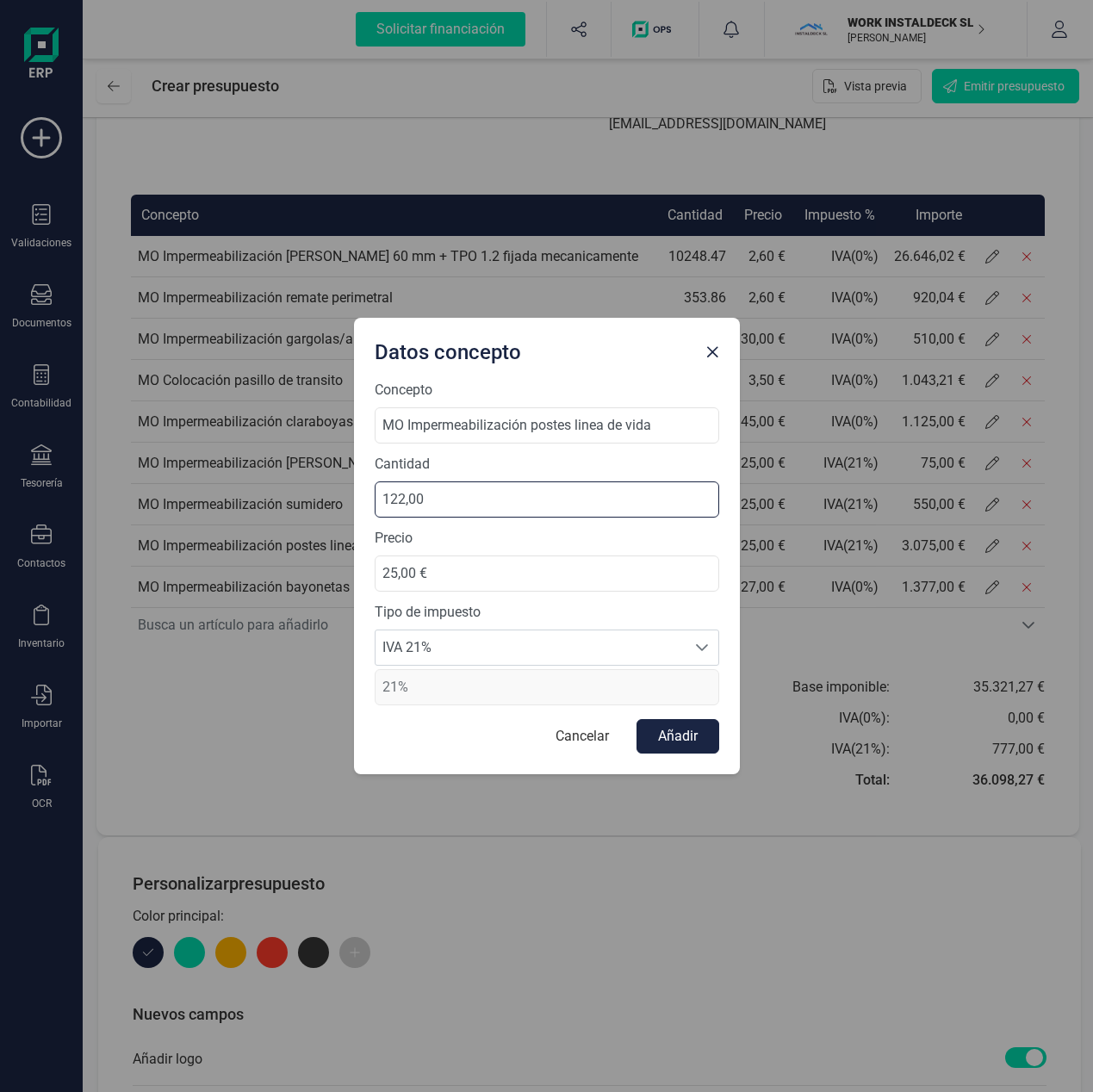
type input "122,80"
click at [456, 648] on span "IVA 21%" at bounding box center [530, 648] width 310 height 34
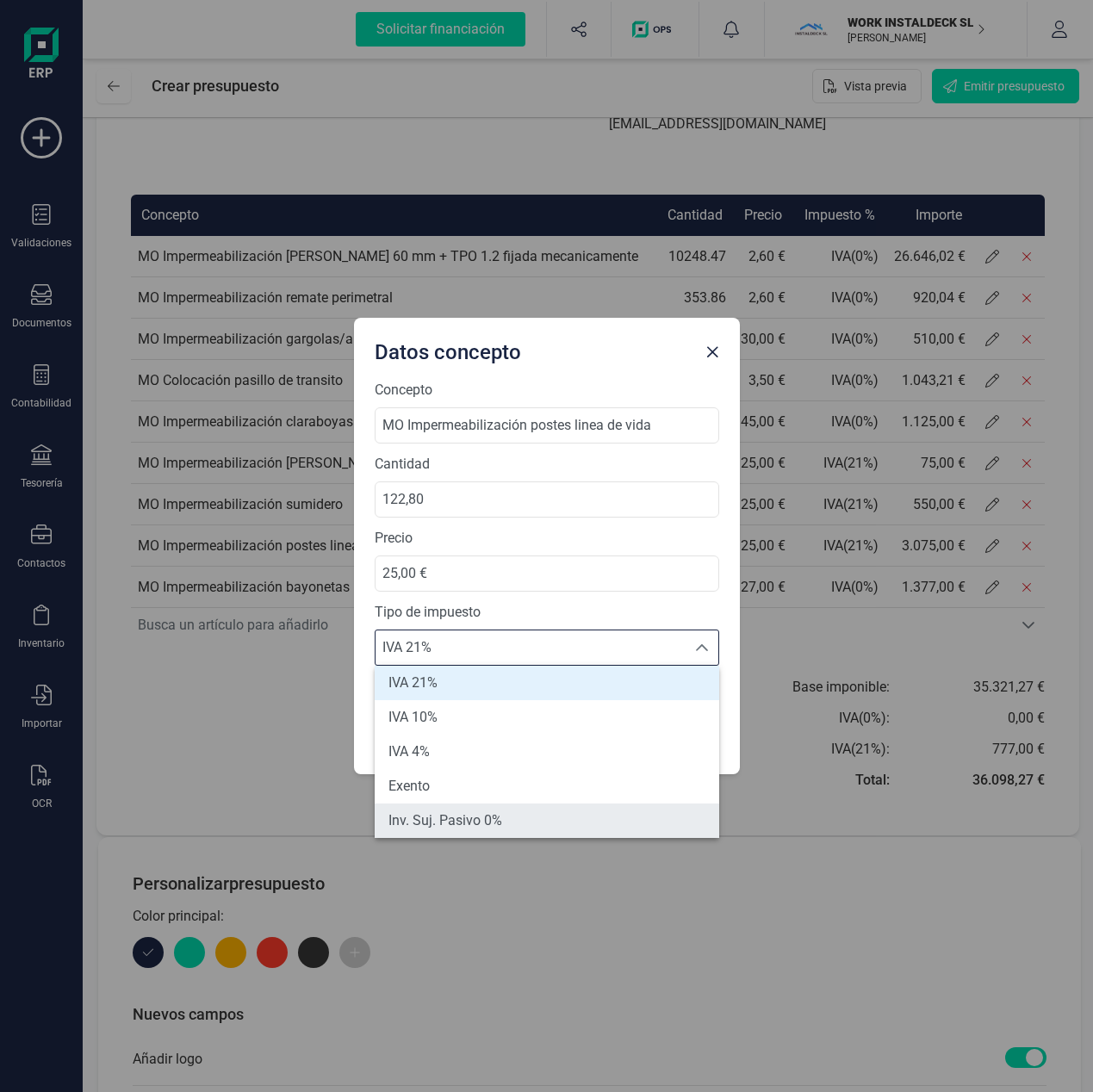
click at [434, 821] on span "Inv. Suj. Pasivo 0%" at bounding box center [445, 820] width 113 height 21
type input "0%"
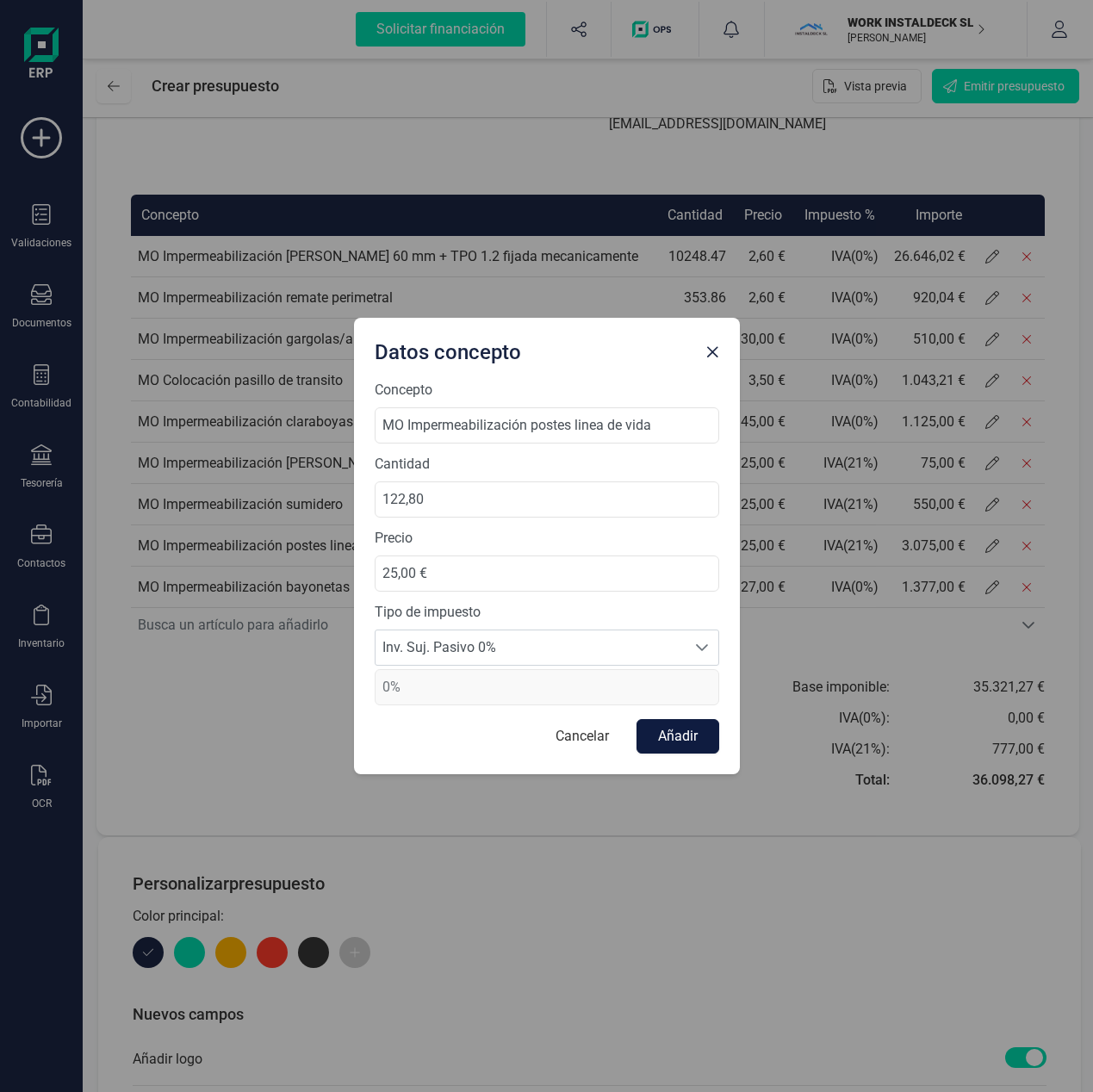
click at [666, 735] on button "Añadir" at bounding box center [678, 737] width 83 height 34
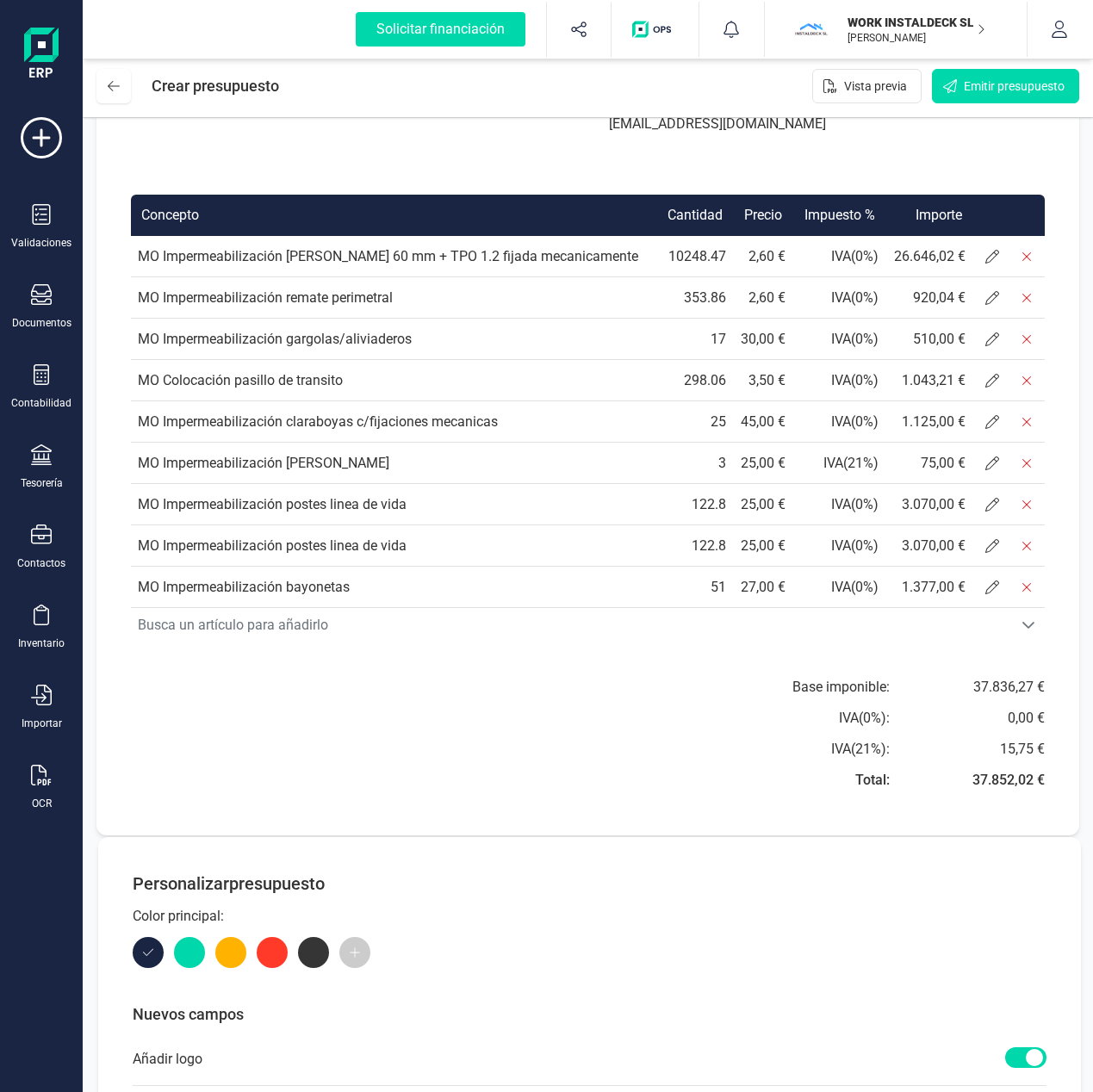
click at [726, 700] on div "Base imponible: IVA ( 0 %): IVA ( 21 %): Total: 37.836,27 € 0,00 € 15,75 € 37.8…" at bounding box center [823, 738] width 443 height 124
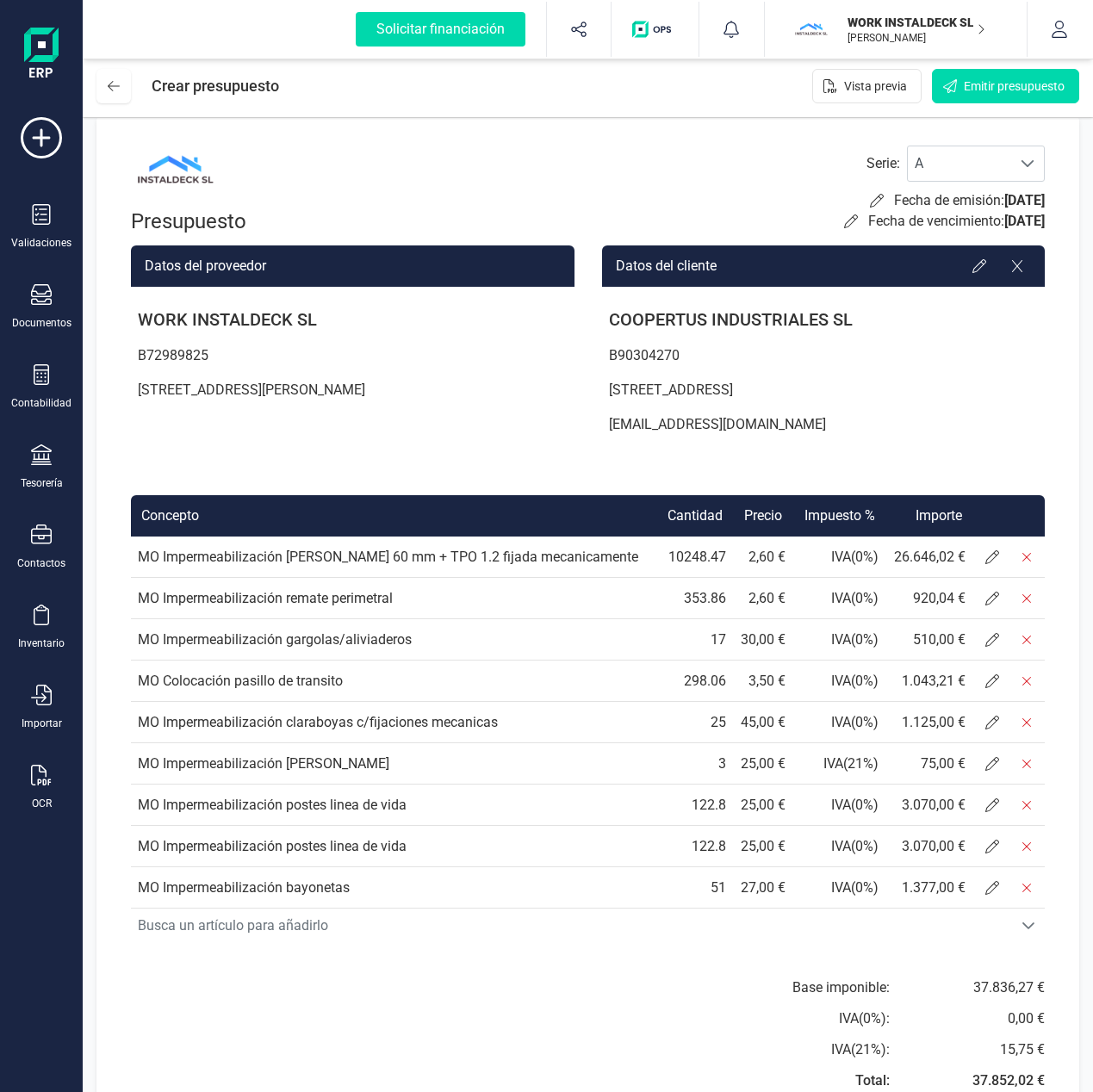
scroll to position [116, 0]
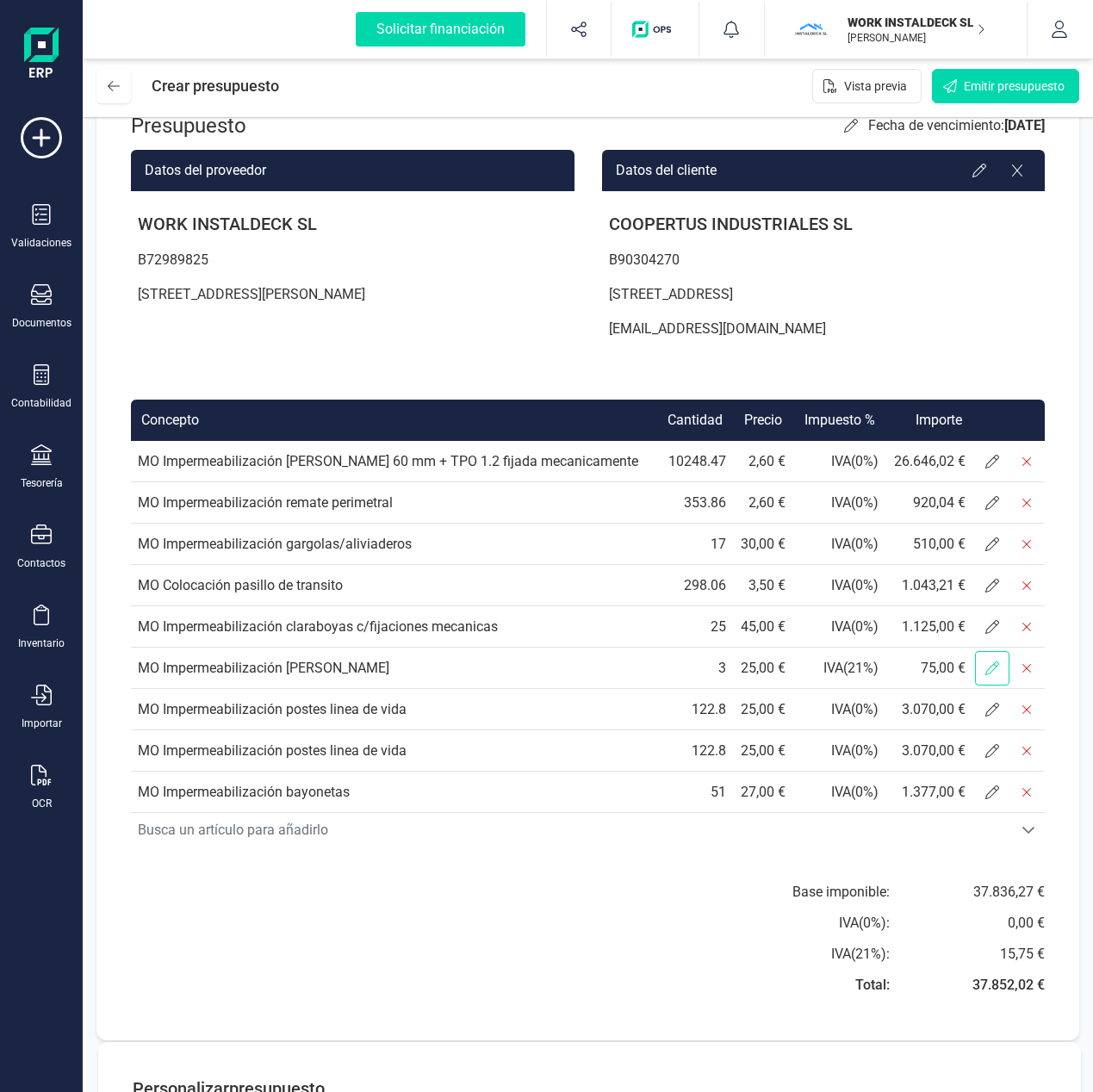
click at [991, 670] on icon at bounding box center [992, 668] width 13 height 13
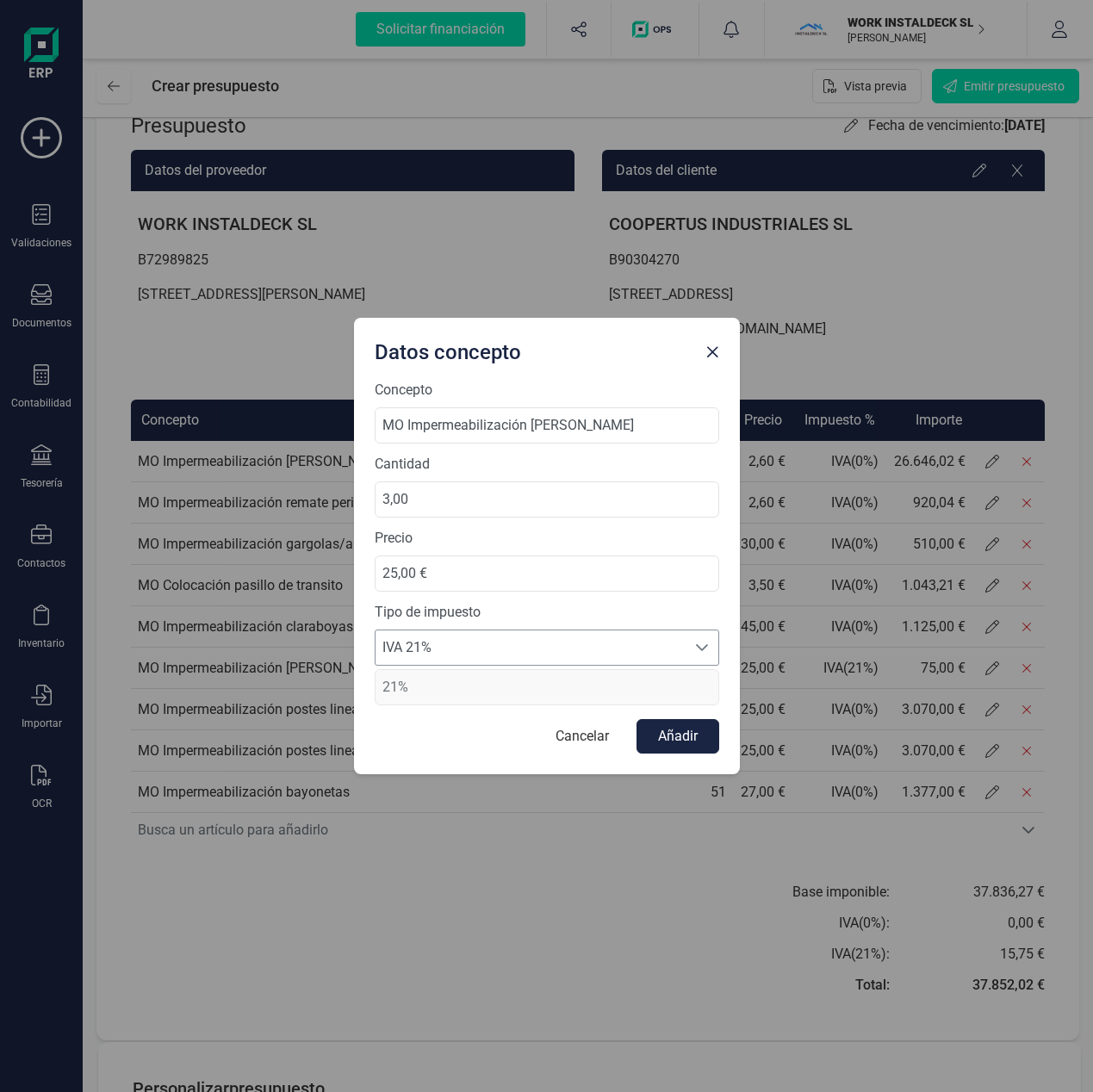
click at [618, 647] on span "IVA 21%" at bounding box center [530, 648] width 310 height 34
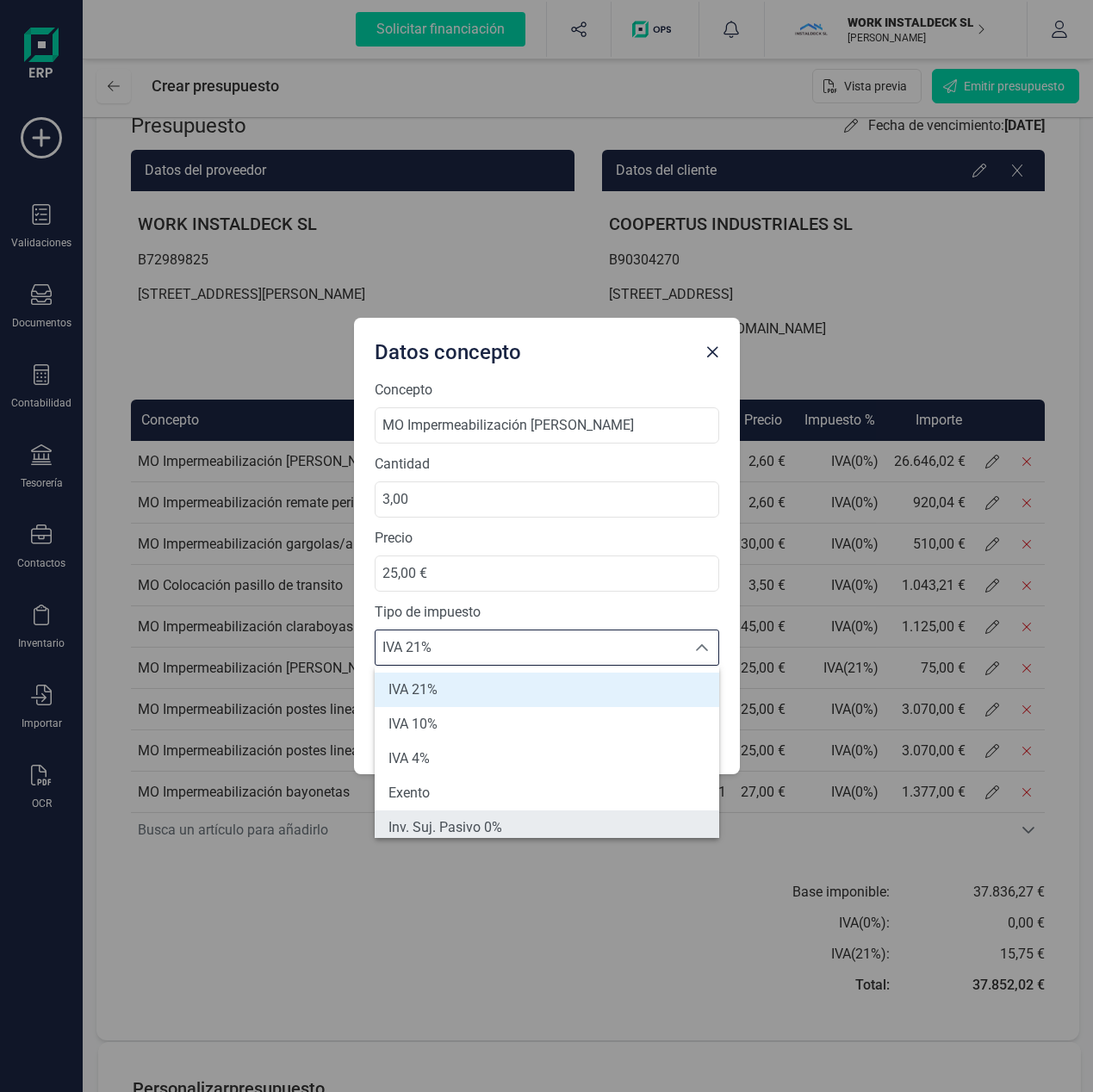
scroll to position [7, 0]
click at [499, 824] on span "Inv. Suj. Pasivo 0%" at bounding box center [445, 820] width 113 height 21
type input "0%"
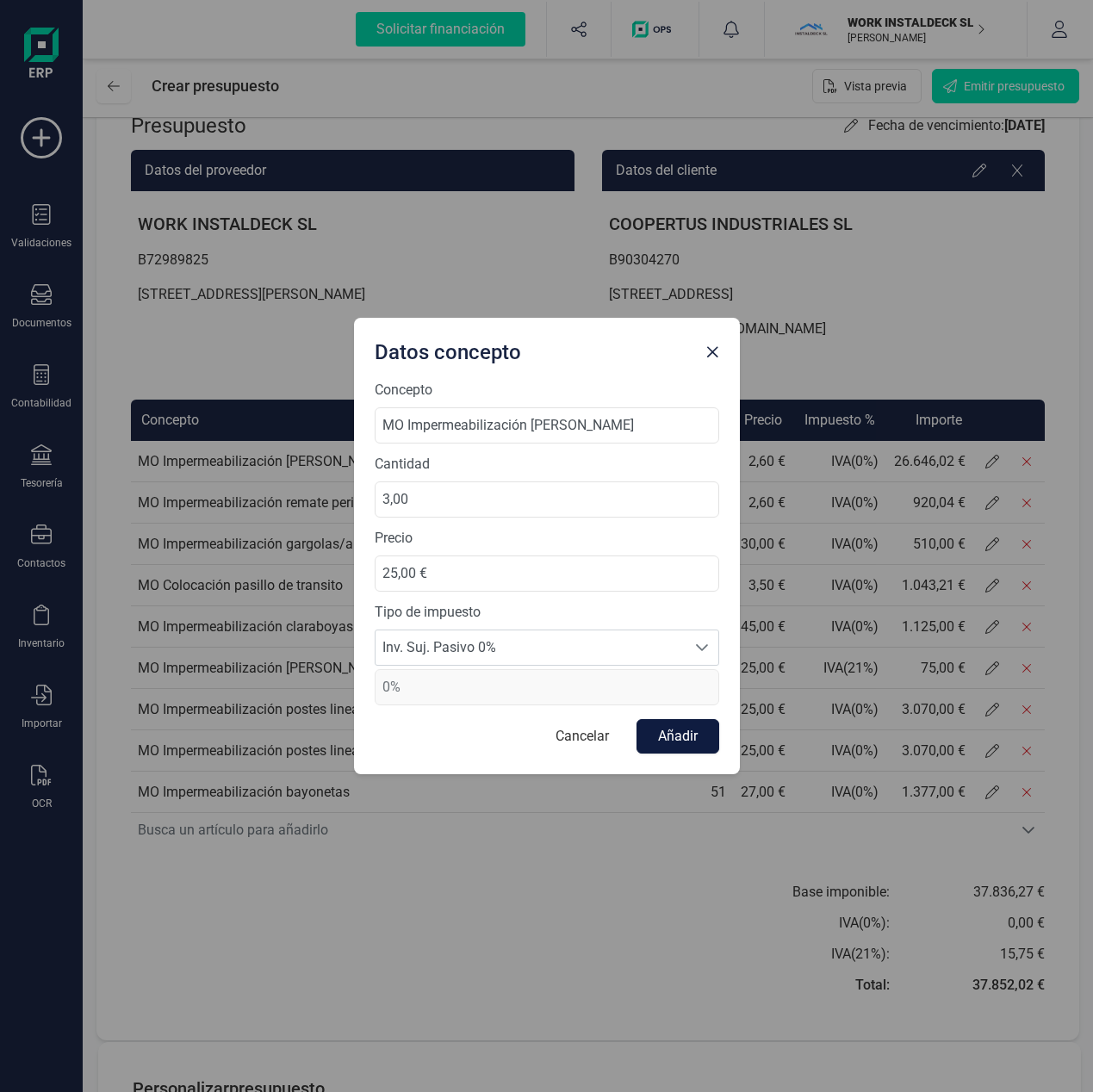
click at [663, 738] on button "Añadir" at bounding box center [678, 737] width 83 height 34
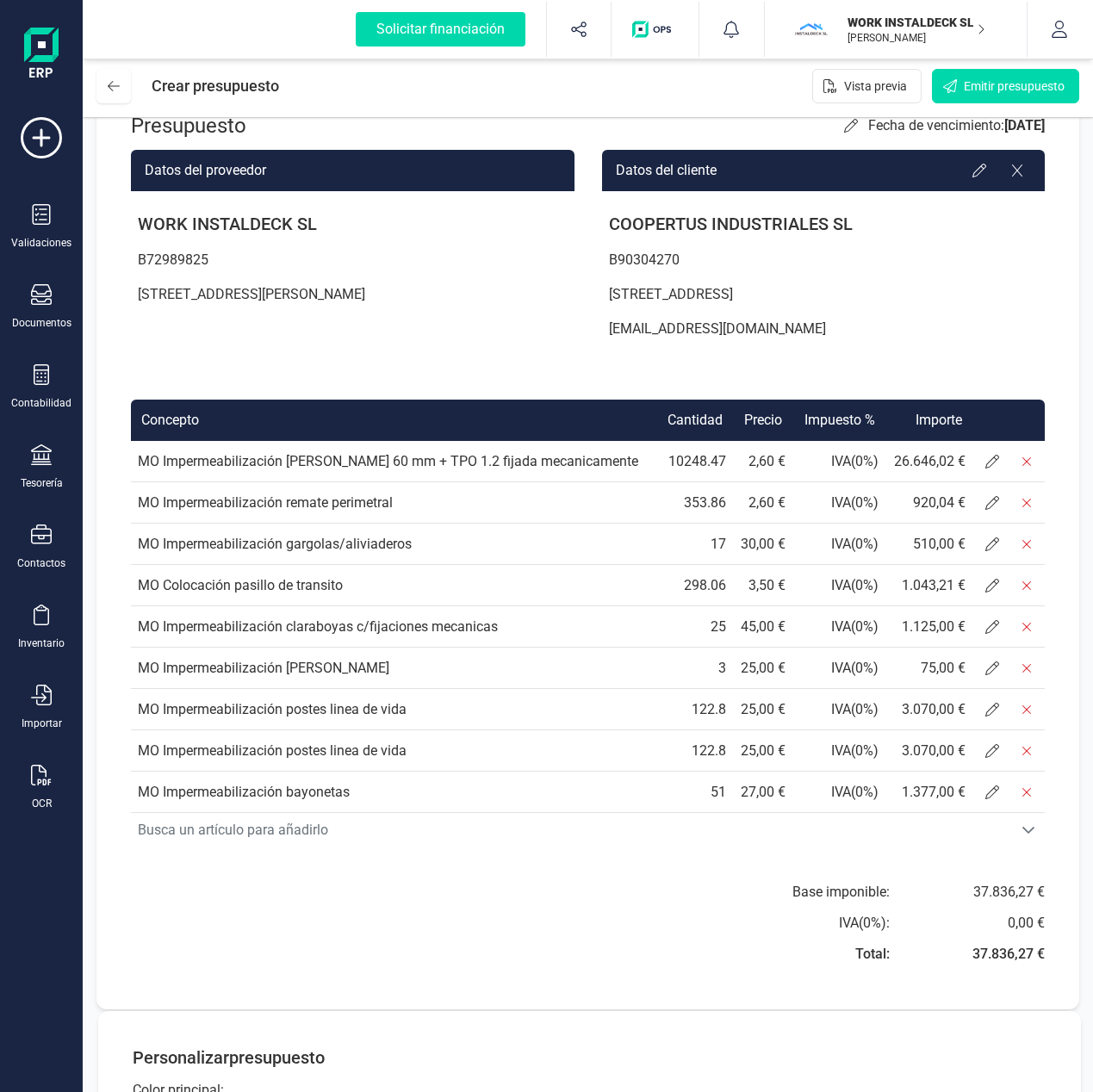
click at [141, 588] on td "MO Colocación pasillo de transito" at bounding box center [393, 585] width 524 height 41
click at [985, 753] on icon at bounding box center [992, 751] width 13 height 13
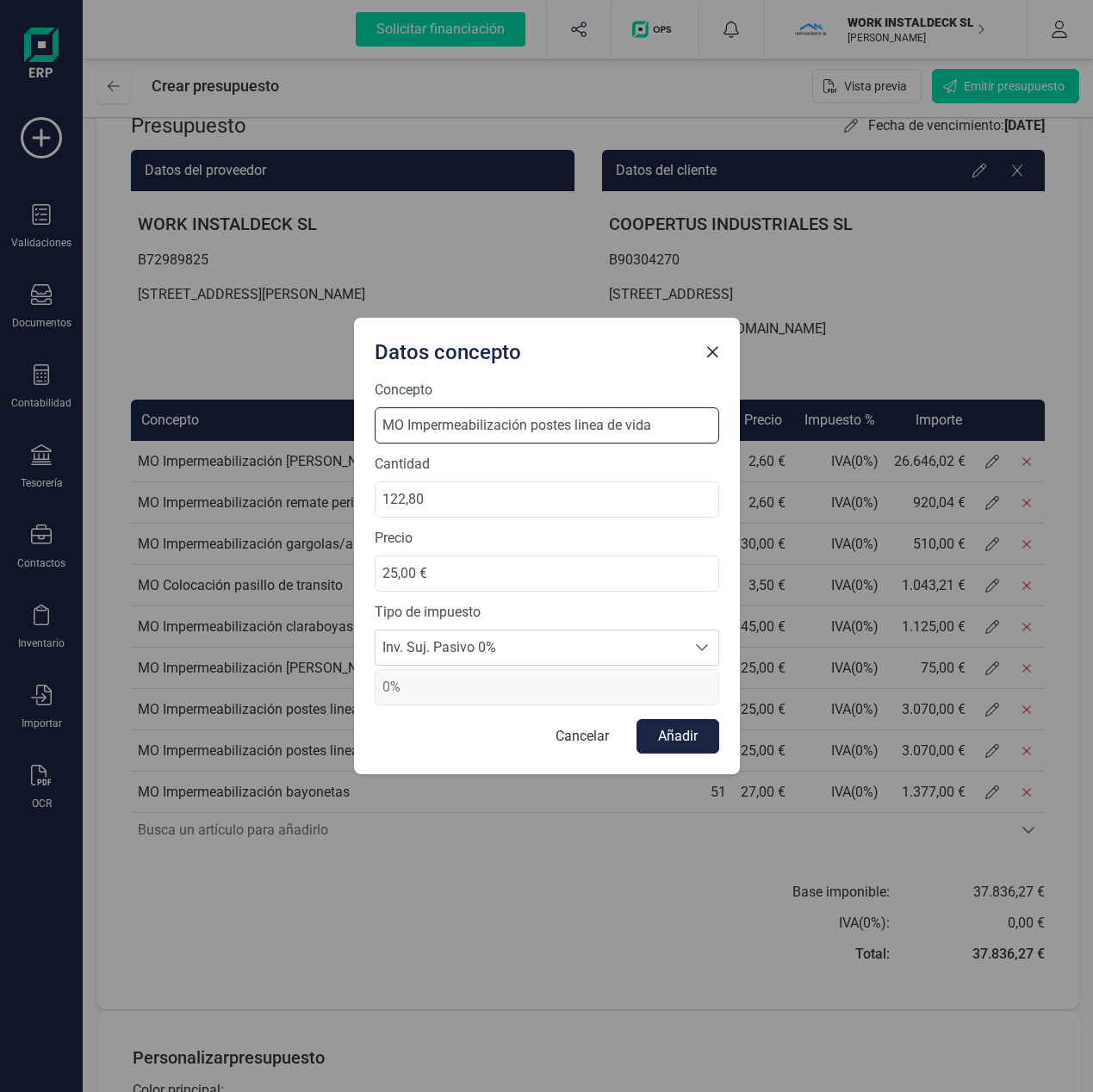
drag, startPoint x: 658, startPoint y: 430, endPoint x: 534, endPoint y: 428, distance: 124.0
click at [534, 428] on input "MO Impermeabilización postes linea de vida" at bounding box center [546, 425] width 344 height 36
type input "MO Impermeabilización patas de bancada"
drag, startPoint x: 449, startPoint y: 489, endPoint x: 334, endPoint y: 506, distance: 116.2
click at [334, 506] on div "Datos concepto Concepto MO Impermeabilización patas de bancada Cantidad 122,80 …" at bounding box center [546, 546] width 1093 height 1092
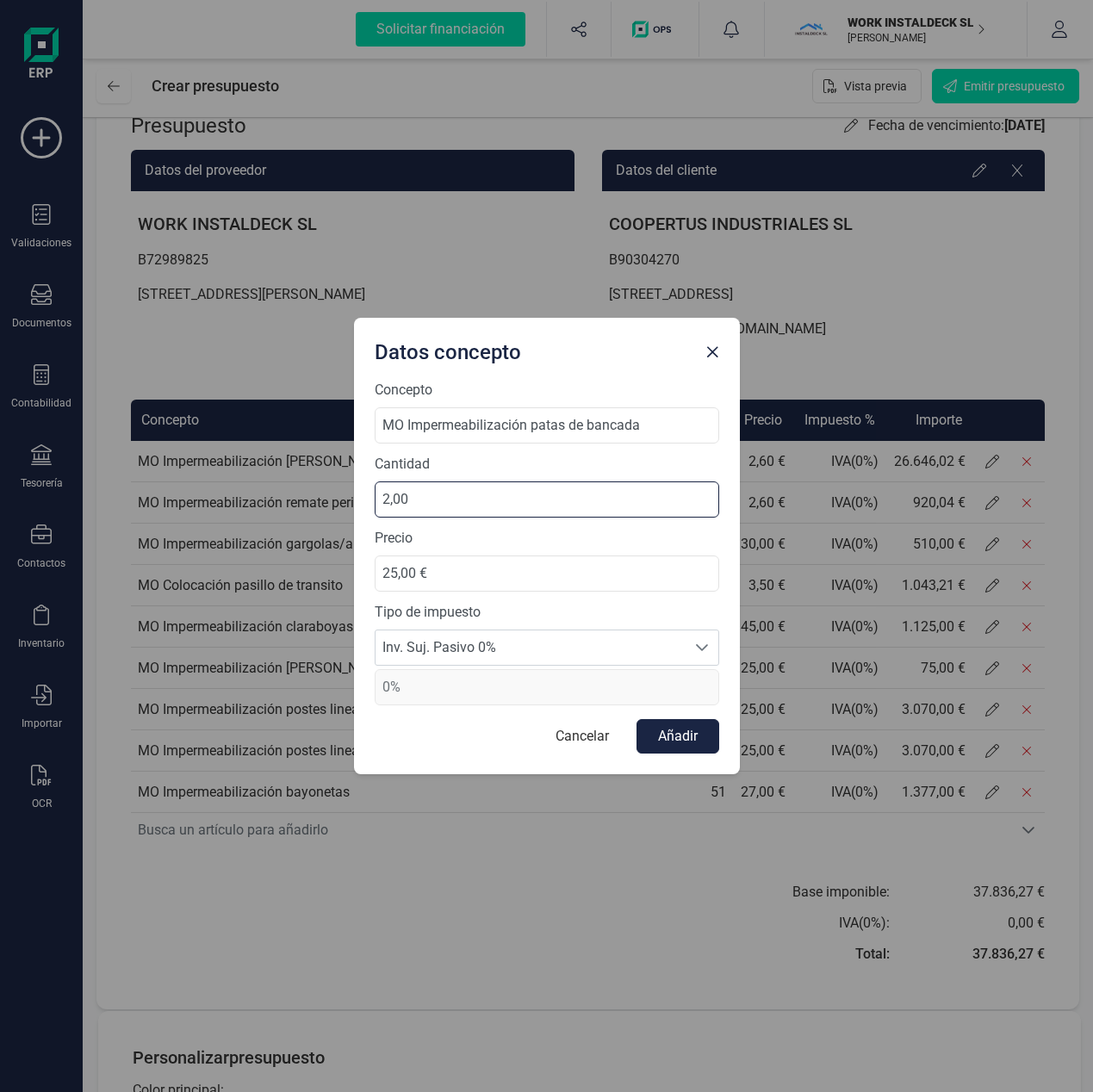
type input "20,00"
click at [437, 581] on input "25,00 €" at bounding box center [546, 574] width 344 height 36
click at [680, 743] on button "Añadir" at bounding box center [678, 737] width 83 height 34
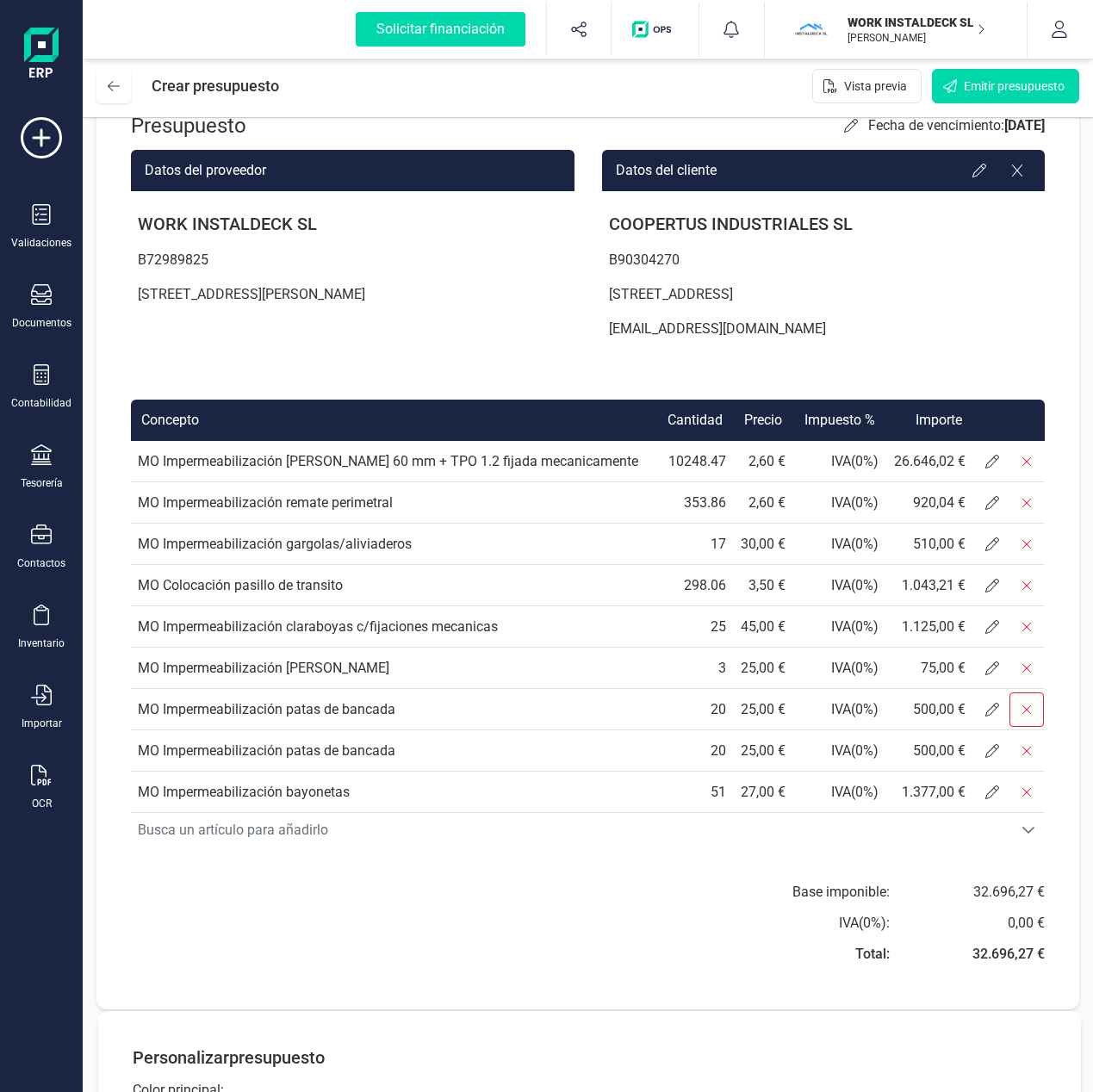
click at [1023, 705] on icon at bounding box center [1026, 709] width 13 height 13
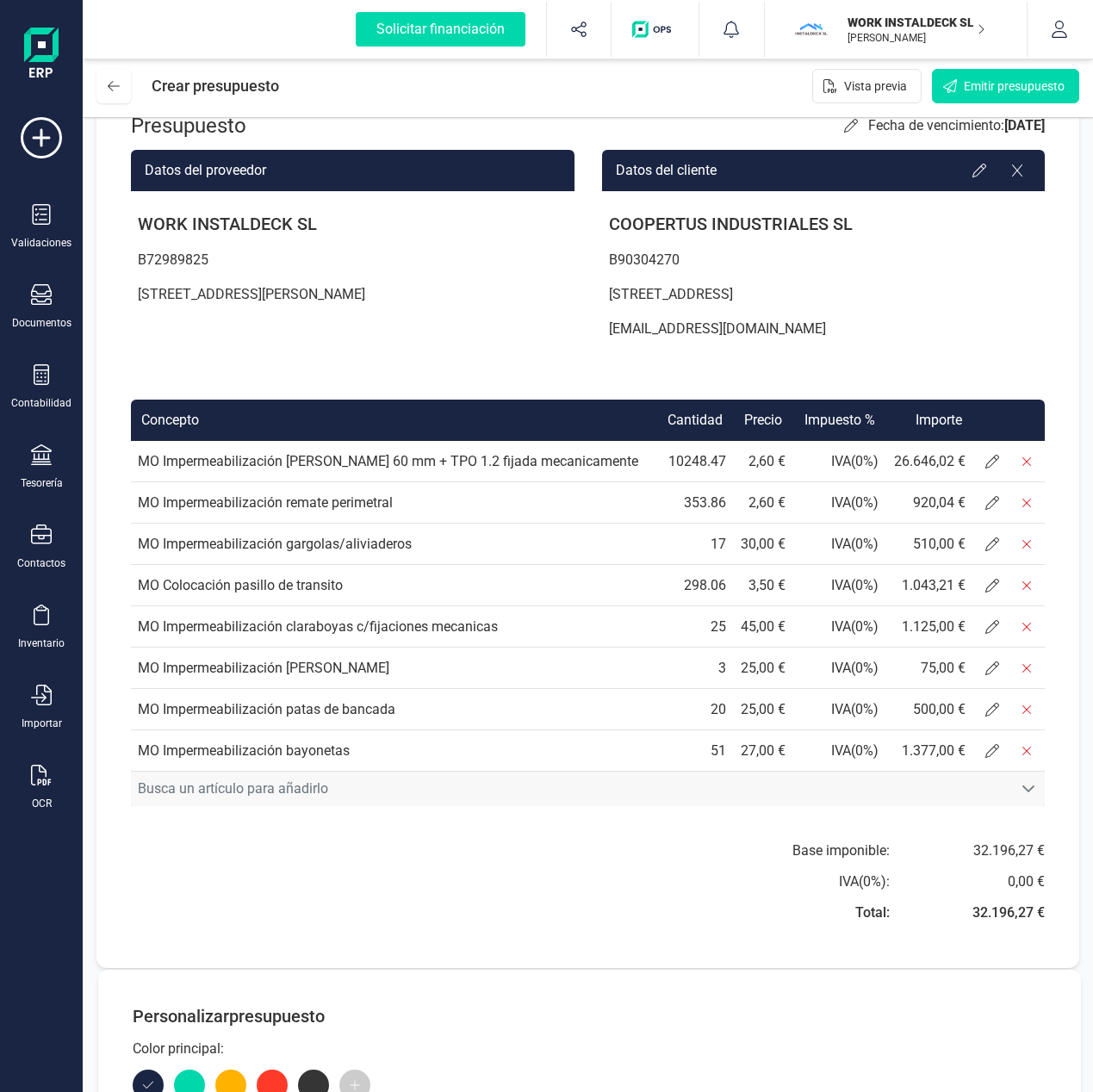
click at [1024, 787] on icon "Busca un artículo para añadirlo" at bounding box center [1028, 789] width 12 height 7
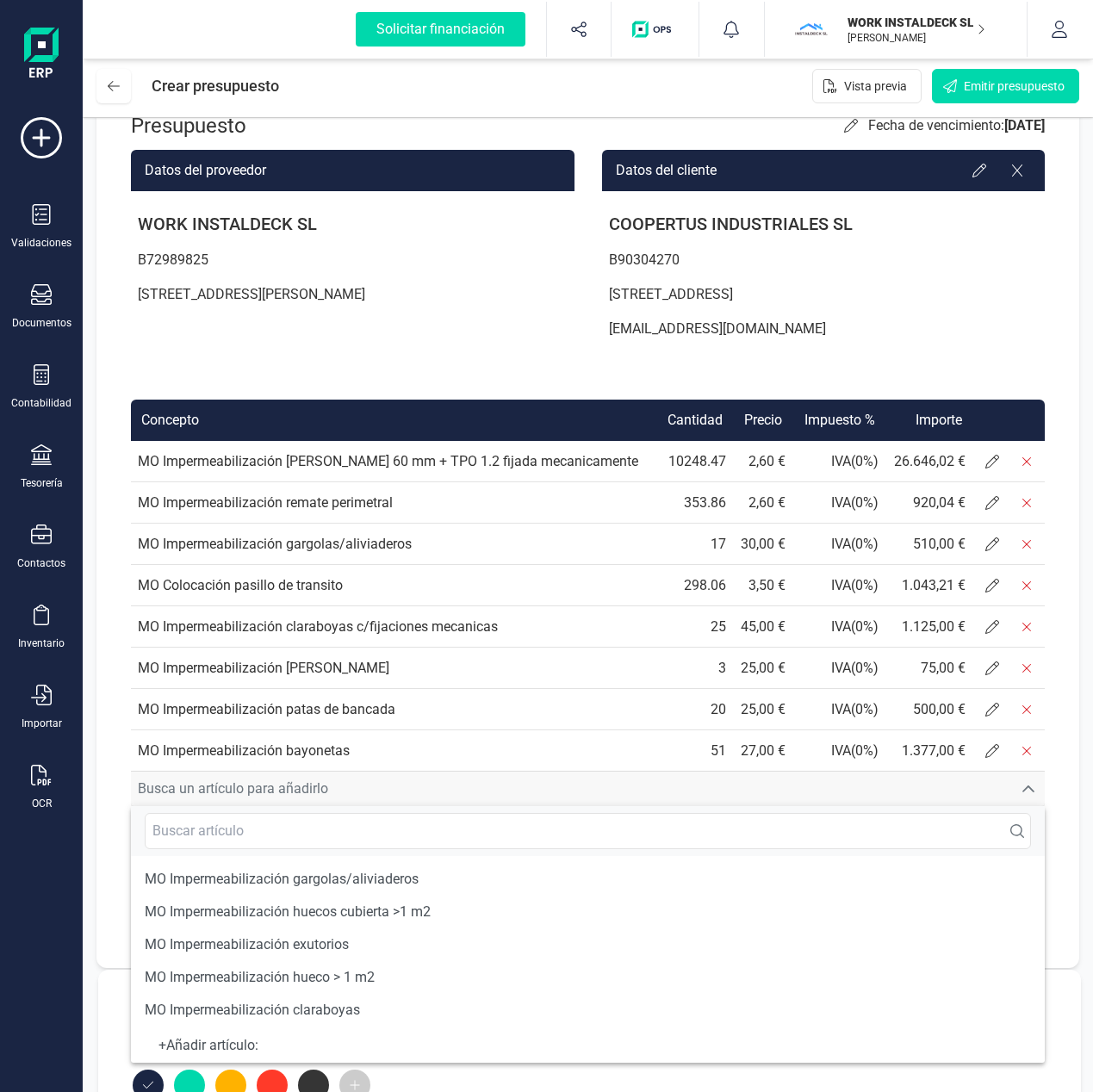
click at [157, 1045] on div "+ Añadir artículo :" at bounding box center [588, 1045] width 886 height 7
click at [204, 1045] on div "+ Añadir artículo :" at bounding box center [588, 1045] width 886 height 7
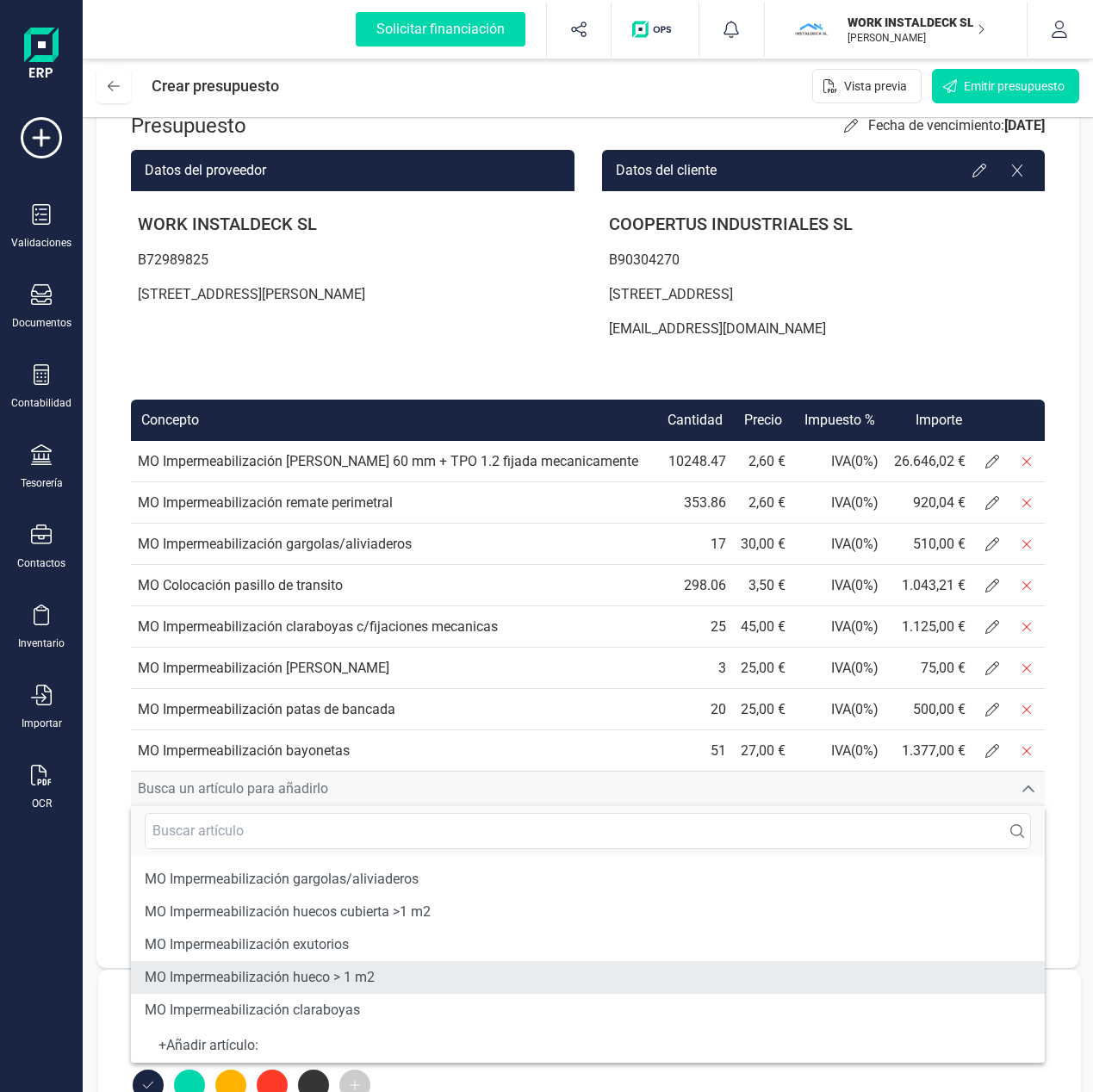
scroll to position [296, 0]
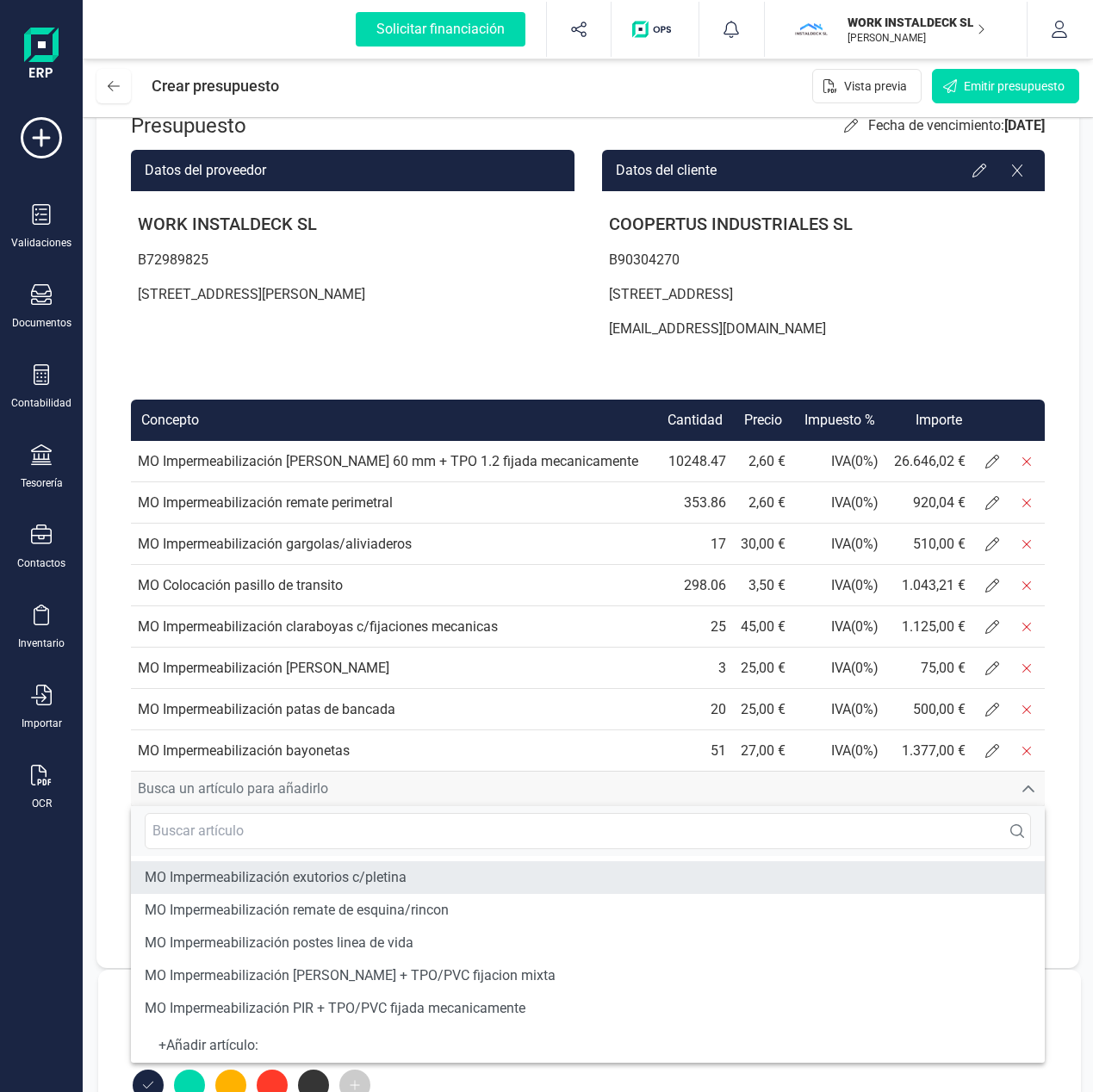
click at [273, 886] on span "MO Impermeabilización exutorios c/pletina" at bounding box center [275, 878] width 262 height 21
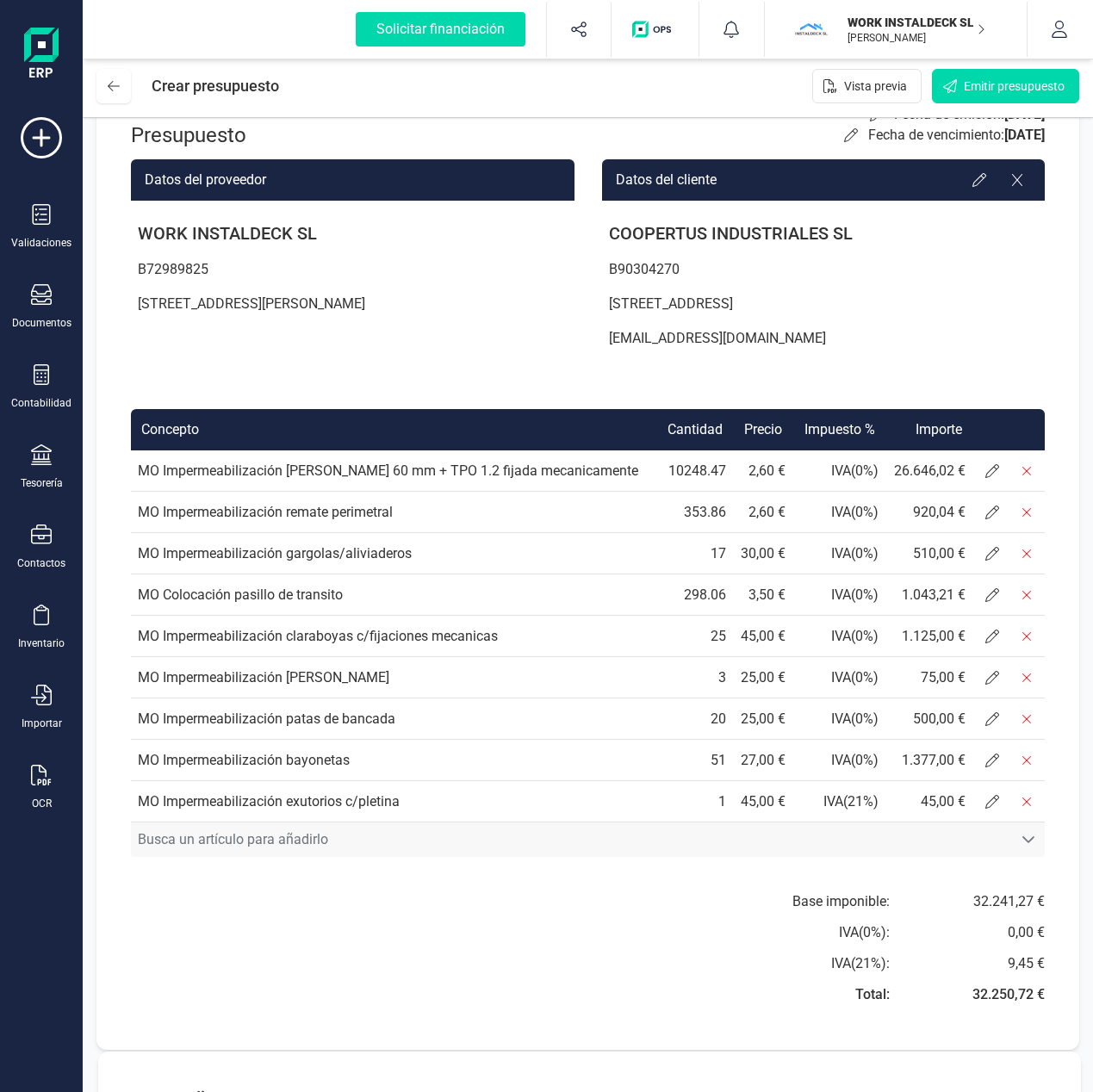
scroll to position [106, 0]
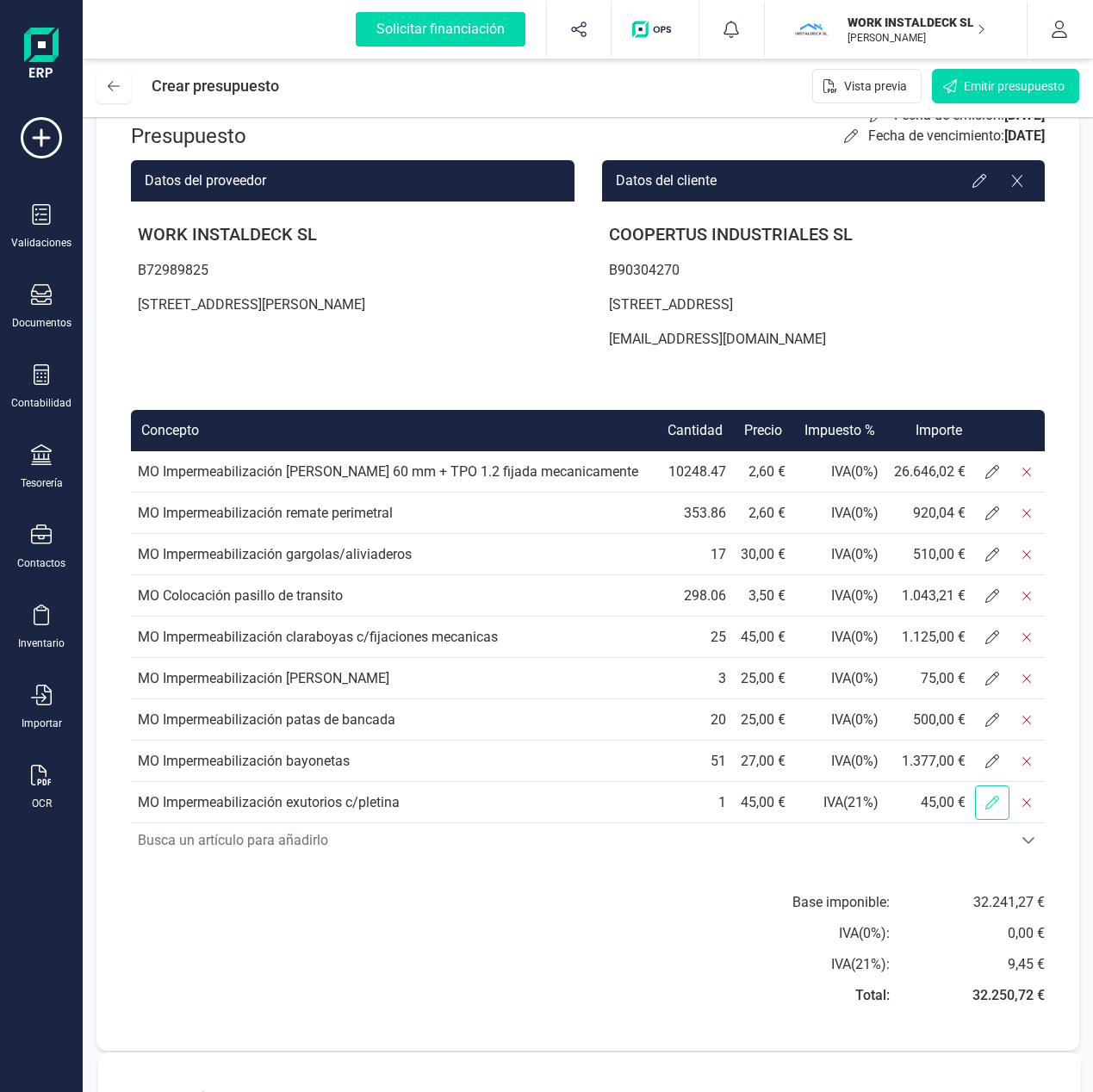
click at [1001, 805] on span at bounding box center [992, 802] width 34 height 34
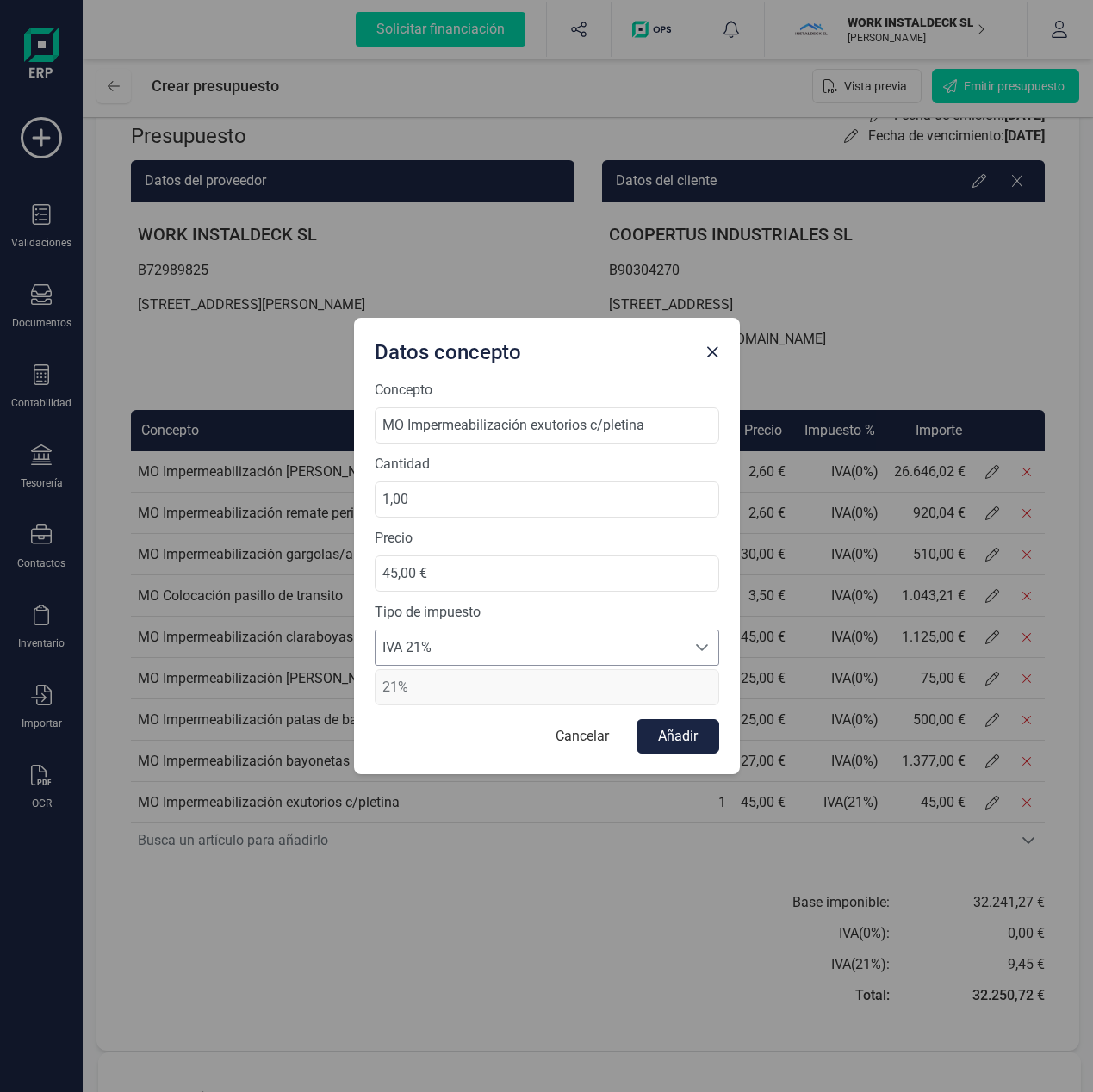
click at [650, 646] on span "IVA 21%" at bounding box center [530, 648] width 310 height 34
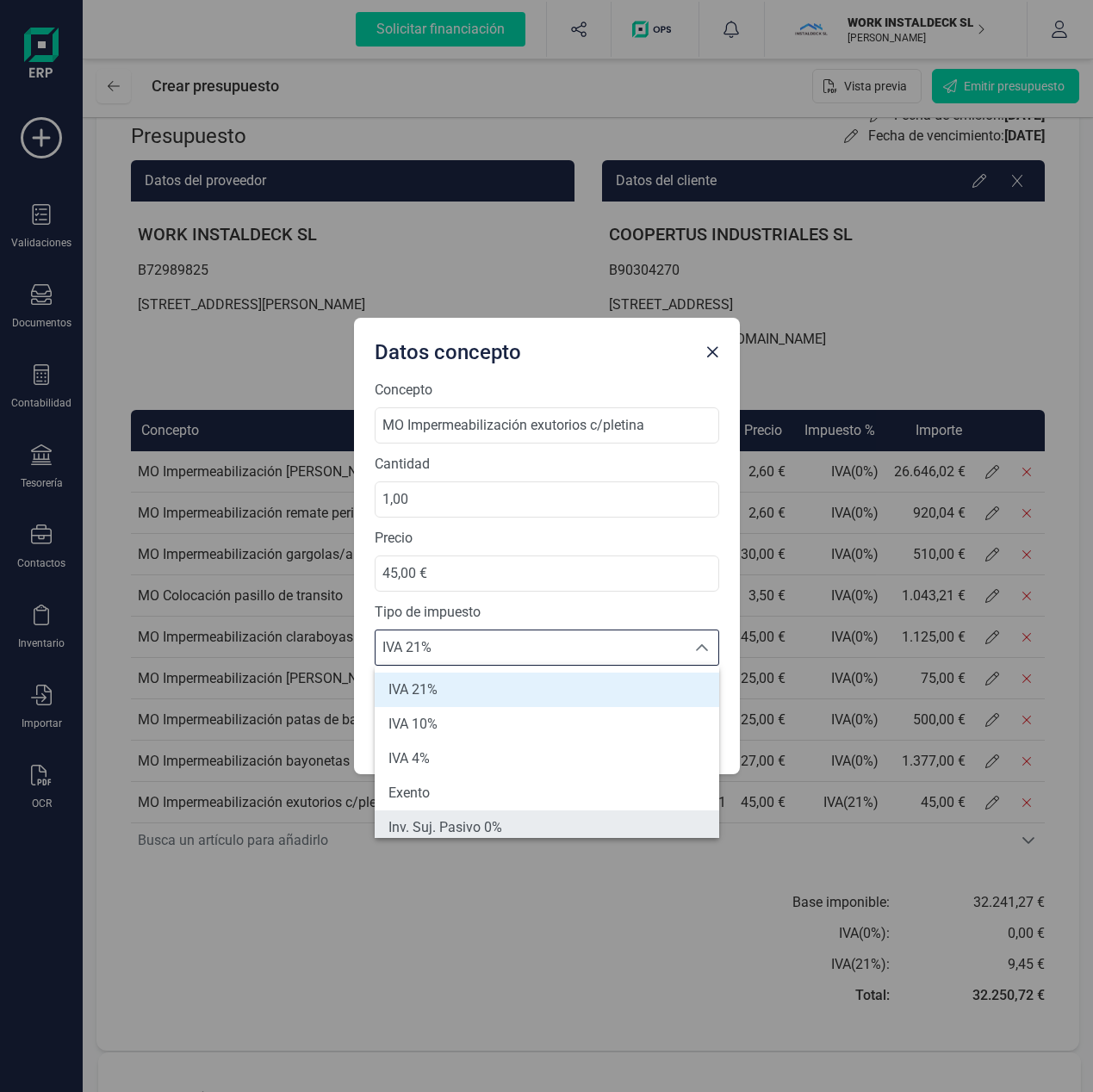
scroll to position [7, 0]
click at [466, 827] on span "Inv. Suj. Pasivo 0%" at bounding box center [445, 820] width 113 height 21
type input "0%"
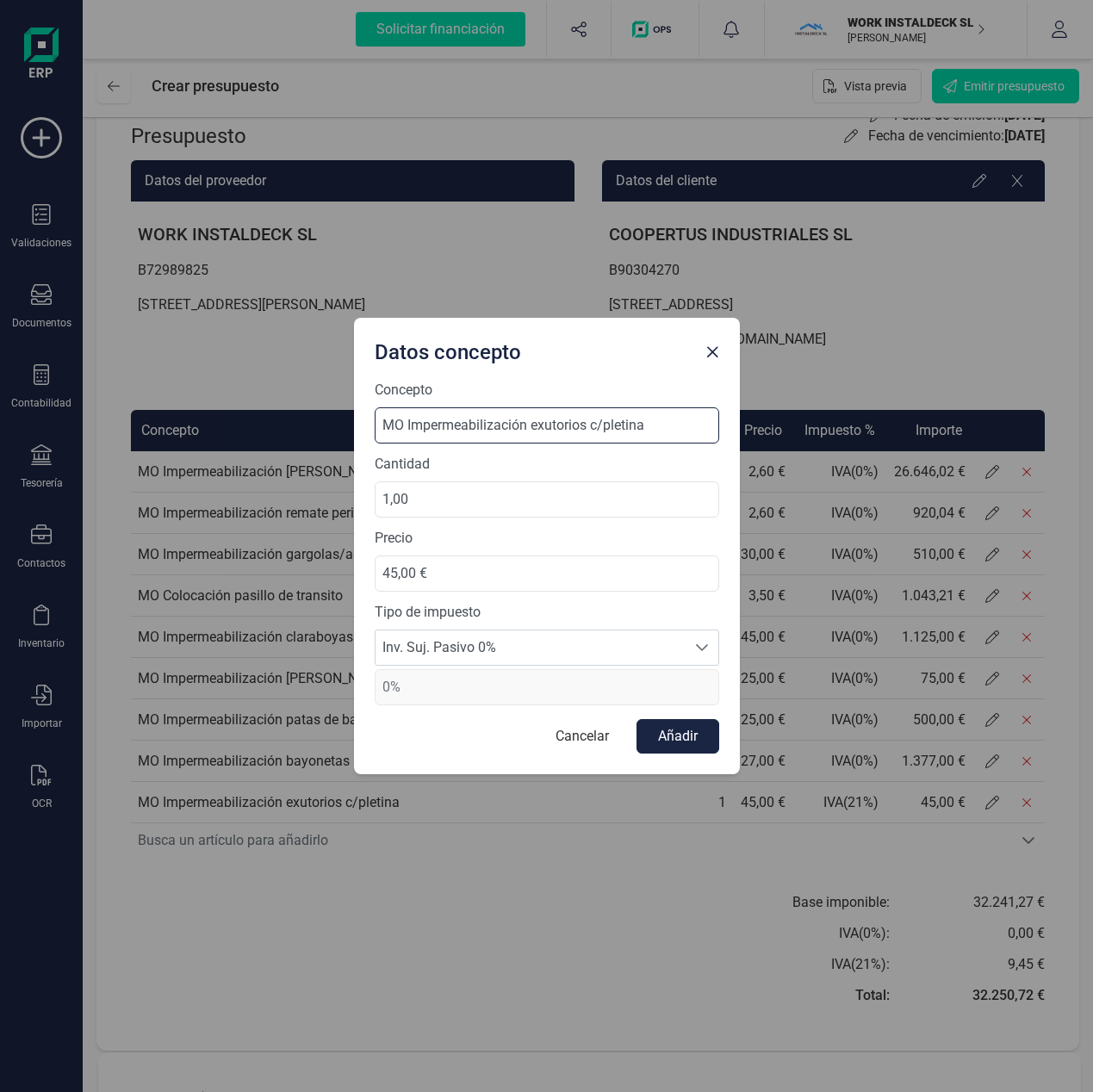
drag, startPoint x: 604, startPoint y: 425, endPoint x: 646, endPoint y: 425, distance: 42.0
click at [646, 425] on input "MO Impermeabilización exutorios c/pletina" at bounding box center [546, 425] width 344 height 36
type input "MO Impermeabilización exutorios c/fijacion mecanica"
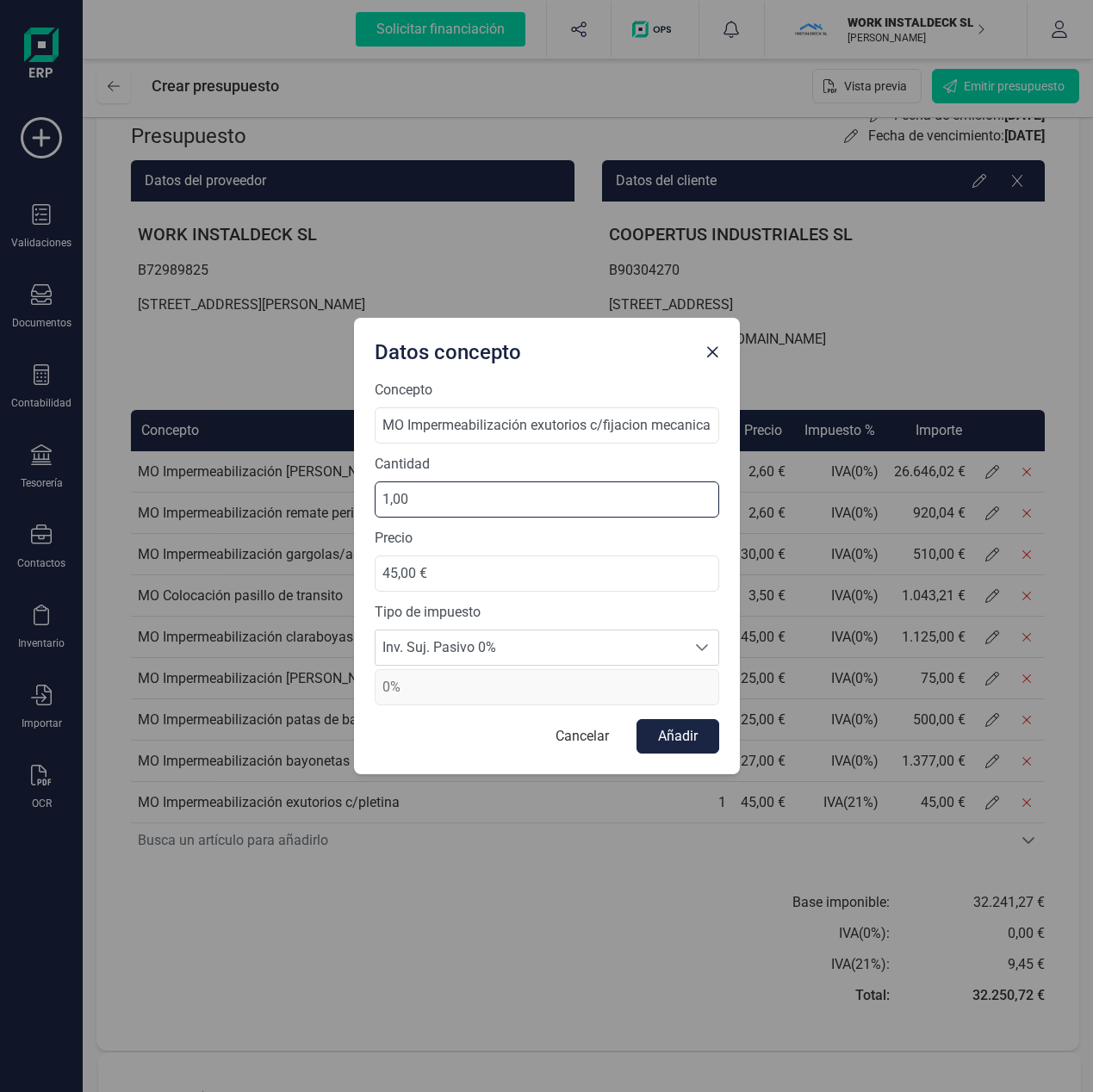
drag, startPoint x: 429, startPoint y: 498, endPoint x: 356, endPoint y: 511, distance: 74.1
click at [356, 511] on div "Concepto MO Impermeabilización exutorios c/fijacion mecanica Cantidad 1,00 Prec…" at bounding box center [546, 577] width 386 height 394
drag, startPoint x: 434, startPoint y: 498, endPoint x: 381, endPoint y: 503, distance: 53.2
click at [381, 503] on input "1,00" at bounding box center [546, 499] width 344 height 36
type input "23,00"
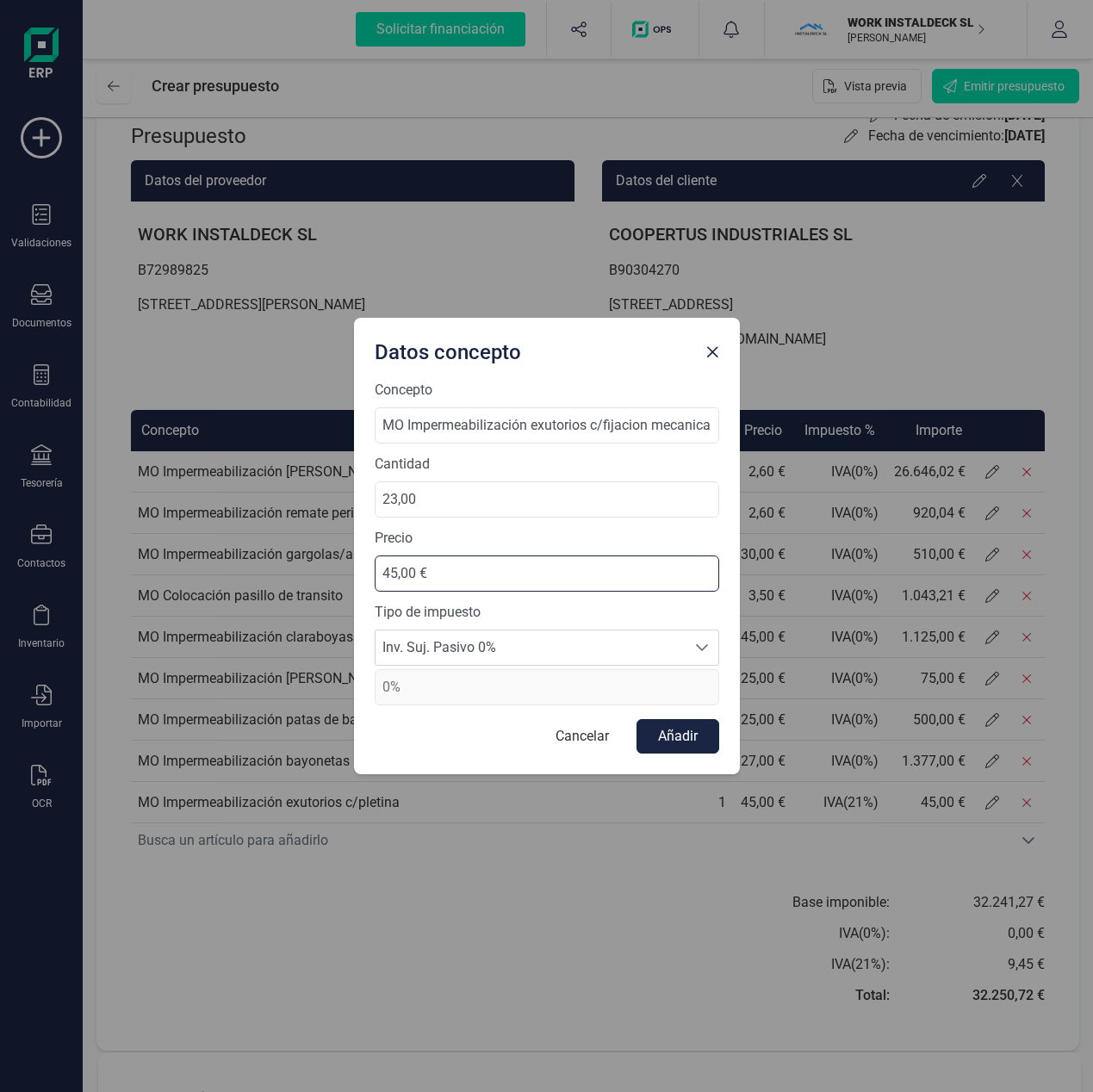
drag, startPoint x: 397, startPoint y: 575, endPoint x: 378, endPoint y: 575, distance: 19.0
click at [378, 575] on input "45,00 €" at bounding box center [546, 574] width 344 height 36
type input "50,00 €"
click at [677, 739] on button "Añadir" at bounding box center [678, 737] width 83 height 34
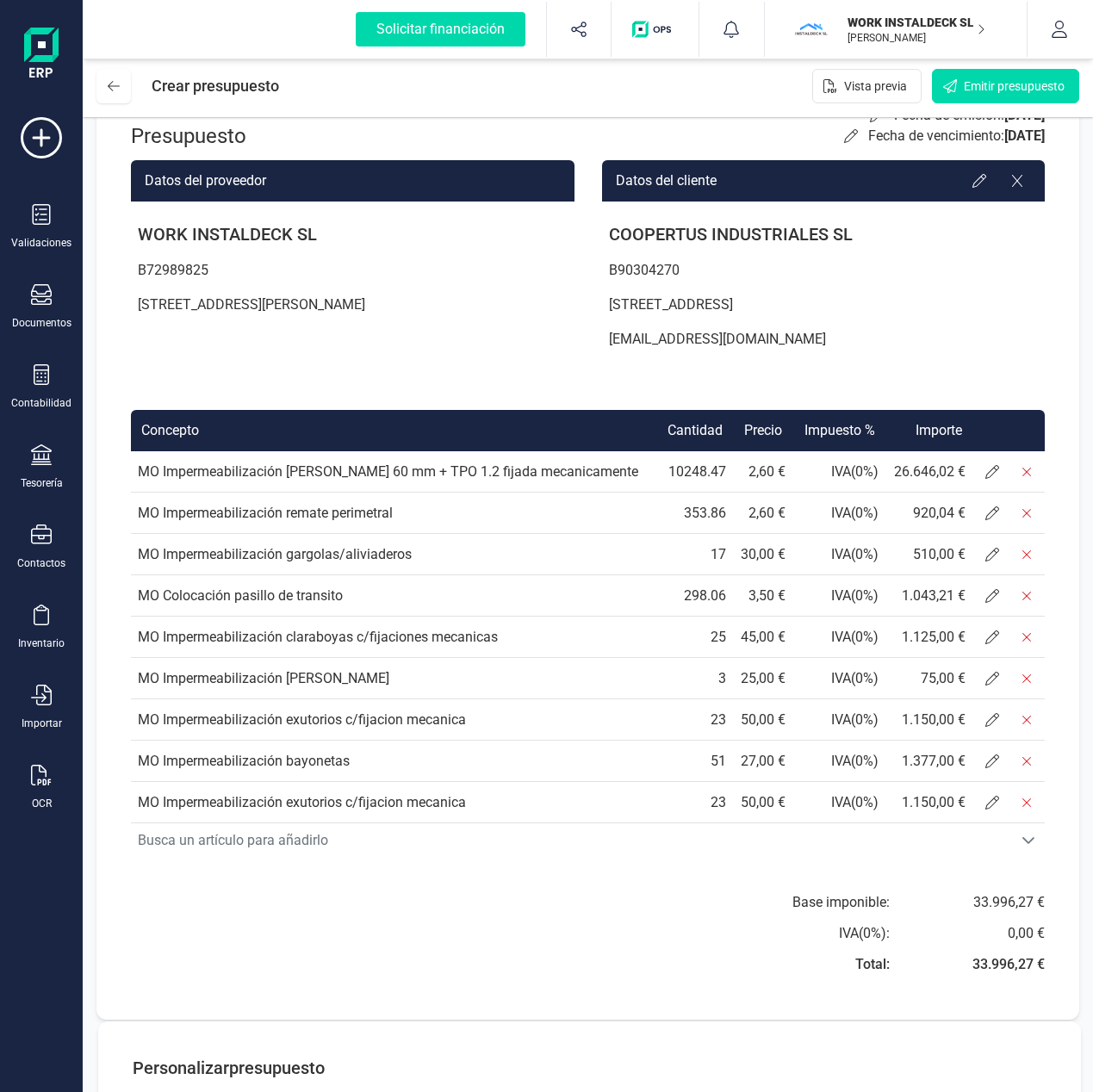
click at [1033, 834] on icon "Busca un artículo para añadirlo" at bounding box center [1028, 840] width 13 height 13
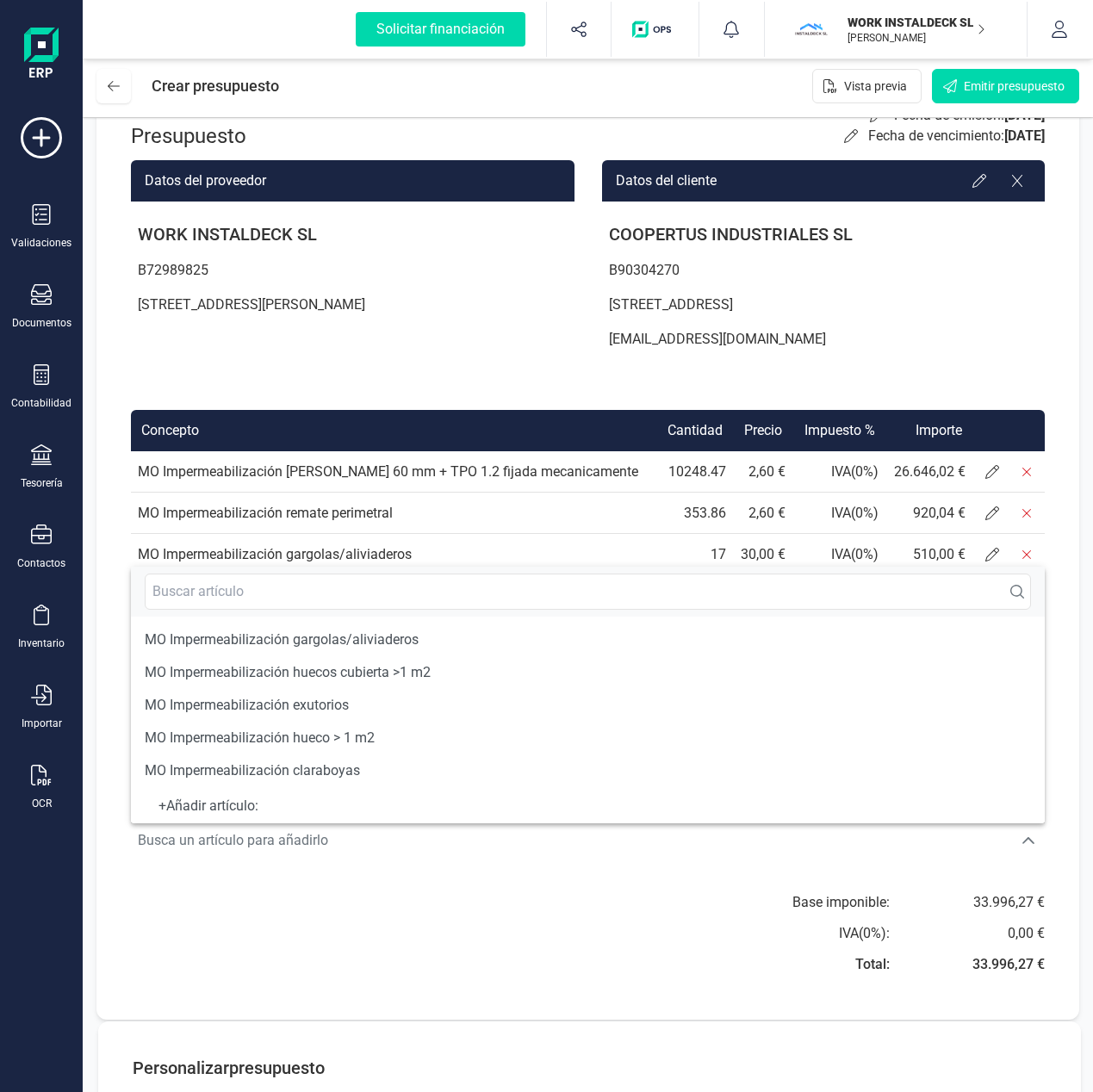
click at [231, 810] on div "+ Añadir artículo :" at bounding box center [588, 805] width 886 height 7
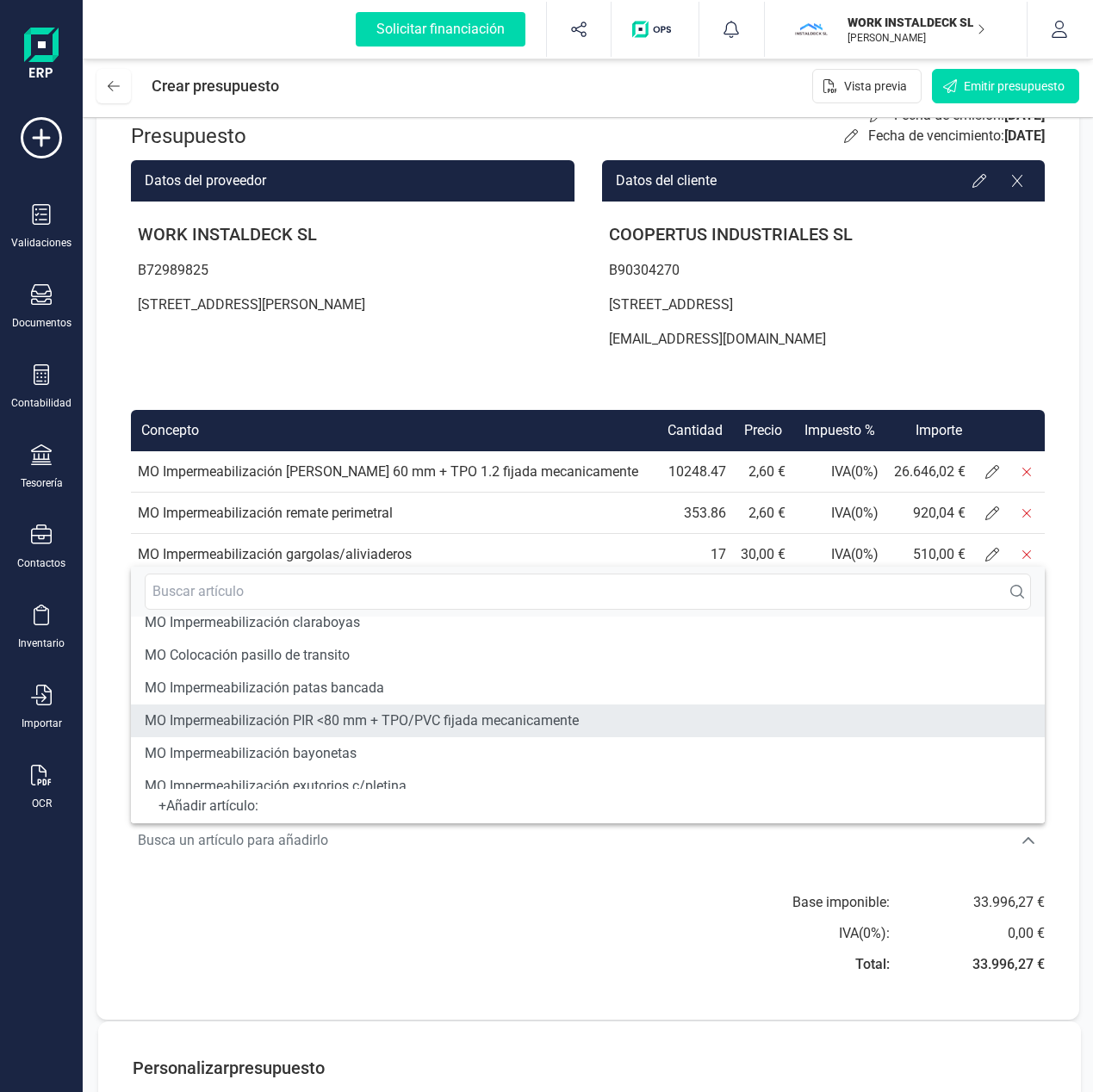
scroll to position [278, 0]
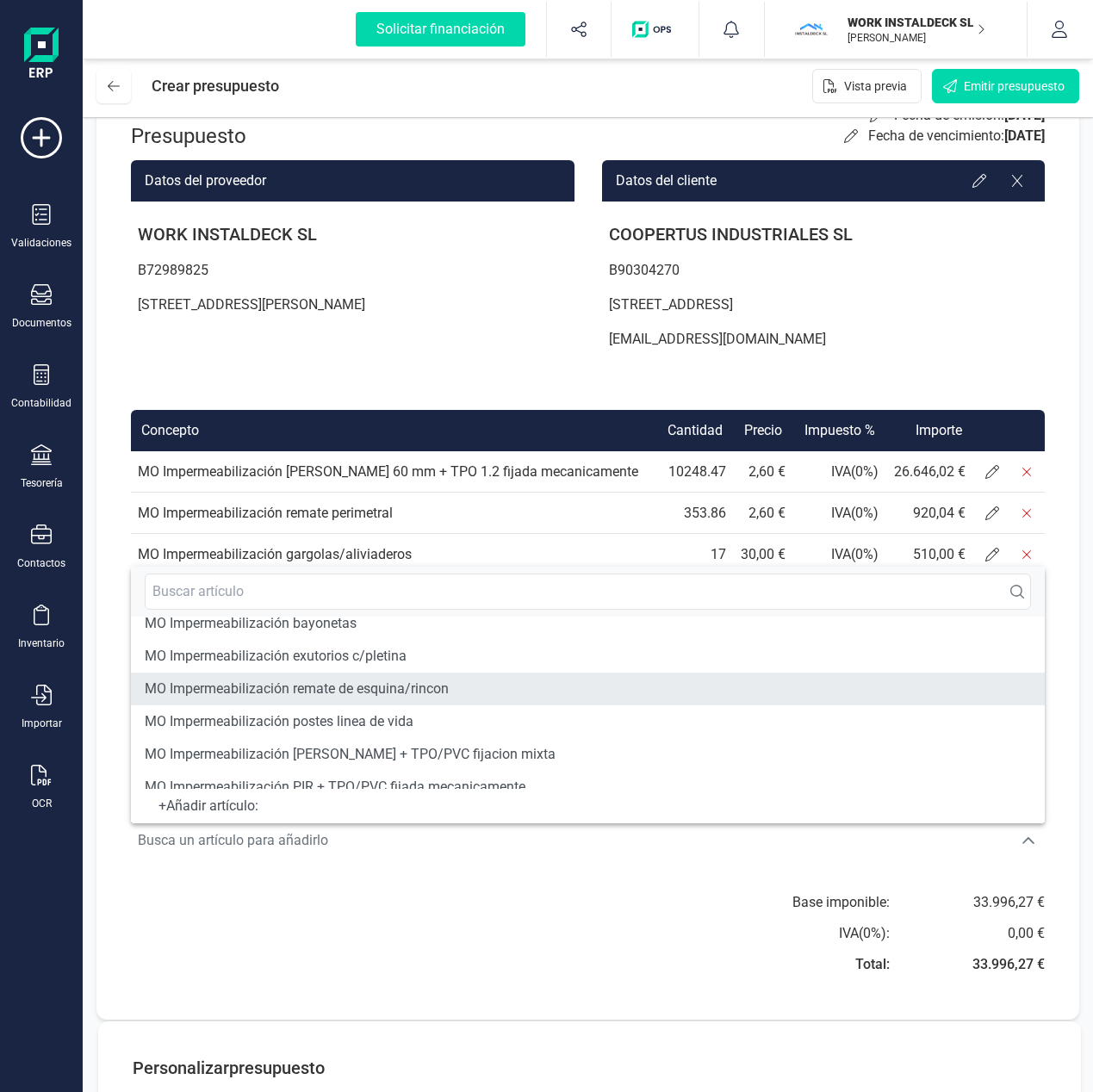
click at [378, 688] on span "MO Impermeabilización remate de esquina/rincon" at bounding box center [296, 689] width 304 height 21
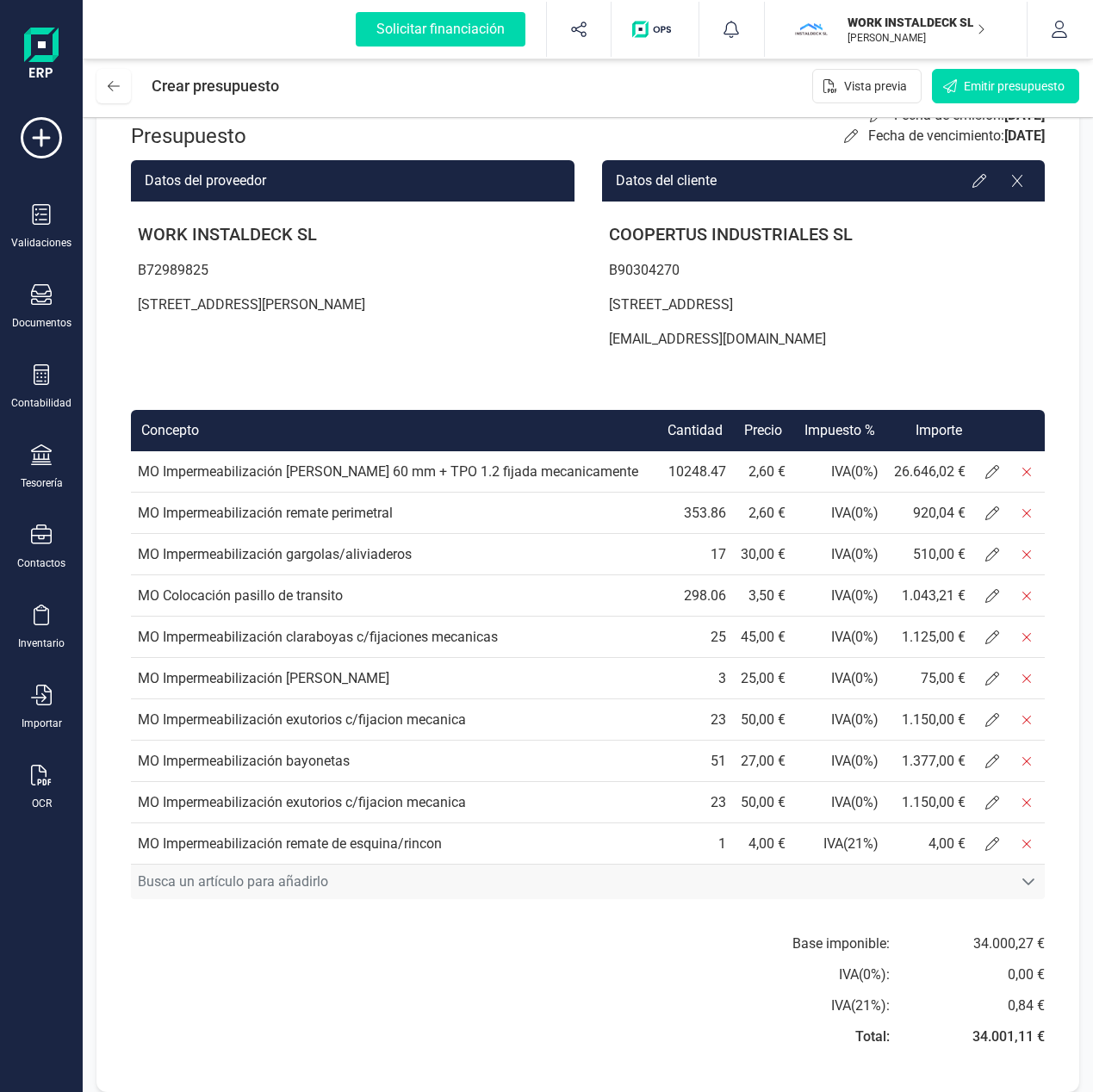
click at [229, 890] on span "Busca un artículo para añadirlo" at bounding box center [571, 881] width 881 height 34
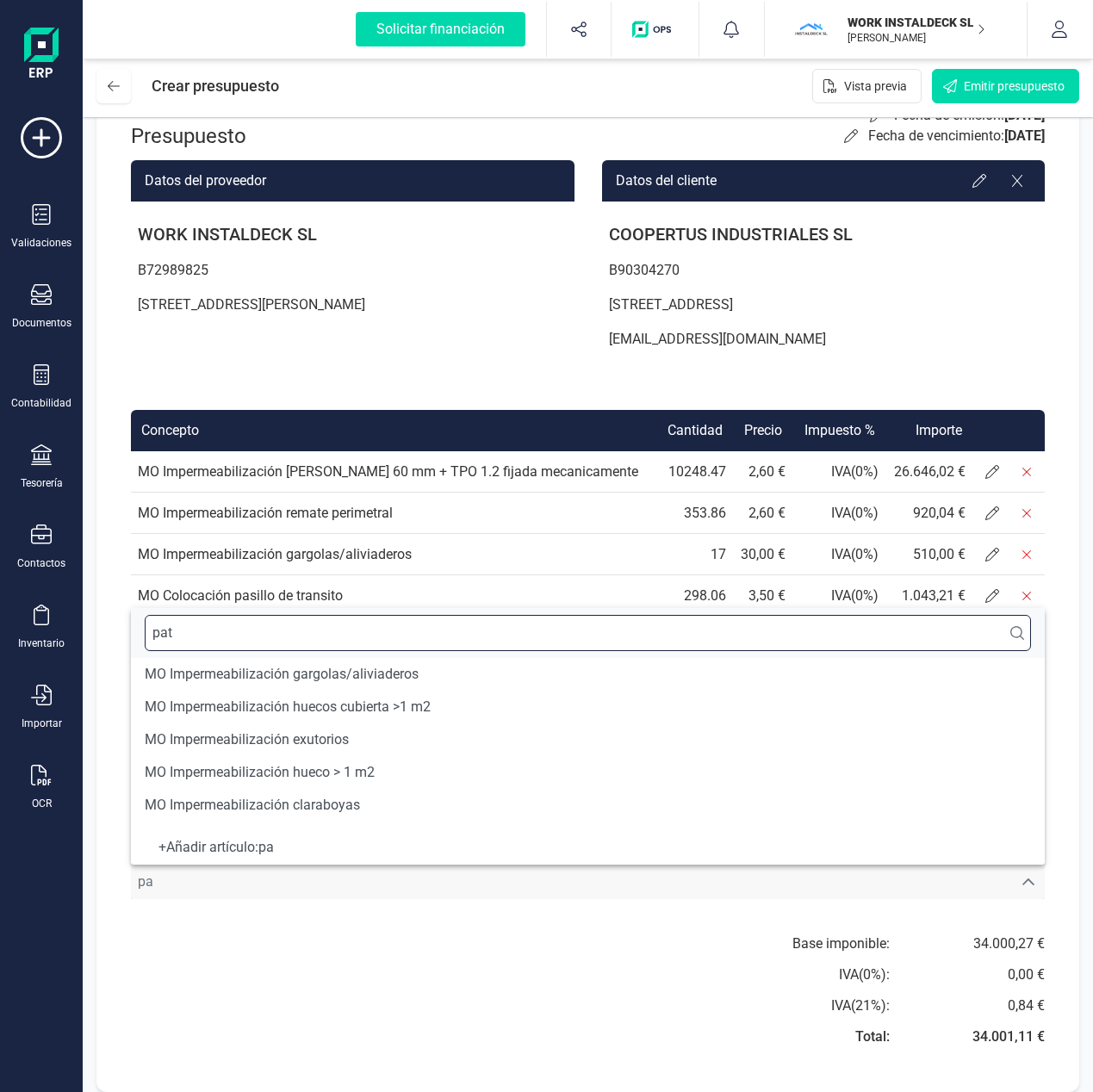
scroll to position [0, 0]
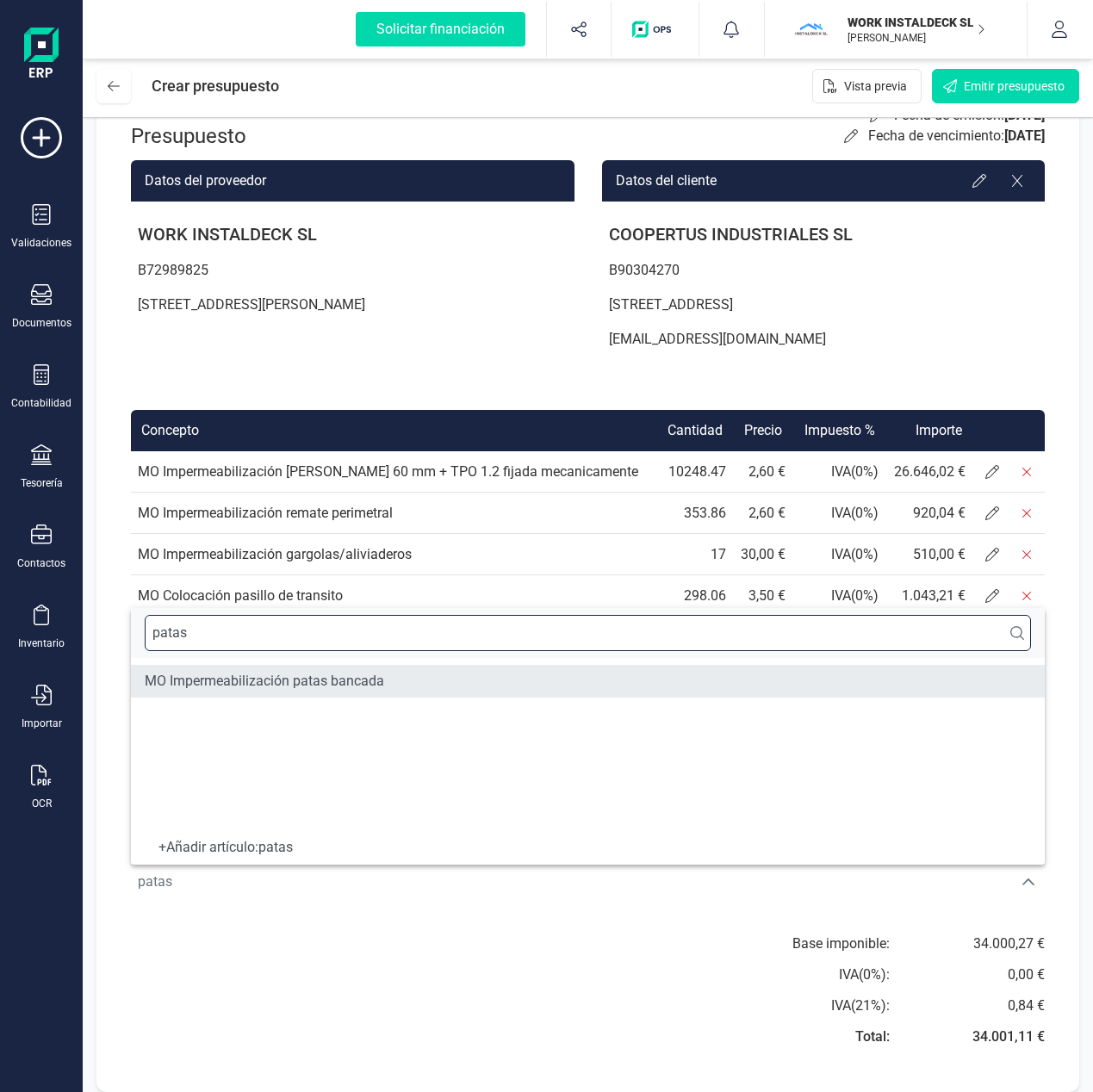
type input "patas"
click at [266, 673] on span "MO Impermeabilización patas bancada" at bounding box center [264, 681] width 239 height 21
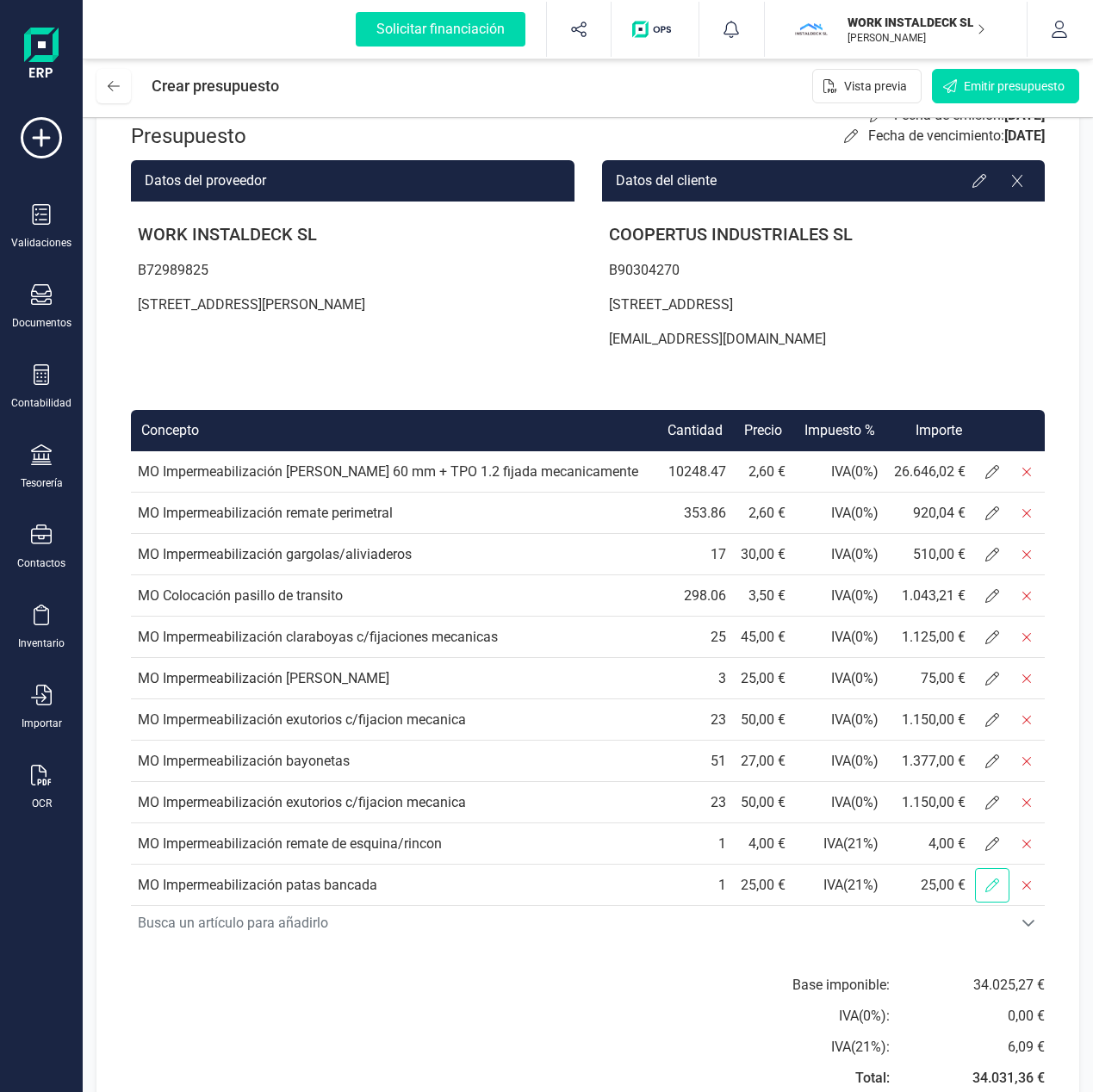
click at [982, 883] on span at bounding box center [992, 885] width 34 height 34
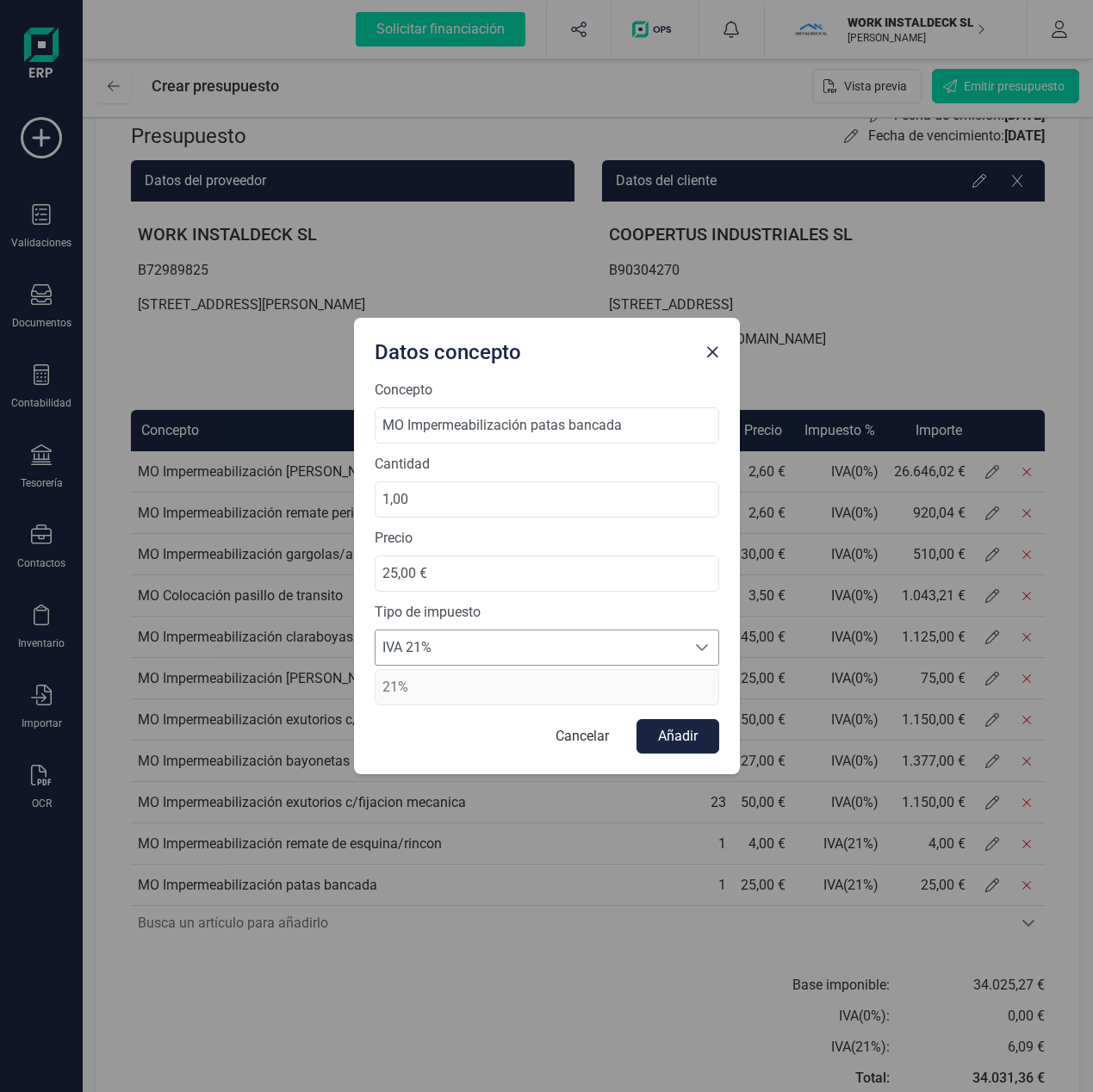
click at [568, 656] on span "IVA 21%" at bounding box center [530, 648] width 310 height 34
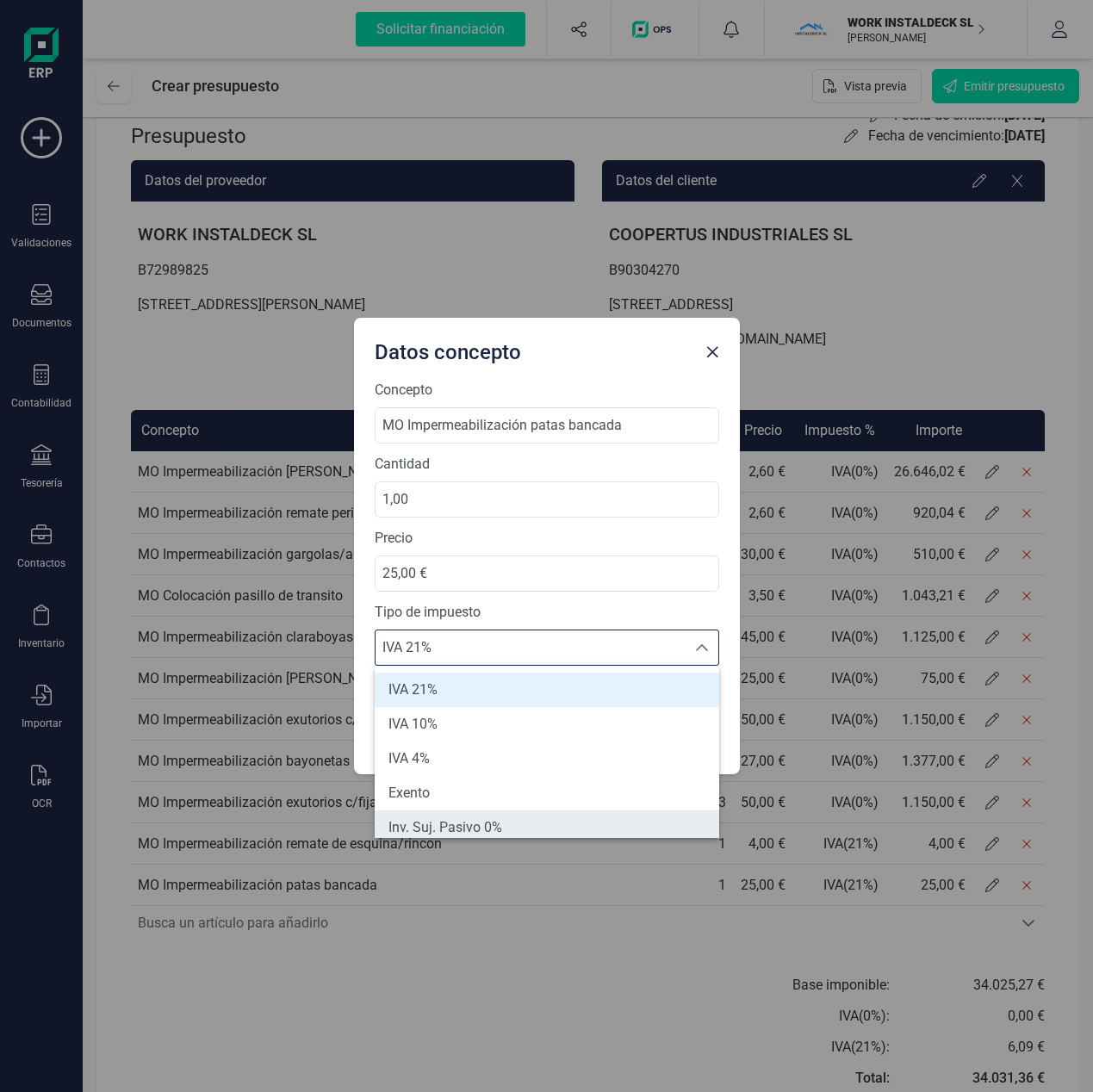
scroll to position [7, 0]
click at [472, 821] on span "Inv. Suj. Pasivo 0%" at bounding box center [445, 820] width 113 height 21
type input "0%"
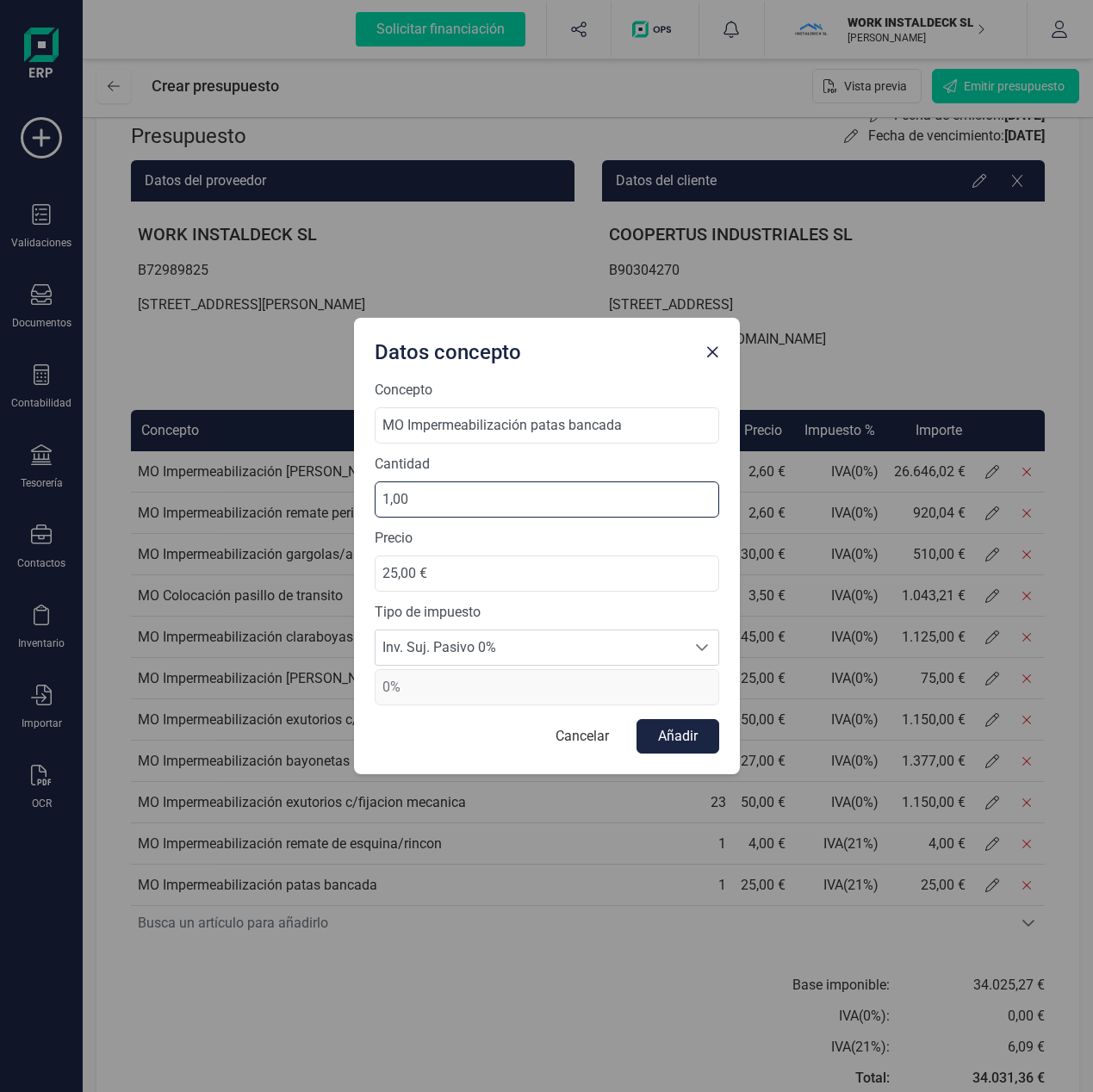
drag, startPoint x: 440, startPoint y: 510, endPoint x: 357, endPoint y: 503, distance: 83.3
click at [357, 503] on div "Concepto MO Impermeabilización patas bancada Cantidad 1,00 Precio 25,00 € Tipo …" at bounding box center [546, 577] width 386 height 394
type input "20,00"
click at [671, 734] on button "Añadir" at bounding box center [678, 737] width 83 height 34
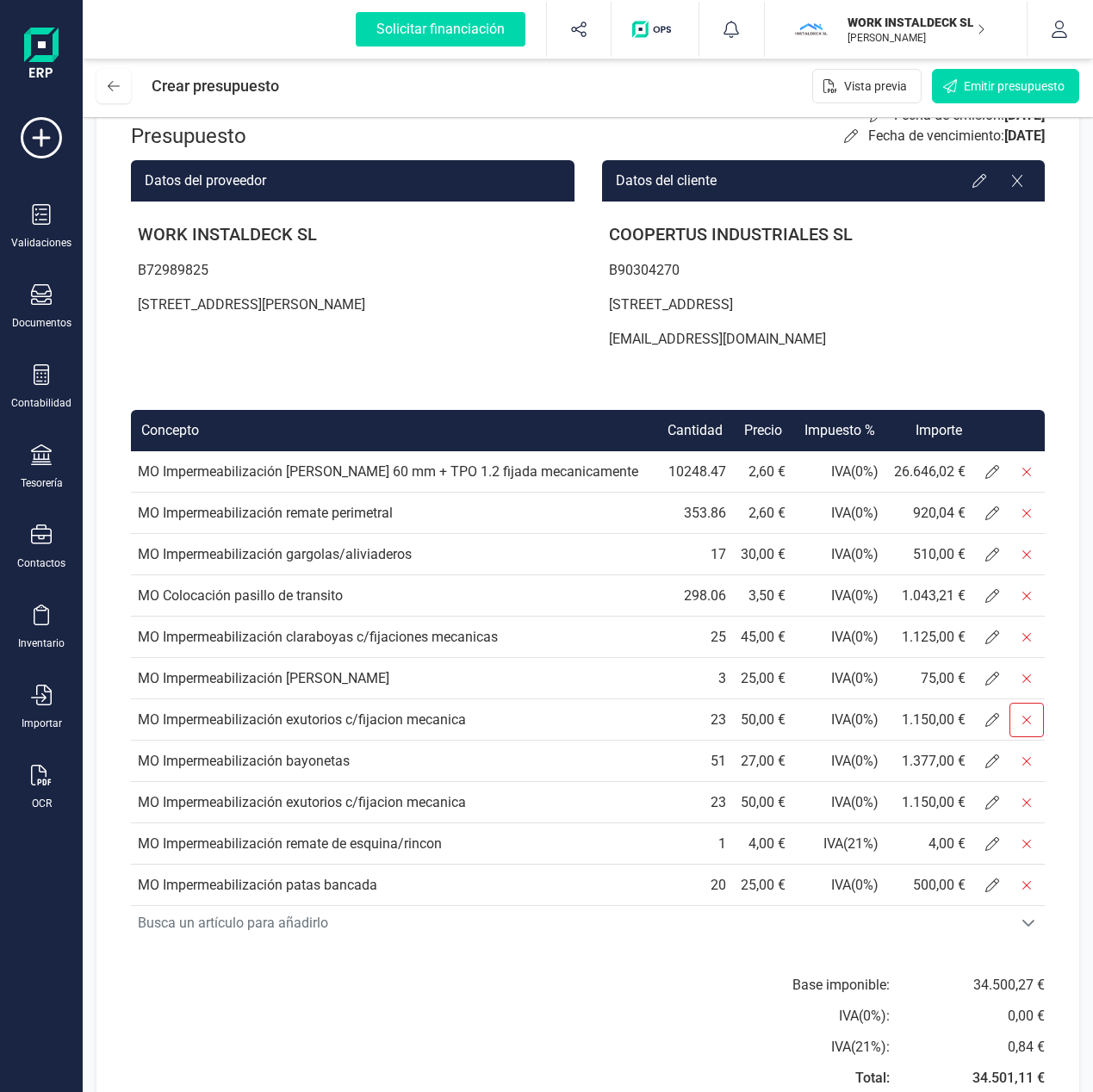
click at [1032, 722] on icon at bounding box center [1026, 719] width 13 height 13
click at [1020, 720] on icon at bounding box center [1026, 719] width 13 height 13
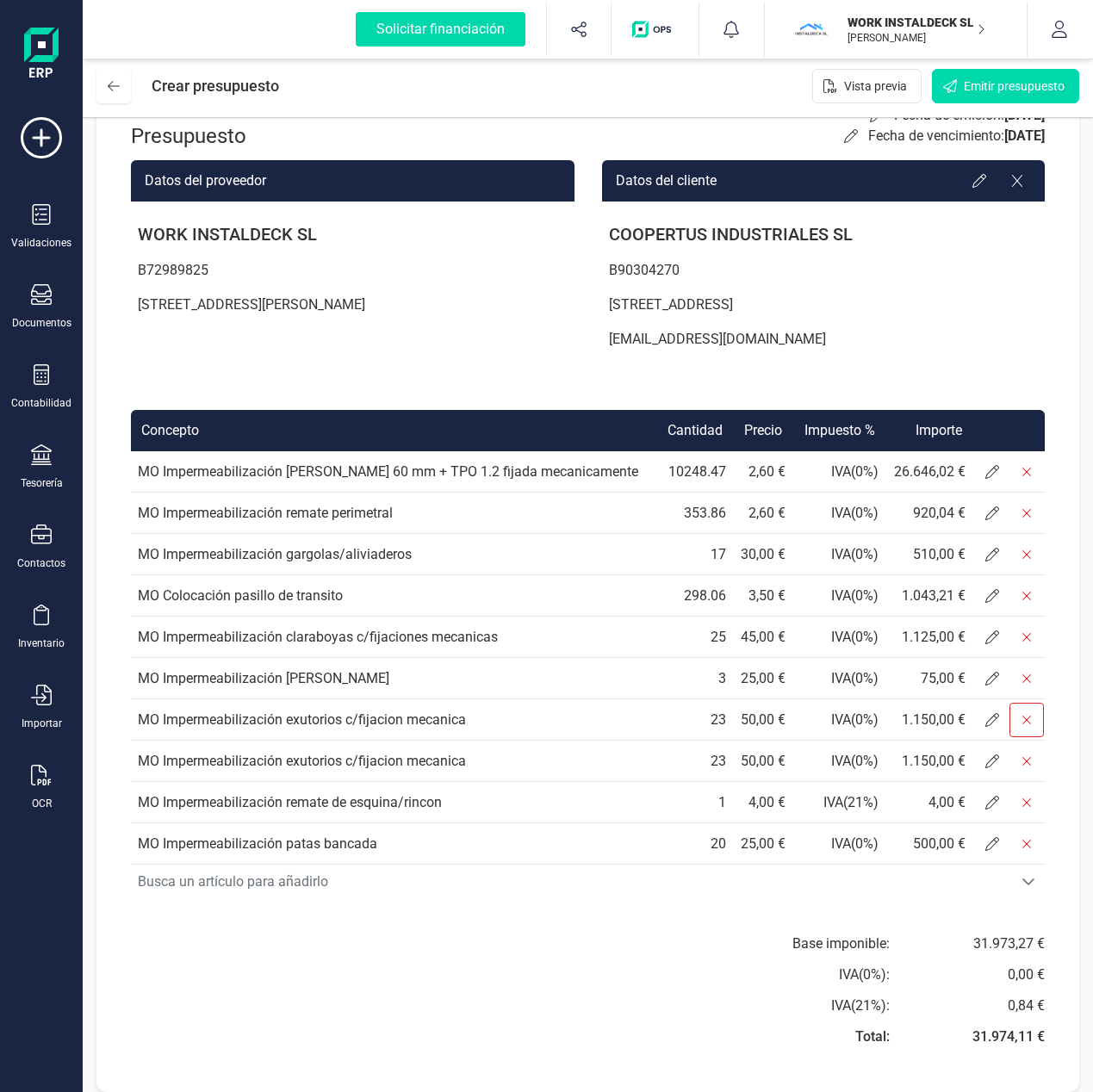
click at [1026, 722] on icon at bounding box center [1026, 719] width 13 height 13
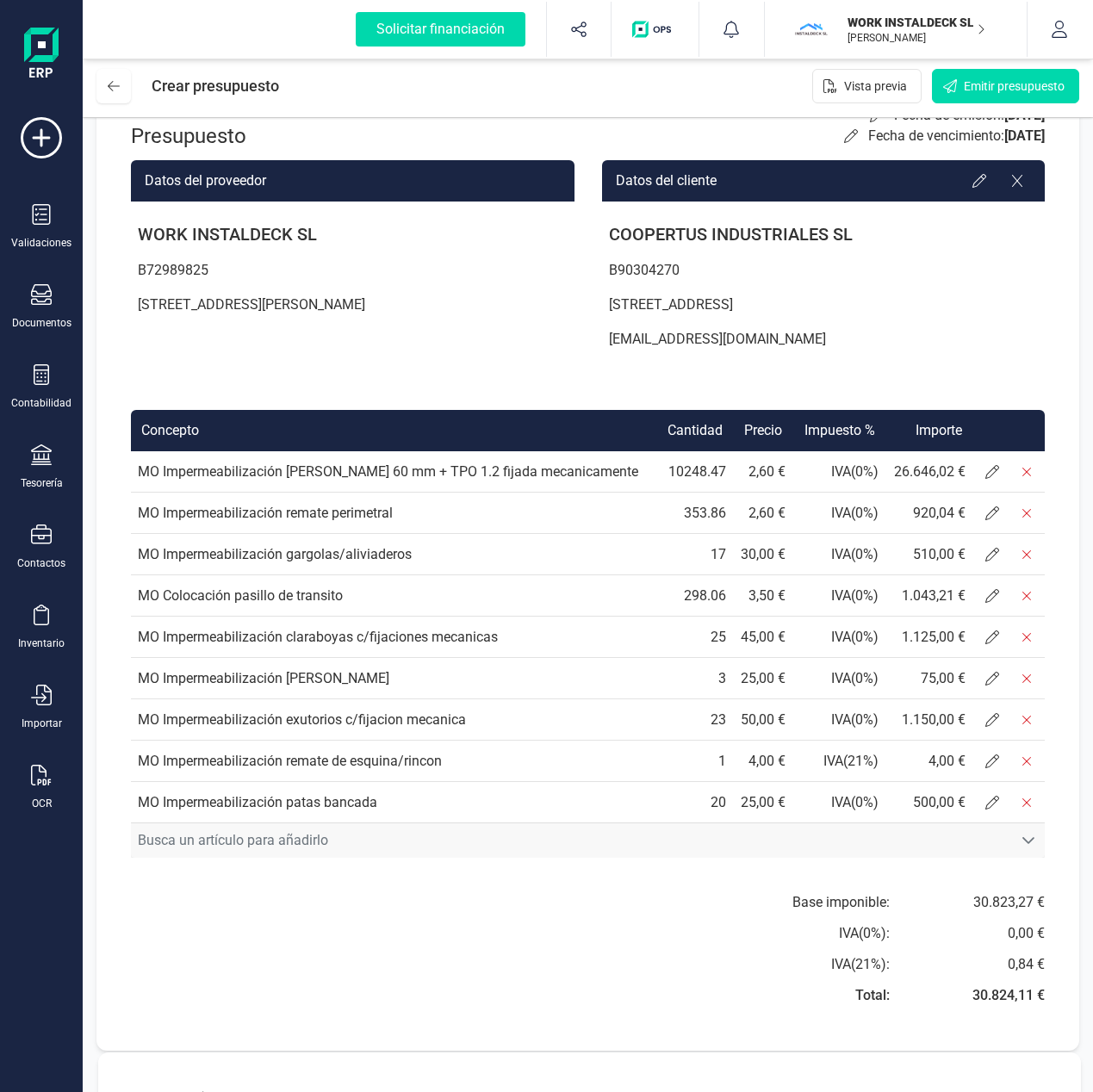
click at [237, 848] on span "Busca un artículo para añadirlo" at bounding box center [571, 840] width 881 height 34
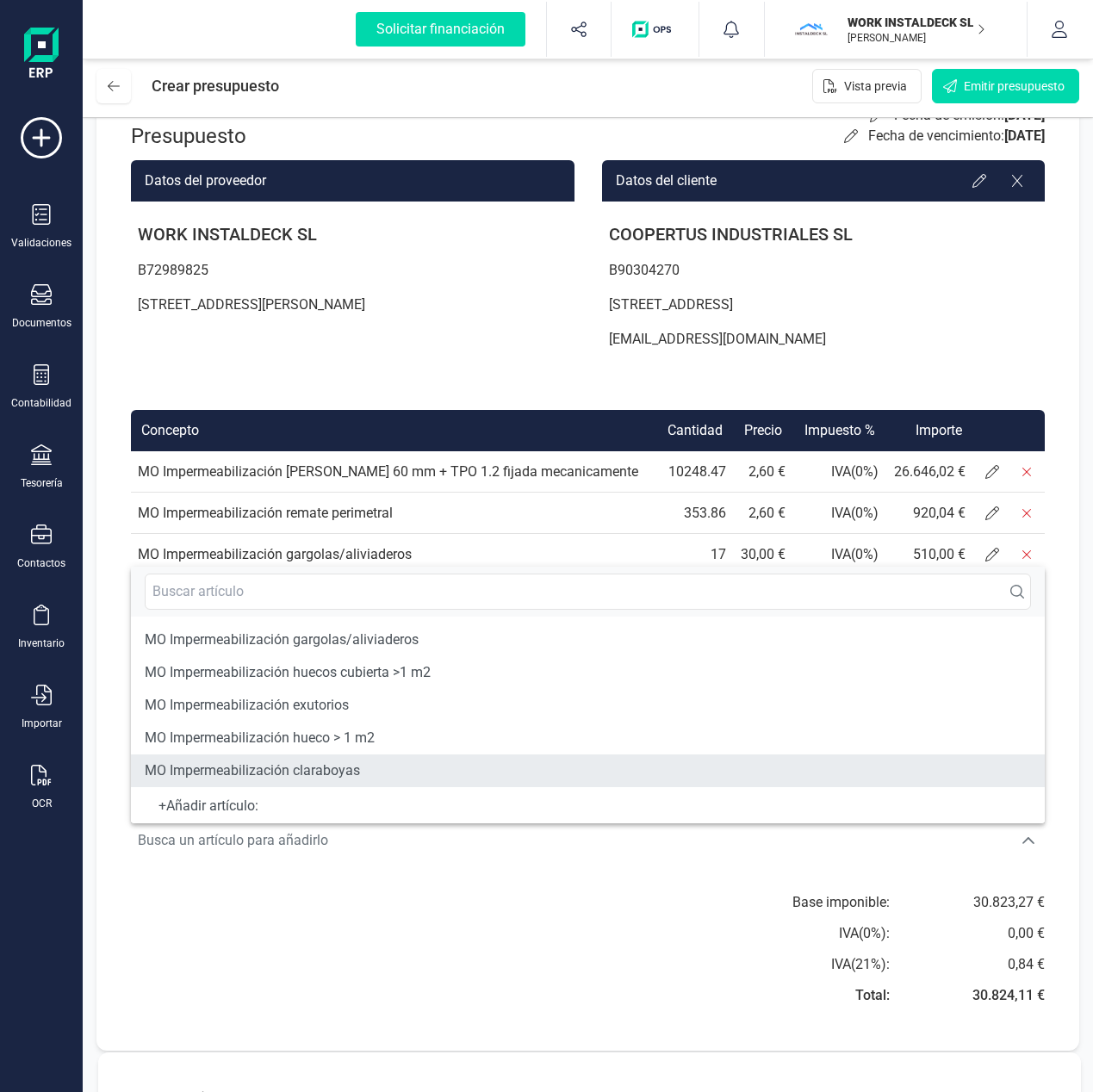
click at [263, 774] on span "MO Impermeabilización claraboyas" at bounding box center [253, 771] width 215 height 21
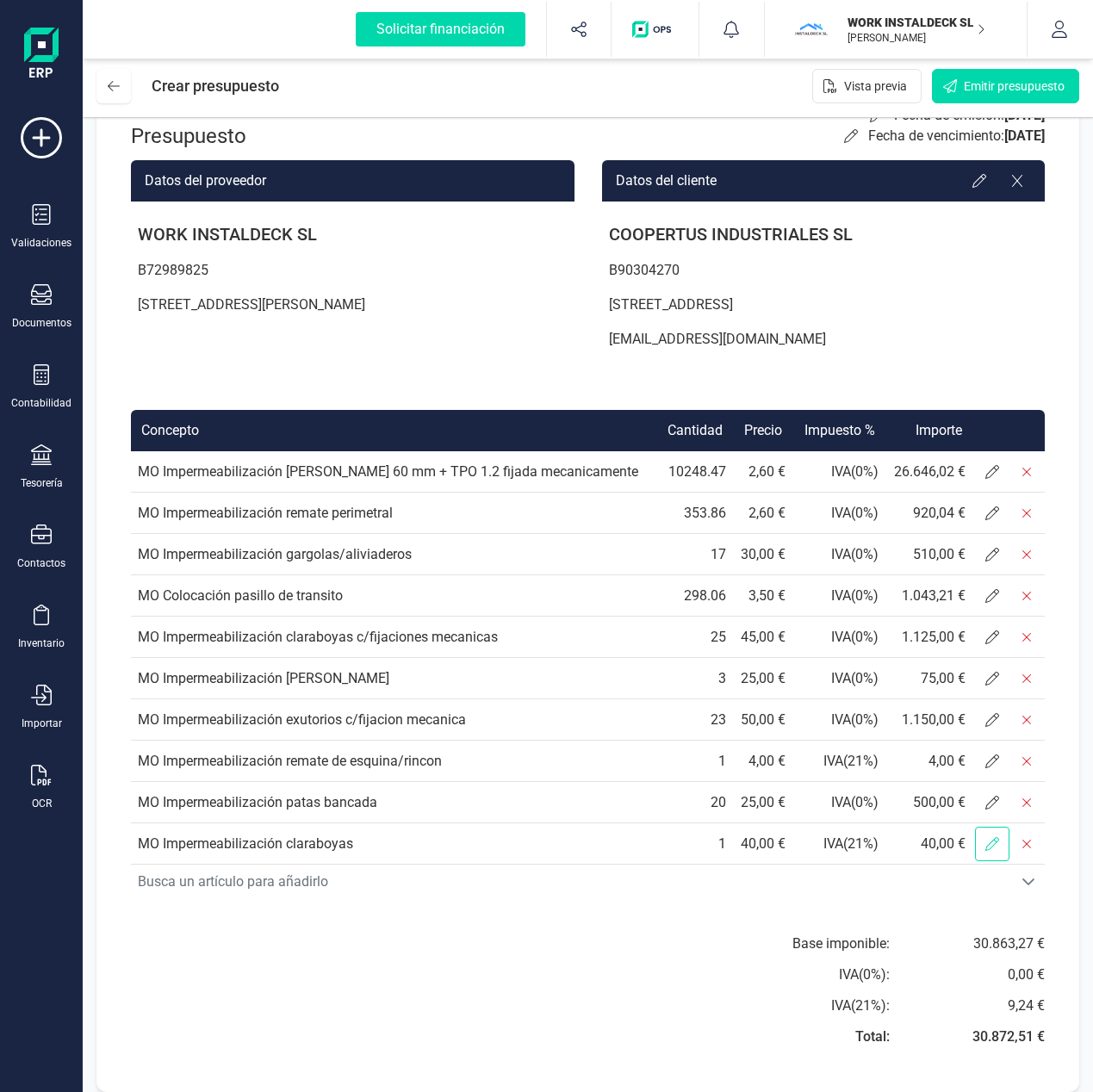
click at [997, 845] on icon at bounding box center [992, 843] width 13 height 13
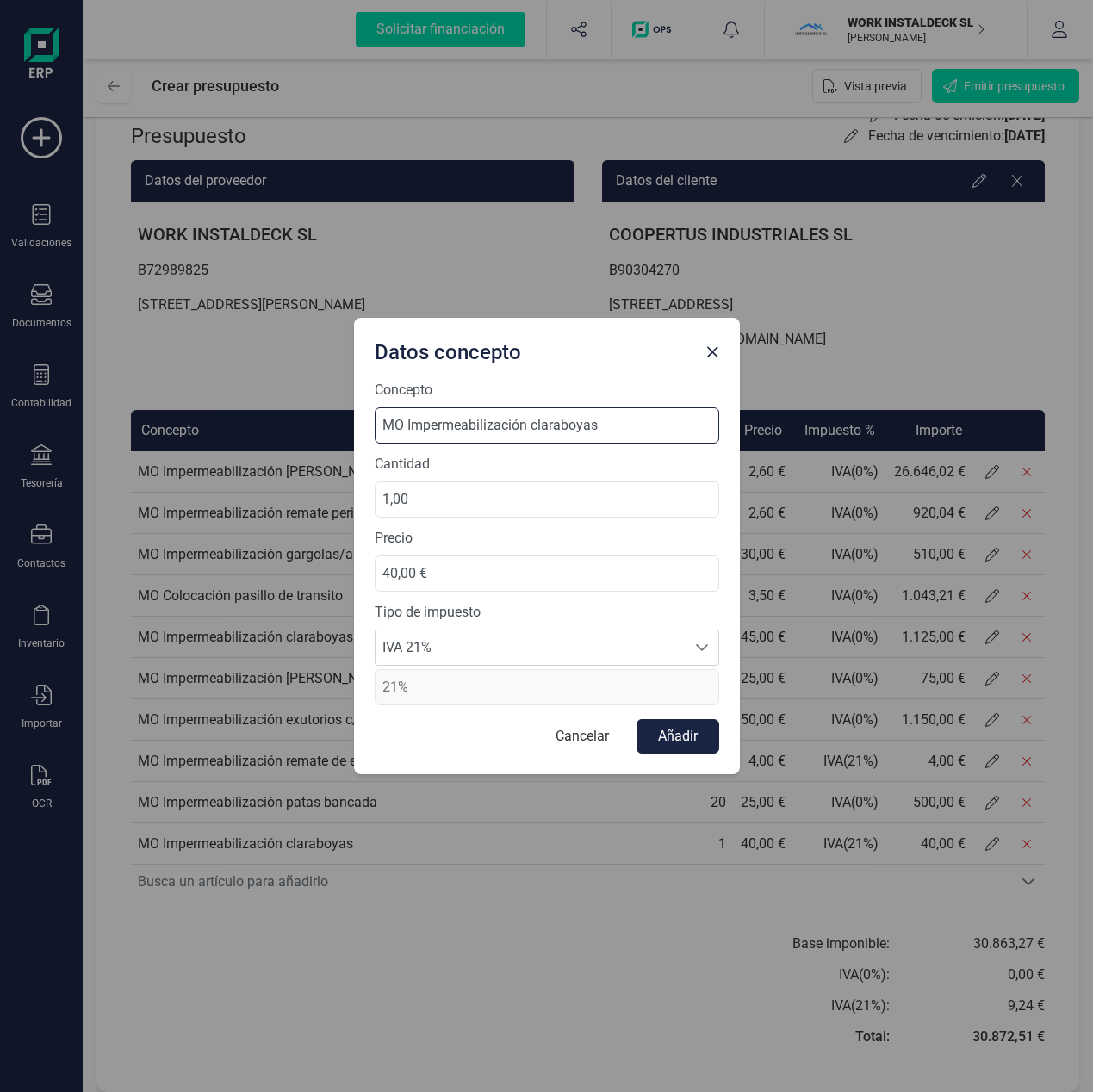
drag, startPoint x: 533, startPoint y: 427, endPoint x: 651, endPoint y: 427, distance: 118.0
click at [651, 427] on input "MO Impermeabilización claraboyas" at bounding box center [546, 425] width 344 height 36
type input "MO Impermeabilización remate contrapendiente"
drag, startPoint x: 441, startPoint y: 576, endPoint x: 374, endPoint y: 577, distance: 67.0
click at [374, 577] on input "40,00 €" at bounding box center [546, 574] width 344 height 36
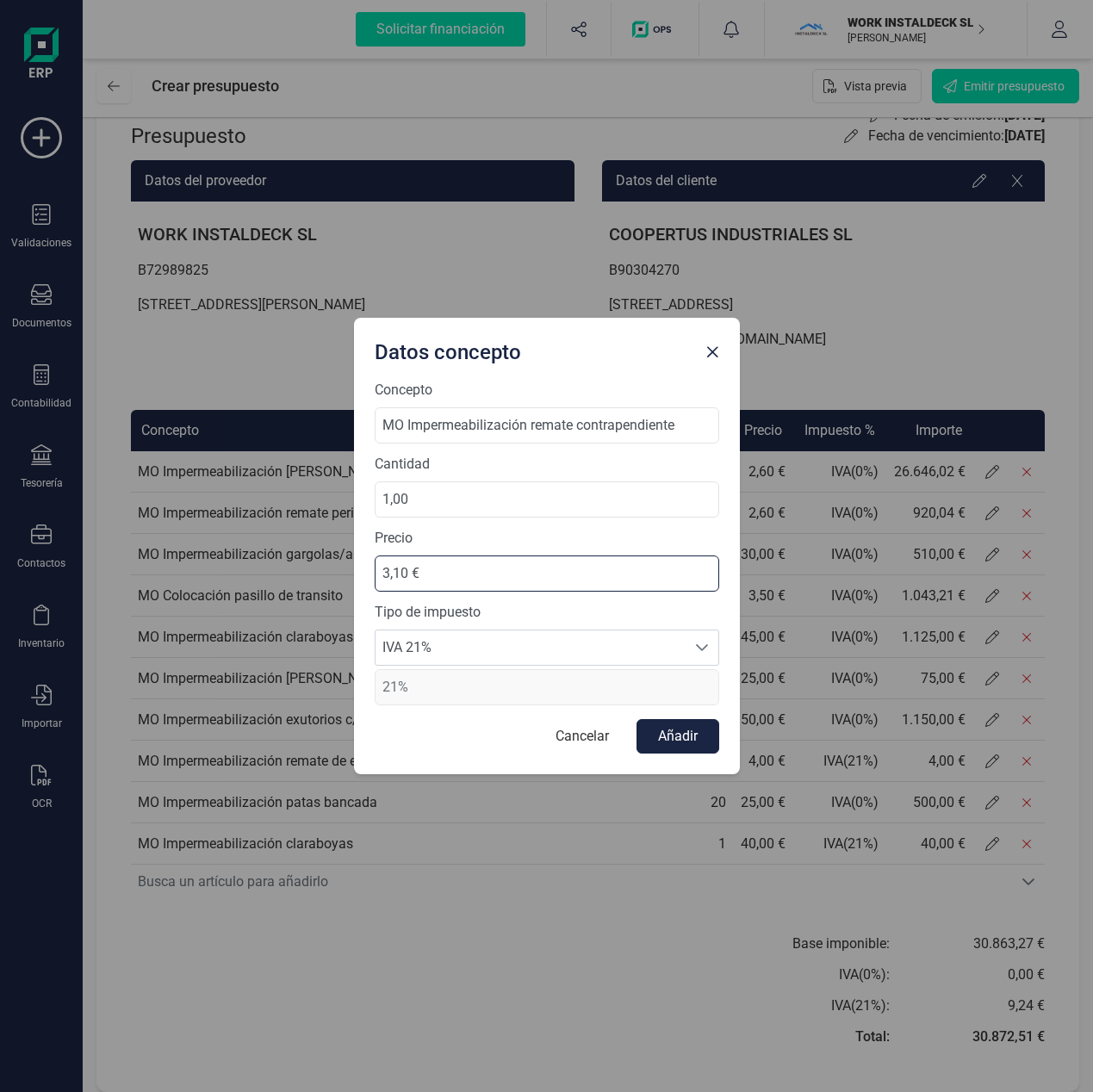
type input "3,15 €"
drag, startPoint x: 425, startPoint y: 509, endPoint x: 343, endPoint y: 509, distance: 82.0
click at [343, 509] on div "Datos concepto Concepto MO Impermeabilización remate contrapendiente Cantidad 1…" at bounding box center [546, 546] width 1093 height 1092
type input "270,31"
click at [476, 653] on span "IVA 21%" at bounding box center [530, 648] width 310 height 34
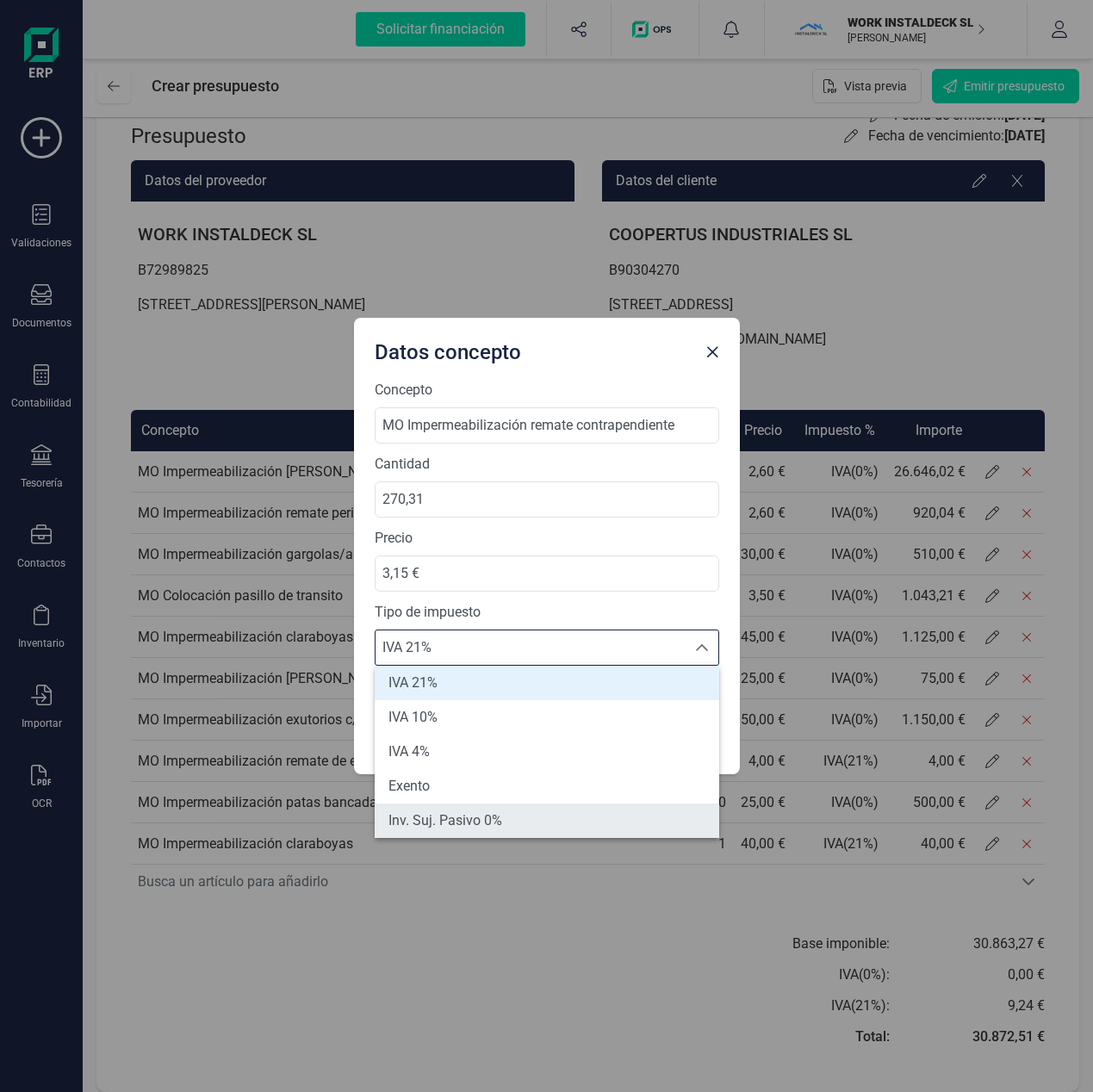
click at [452, 821] on span "Inv. Suj. Pasivo 0%" at bounding box center [445, 820] width 113 height 21
type input "0%"
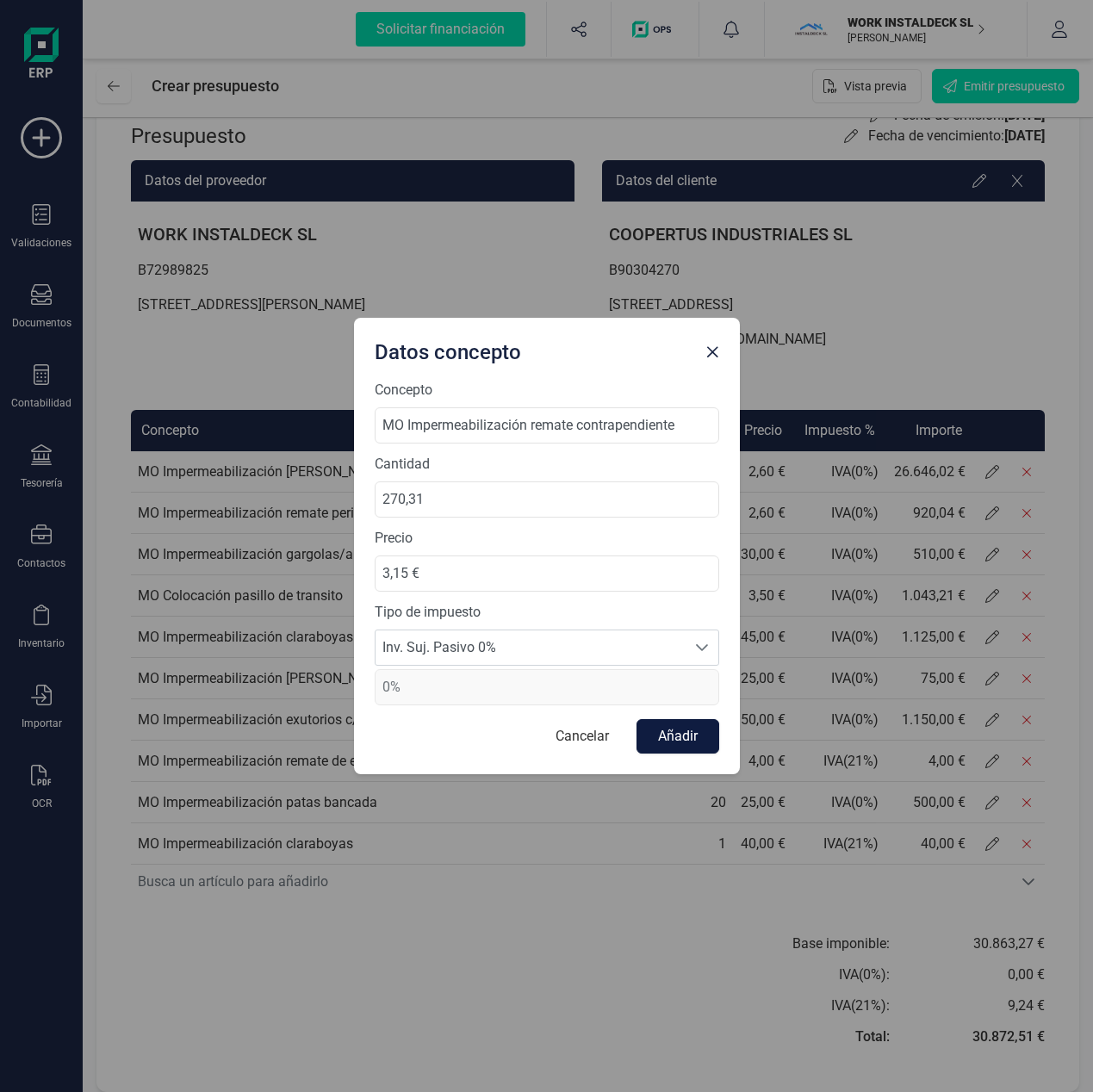
click at [658, 734] on button "Añadir" at bounding box center [678, 737] width 83 height 34
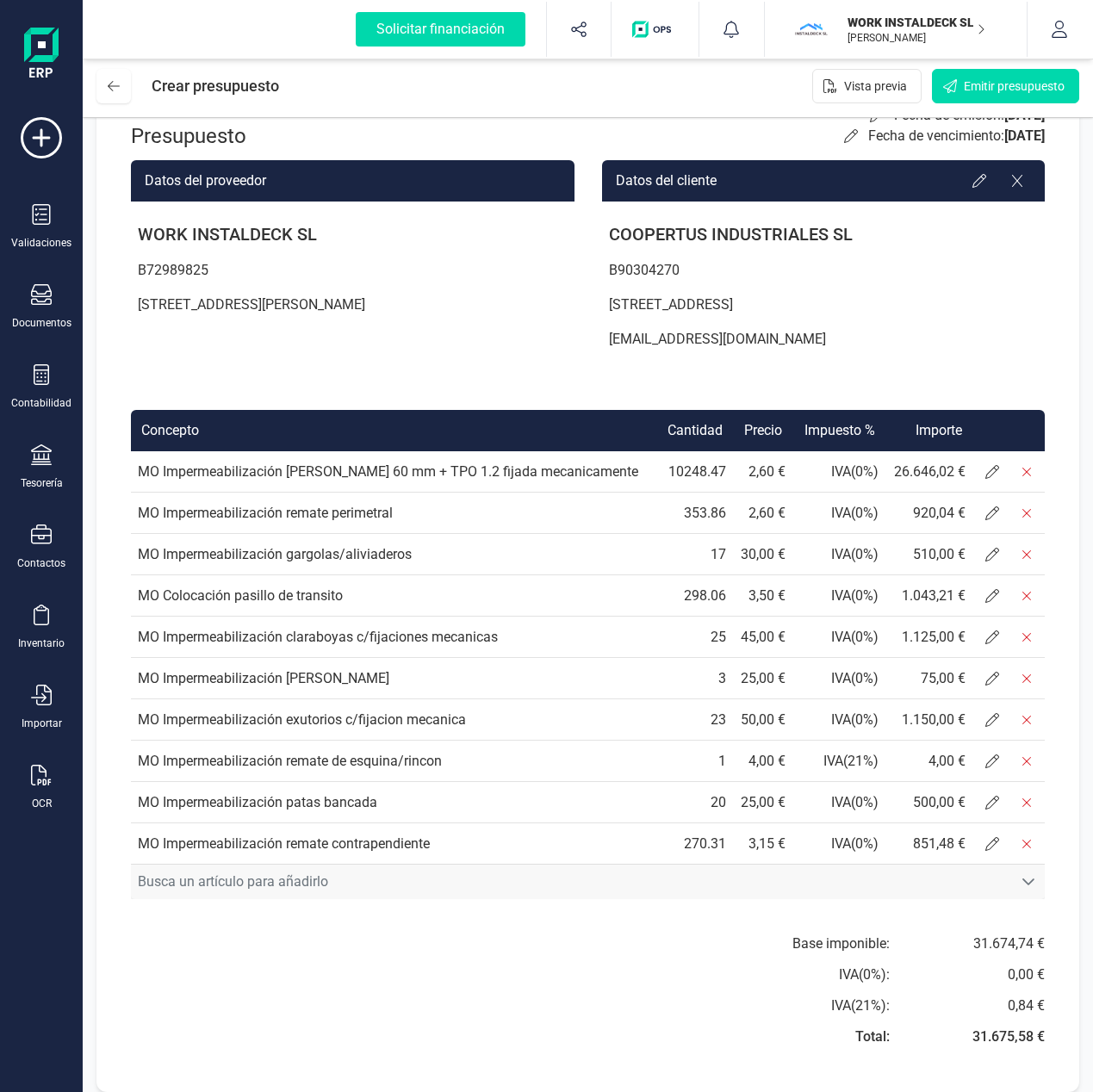
click at [252, 883] on span "Busca un artículo para añadirlo" at bounding box center [571, 881] width 881 height 34
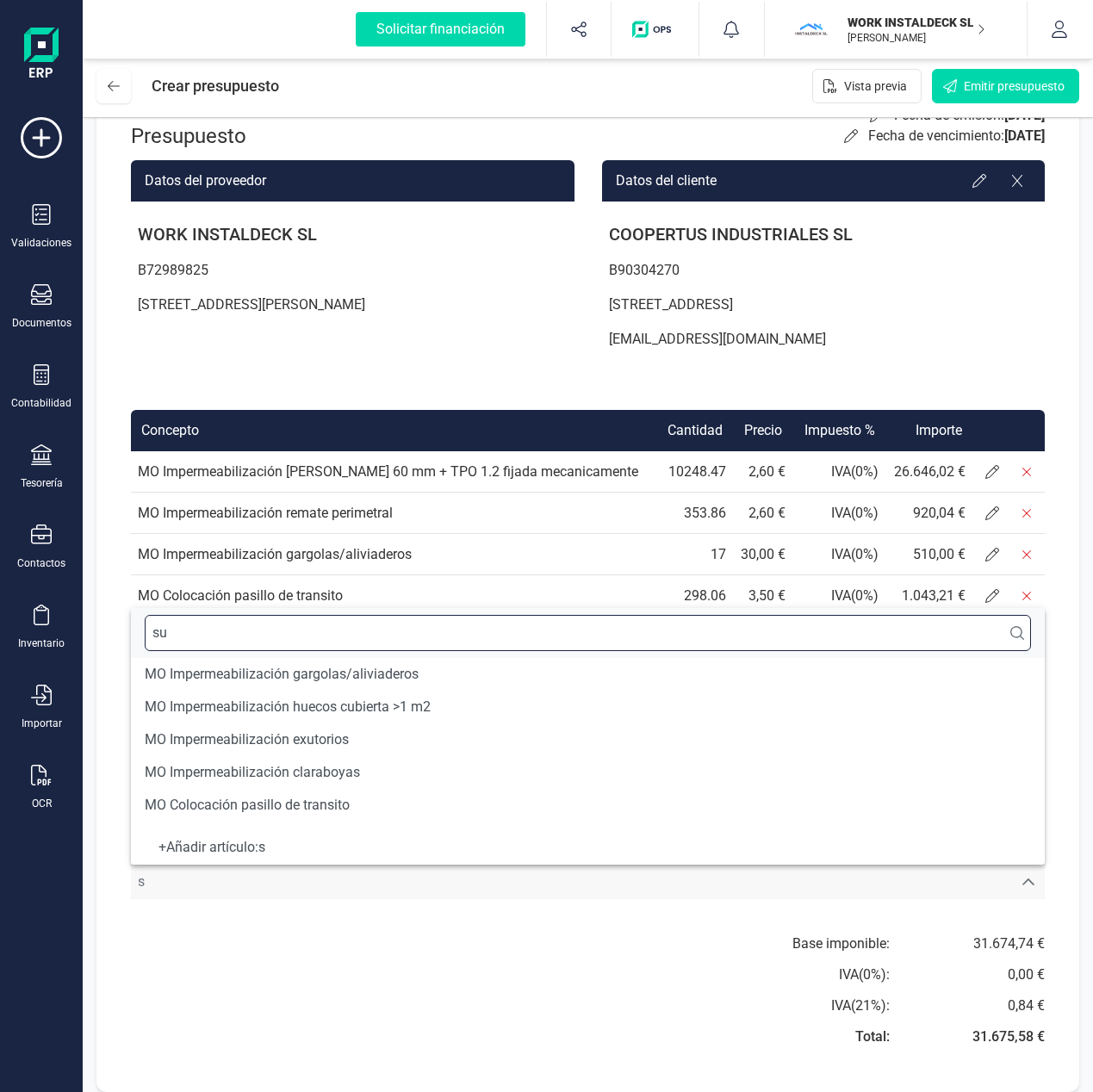
scroll to position [0, 0]
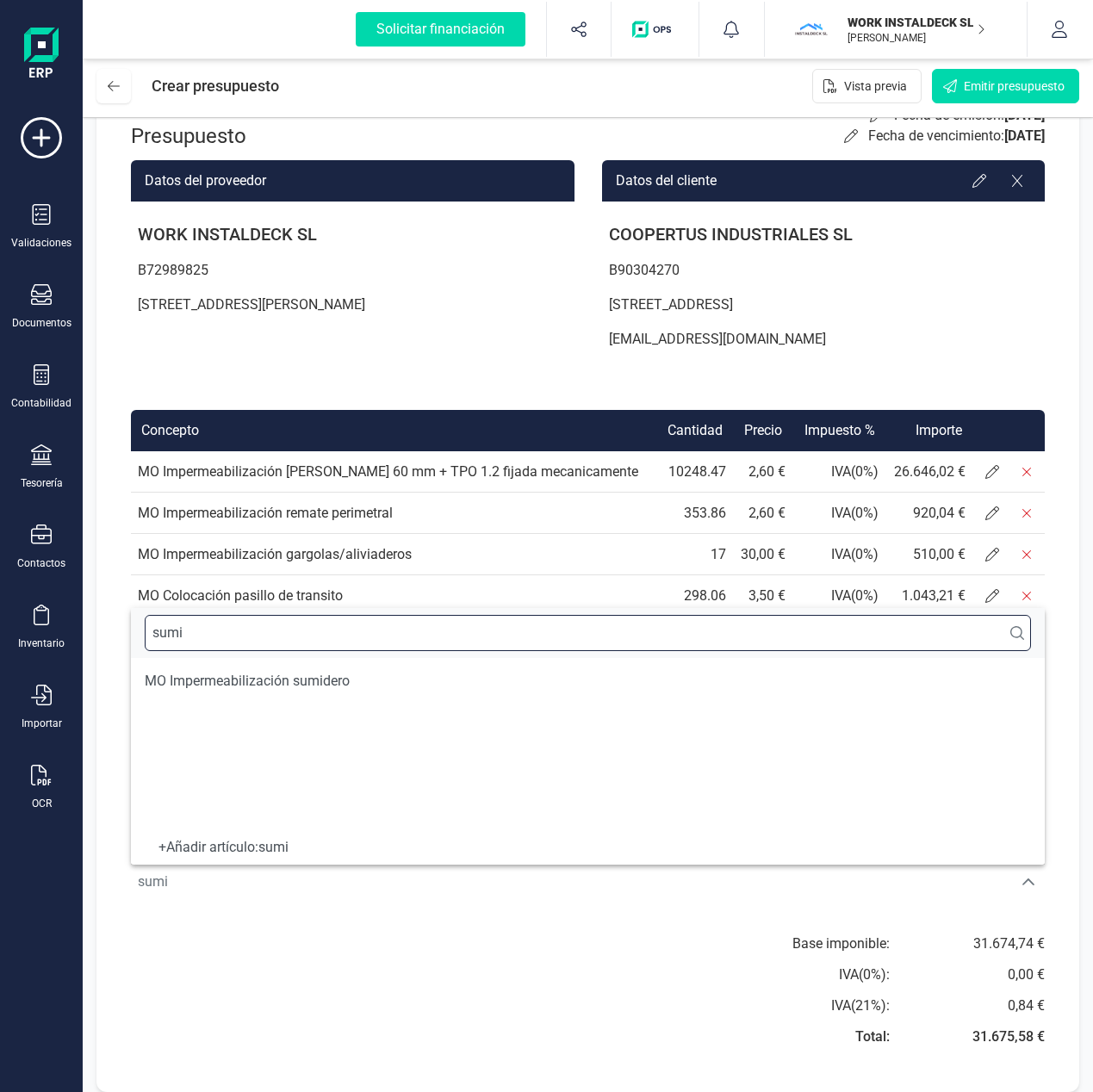
type input "sumi"
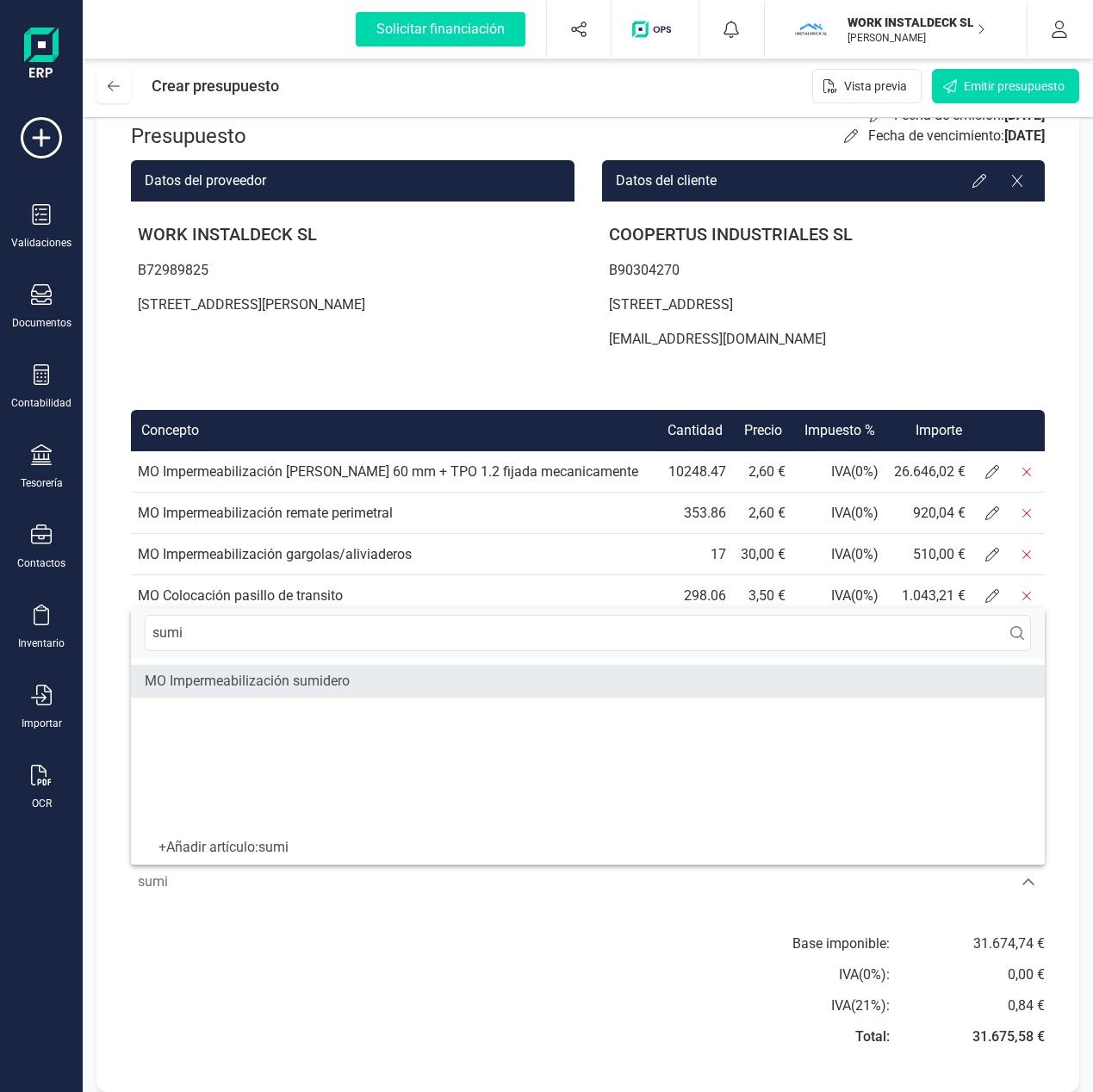
click at [362, 676] on li "MO Impermeabilización sumidero" at bounding box center [587, 681] width 914 height 32
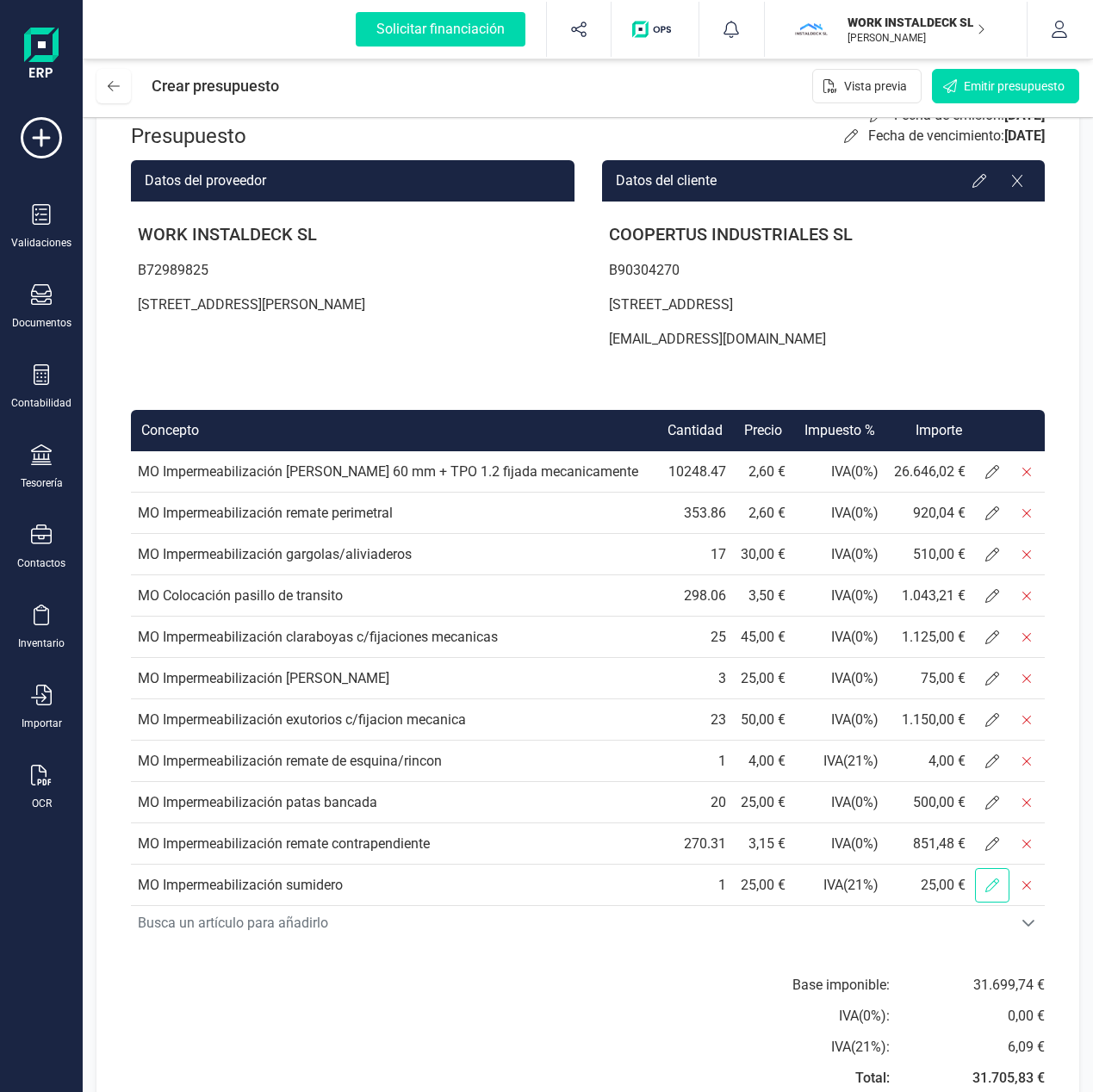
click at [997, 889] on icon at bounding box center [992, 885] width 13 height 13
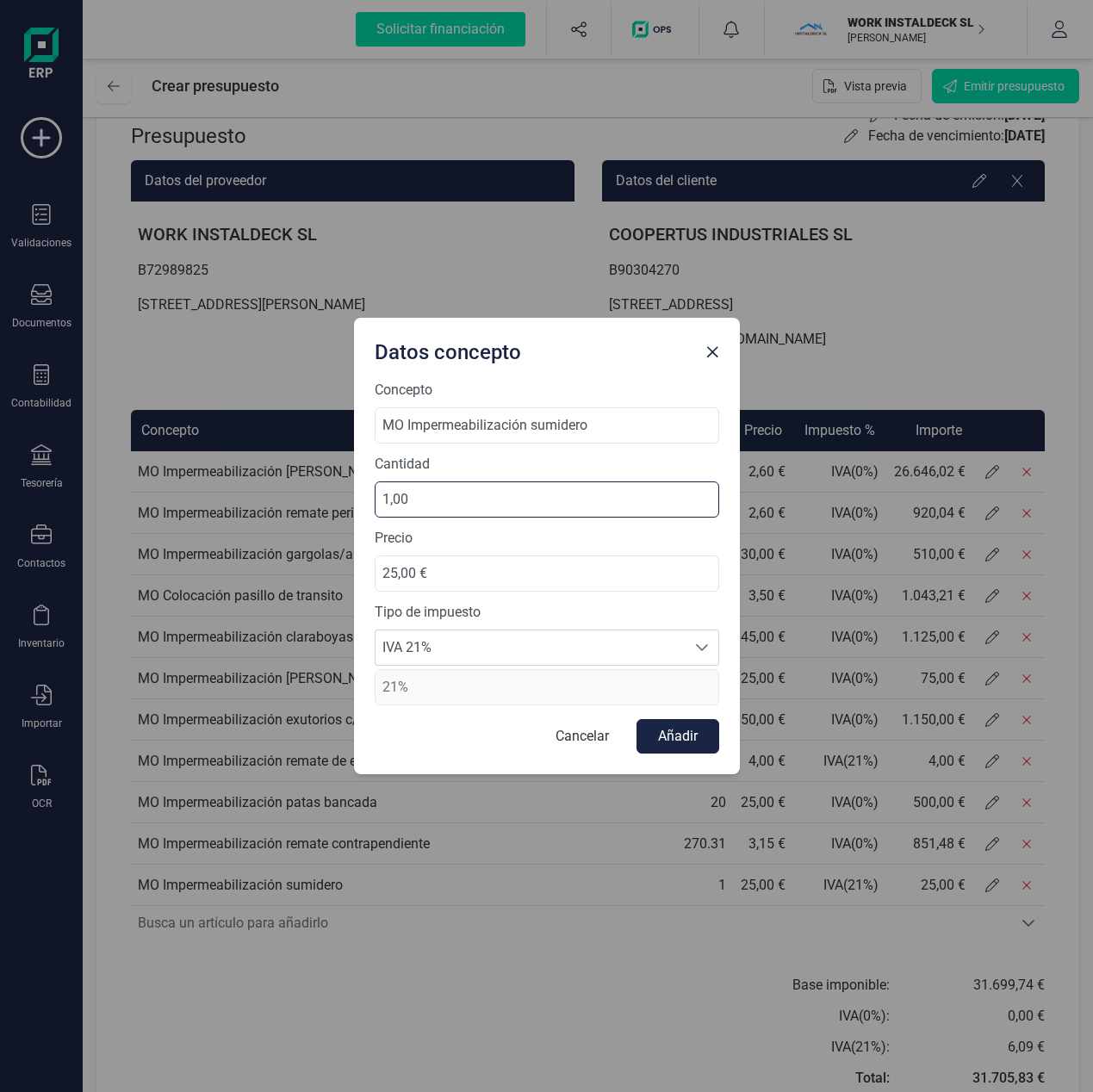
drag, startPoint x: 458, startPoint y: 496, endPoint x: 345, endPoint y: 495, distance: 113.0
click at [345, 495] on div "Datos concepto Concepto MO Impermeabilización sumidero Cantidad 1,00 Precio 25,…" at bounding box center [546, 546] width 1093 height 1092
drag, startPoint x: 419, startPoint y: 502, endPoint x: 358, endPoint y: 499, distance: 61.1
click at [359, 498] on div "Concepto MO Impermeabilización sumidero Cantidad 12,00 Precio 25,00 € Tipo de i…" at bounding box center [546, 577] width 386 height 394
type input "22,00"
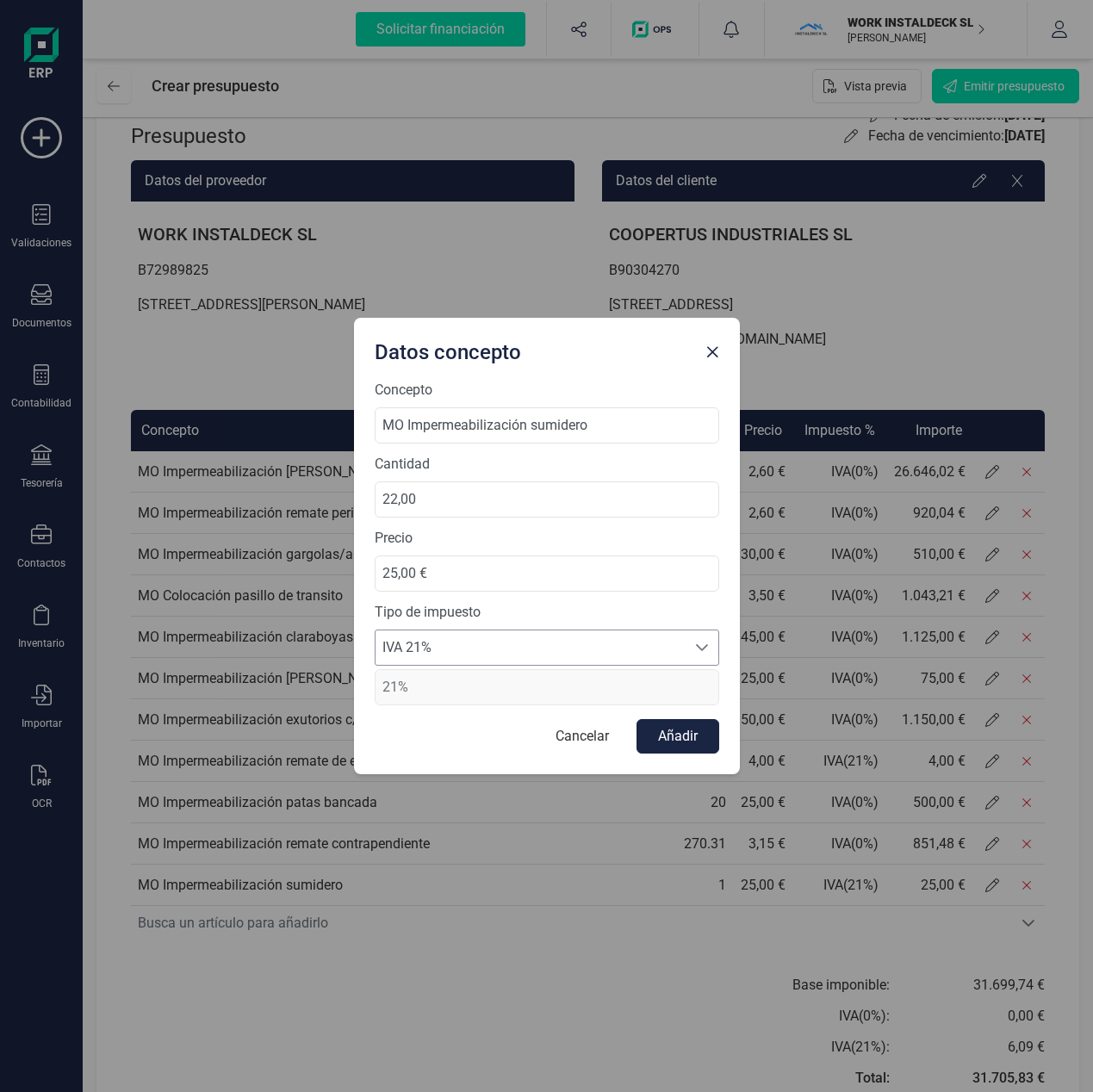
click at [485, 645] on span "IVA 21%" at bounding box center [530, 648] width 310 height 34
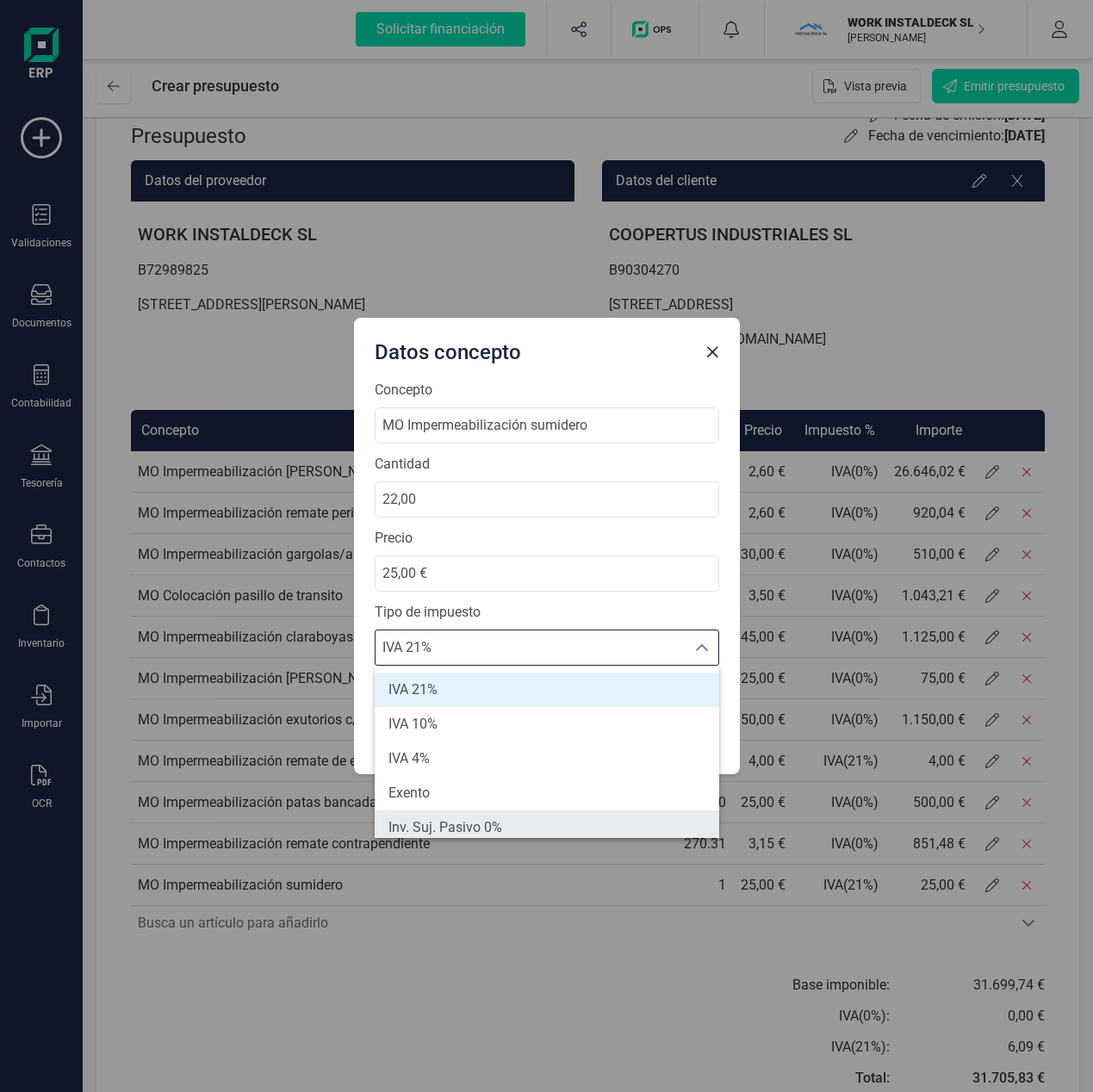
scroll to position [7, 0]
click at [475, 829] on span "Inv. Suj. Pasivo 0%" at bounding box center [445, 820] width 113 height 21
type input "0%"
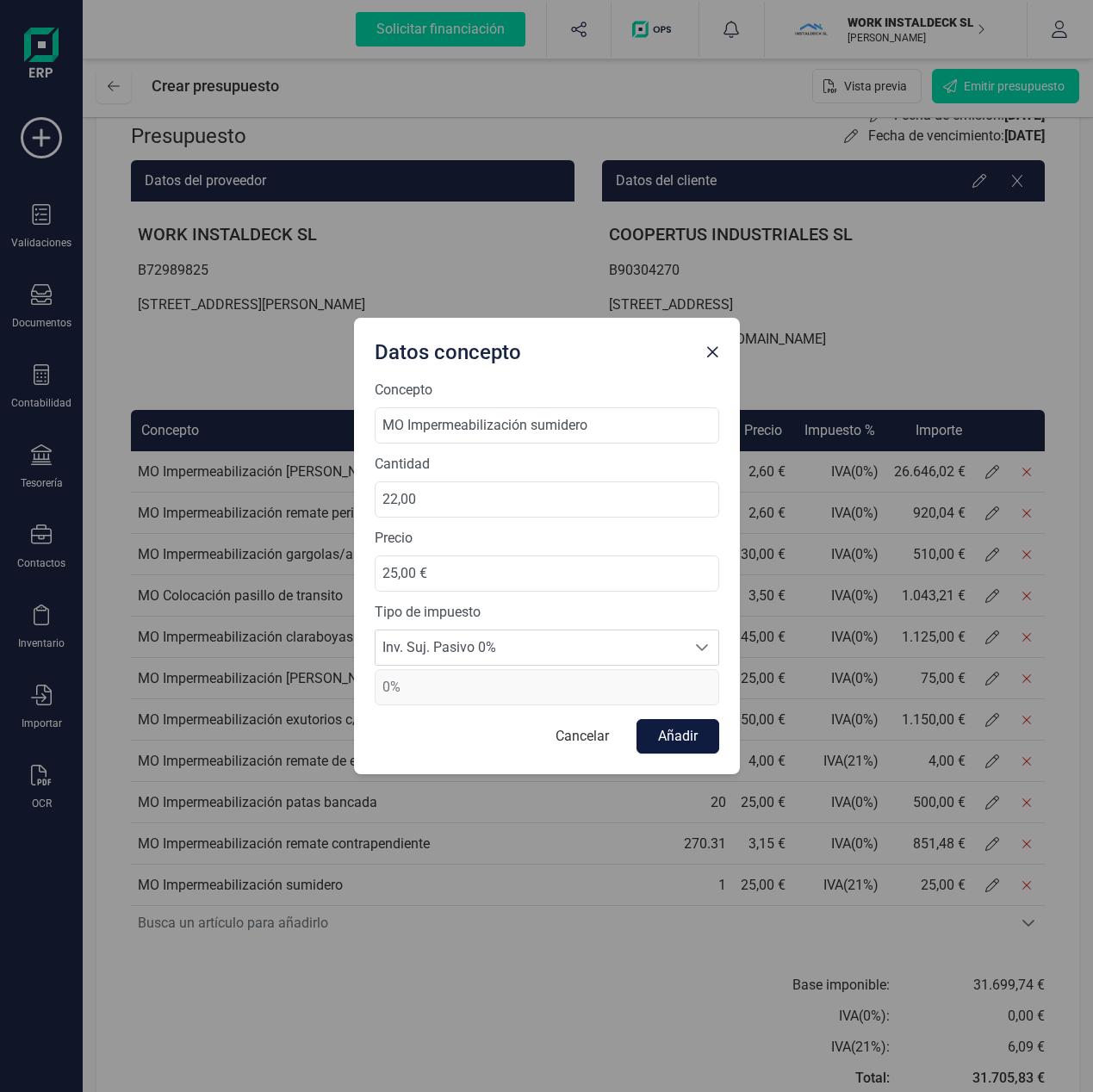
click at [686, 740] on button "Añadir" at bounding box center [678, 737] width 83 height 34
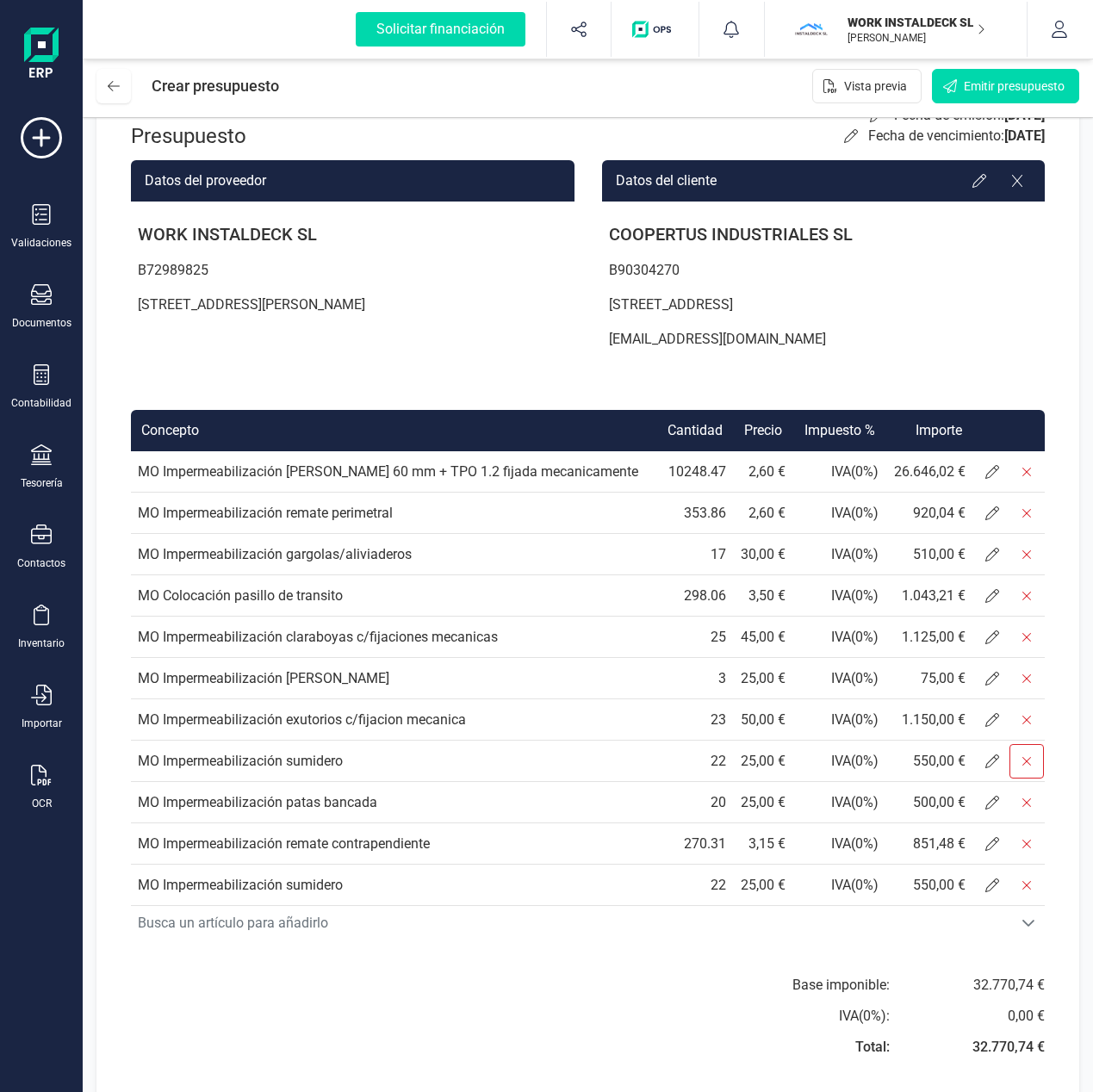
click at [1021, 758] on icon at bounding box center [1026, 761] width 13 height 13
click at [1031, 758] on icon at bounding box center [1026, 761] width 13 height 13
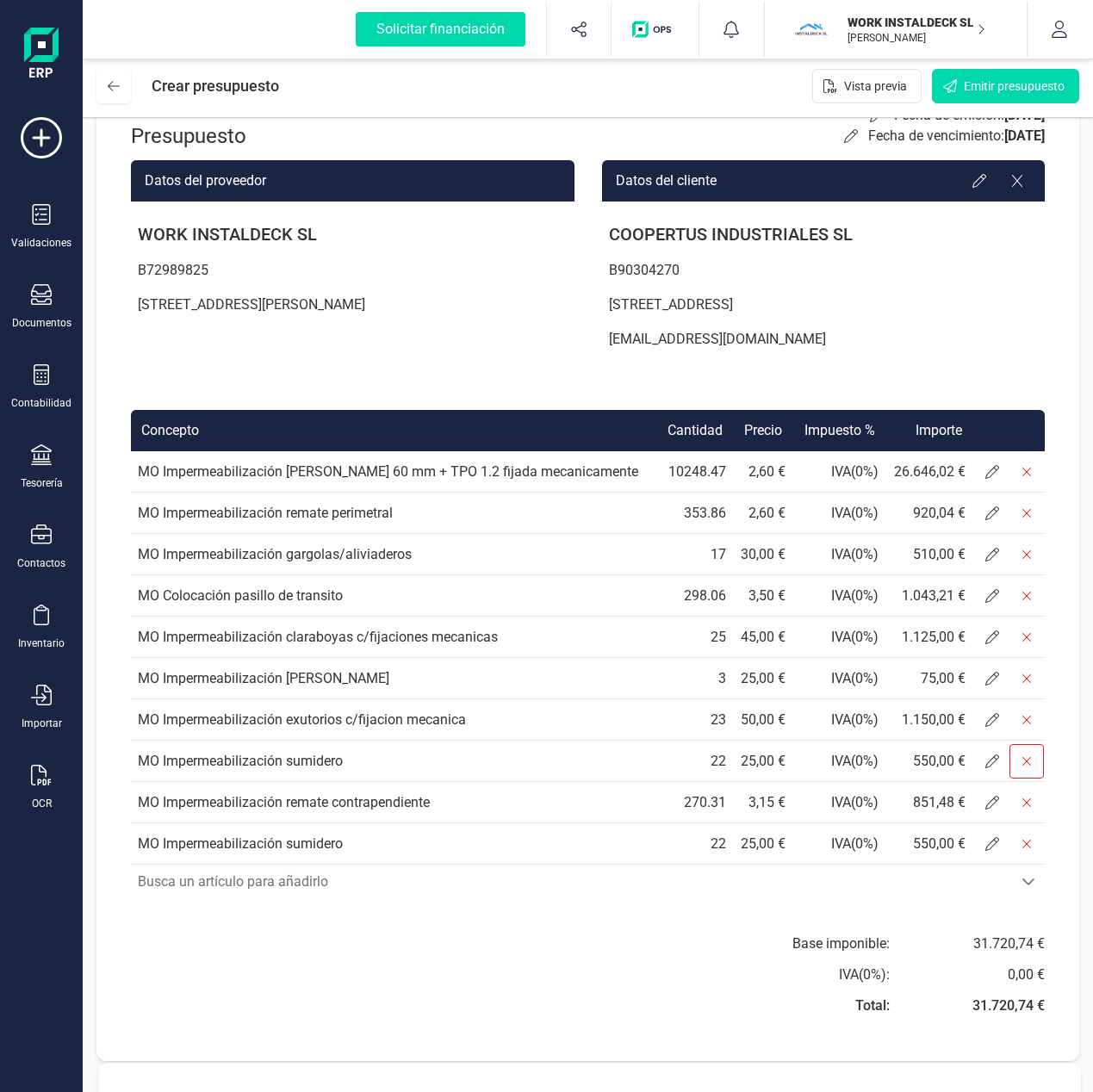
click at [1019, 761] on span at bounding box center [1026, 761] width 34 height 34
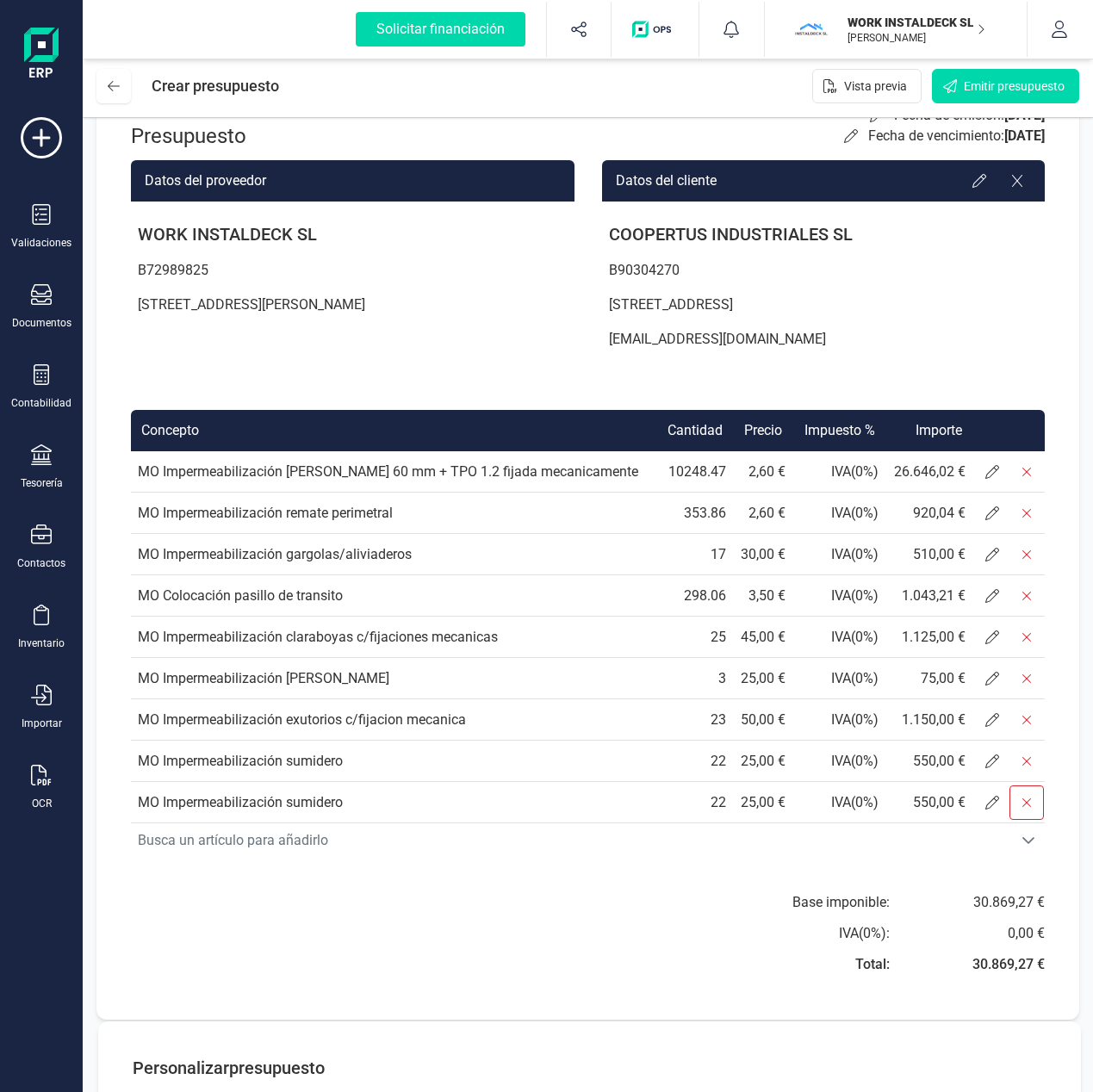
click at [1020, 800] on icon at bounding box center [1026, 802] width 13 height 13
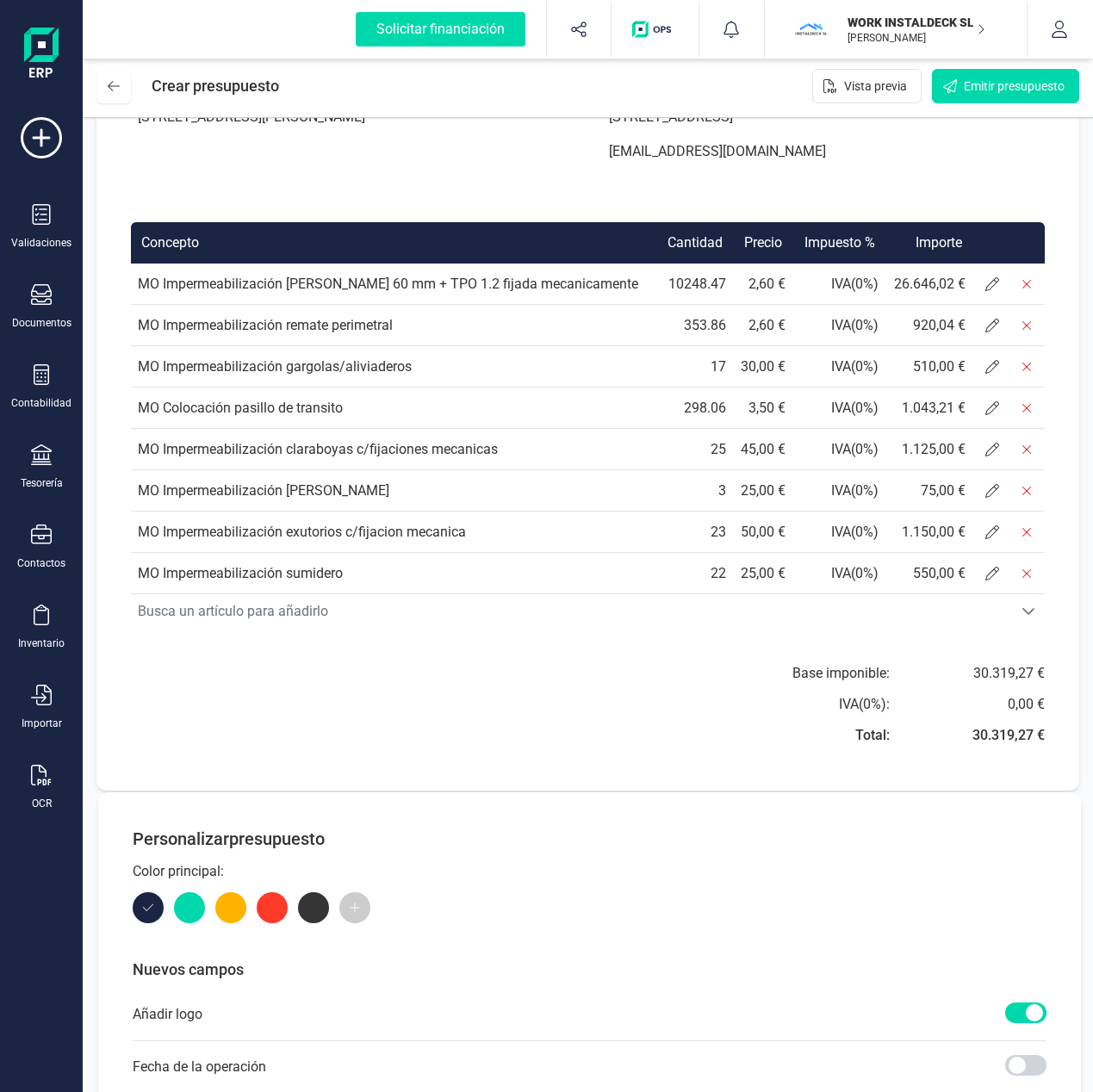
scroll to position [0, 0]
